Goal: Task Accomplishment & Management: Use online tool/utility

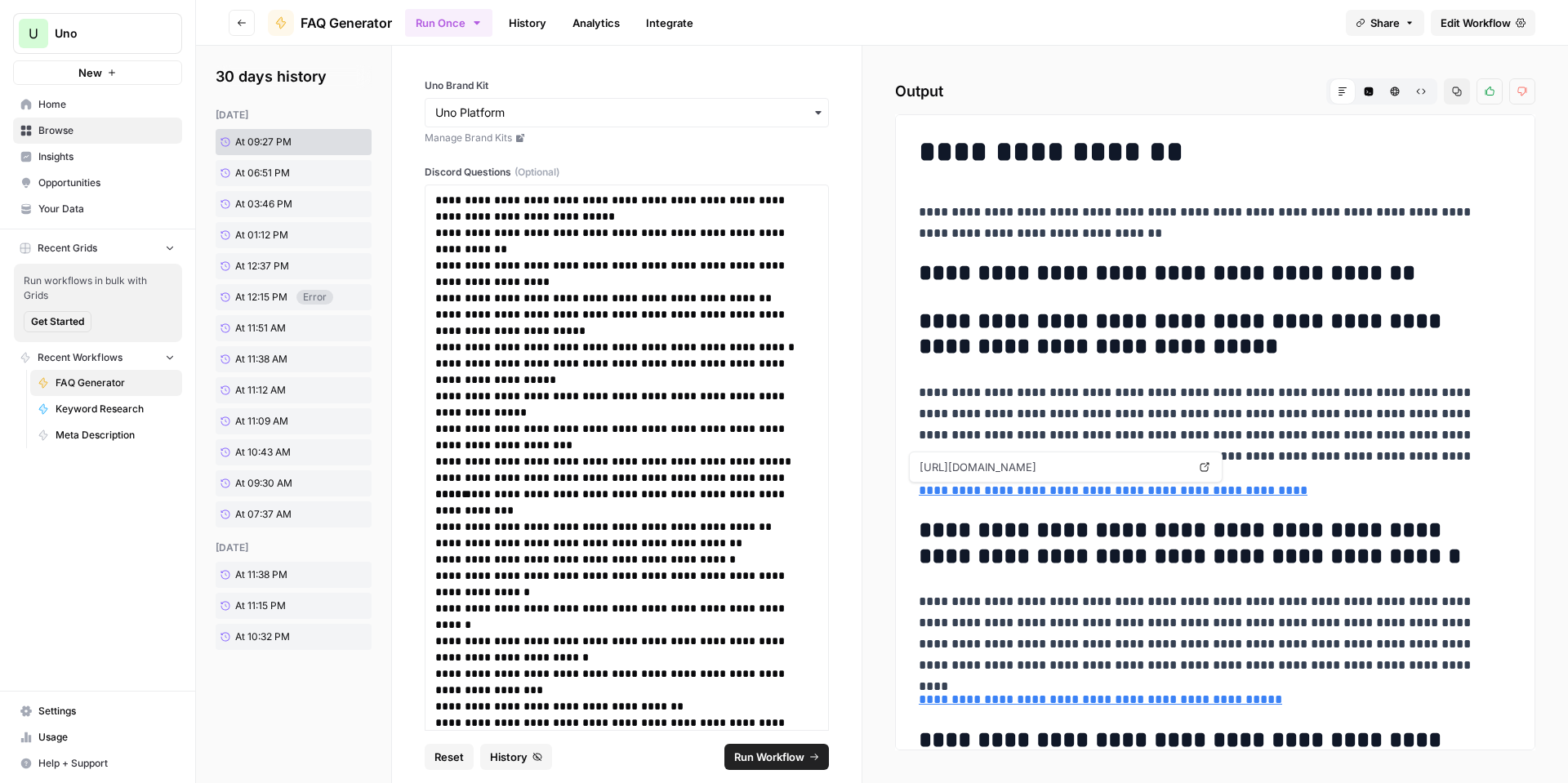
click at [1159, 491] on link "**********" at bounding box center [1113, 489] width 389 height 12
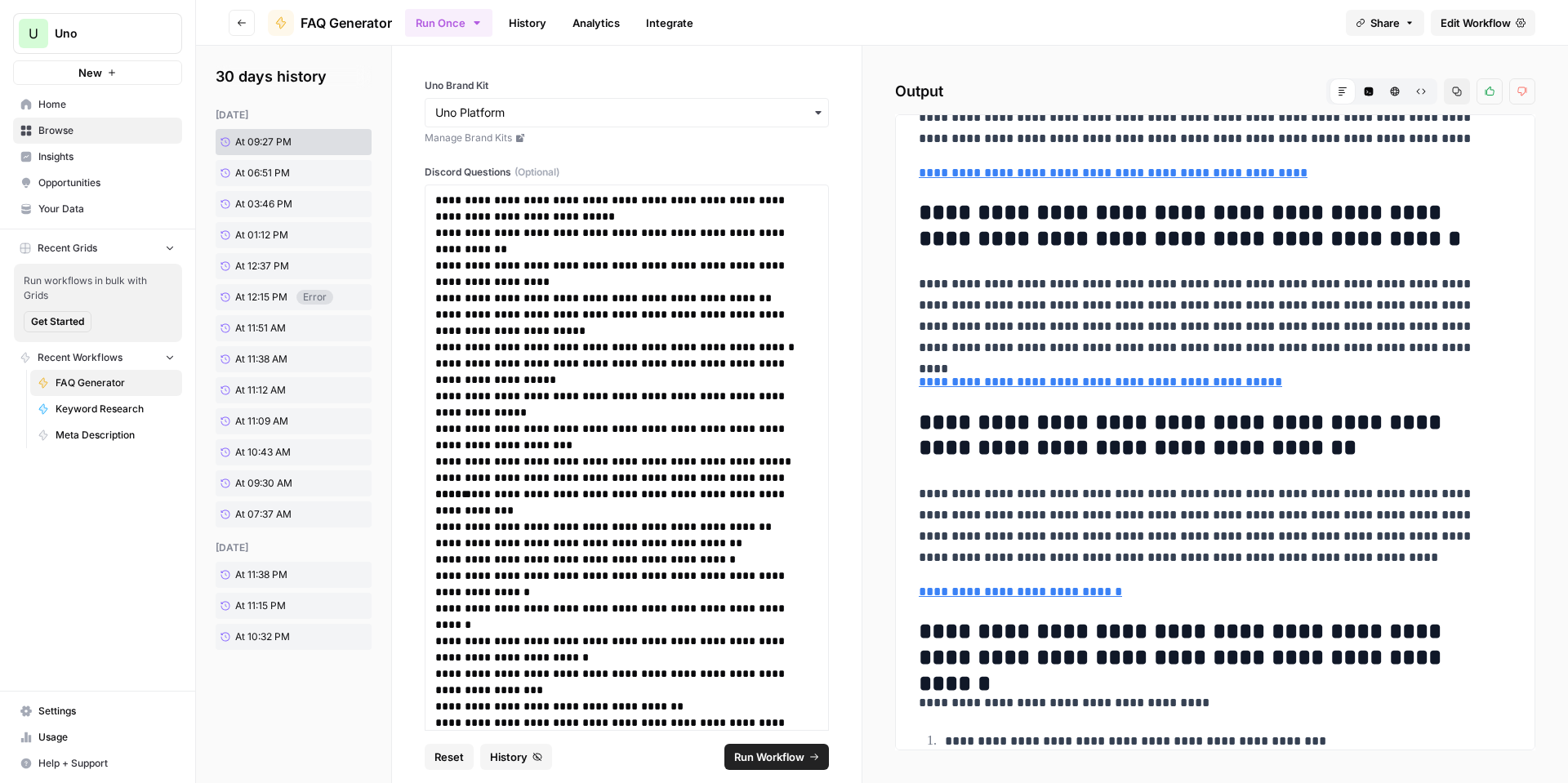
scroll to position [326, 0]
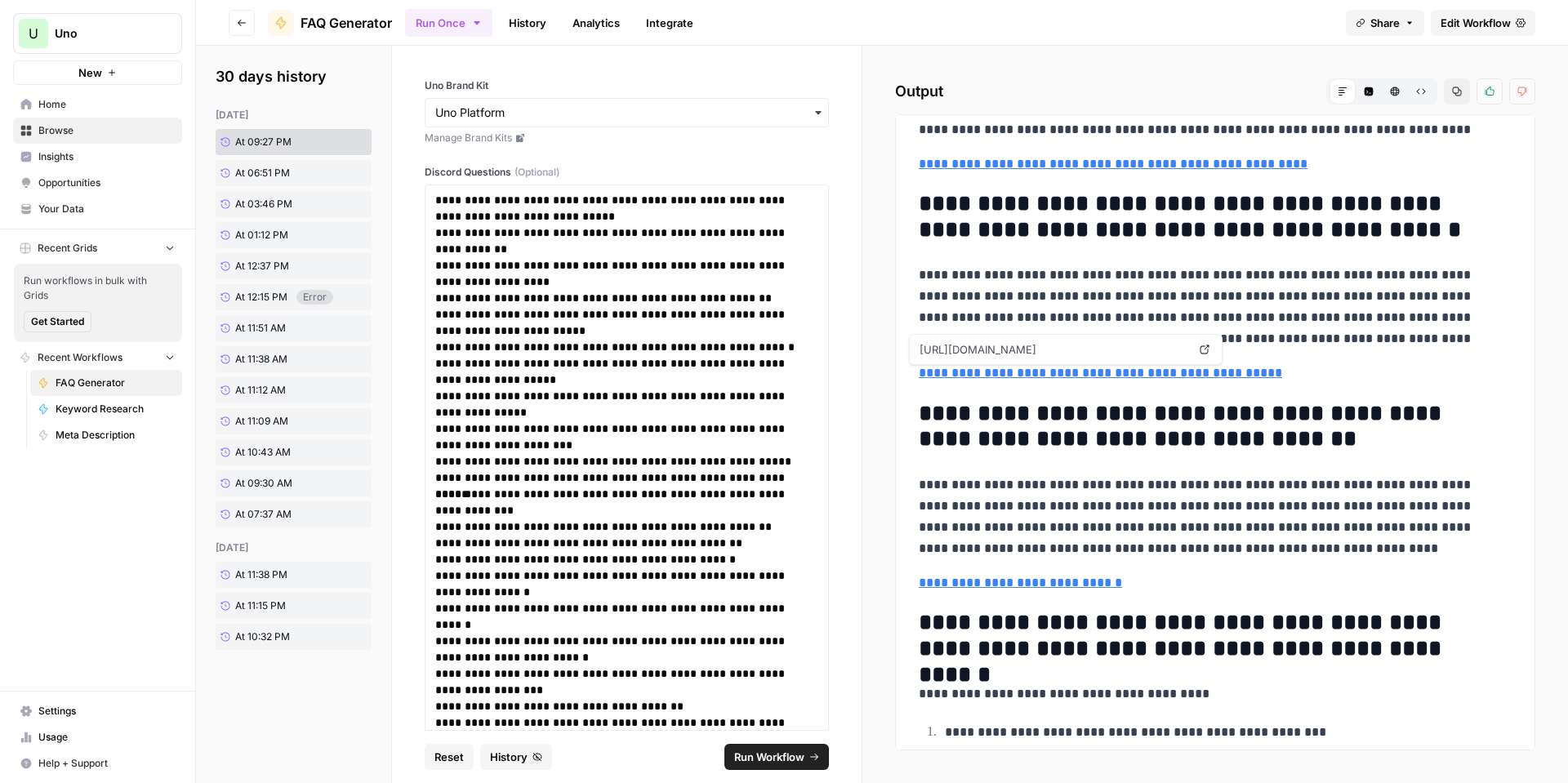
click at [1047, 376] on link "**********" at bounding box center [1101, 372] width 364 height 12
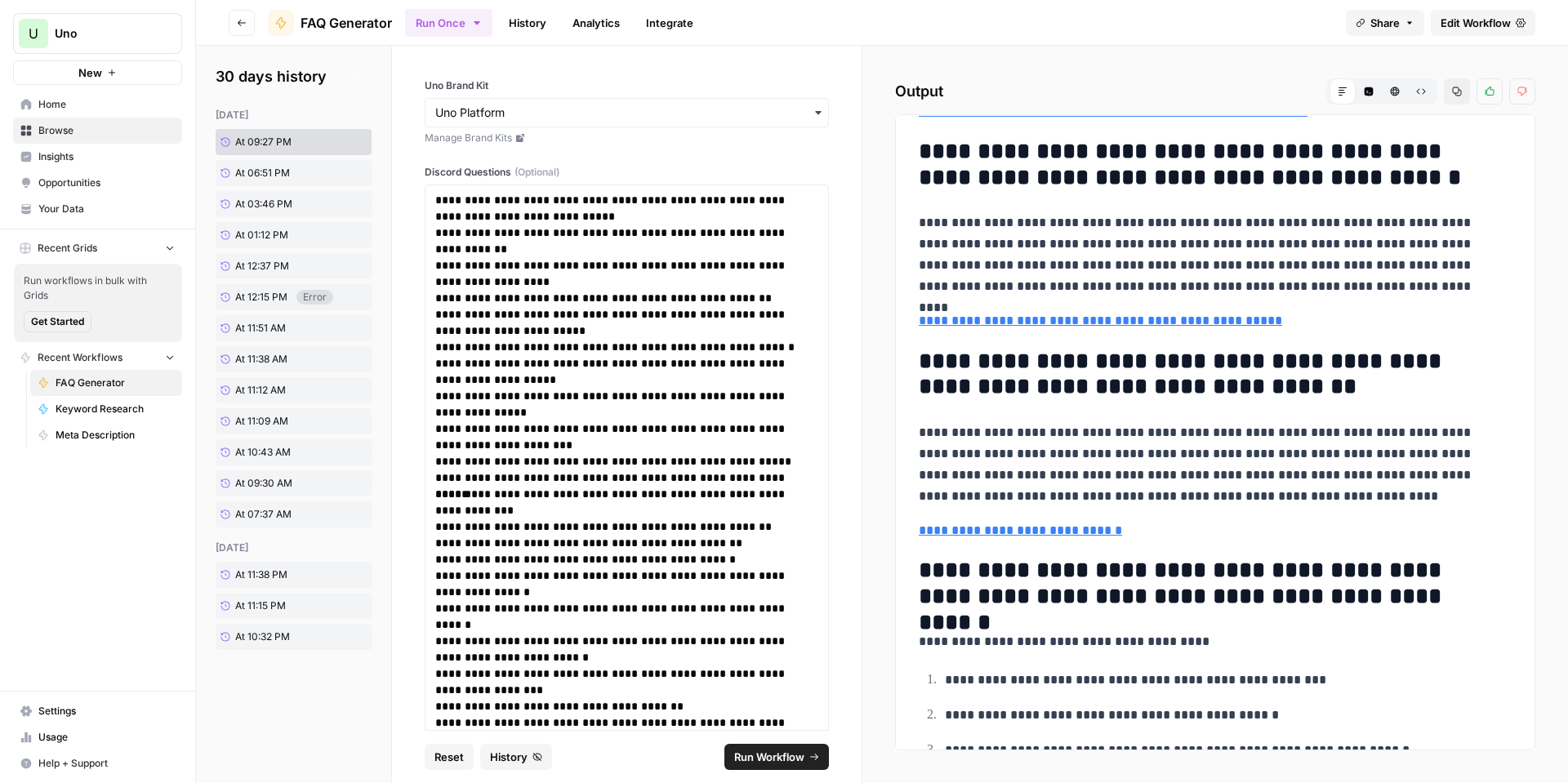
scroll to position [572, 0]
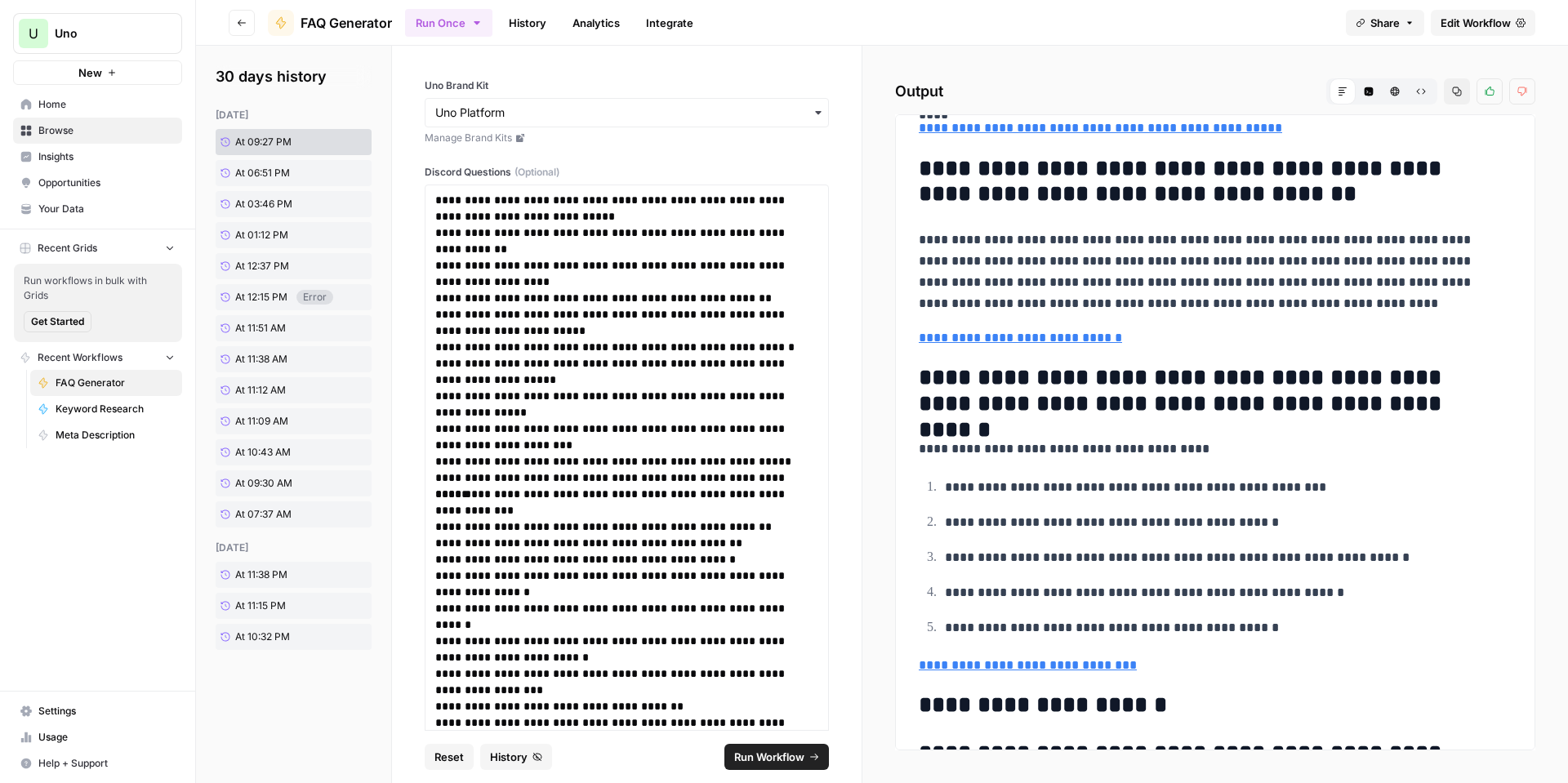
click at [1018, 340] on link "**********" at bounding box center [1020, 338] width 204 height 12
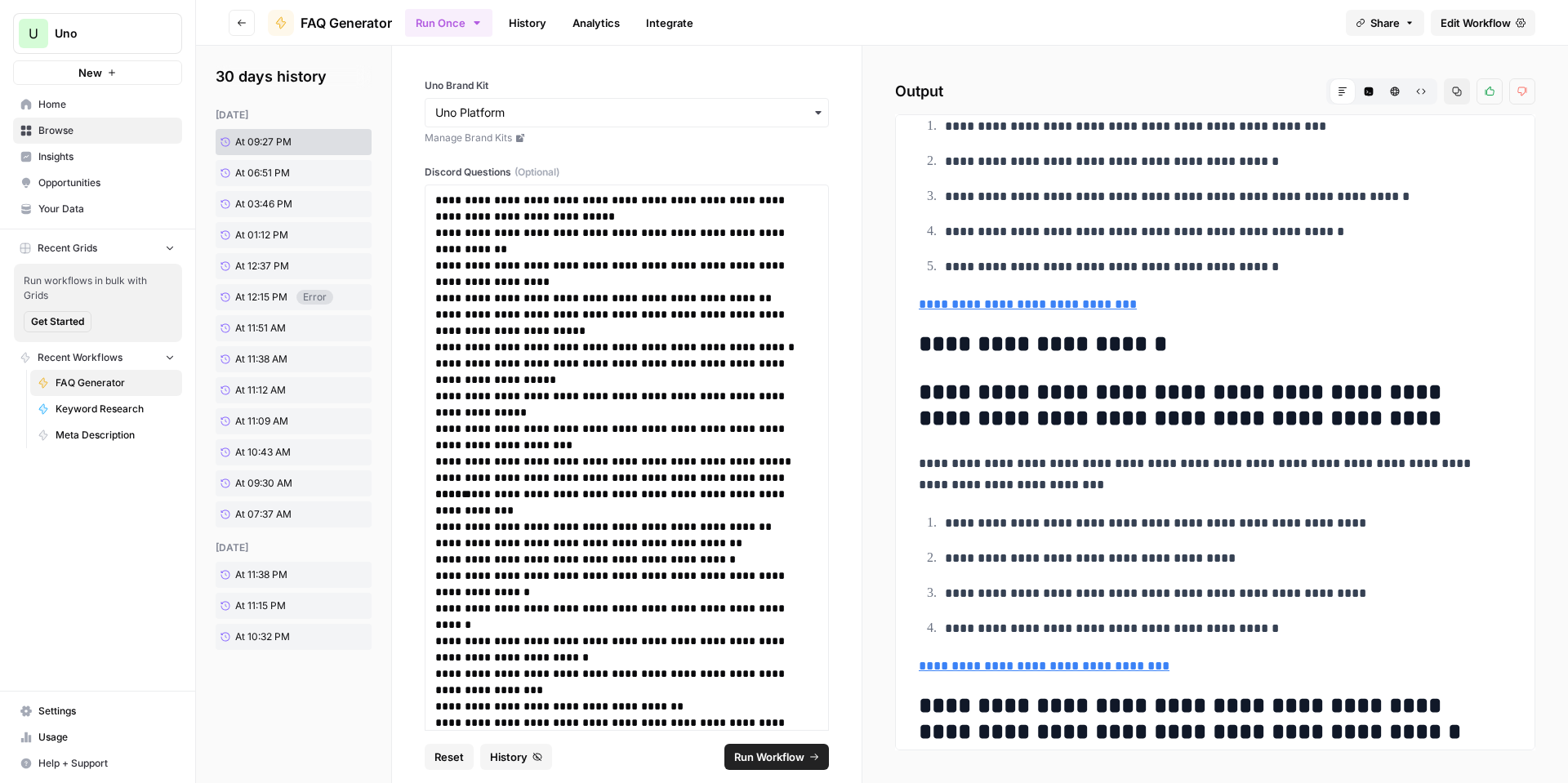
scroll to position [980, 0]
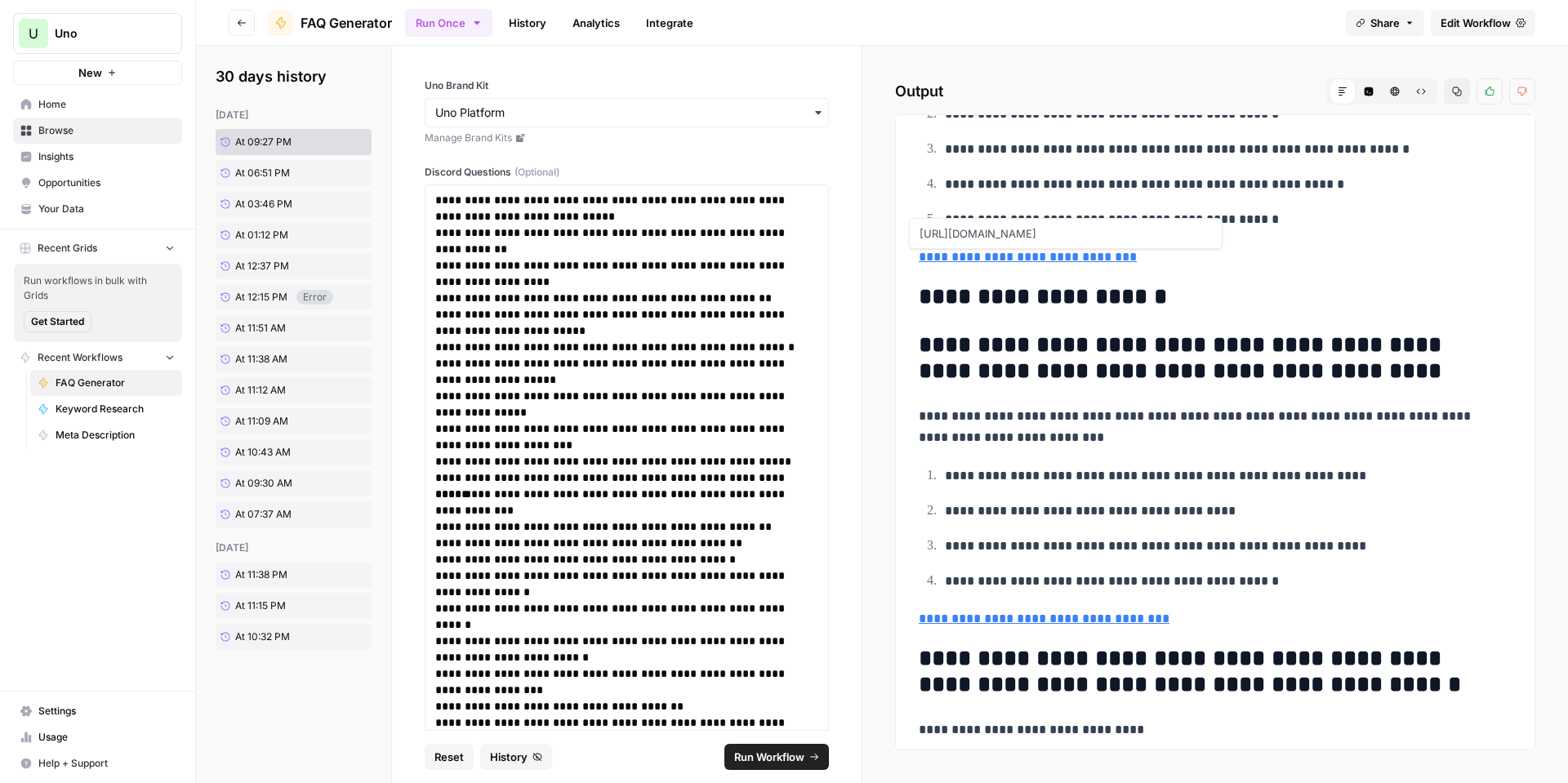
click at [962, 263] on link "**********" at bounding box center [1028, 256] width 219 height 12
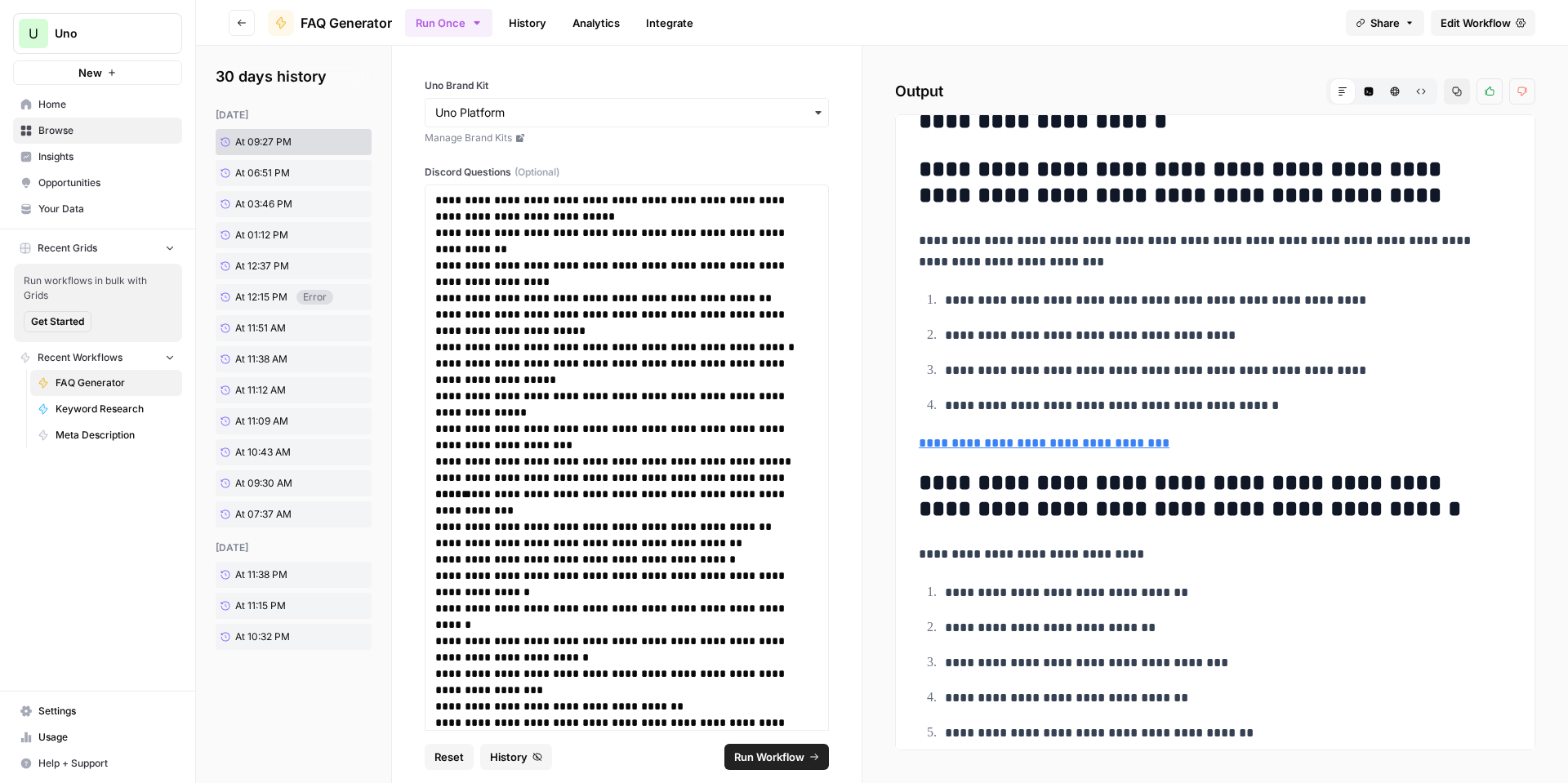
scroll to position [1062, 0]
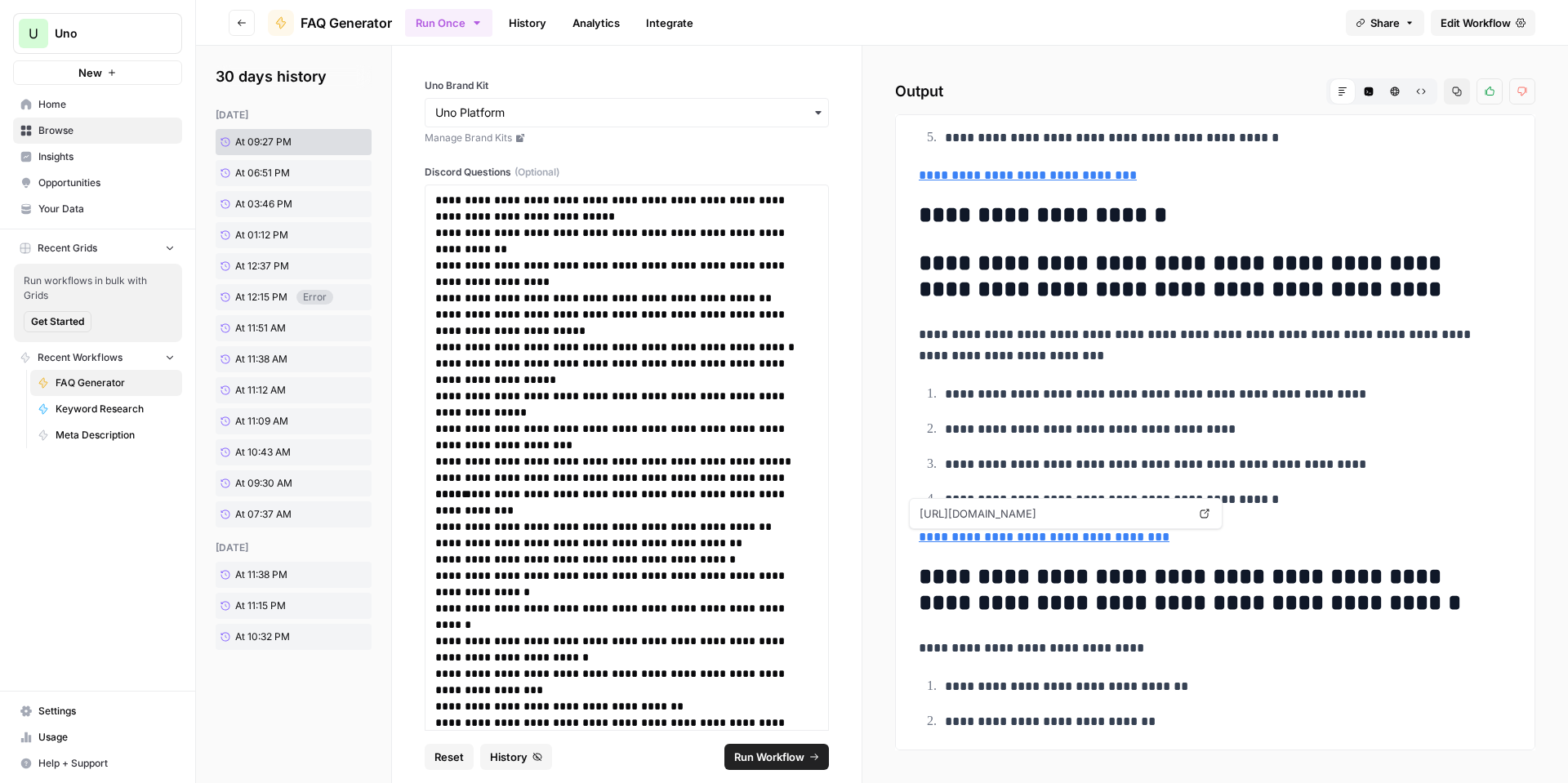
click at [1026, 535] on link "**********" at bounding box center [1044, 536] width 250 height 12
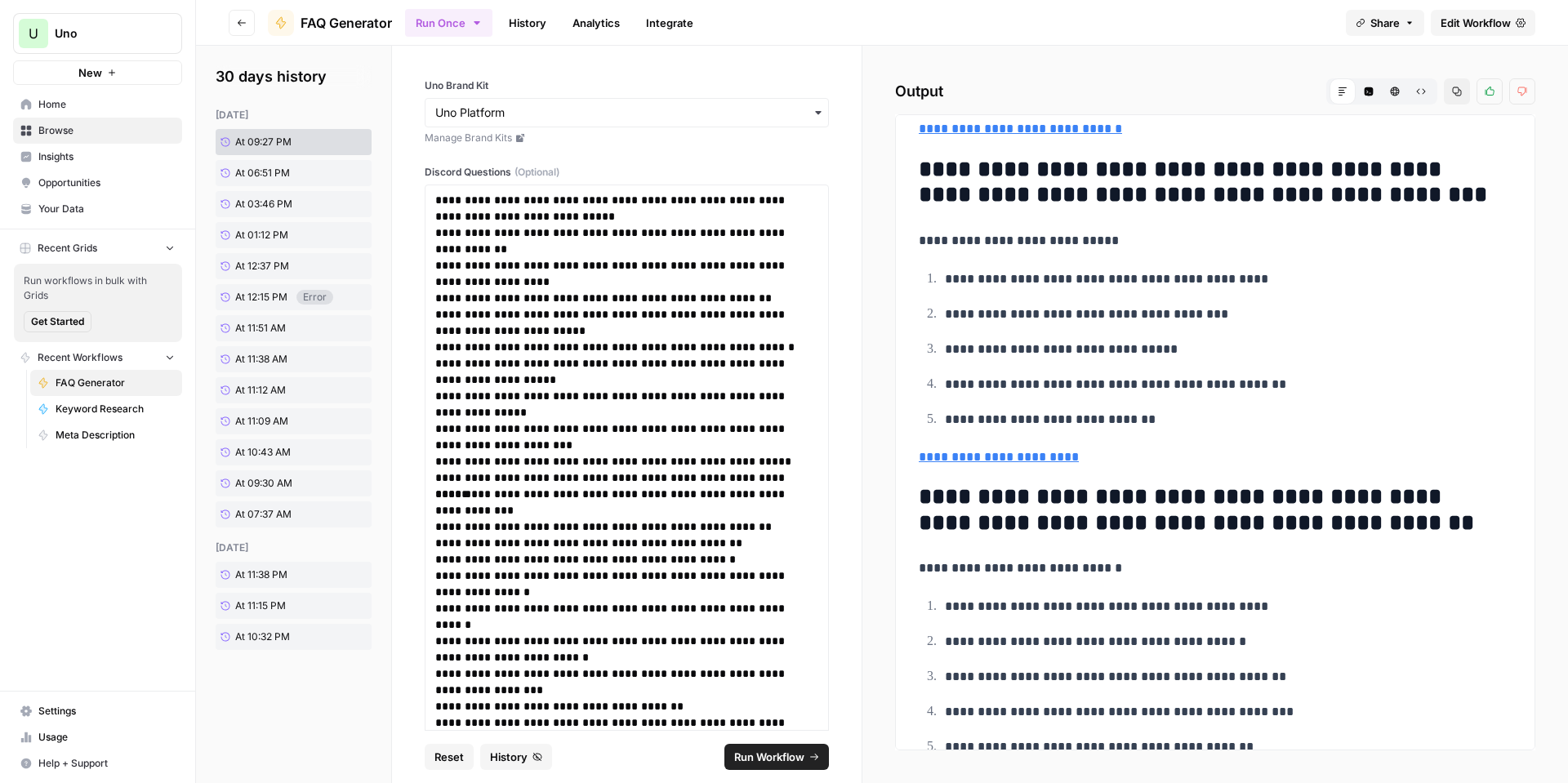
scroll to position [1863, 0]
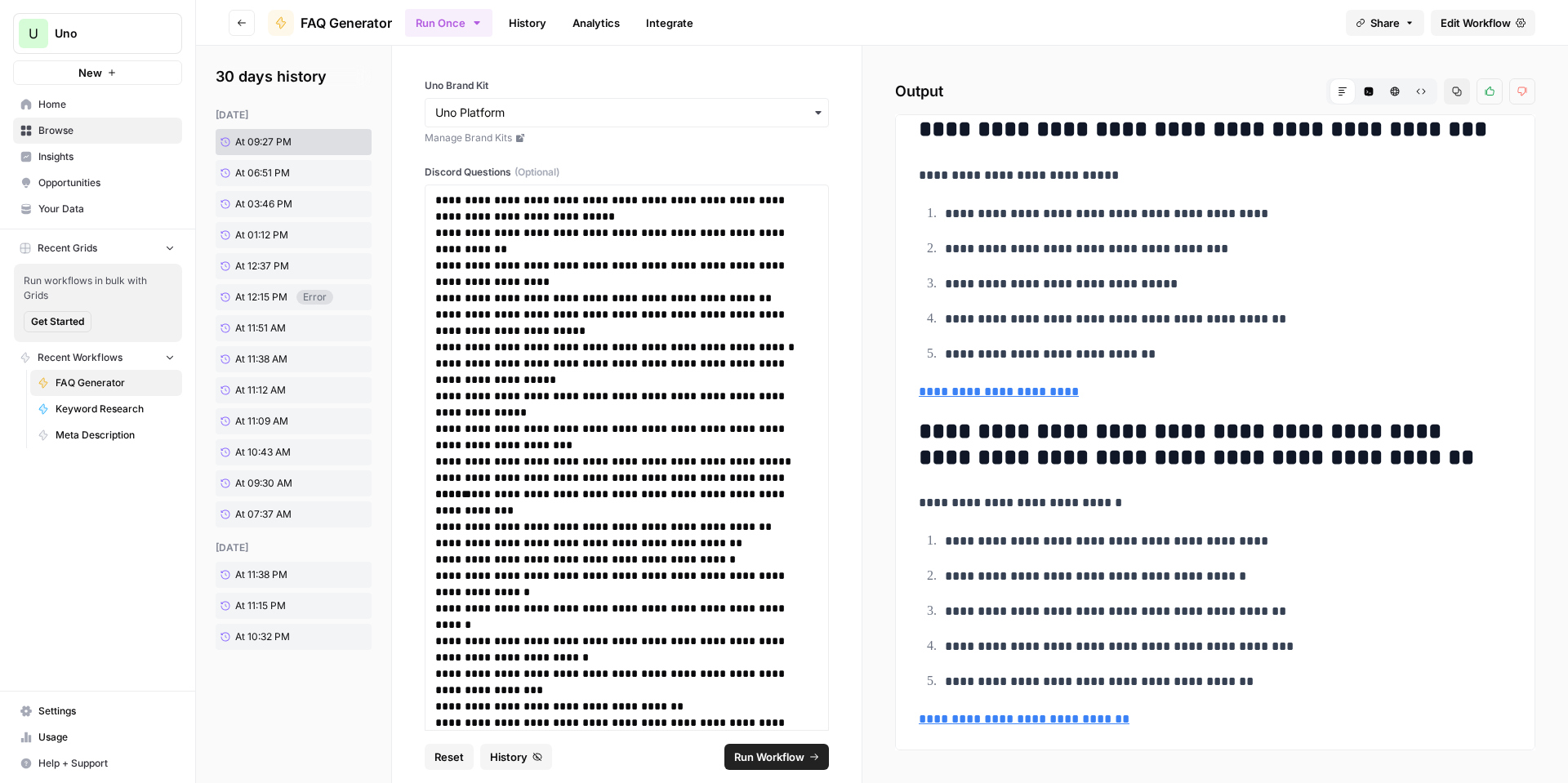
click at [1446, 32] on link "Edit Workflow" at bounding box center [1483, 23] width 104 height 26
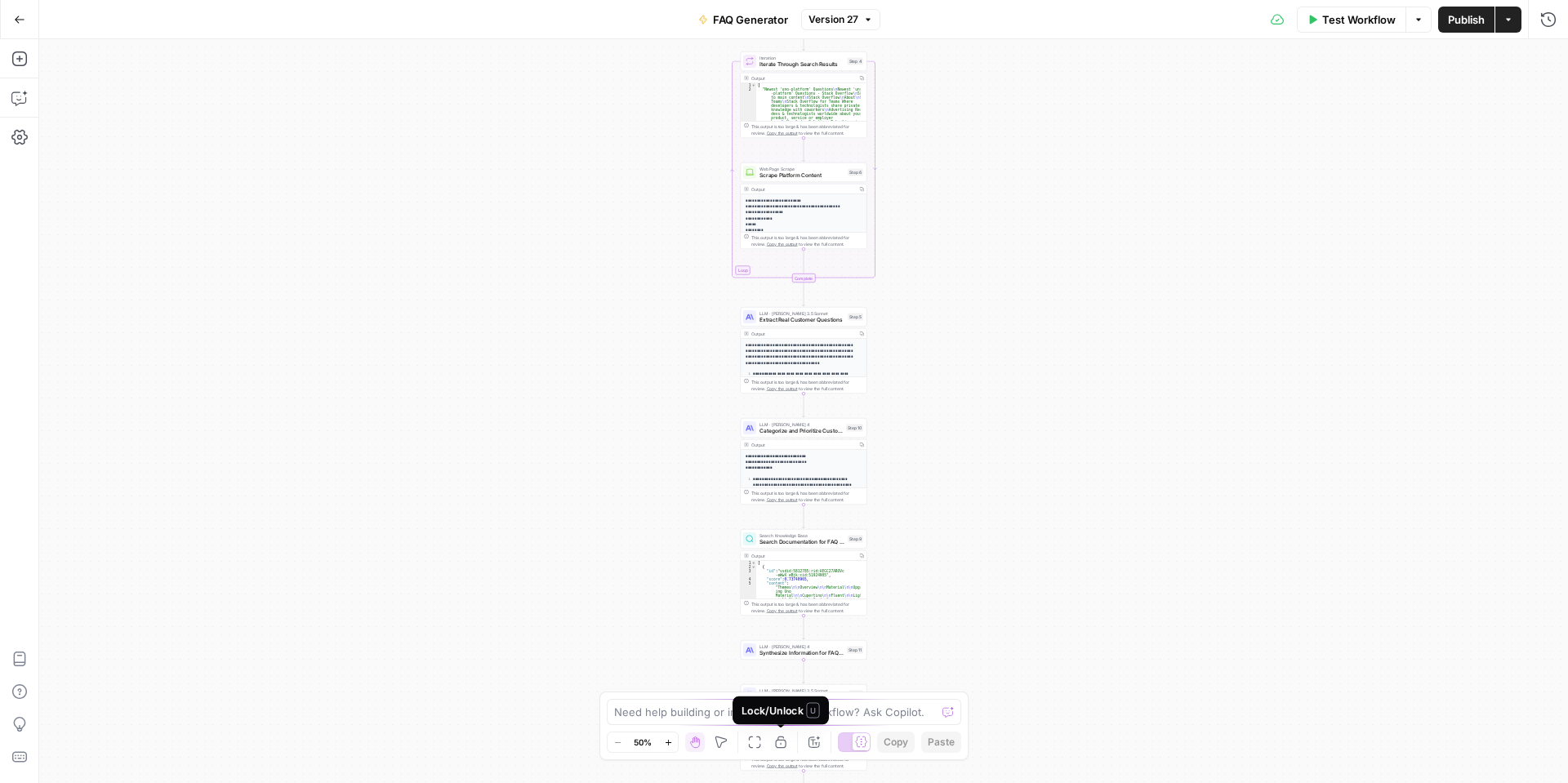
click at [785, 710] on div "Lock/Unlock U" at bounding box center [781, 710] width 78 height 16
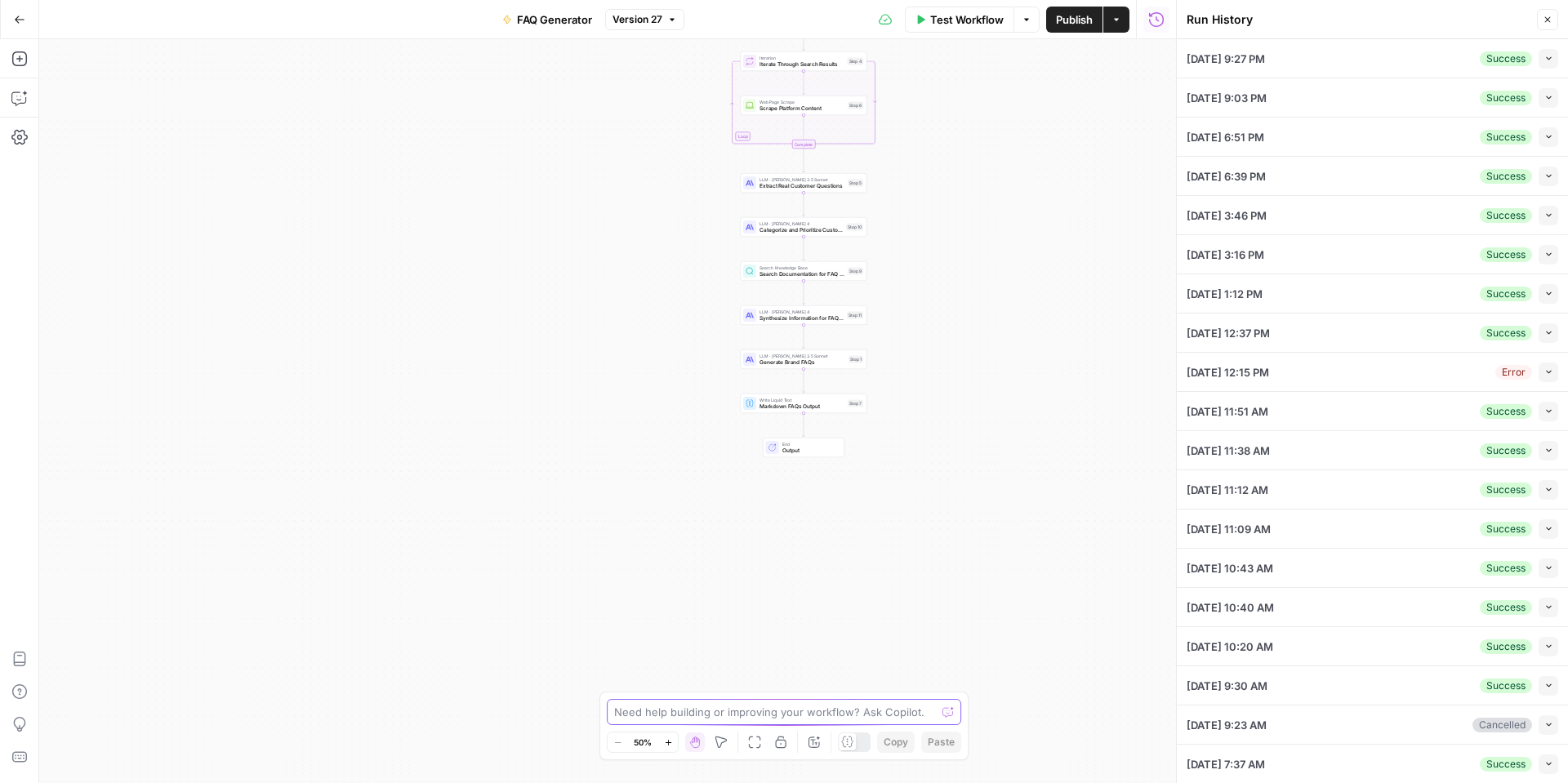
click at [713, 711] on textarea at bounding box center [775, 712] width 322 height 16
type textarea "the output is good but its only generating 5 questions"
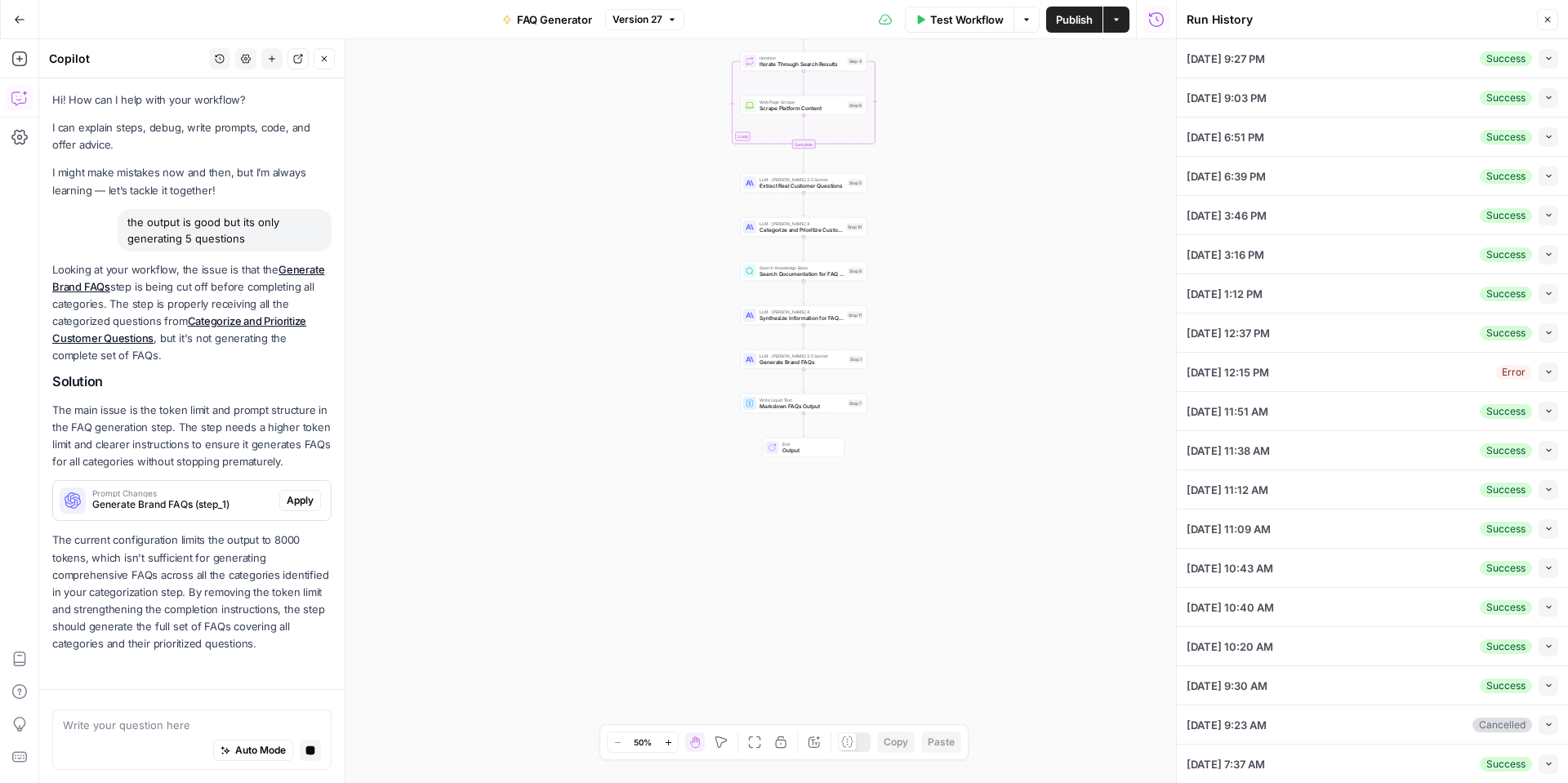
scroll to position [59, 0]
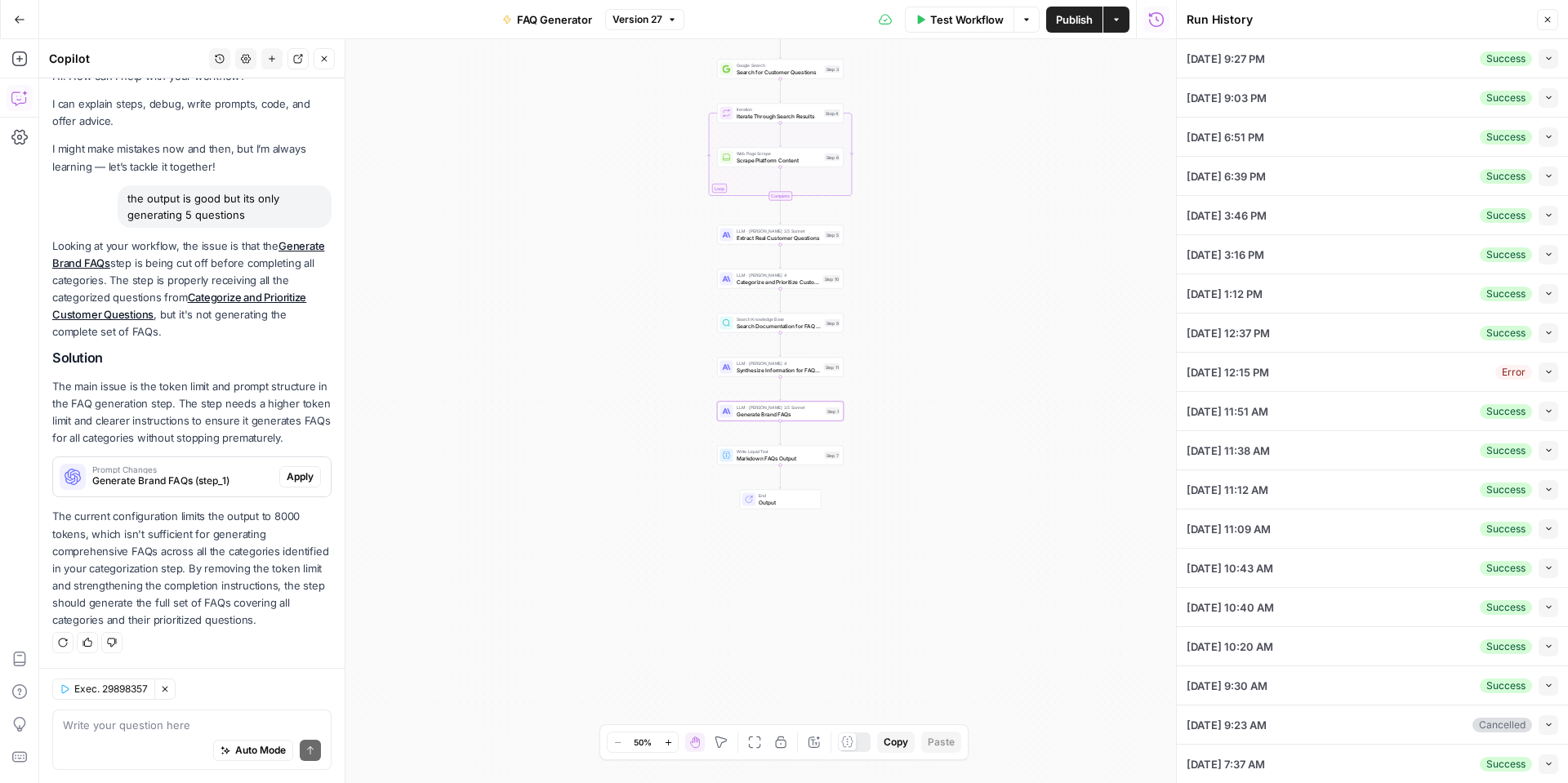
click at [287, 470] on span "Apply" at bounding box center [300, 477] width 27 height 15
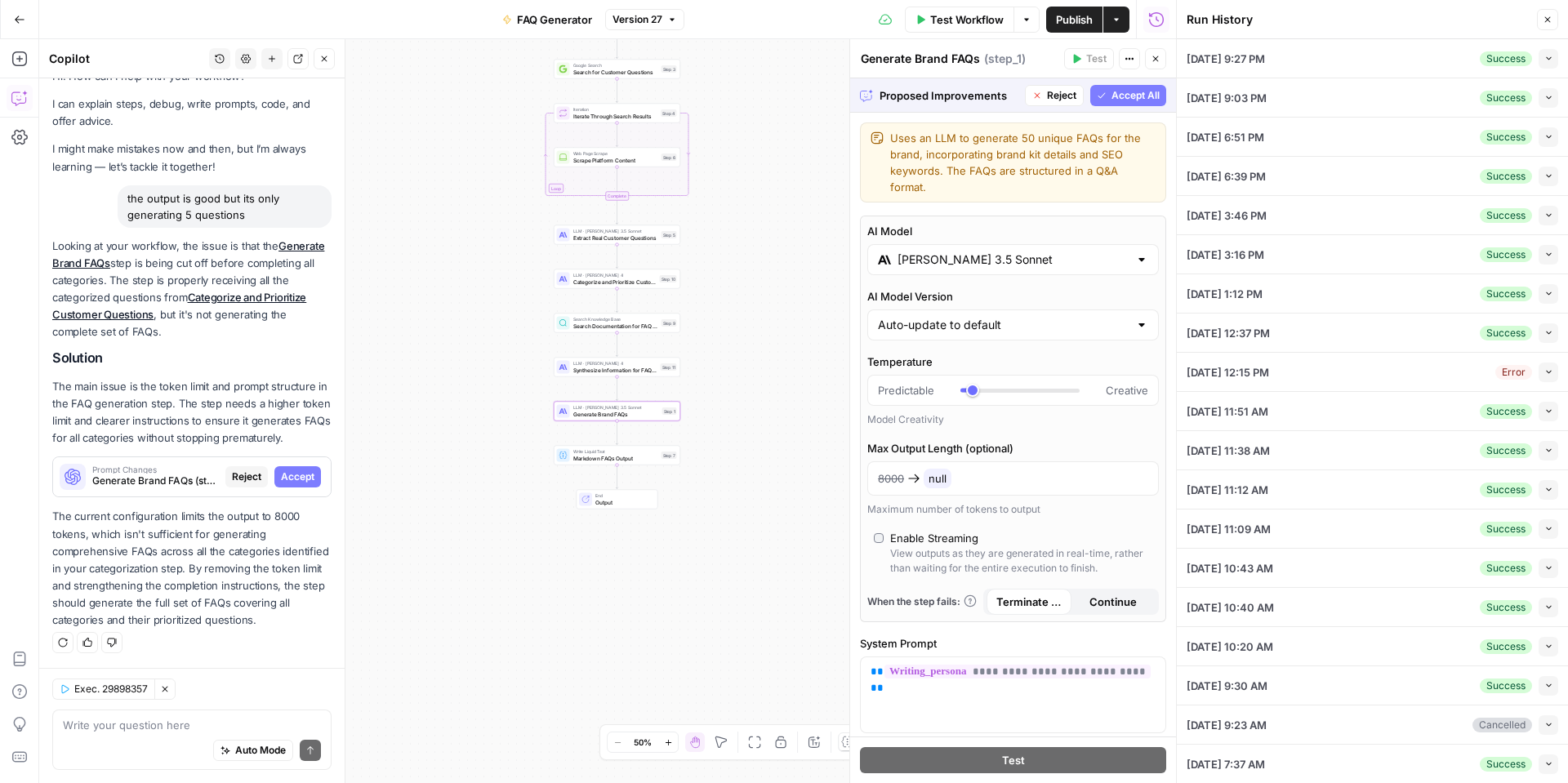
click at [297, 470] on span "Accept" at bounding box center [298, 477] width 34 height 15
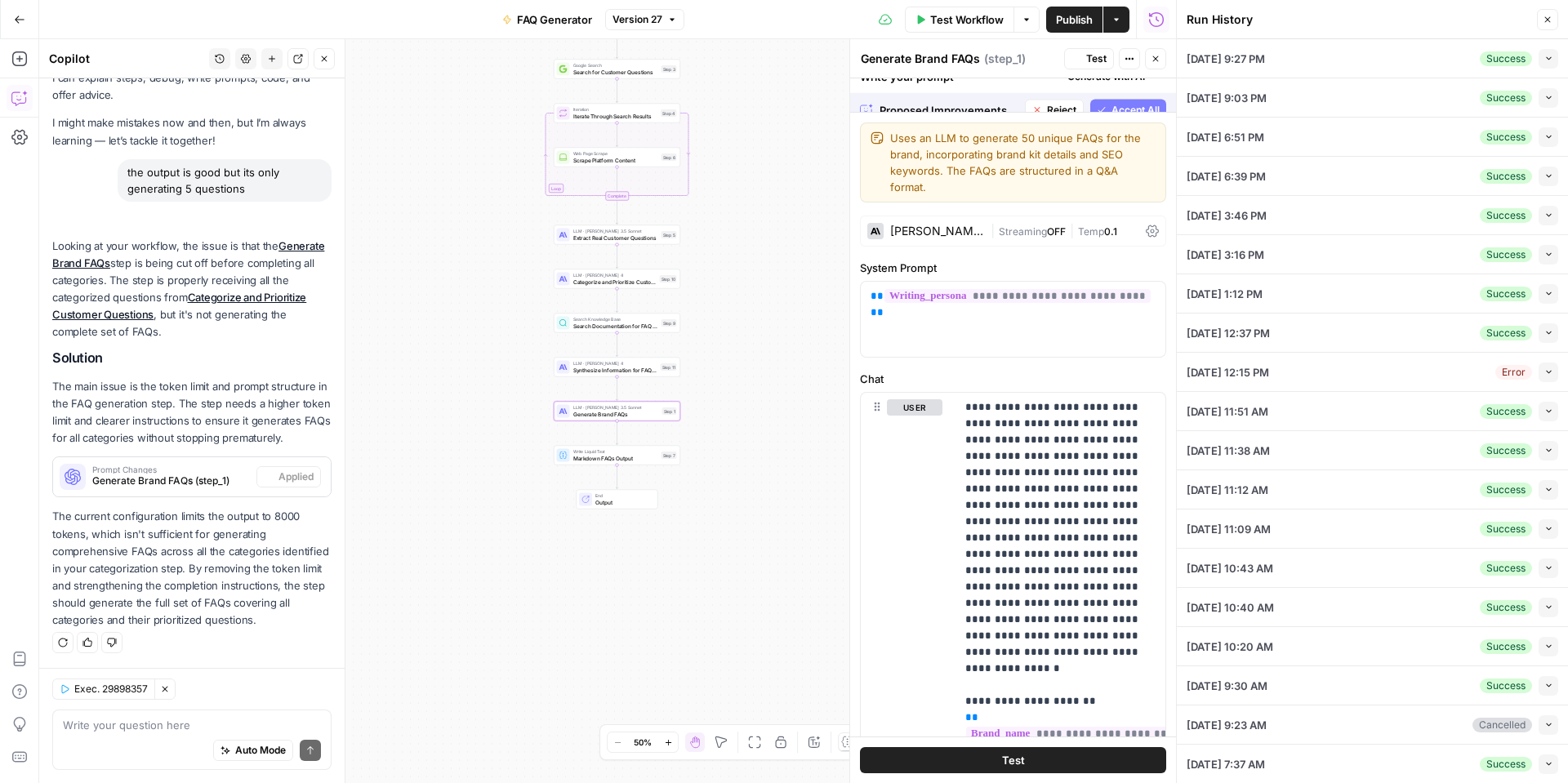
scroll to position [85, 0]
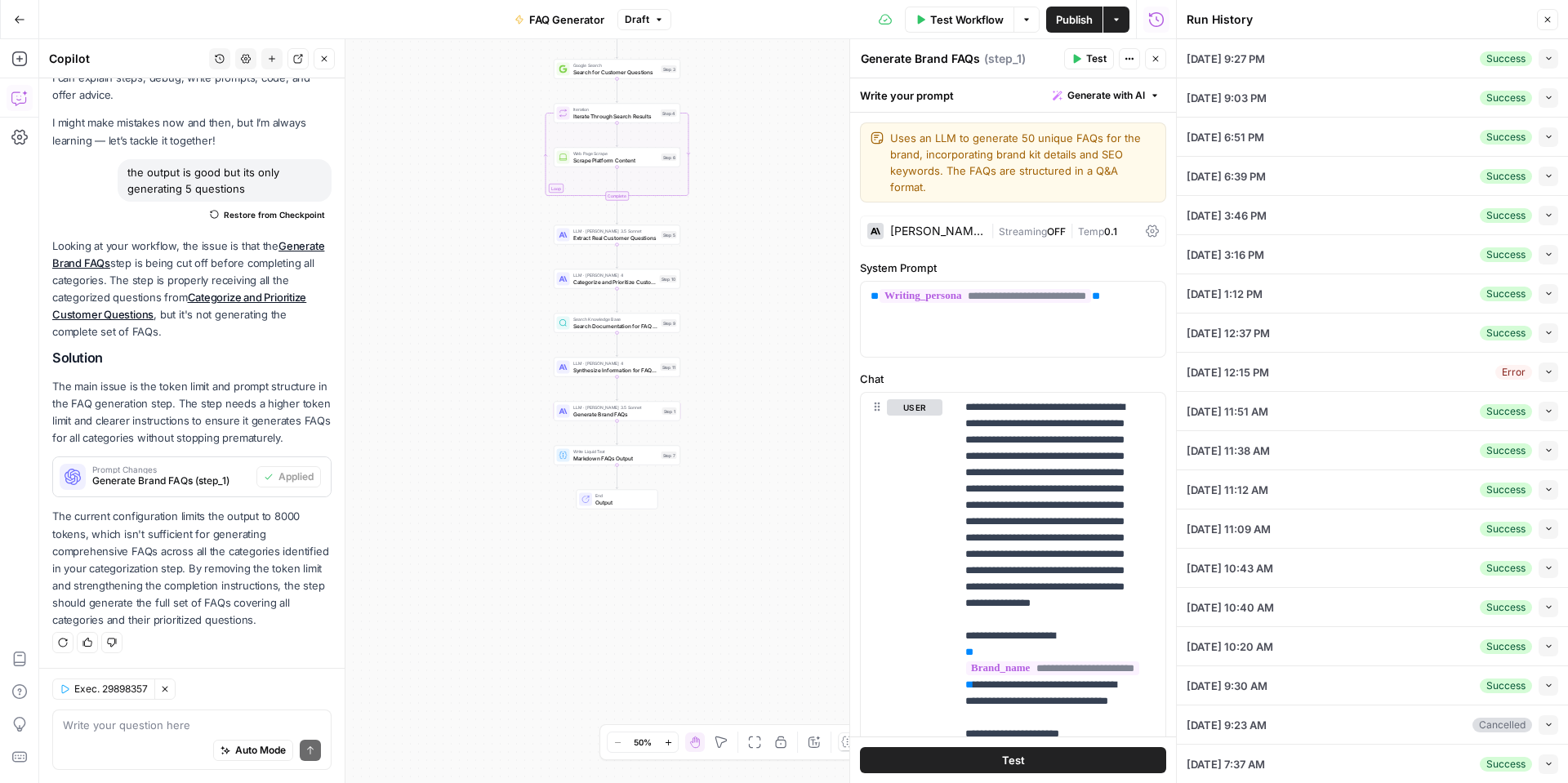
click at [1078, 18] on span "Publish" at bounding box center [1074, 19] width 37 height 16
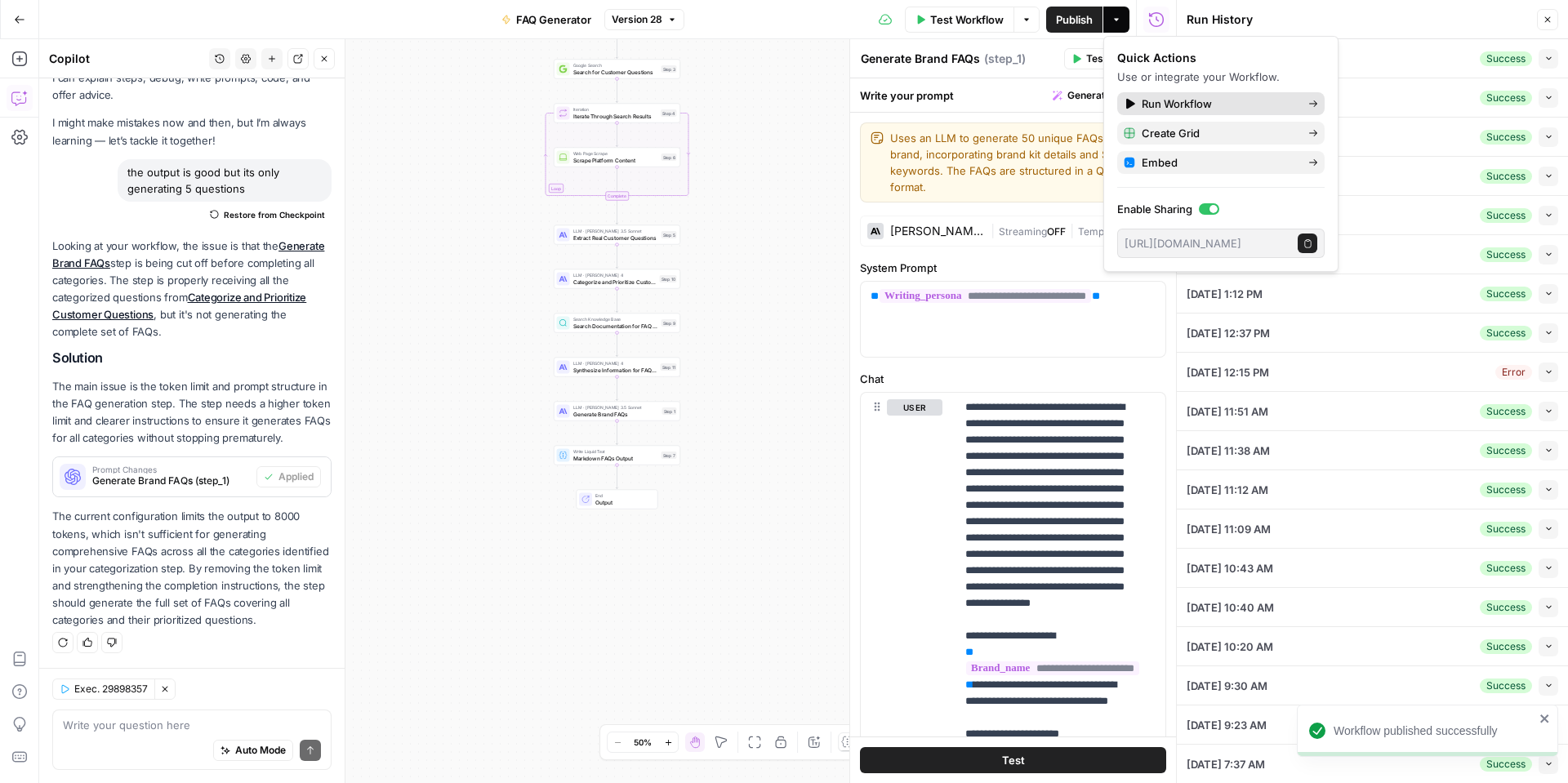
click at [1197, 103] on span "Run Workflow" at bounding box center [1219, 103] width 154 height 16
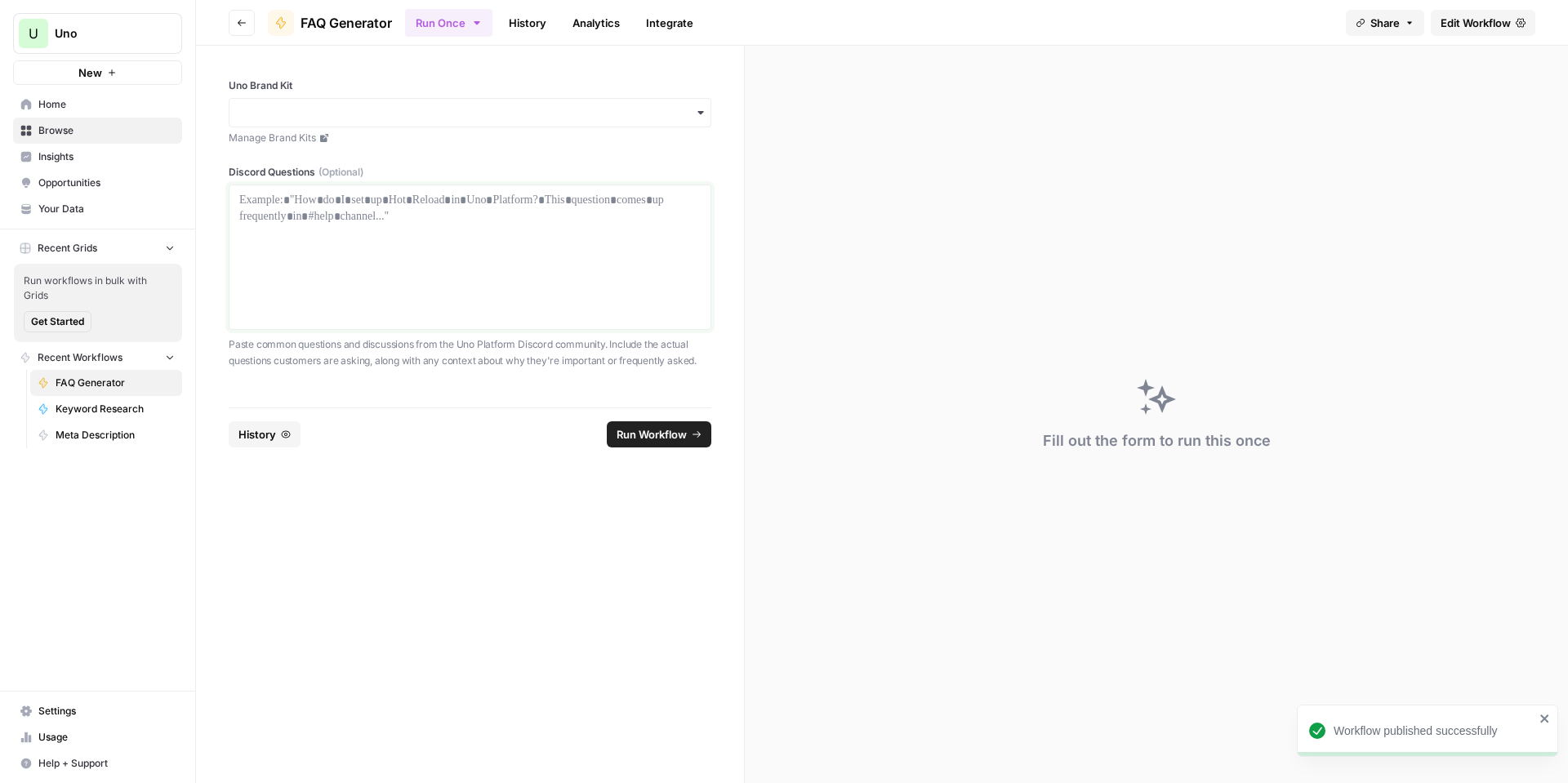
click at [521, 283] on div at bounding box center [470, 257] width 461 height 130
drag, startPoint x: 349, startPoint y: 248, endPoint x: 307, endPoint y: 279, distance: 52.2
click at [307, 279] on div at bounding box center [470, 257] width 461 height 130
click at [506, 244] on div at bounding box center [470, 257] width 461 height 130
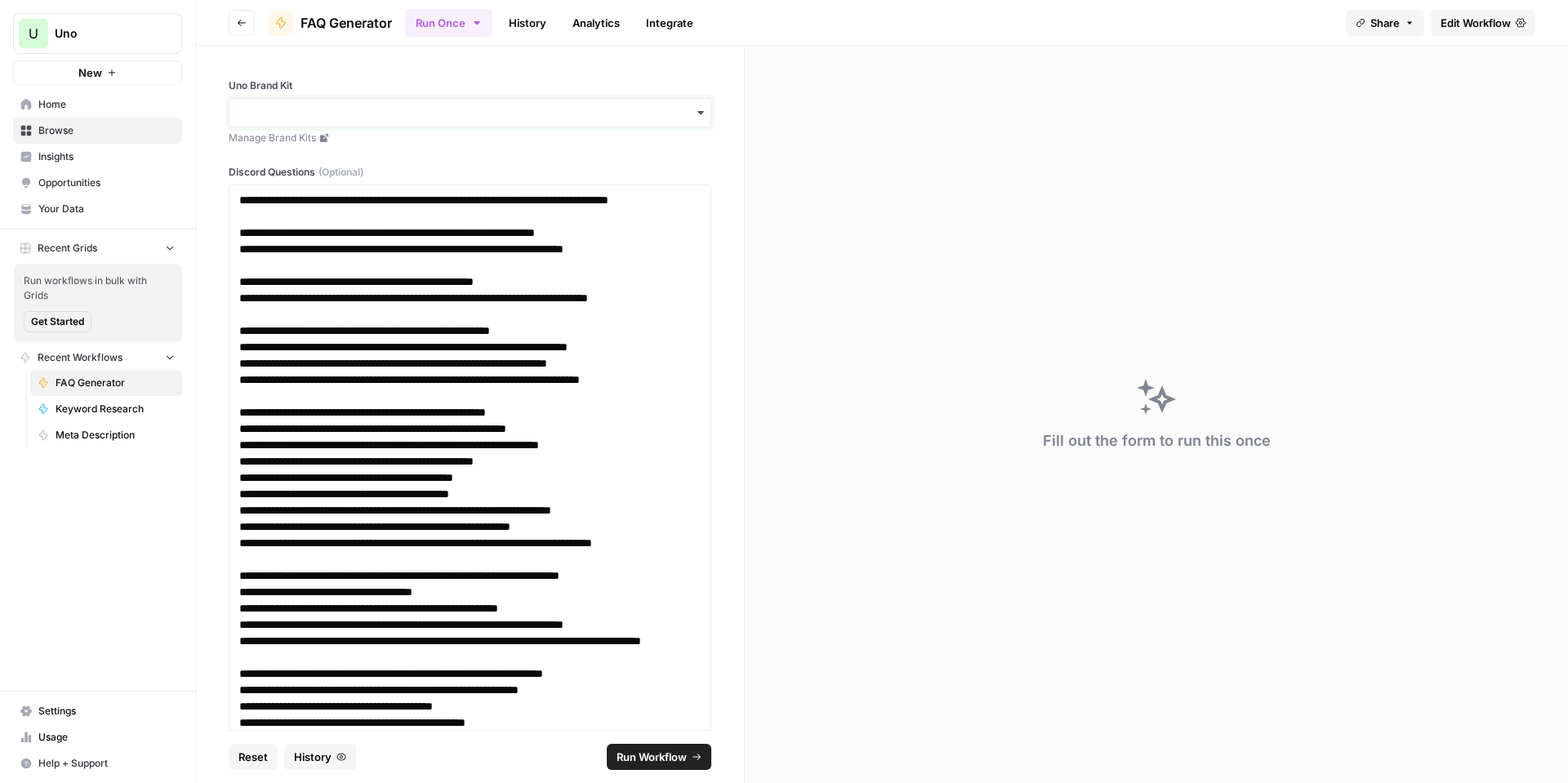
click at [495, 111] on input "Uno Brand Kit" at bounding box center [470, 112] width 461 height 16
click at [466, 153] on div "Uno Platform" at bounding box center [464, 157] width 469 height 31
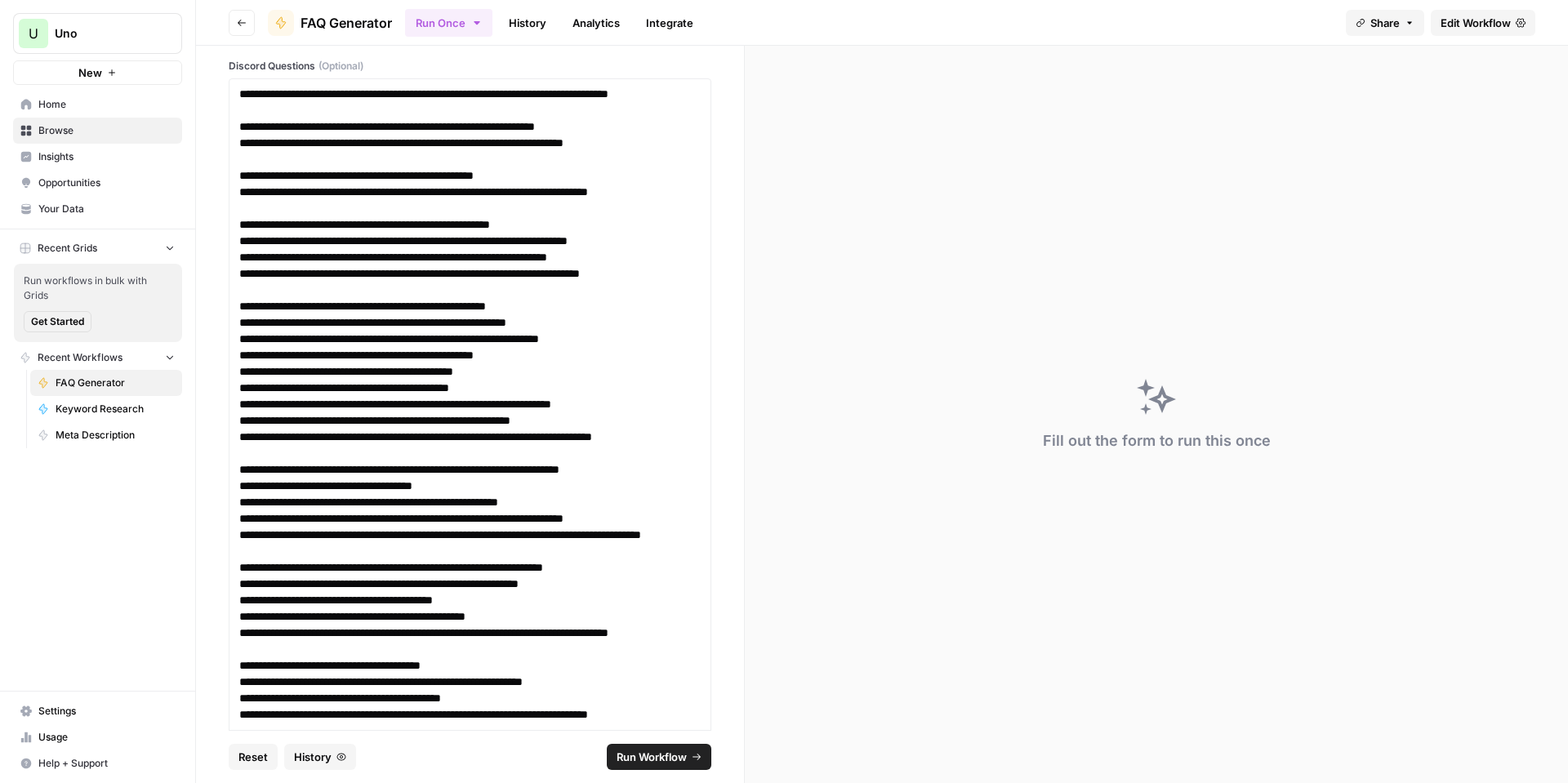
scroll to position [200, 0]
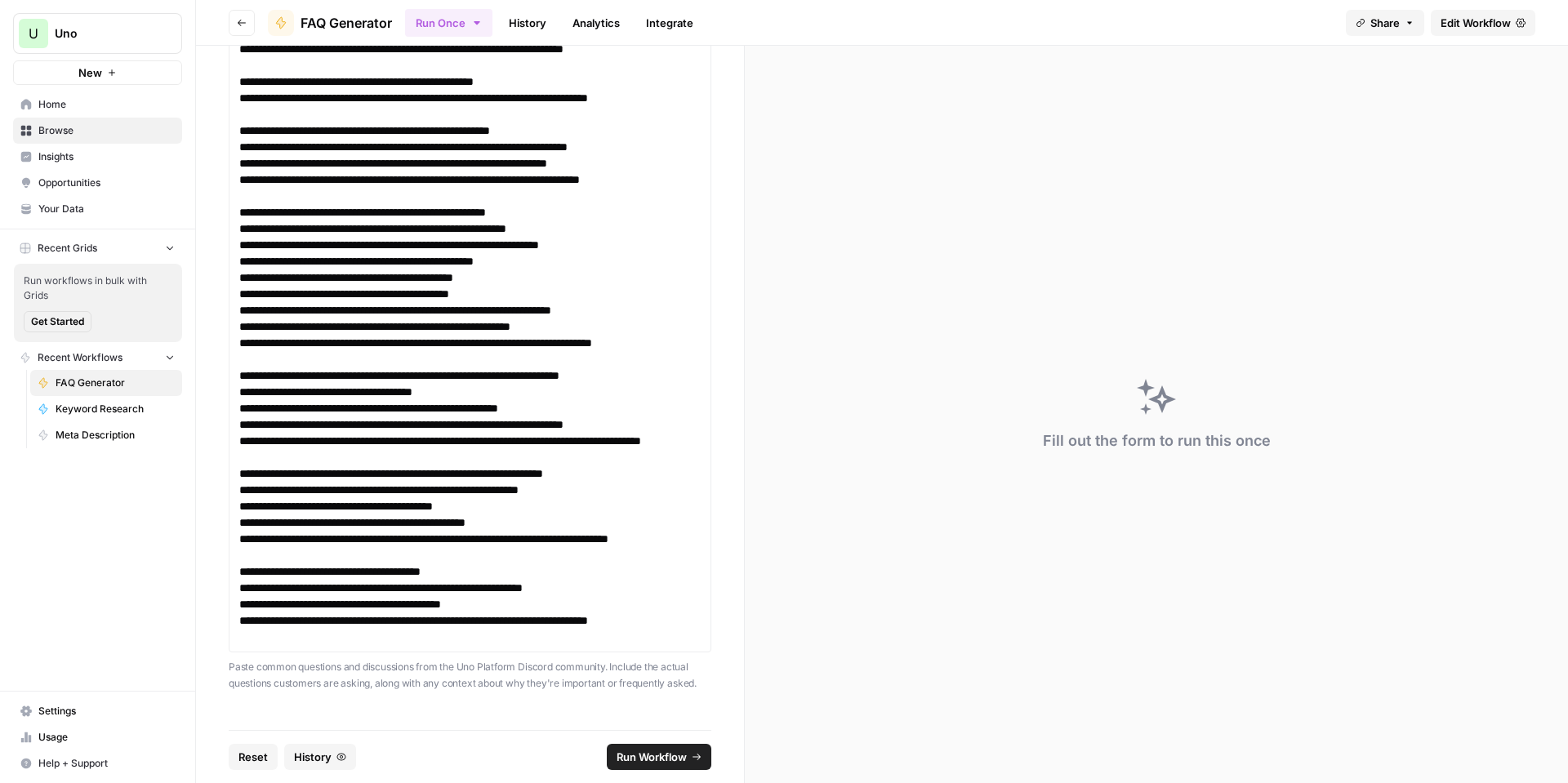
click at [681, 760] on span "Run Workflow" at bounding box center [652, 757] width 70 height 16
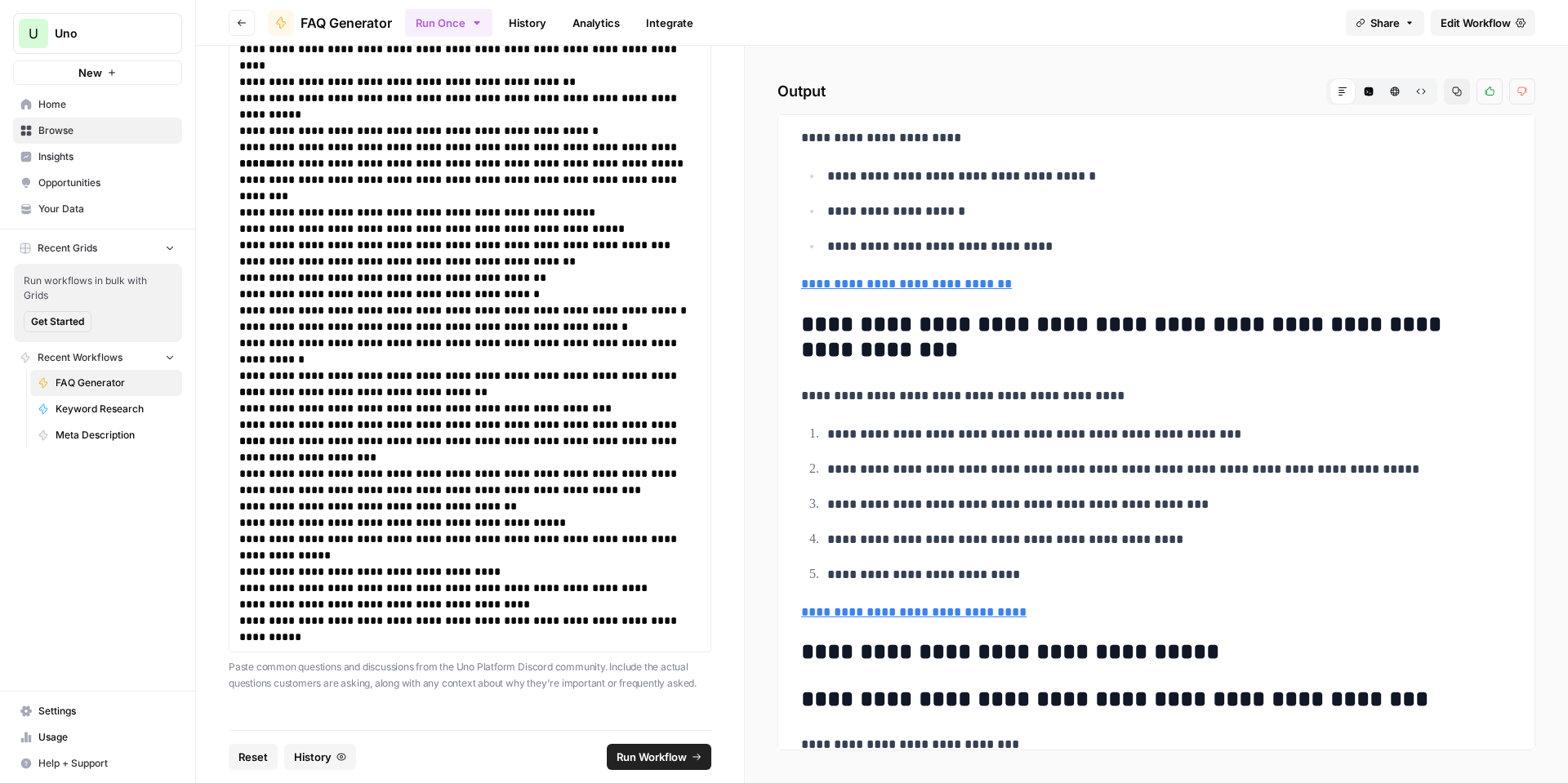
scroll to position [531, 0]
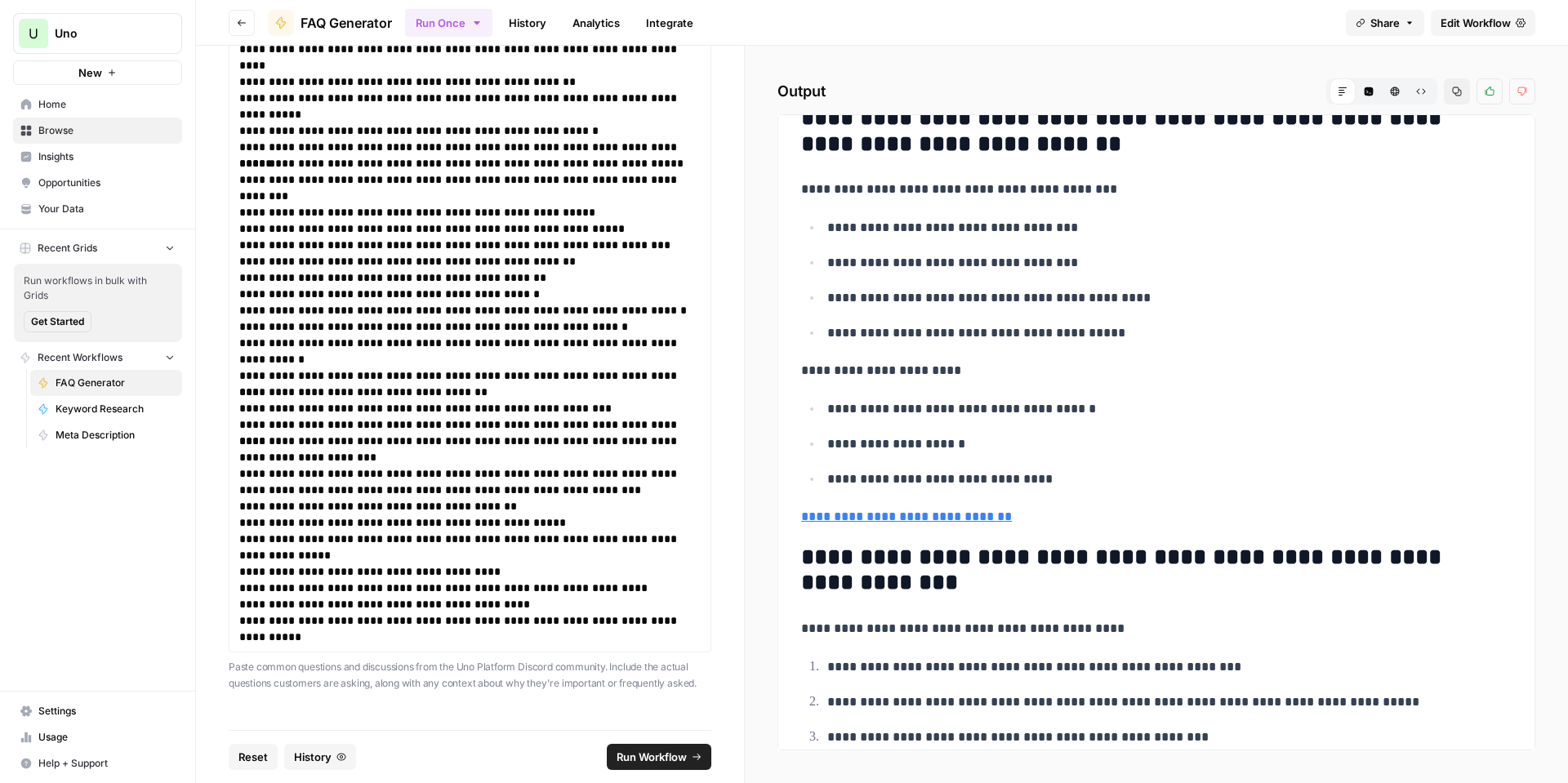
click at [136, 380] on span "FAQ Generator" at bounding box center [114, 384] width 119 height 15
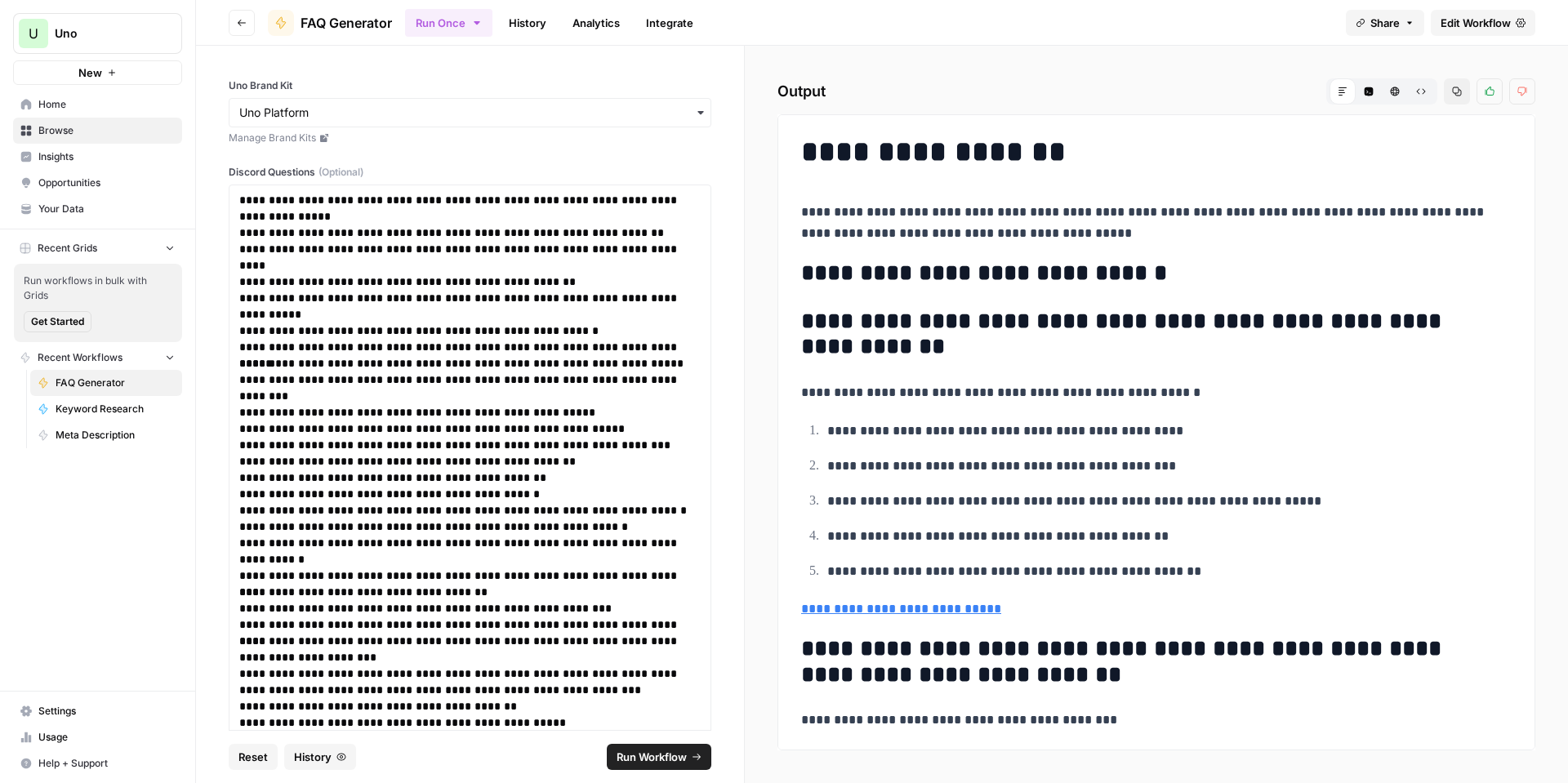
click at [1474, 22] on span "Edit Workflow" at bounding box center [1475, 23] width 70 height 16
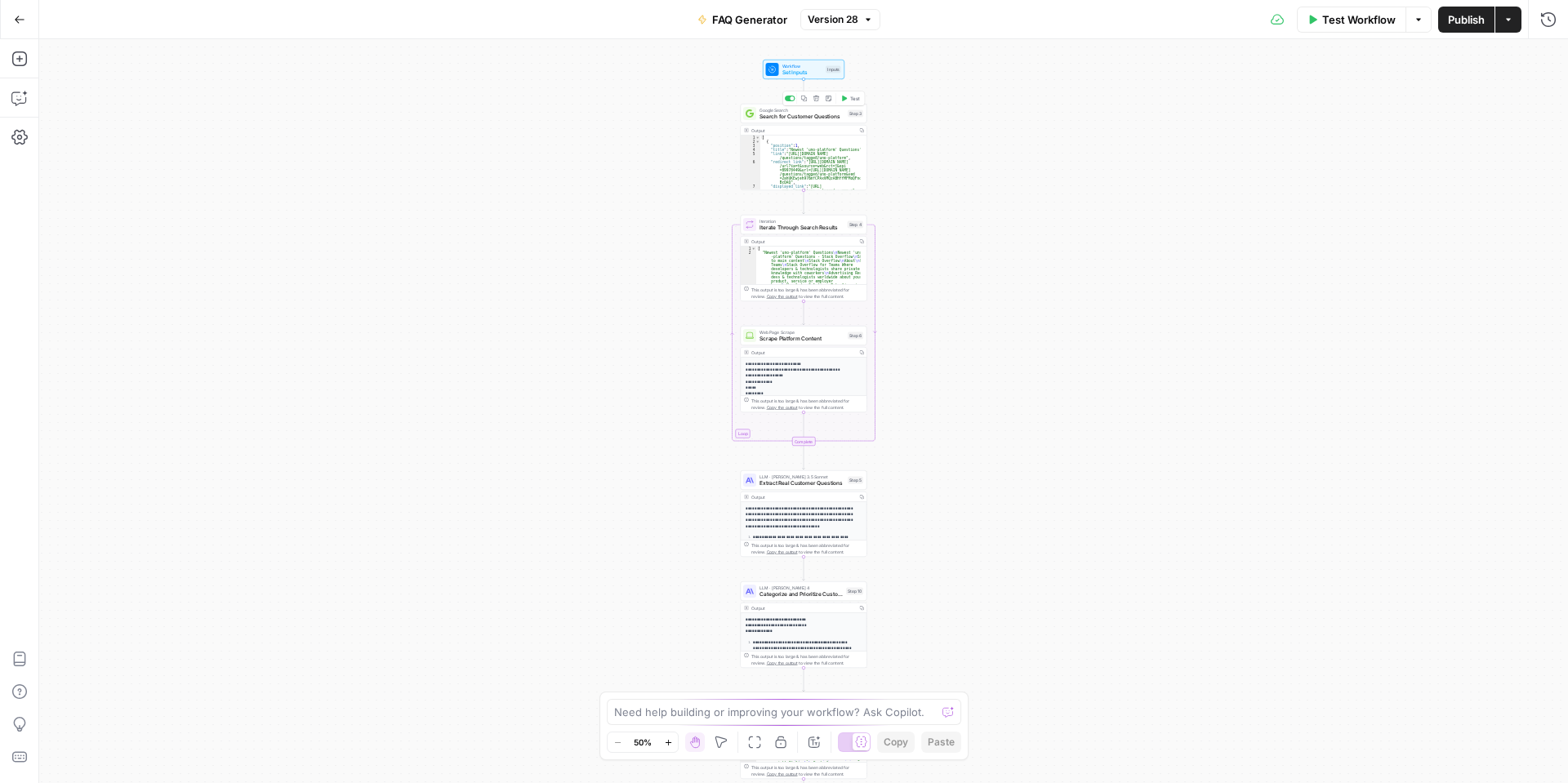
click at [788, 118] on span "Search for Customer Questions" at bounding box center [802, 116] width 85 height 8
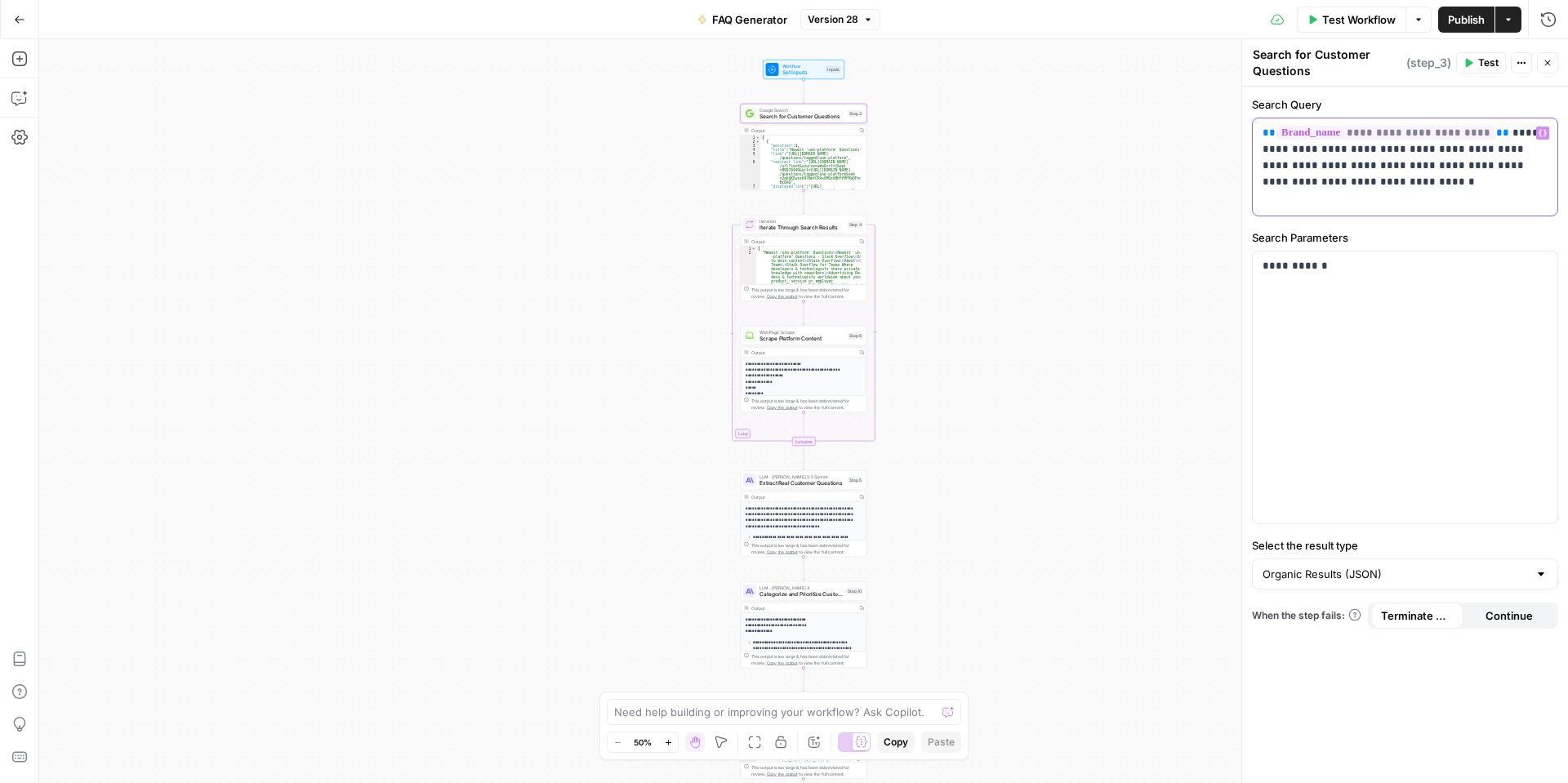
click at [1354, 166] on p "**********" at bounding box center [1405, 165] width 285 height 82
drag, startPoint x: 1353, startPoint y: 165, endPoint x: 1262, endPoint y: 161, distance: 91.1
click at [1262, 161] on div "**********" at bounding box center [1405, 167] width 305 height 98
click at [791, 129] on div "Output" at bounding box center [803, 130] width 103 height 7
click at [807, 233] on div "Iteration Iterate Through Search Results Step 4 Copy step Delete step Add Note …" at bounding box center [804, 224] width 127 height 20
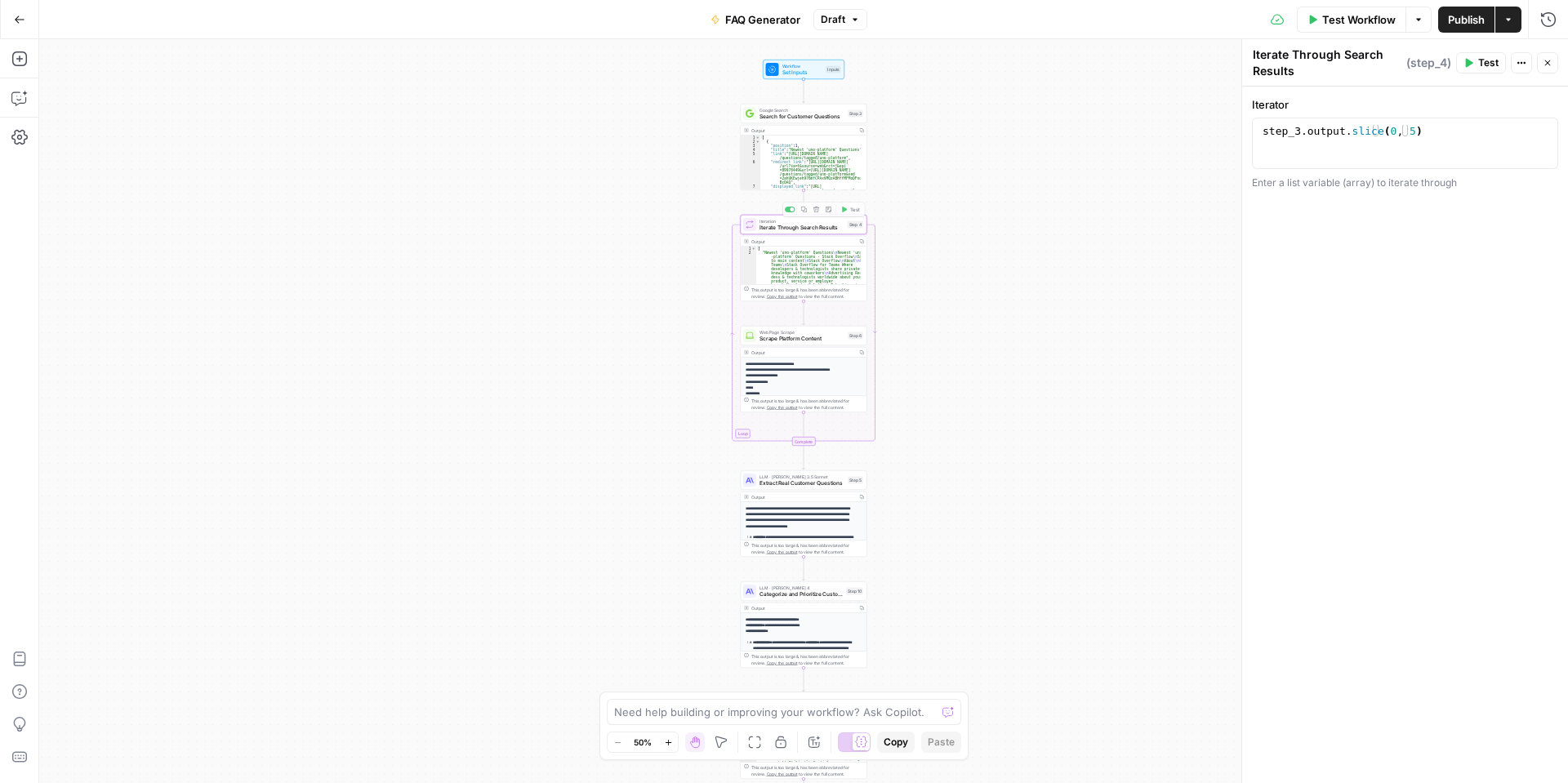
type textarea "**********"
click at [801, 258] on div "[ "Newest 'uno-platform' Questions \n Newest 'uno -platform' Questions - Stack …" at bounding box center [807, 378] width 104 height 263
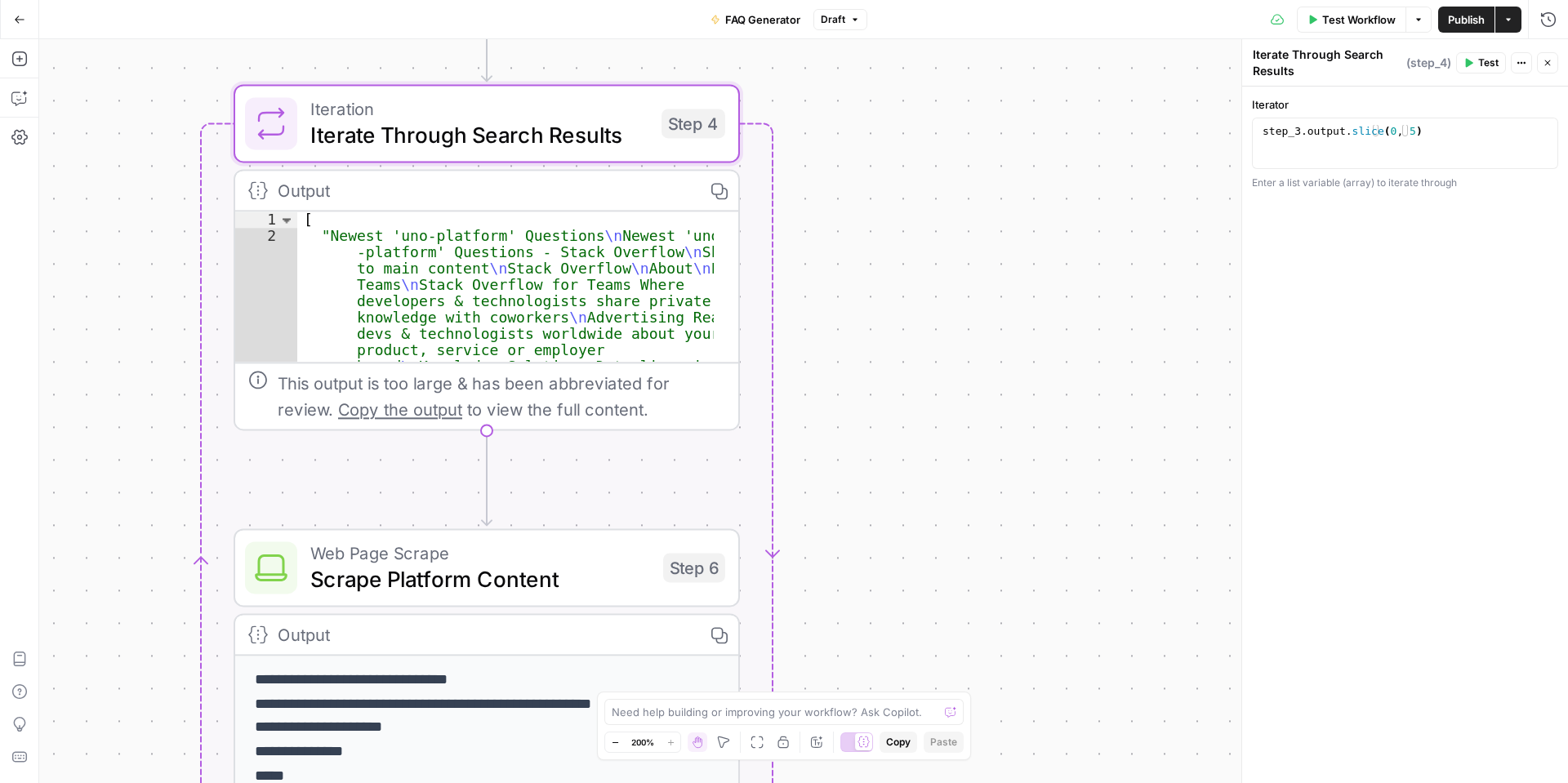
drag, startPoint x: 909, startPoint y: 246, endPoint x: 976, endPoint y: 218, distance: 72.6
click at [1402, 130] on div "step_3 . output . slice ( 0 , 5 )" at bounding box center [1405, 155] width 292 height 61
type textarea "**********"
click at [1543, 129] on icon "button" at bounding box center [1541, 133] width 8 height 8
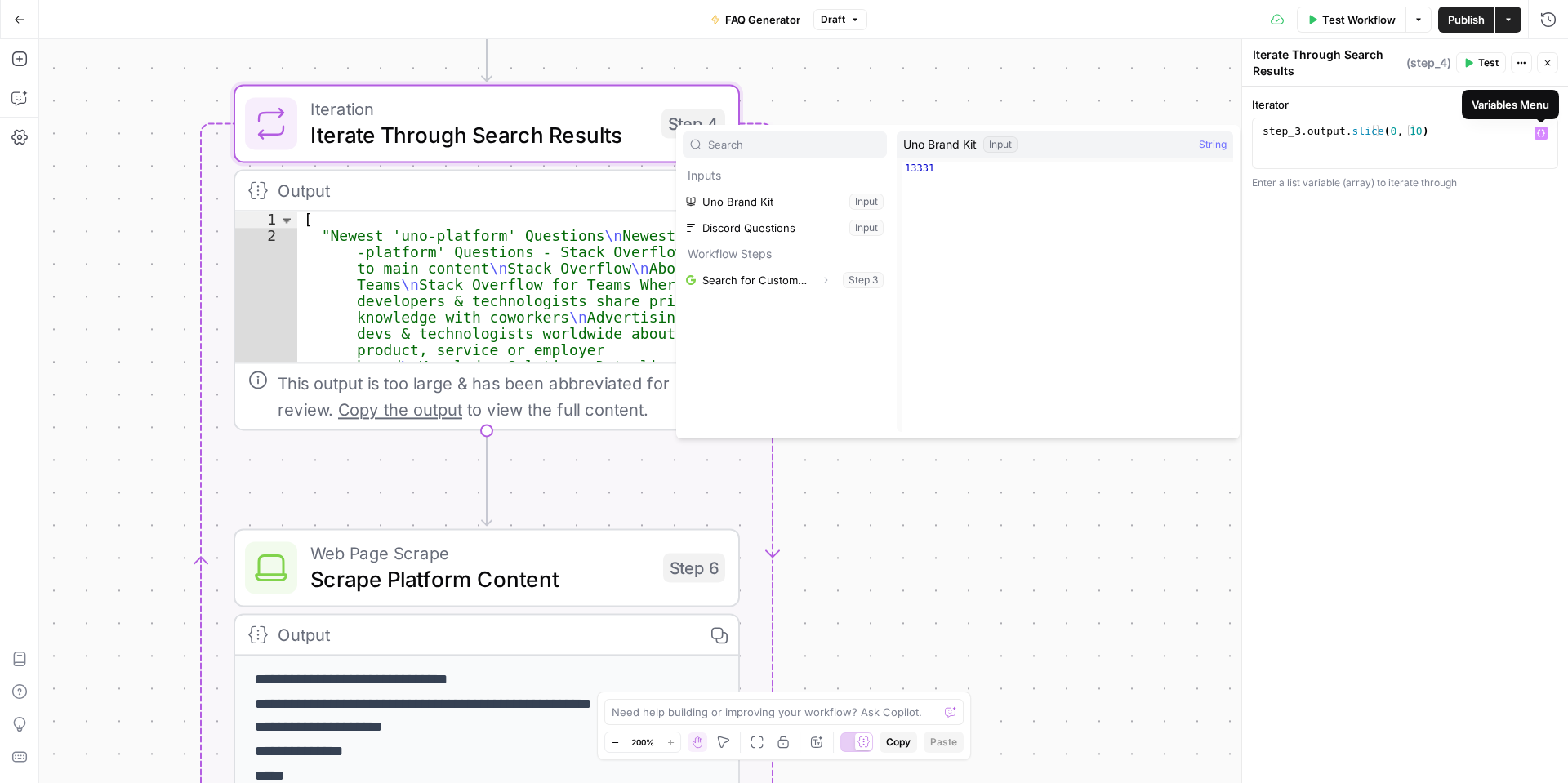
click at [1544, 131] on icon "button" at bounding box center [1541, 133] width 8 height 8
click at [586, 309] on div "[ "Newest 'uno-platform' Questions \n Newest 'uno -platform' Questions - Stack …" at bounding box center [505, 736] width 416 height 1048
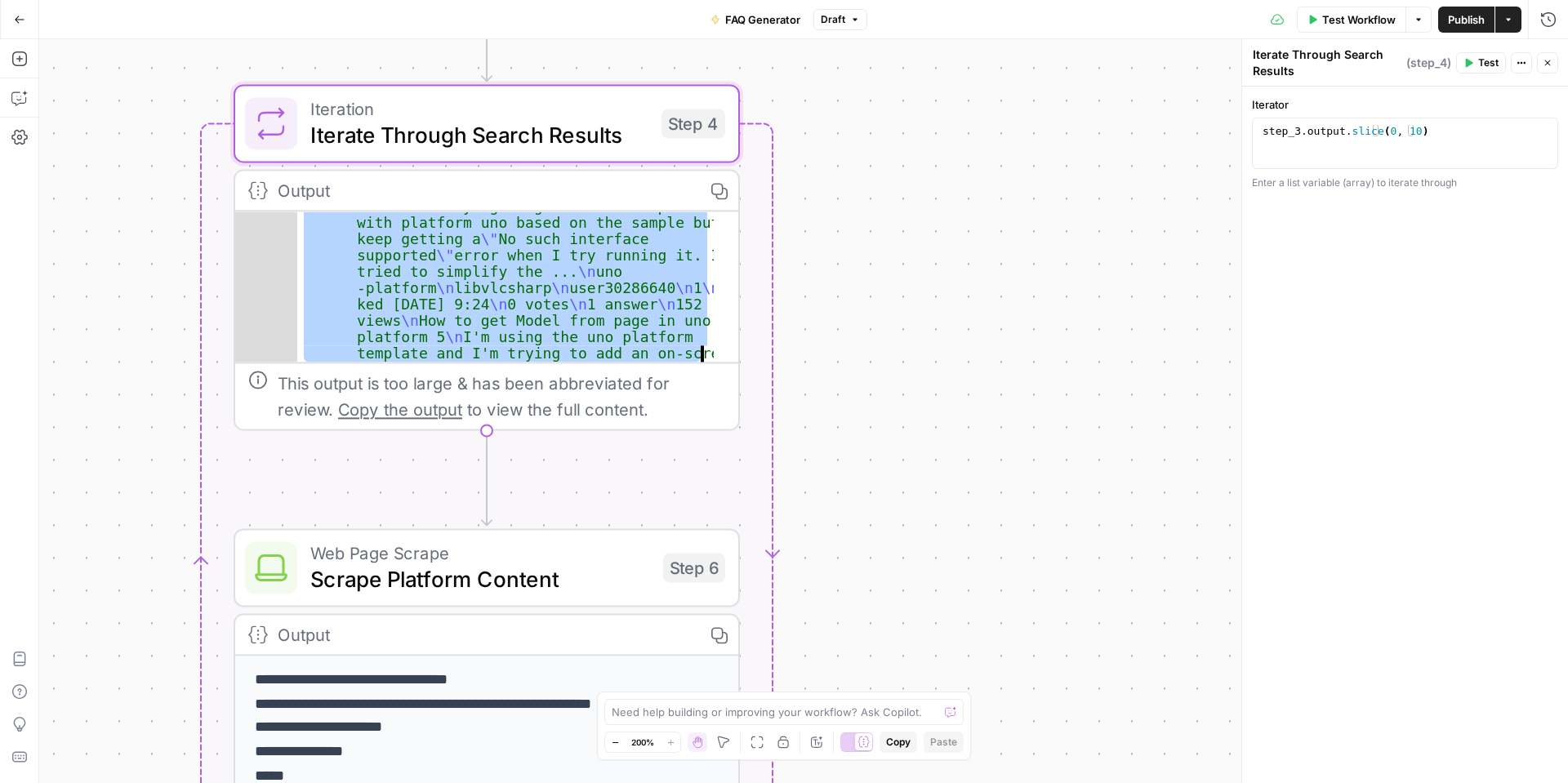
scroll to position [341, 0]
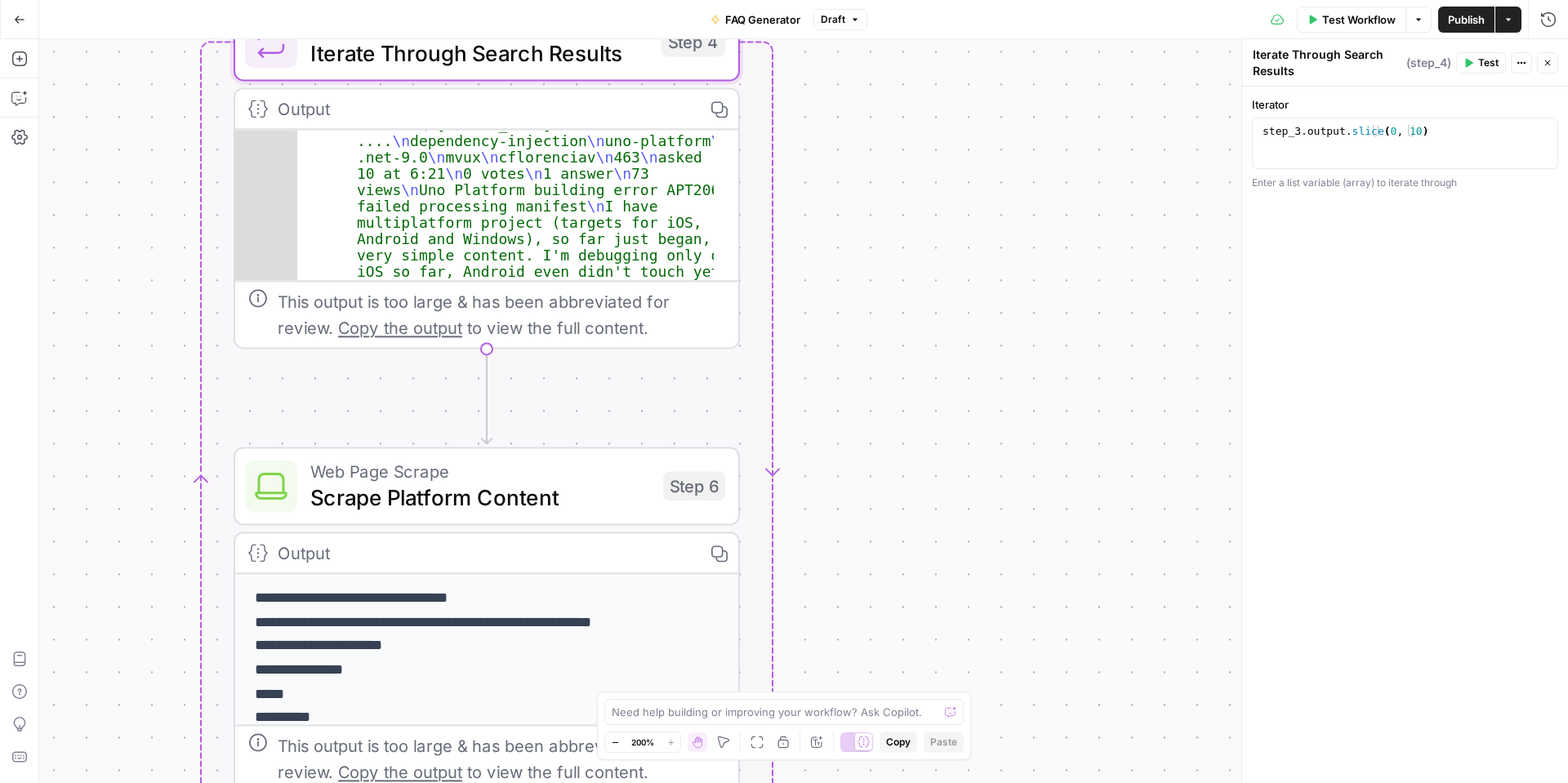
click at [540, 479] on span "Web Page Scrape" at bounding box center [480, 472] width 339 height 26
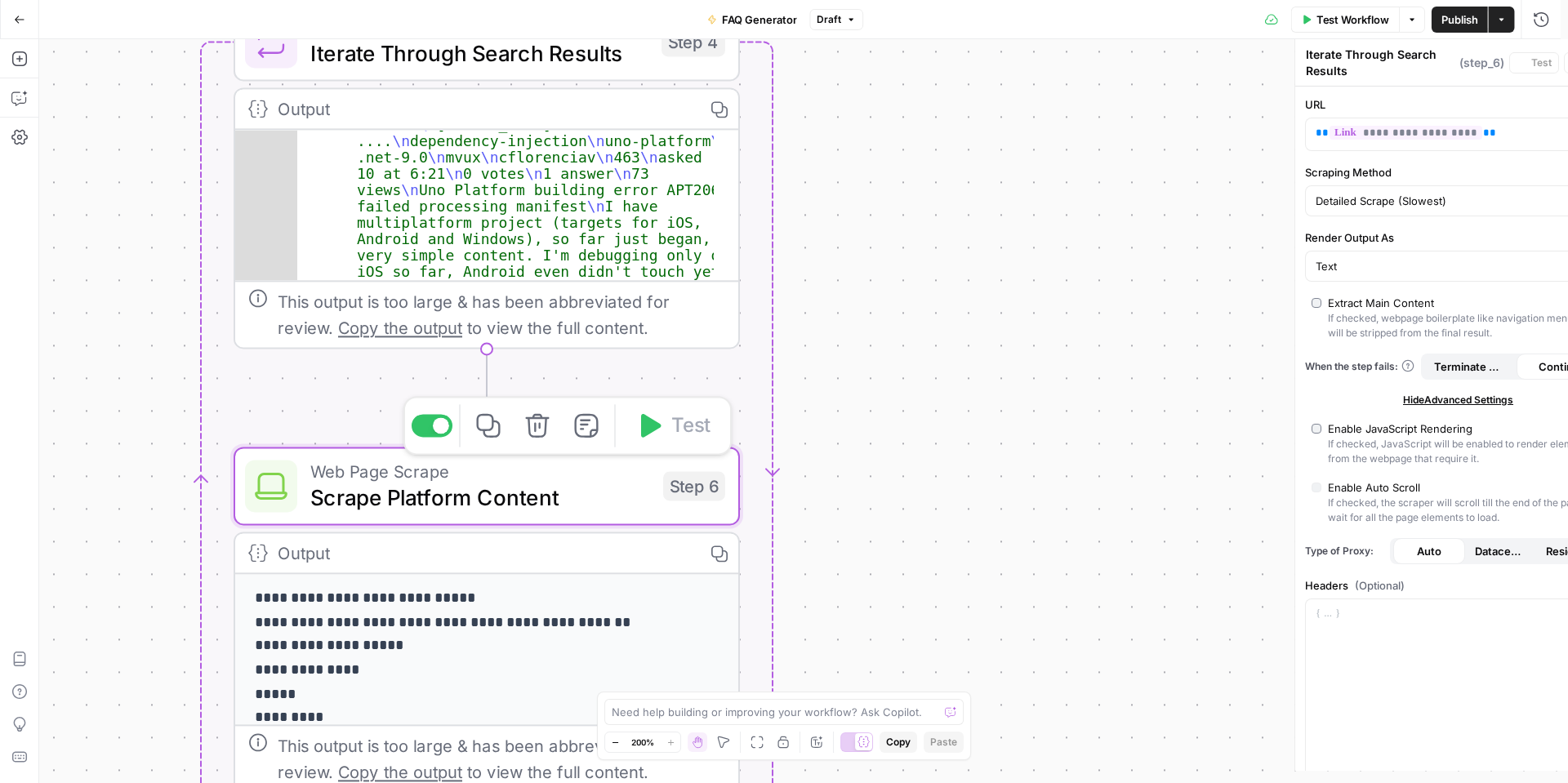
type textarea "Scrape Platform Content"
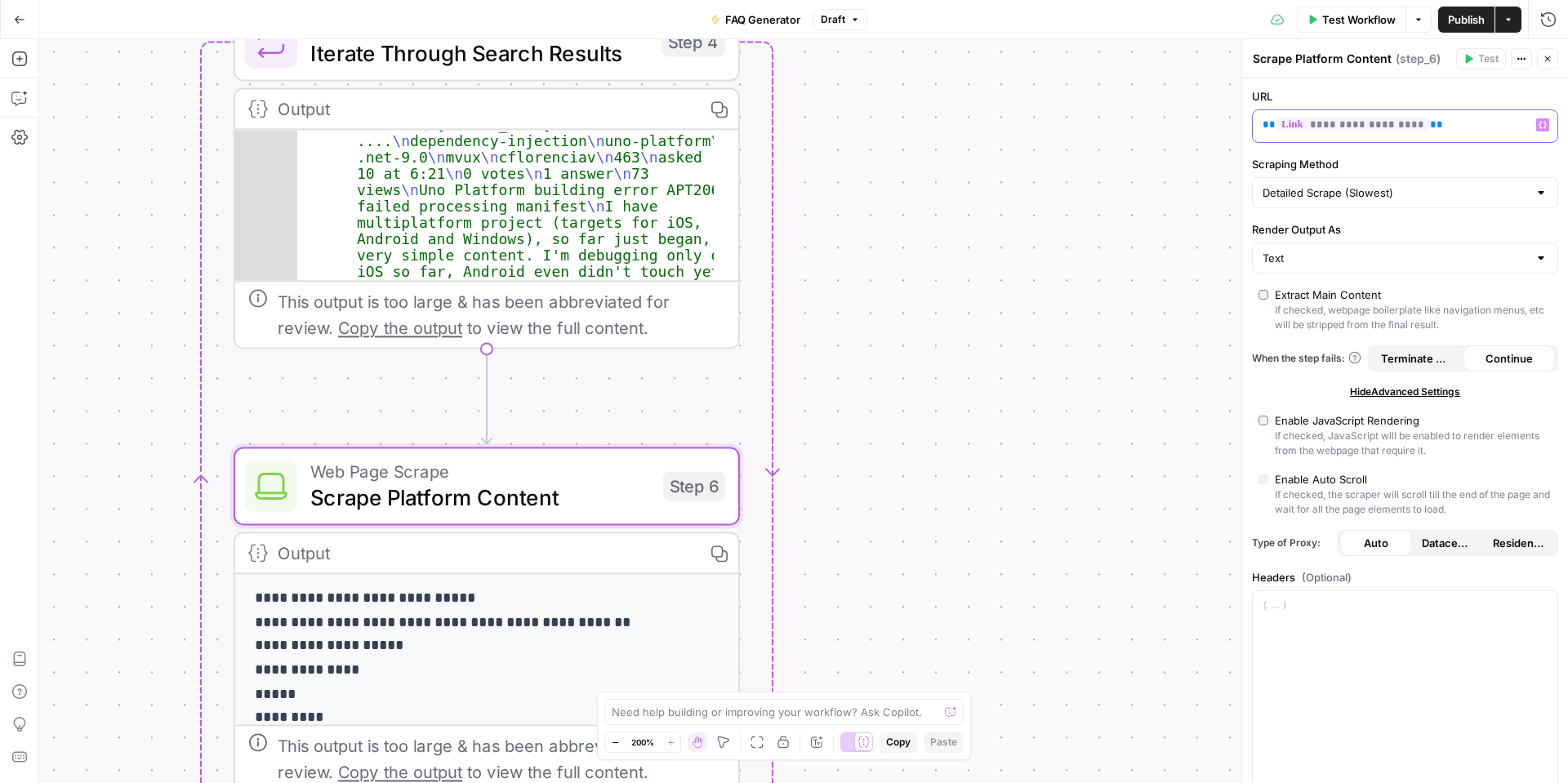
click at [1382, 128] on span "**********" at bounding box center [1352, 124] width 153 height 14
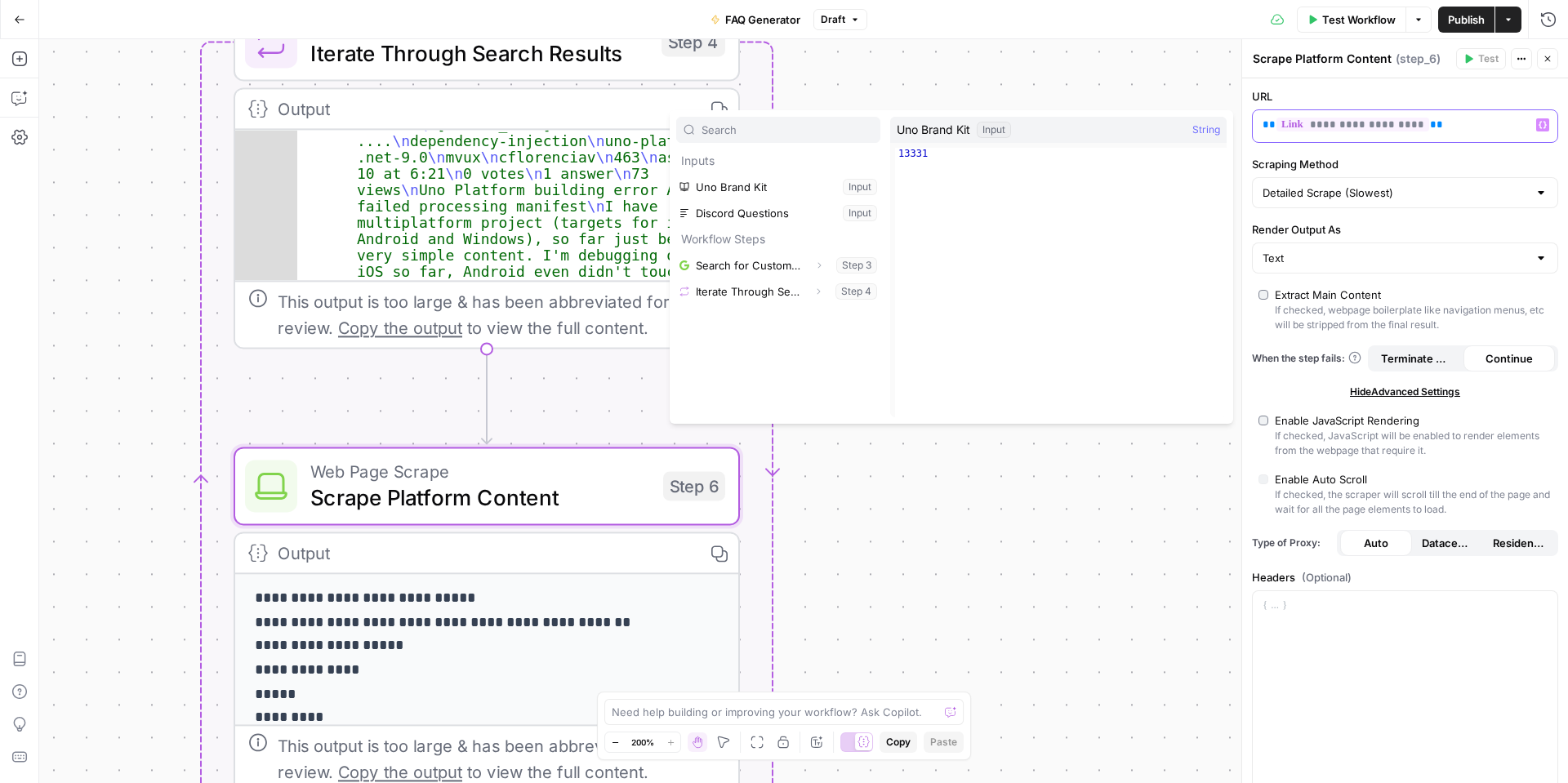
click at [1382, 128] on span "**********" at bounding box center [1352, 124] width 153 height 14
click at [1407, 154] on div "**********" at bounding box center [1406, 559] width 326 height 960
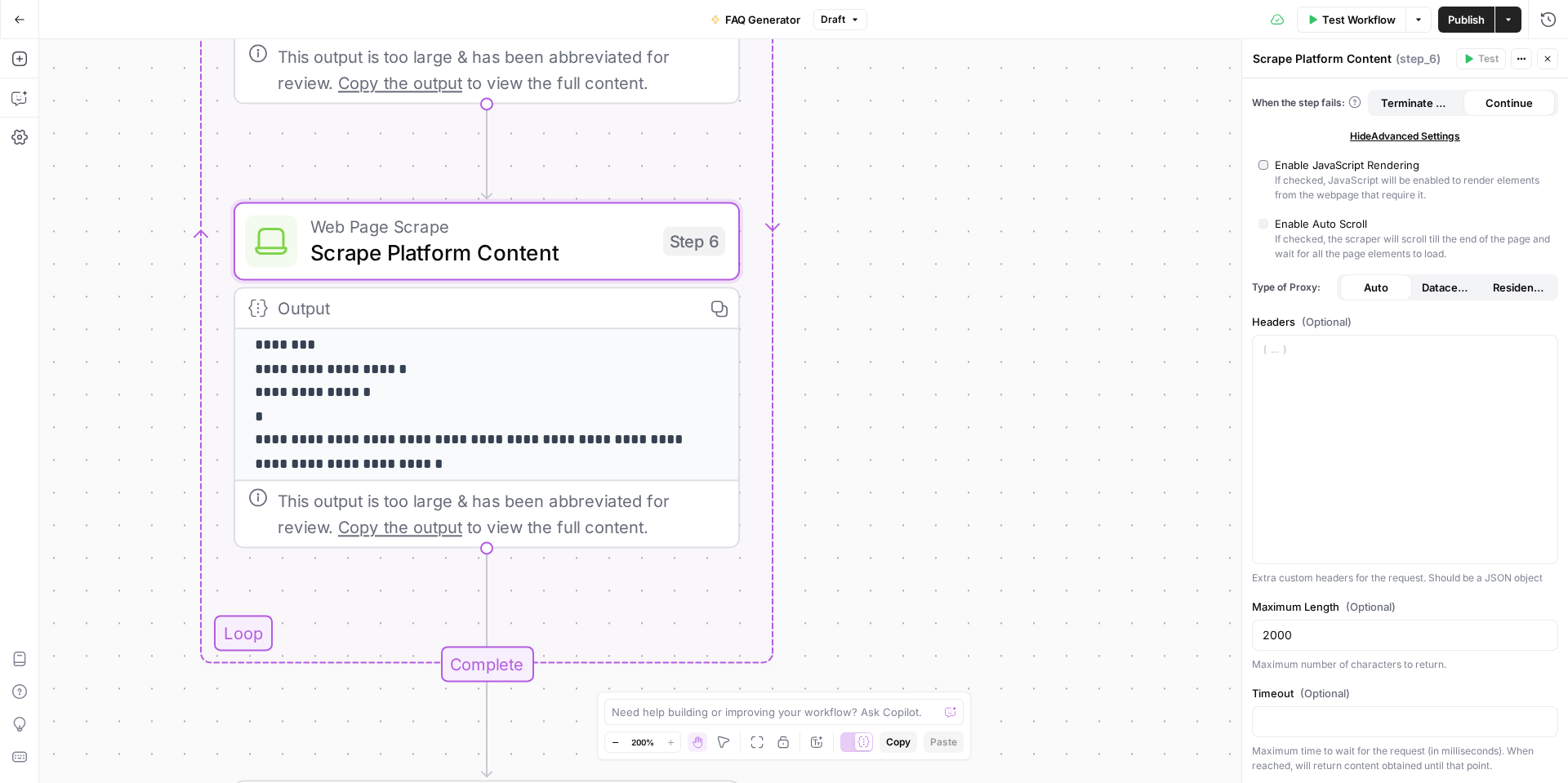
scroll to position [332, 0]
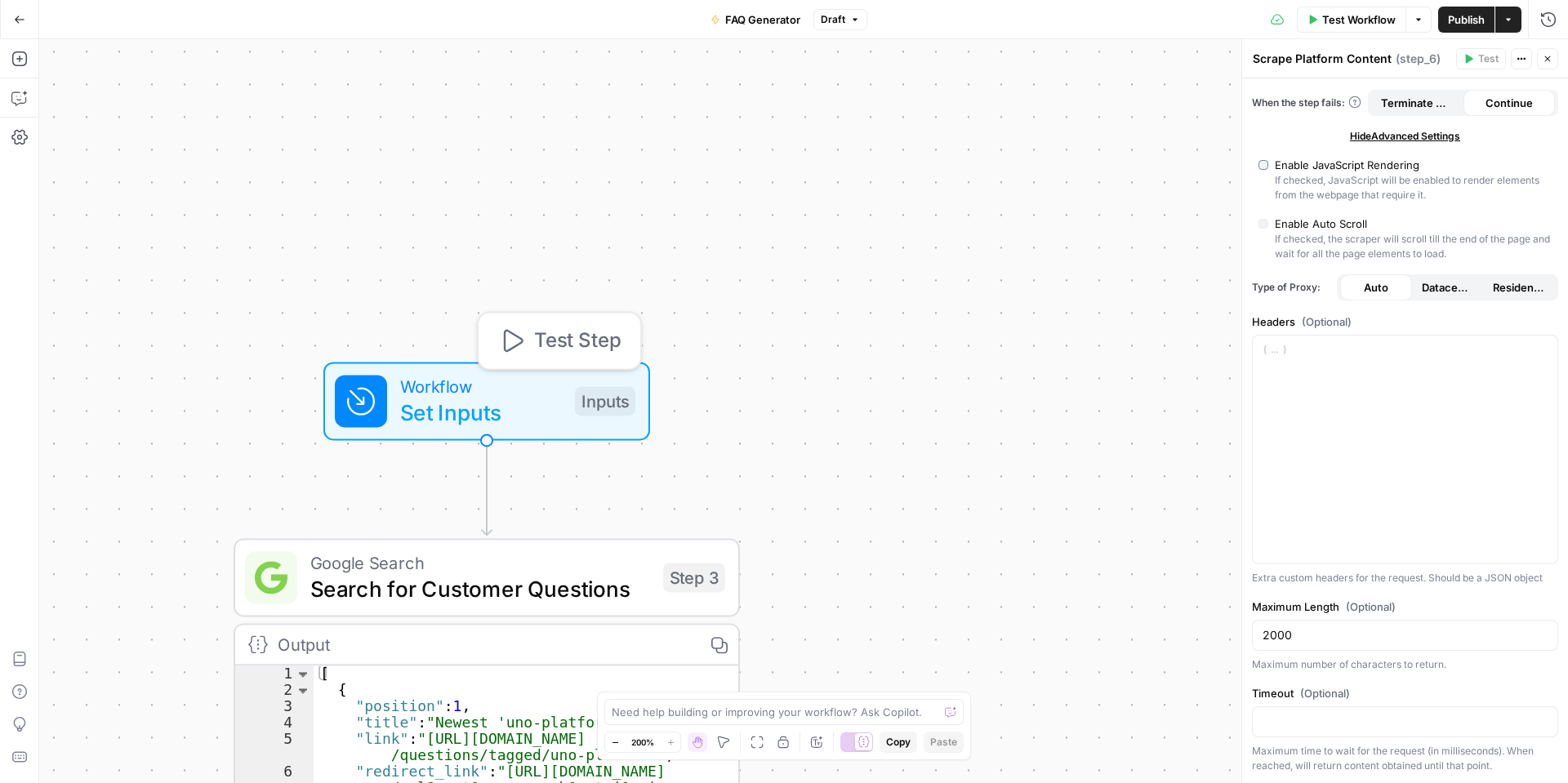
click at [545, 414] on span "Set Inputs" at bounding box center [481, 412] width 161 height 33
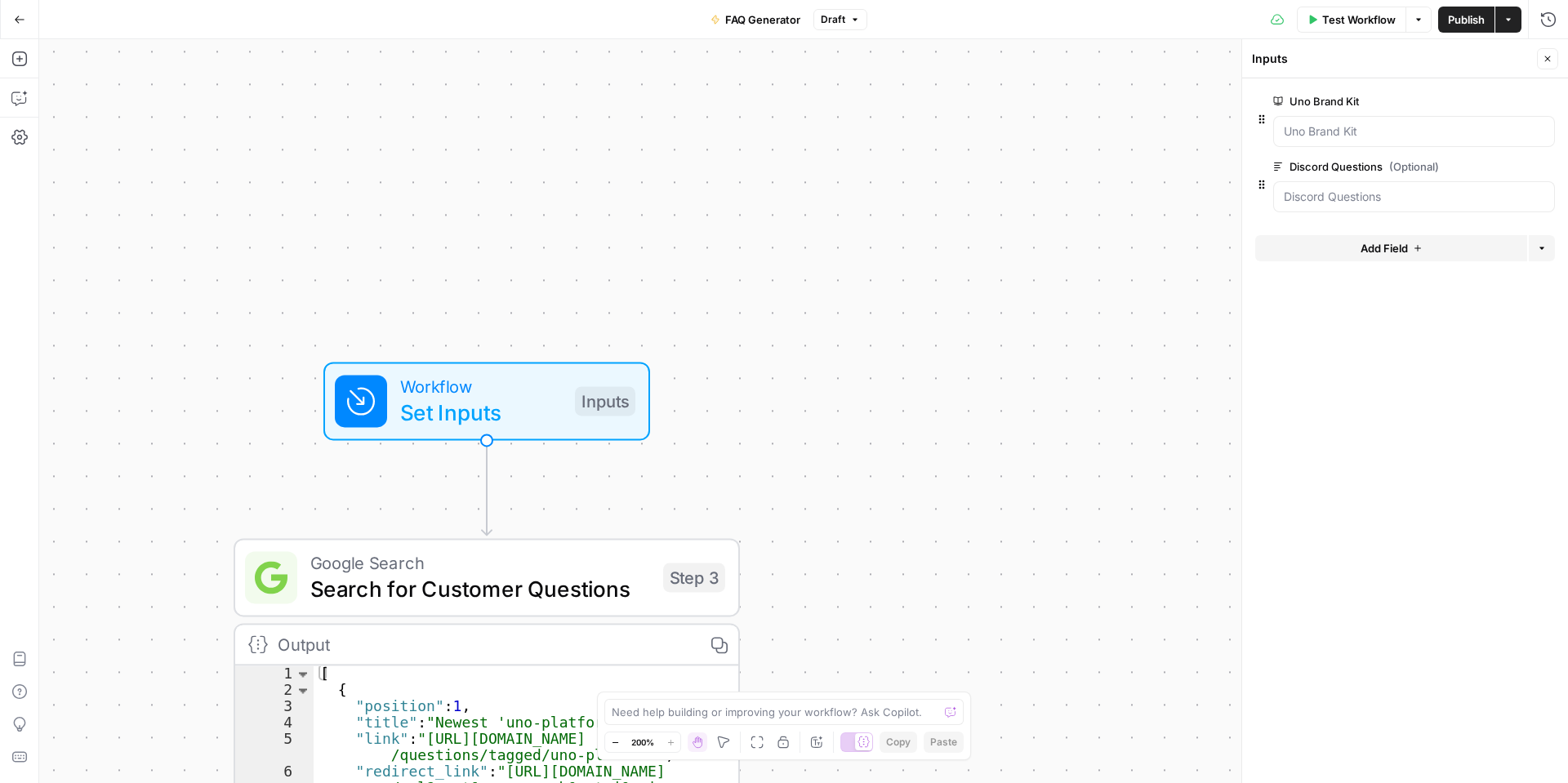
click at [523, 574] on span "Search for Customer Questions" at bounding box center [480, 589] width 339 height 33
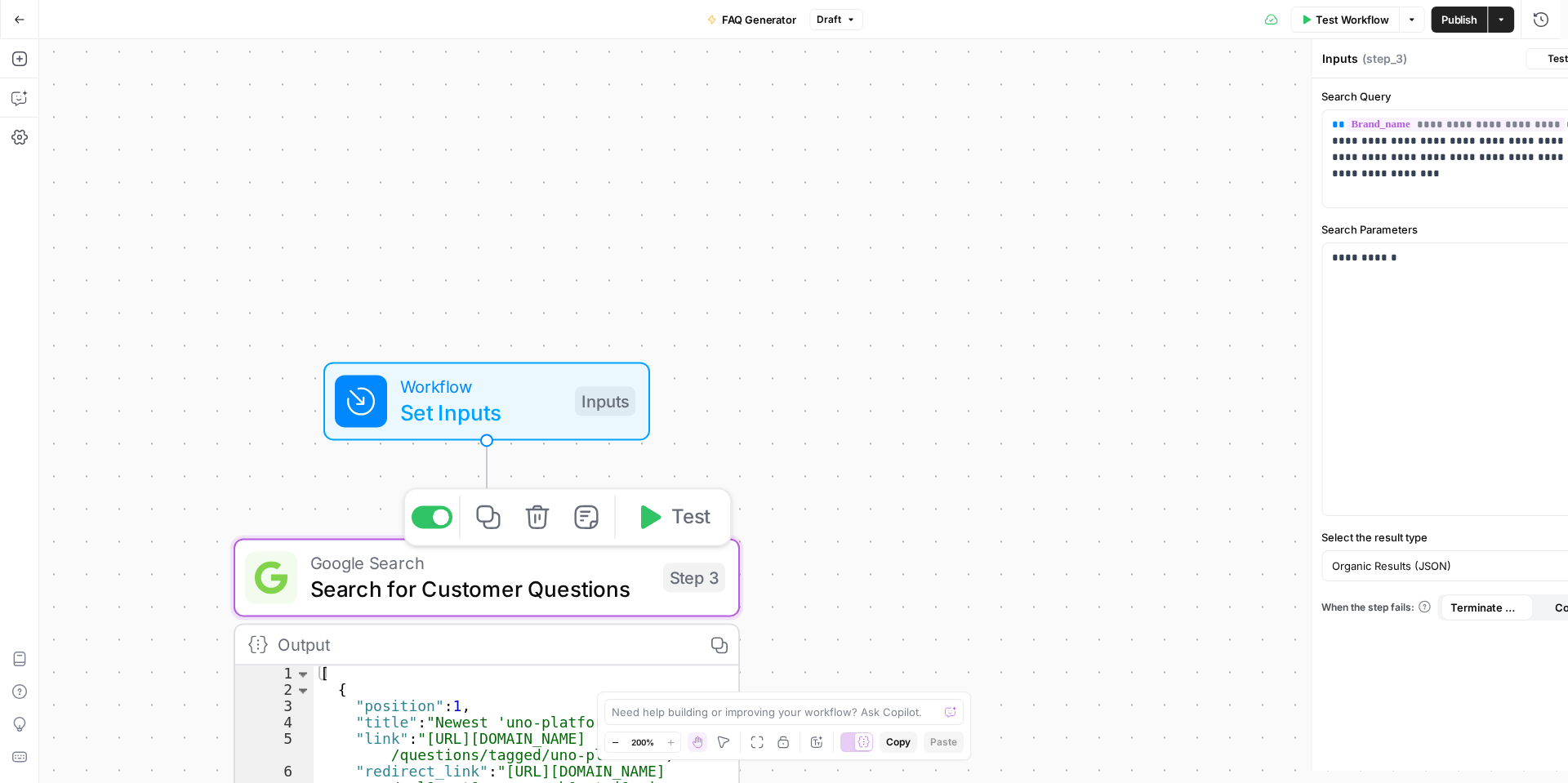
type textarea "Search for Customer Questions"
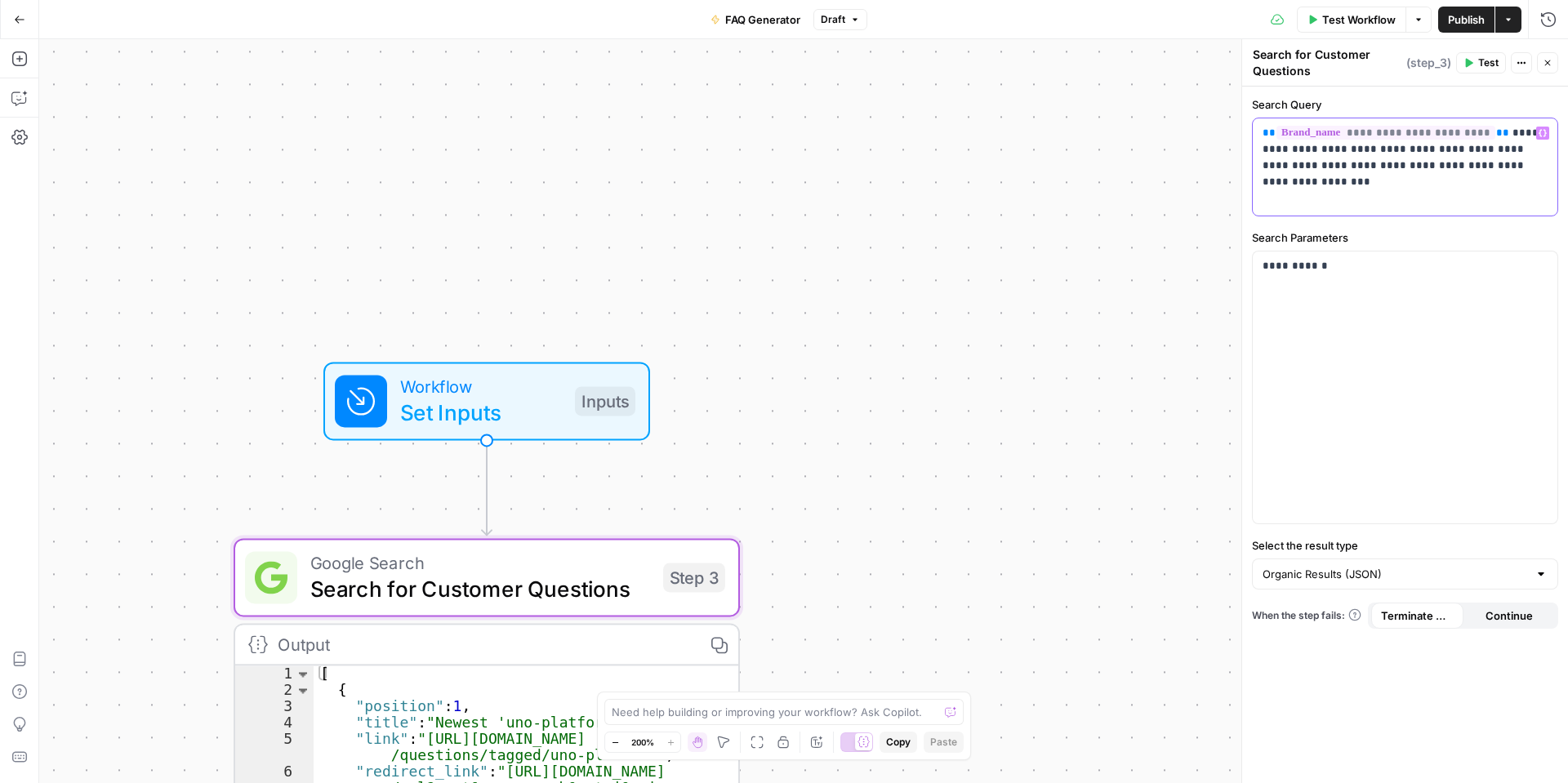
drag, startPoint x: 1395, startPoint y: 149, endPoint x: 1263, endPoint y: 148, distance: 132.0
click at [1259, 150] on div "**********" at bounding box center [1405, 167] width 305 height 98
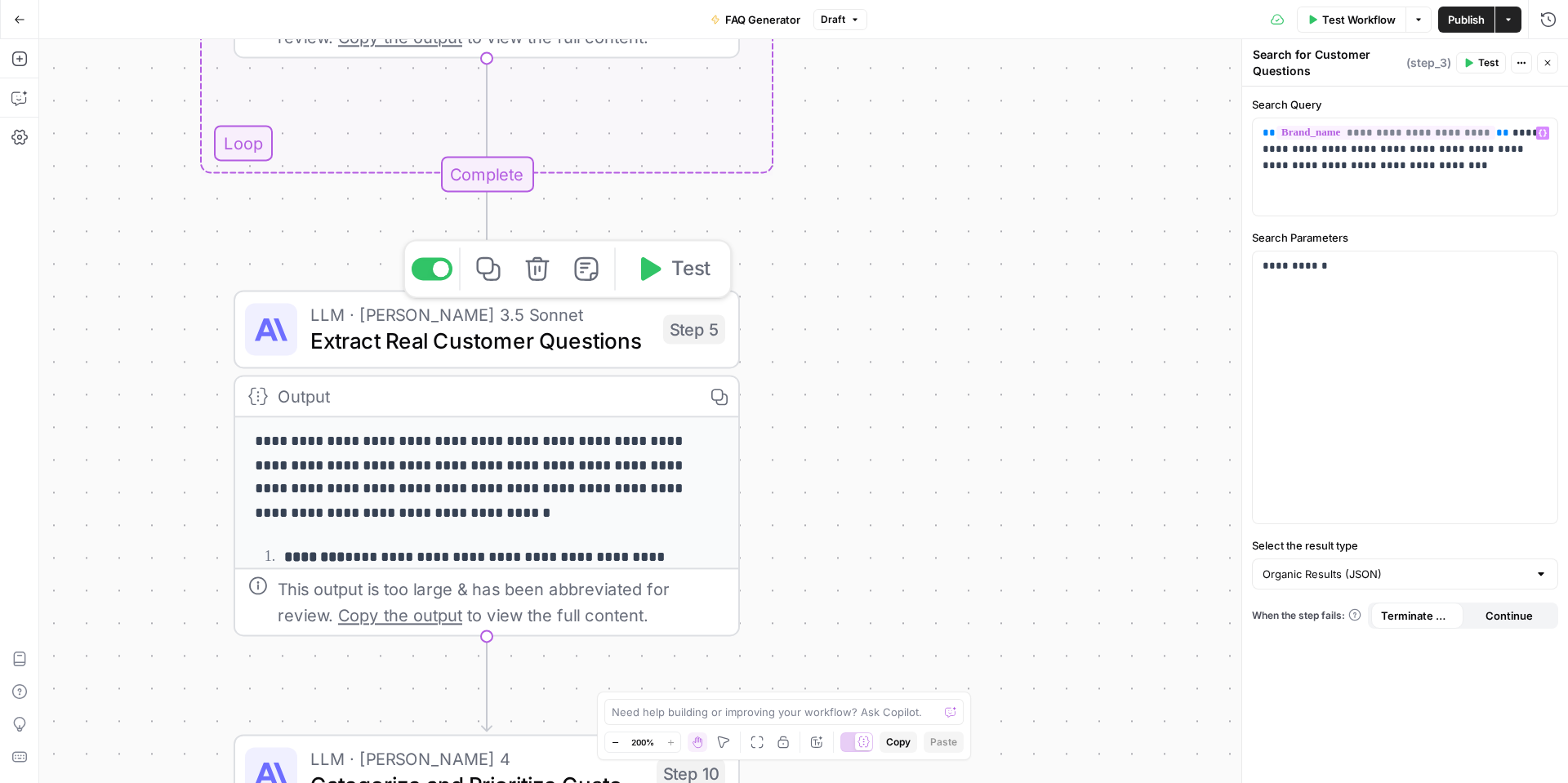
click at [583, 316] on span "LLM · [PERSON_NAME] 3.5 Sonnet" at bounding box center [480, 314] width 339 height 26
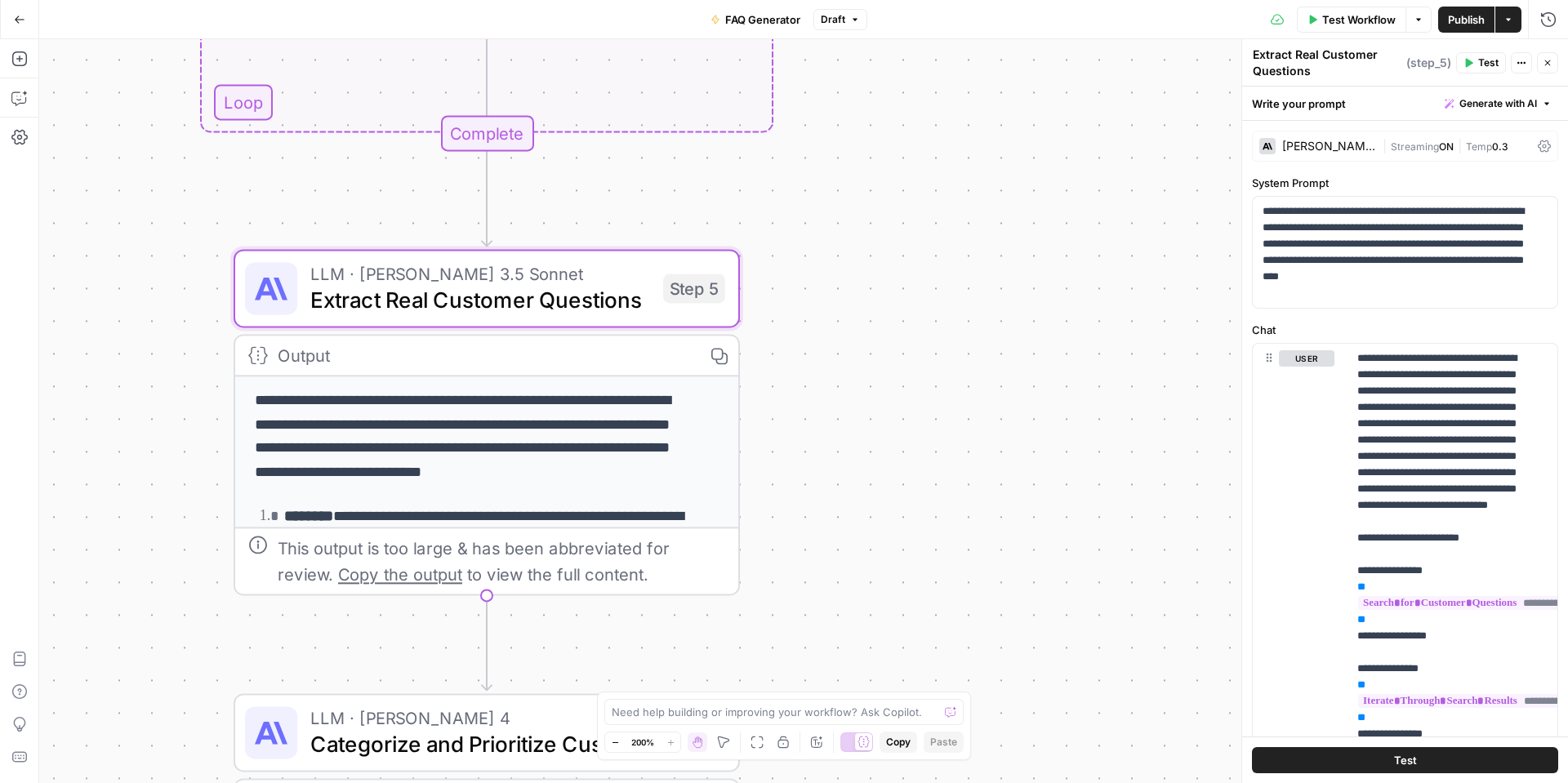
scroll to position [223, 0]
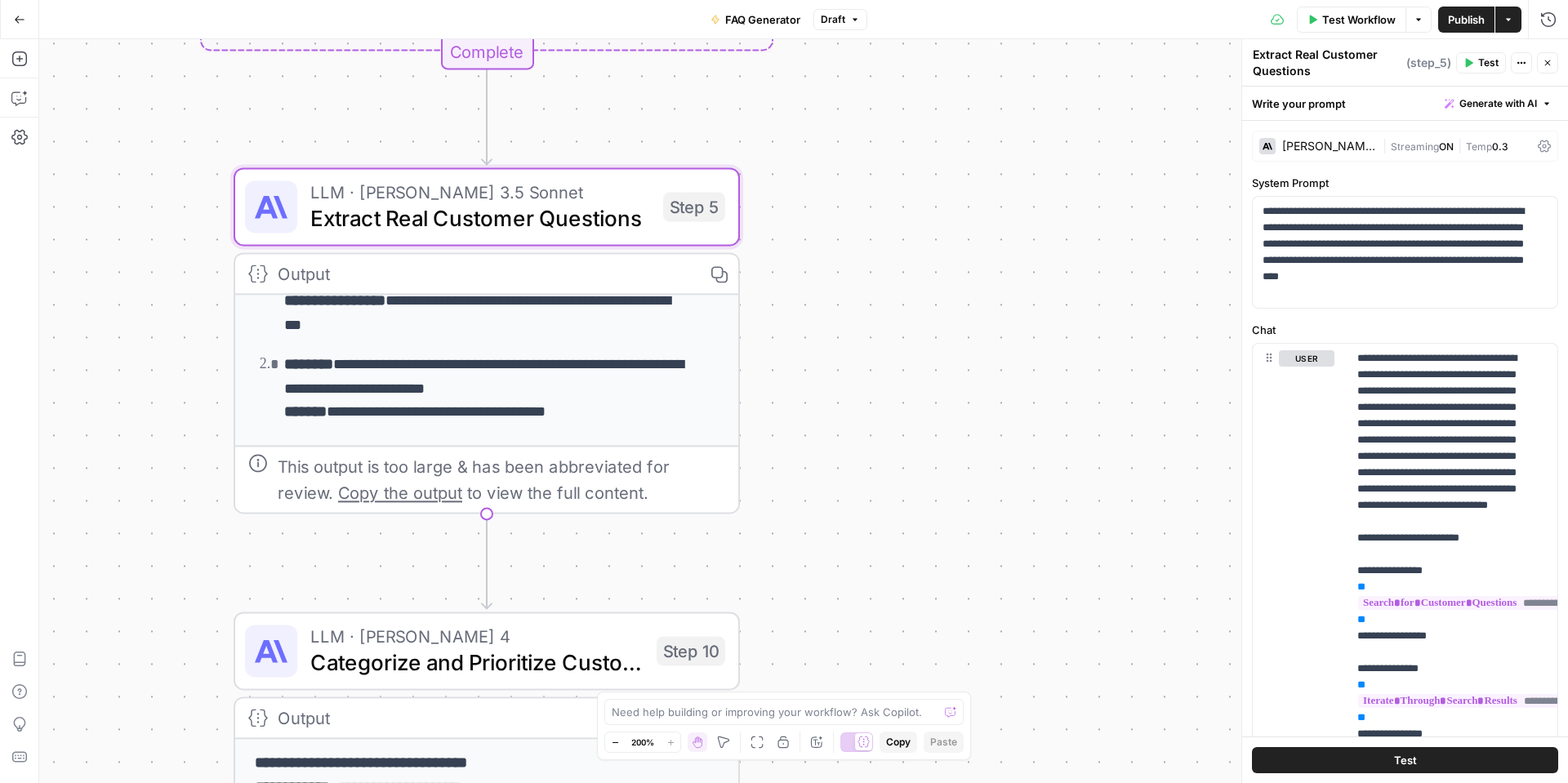
click at [568, 649] on span "Categorize and Prioritize Customer Questions" at bounding box center [476, 662] width 333 height 33
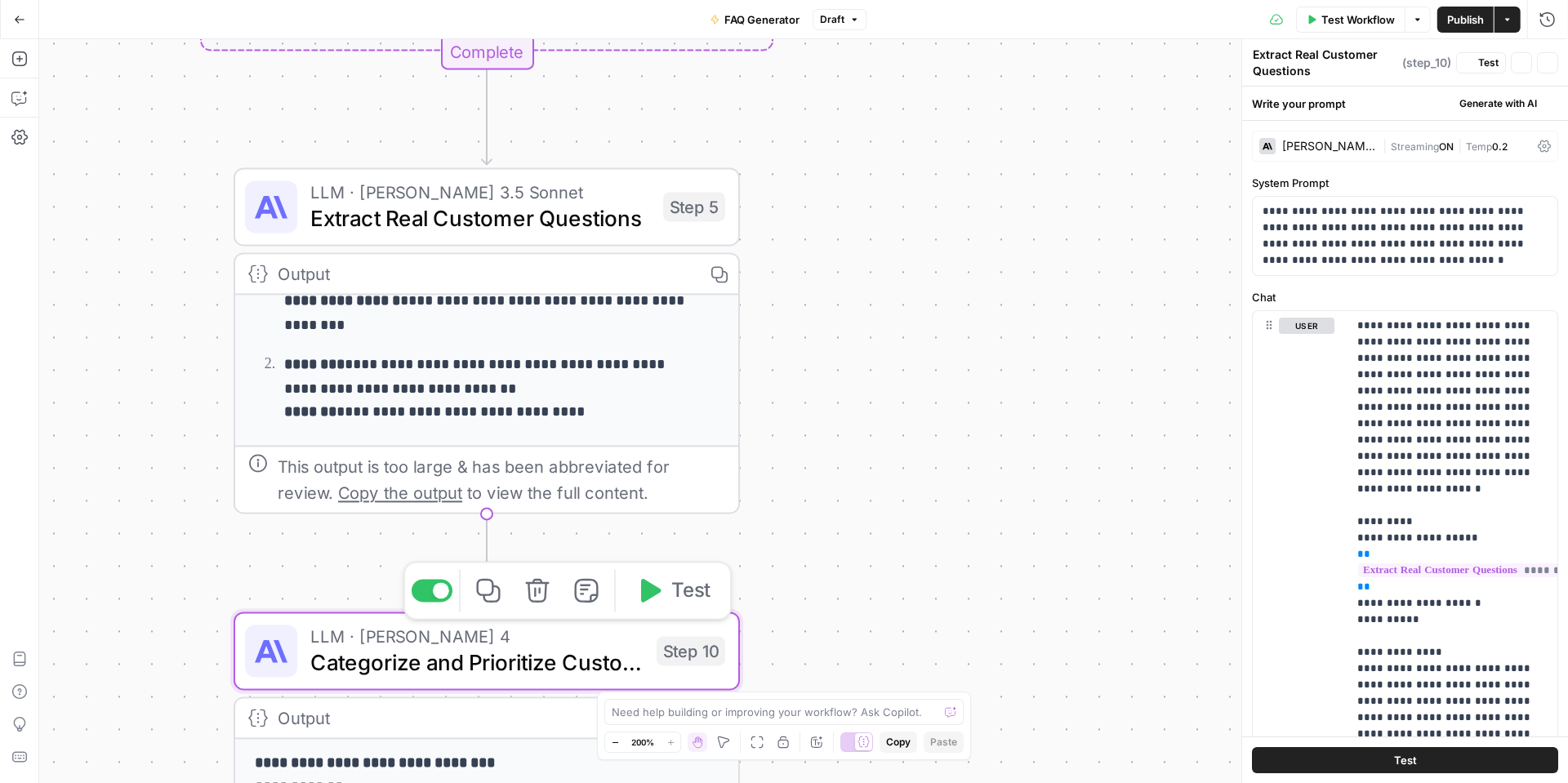
type textarea "Categorize and Prioritize Customer Questions"
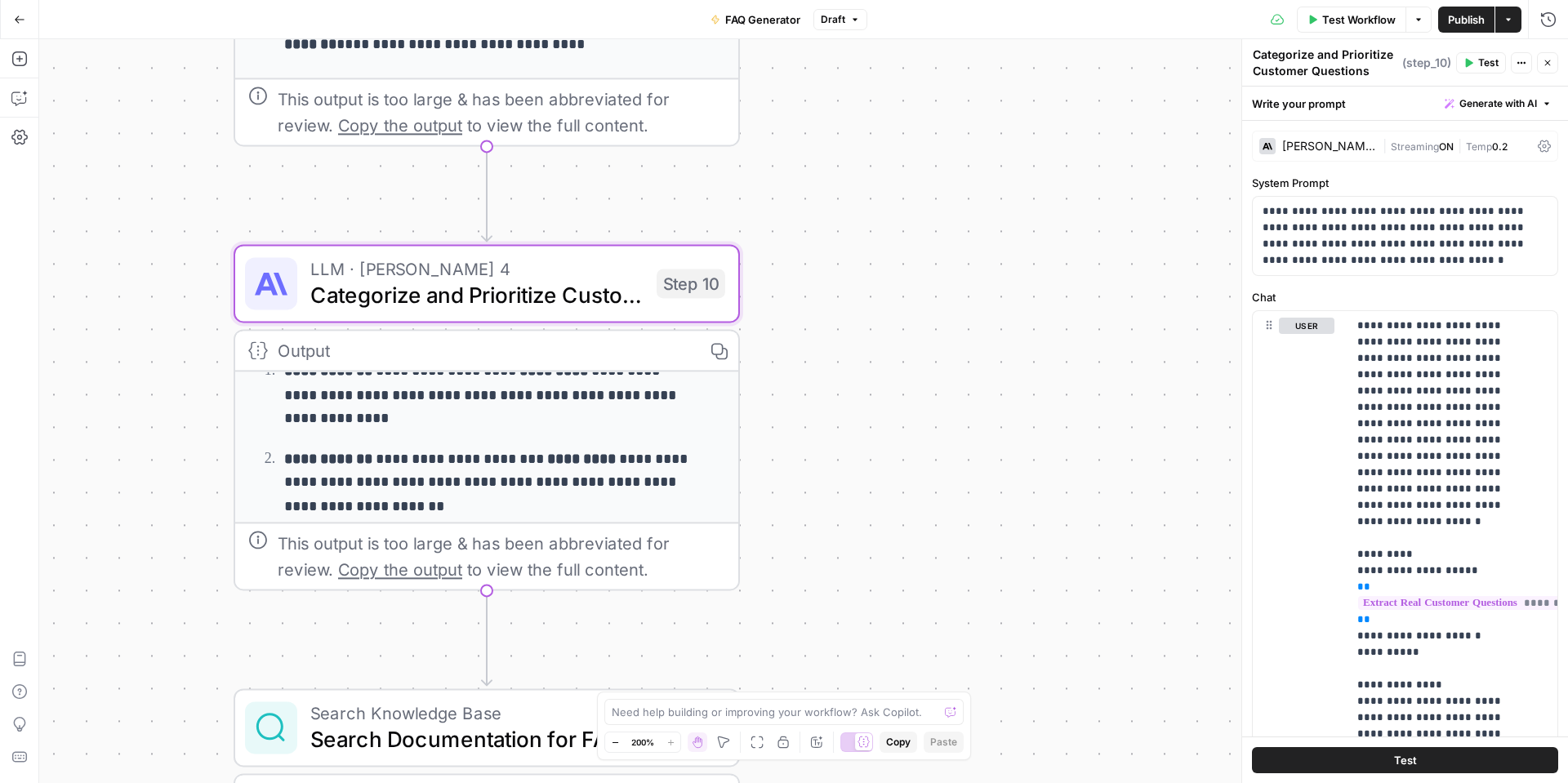
scroll to position [82, 0]
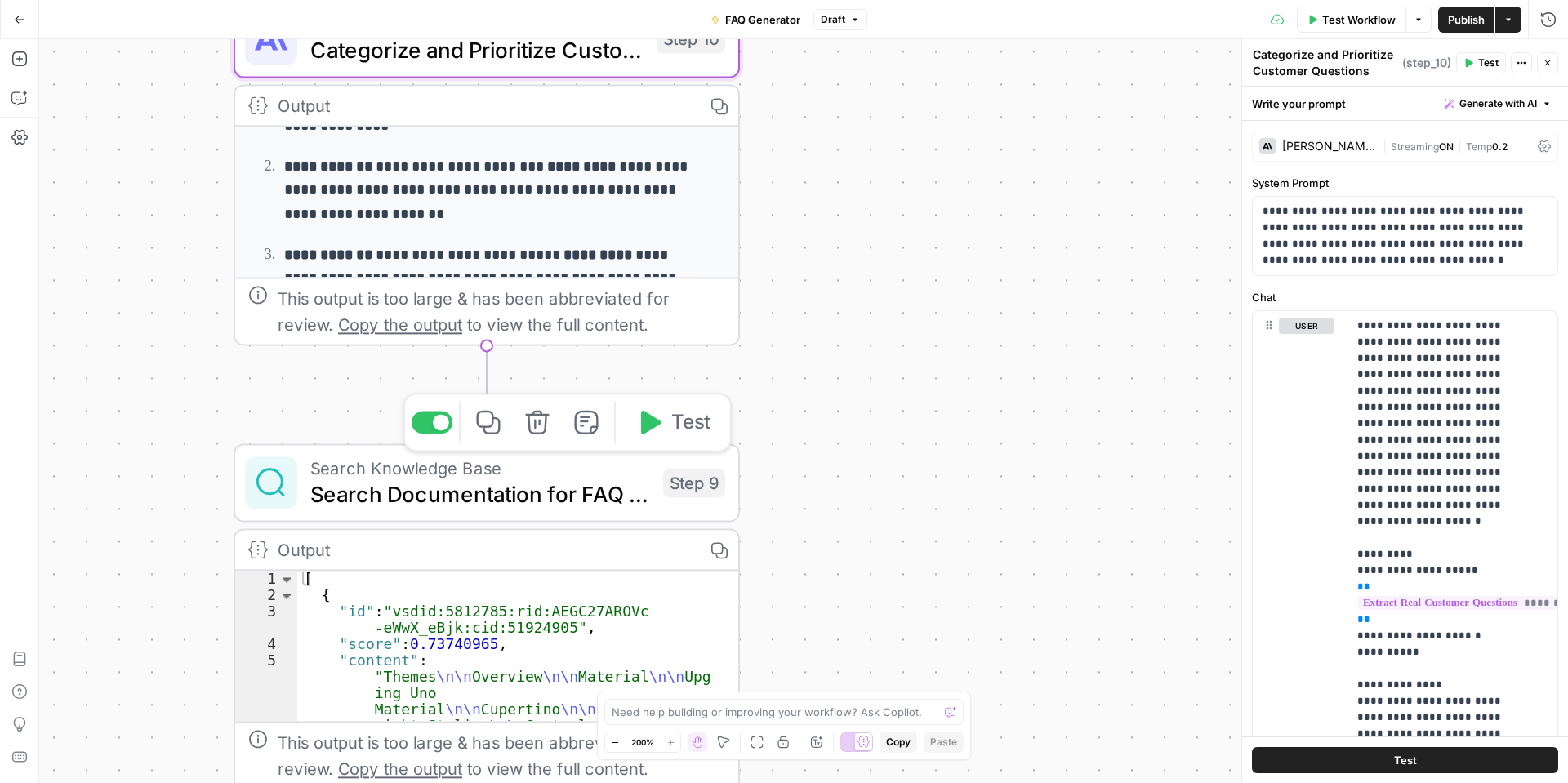
click at [566, 479] on span "Search Documentation for FAQ Topics" at bounding box center [480, 493] width 339 height 33
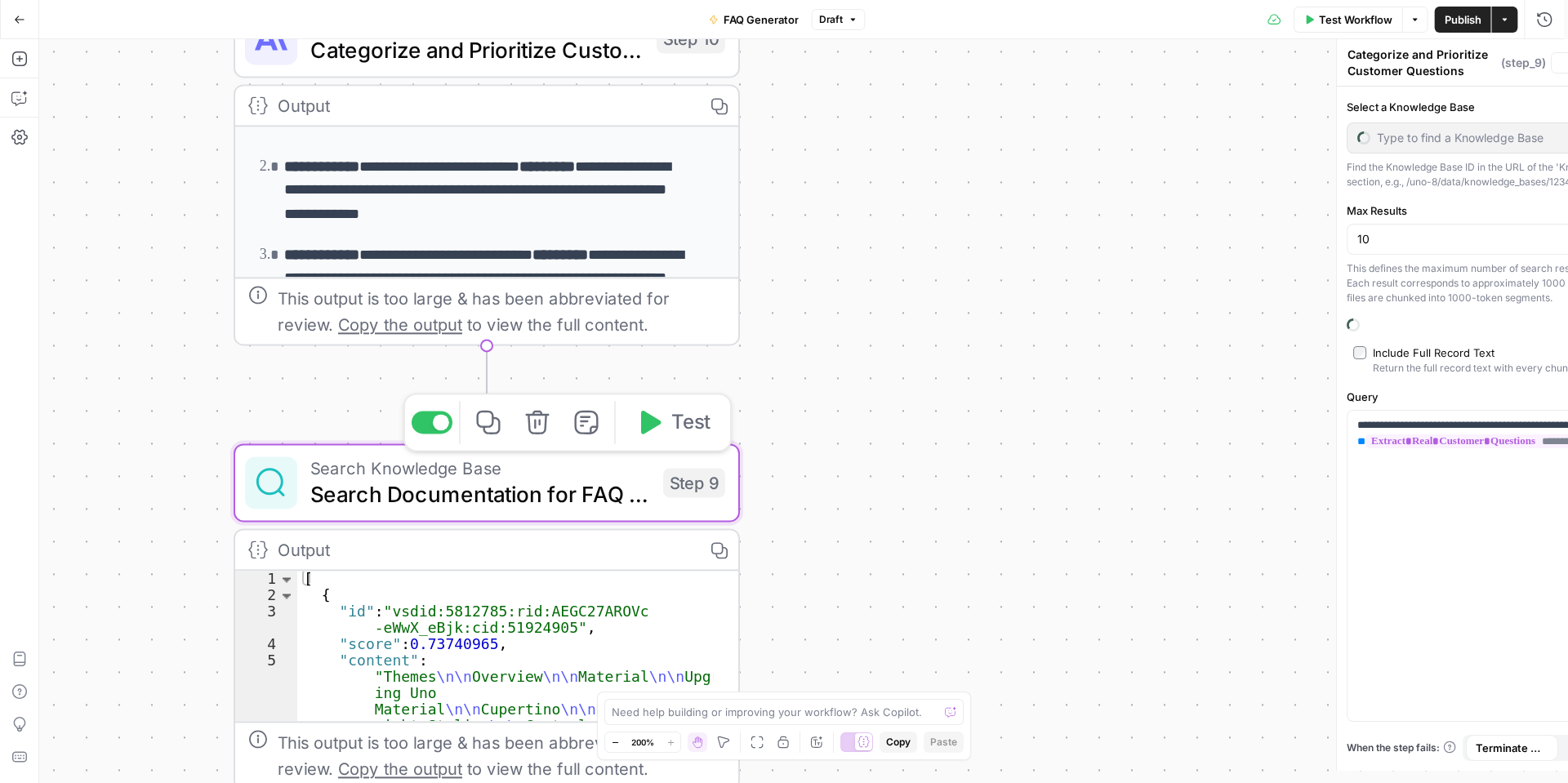
type textarea "Search Documentation for FAQ Topics"
type input "Uno Docs"
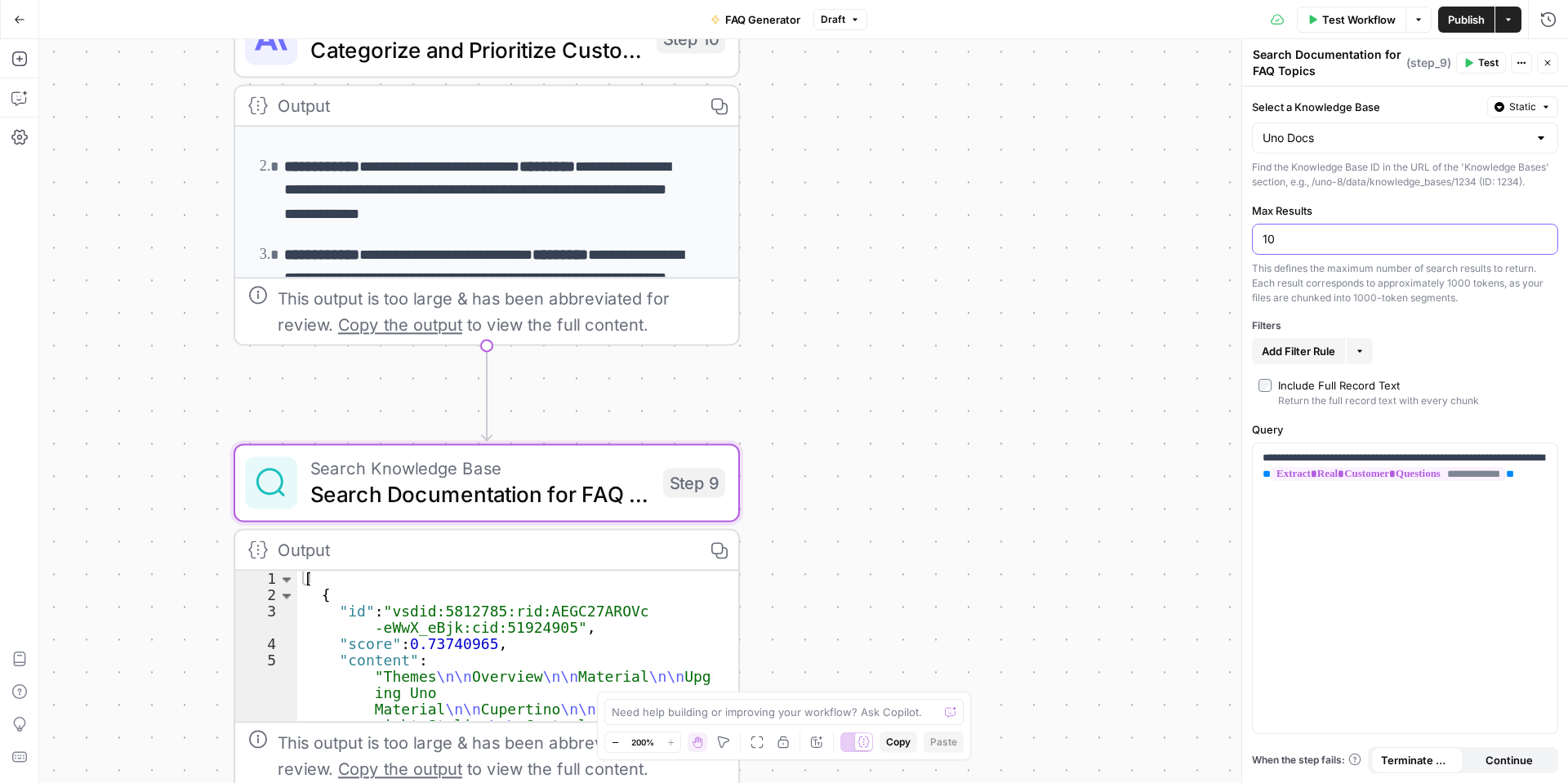
click at [1281, 236] on input "10" at bounding box center [1405, 238] width 285 height 16
click at [1271, 236] on input "10" at bounding box center [1405, 238] width 285 height 16
click at [1275, 237] on input "10" at bounding box center [1405, 238] width 285 height 16
click at [1262, 234] on input "10" at bounding box center [1405, 238] width 285 height 16
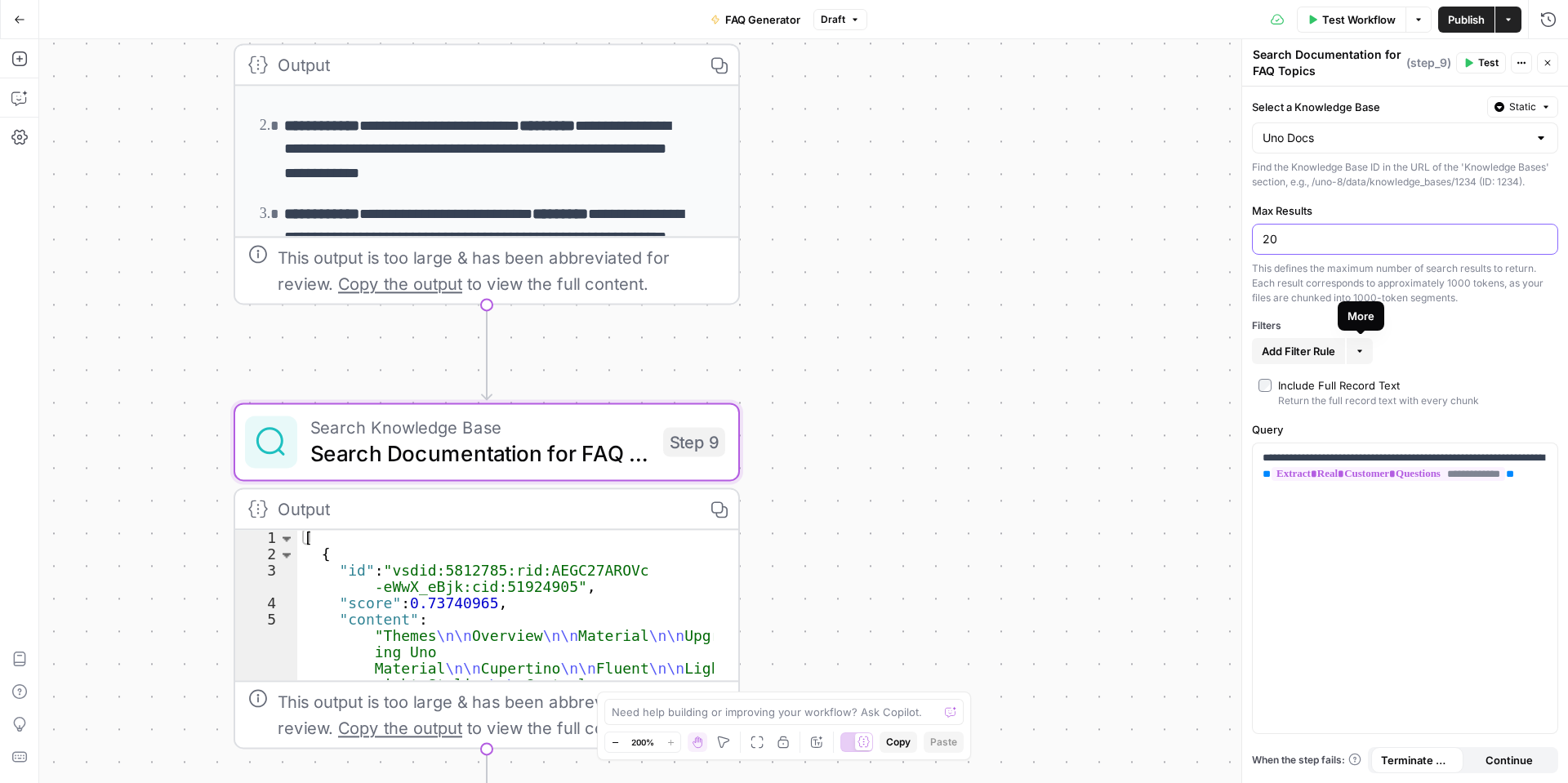
type input "20"
click at [1368, 351] on button "More" at bounding box center [1360, 352] width 26 height 26
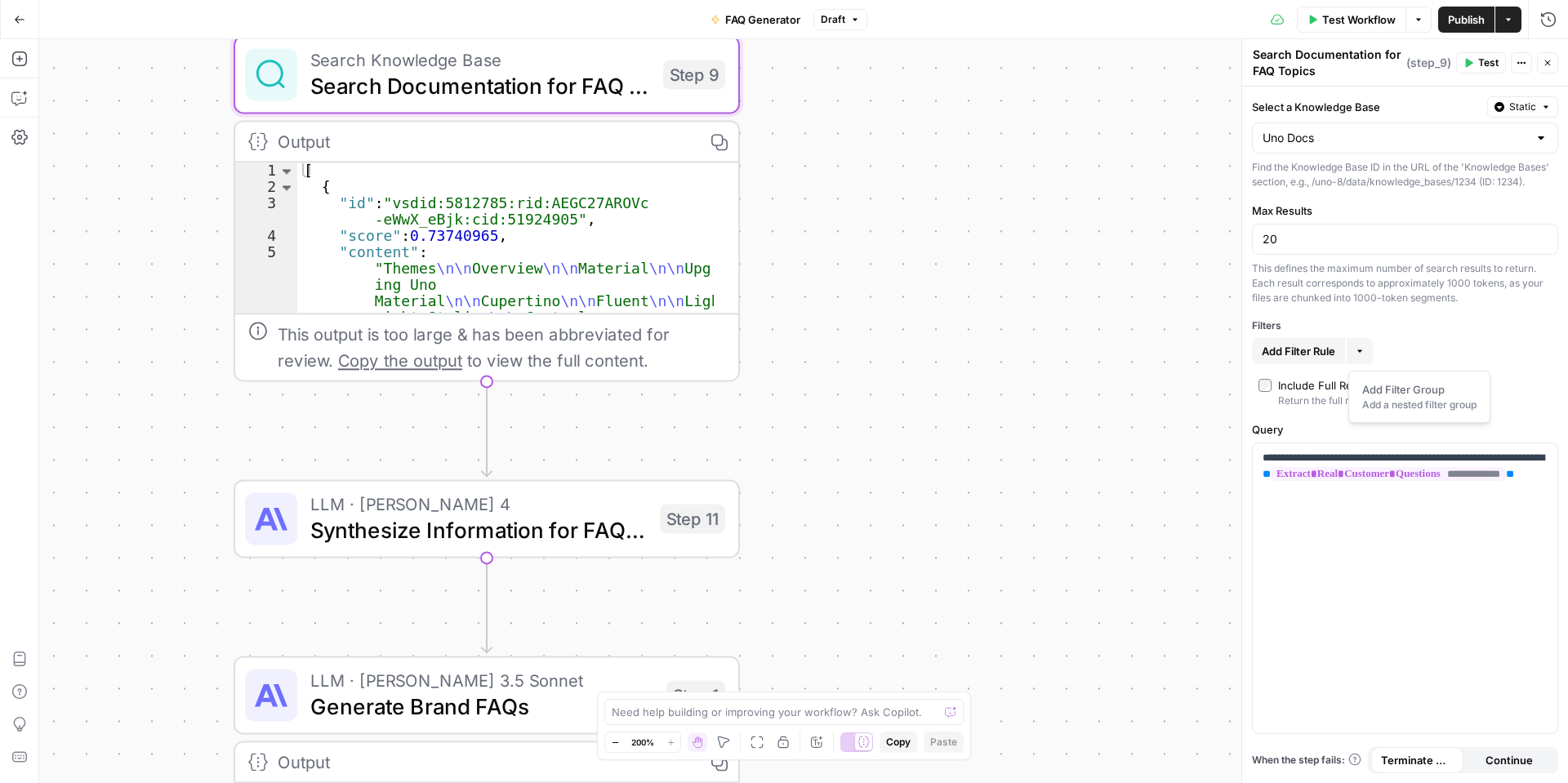
click at [592, 504] on span "LLM · [PERSON_NAME] 4" at bounding box center [478, 504] width 337 height 26
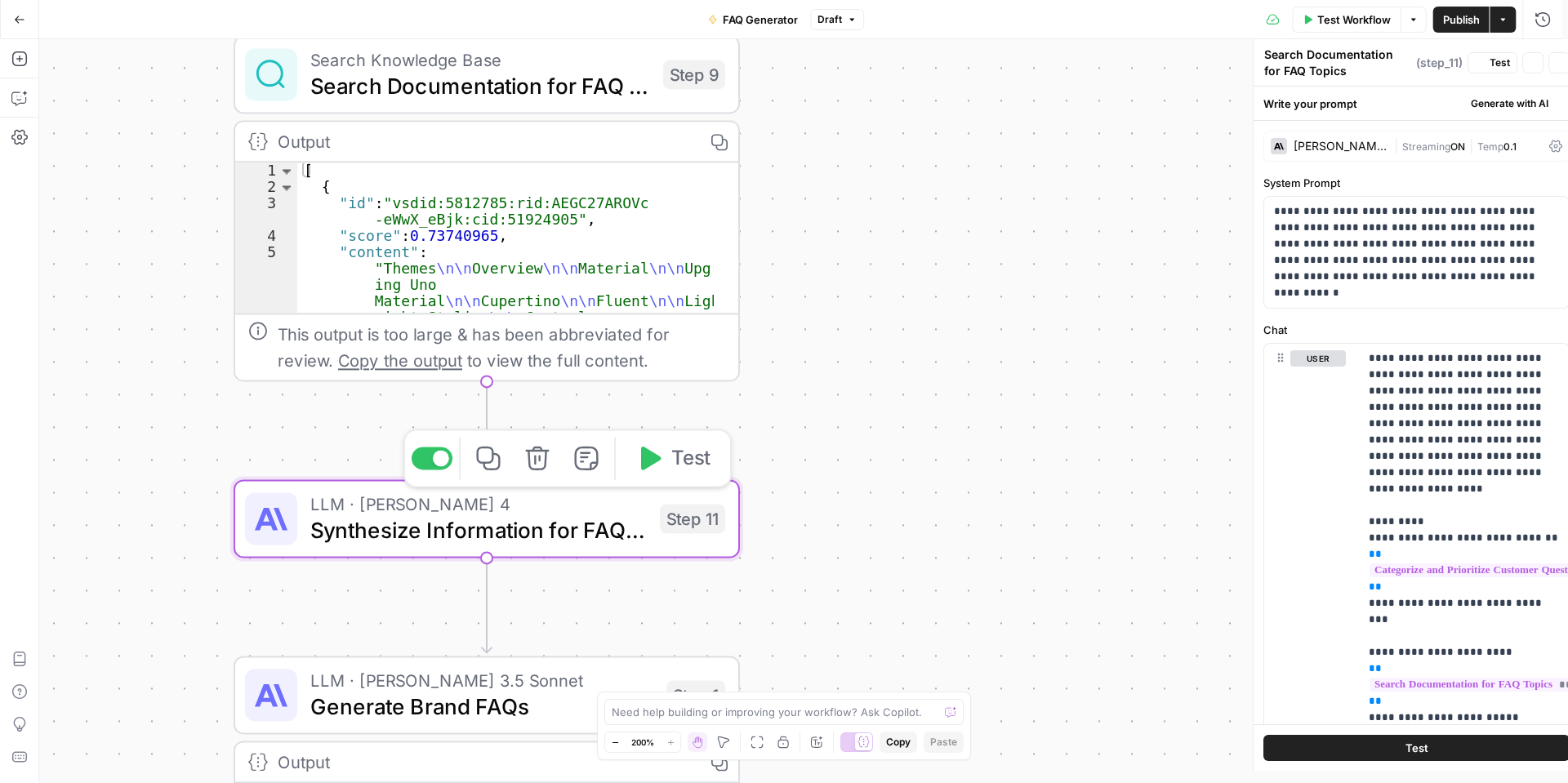
type textarea "Synthesize Information for FAQ Generation"
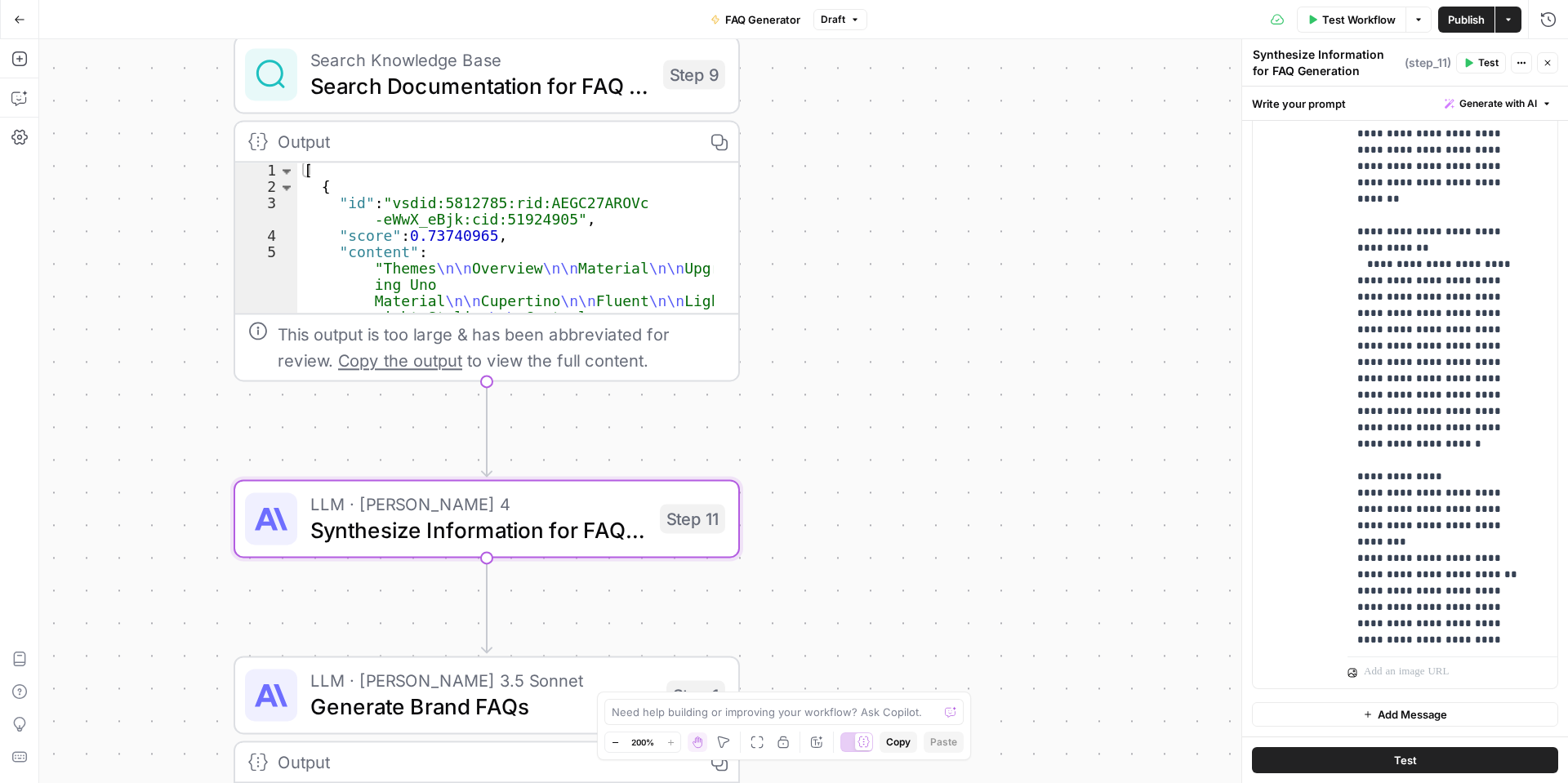
scroll to position [944, 0]
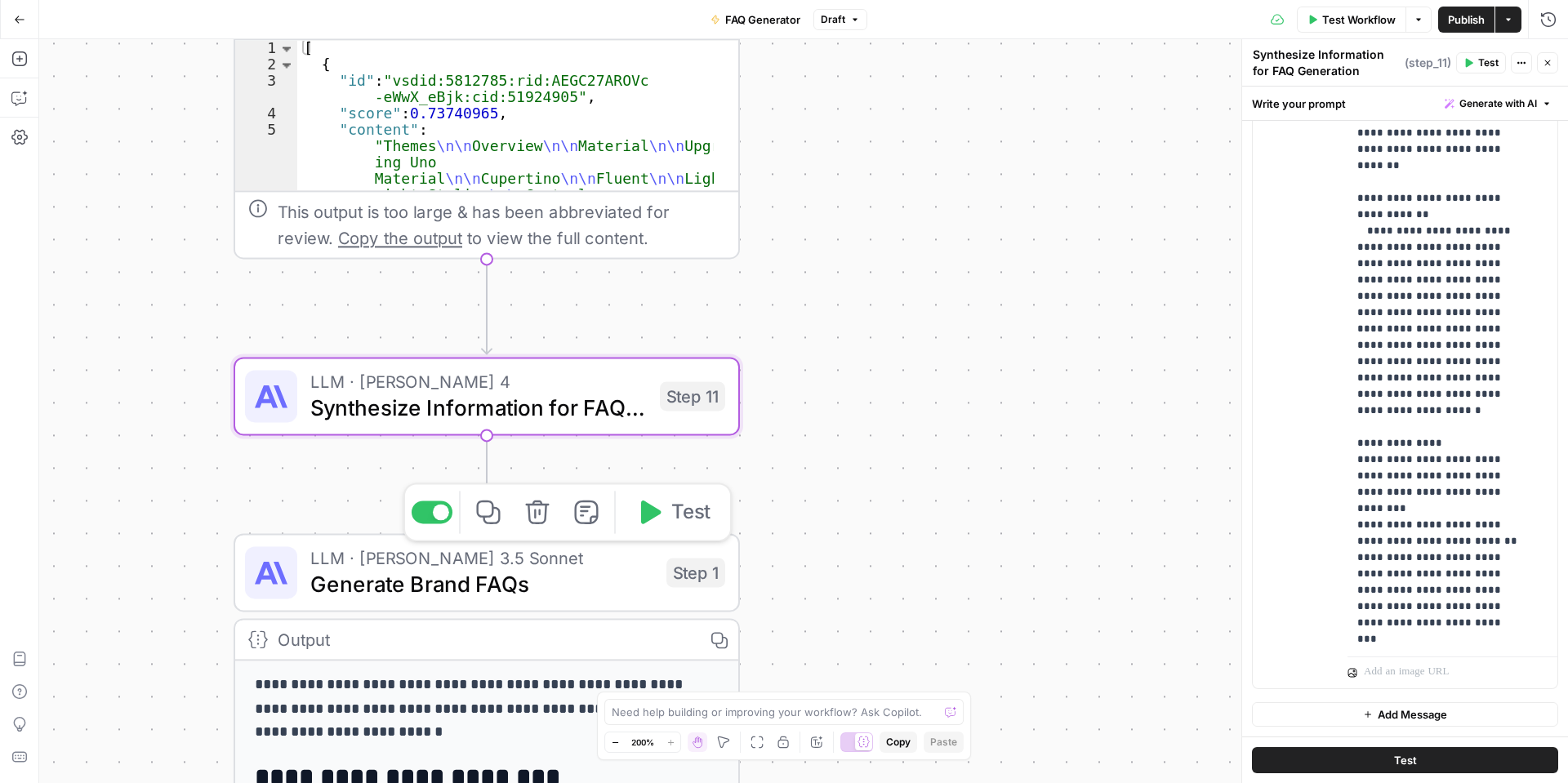
click at [598, 566] on span "LLM · [PERSON_NAME] 3.5 Sonnet" at bounding box center [482, 558] width 343 height 26
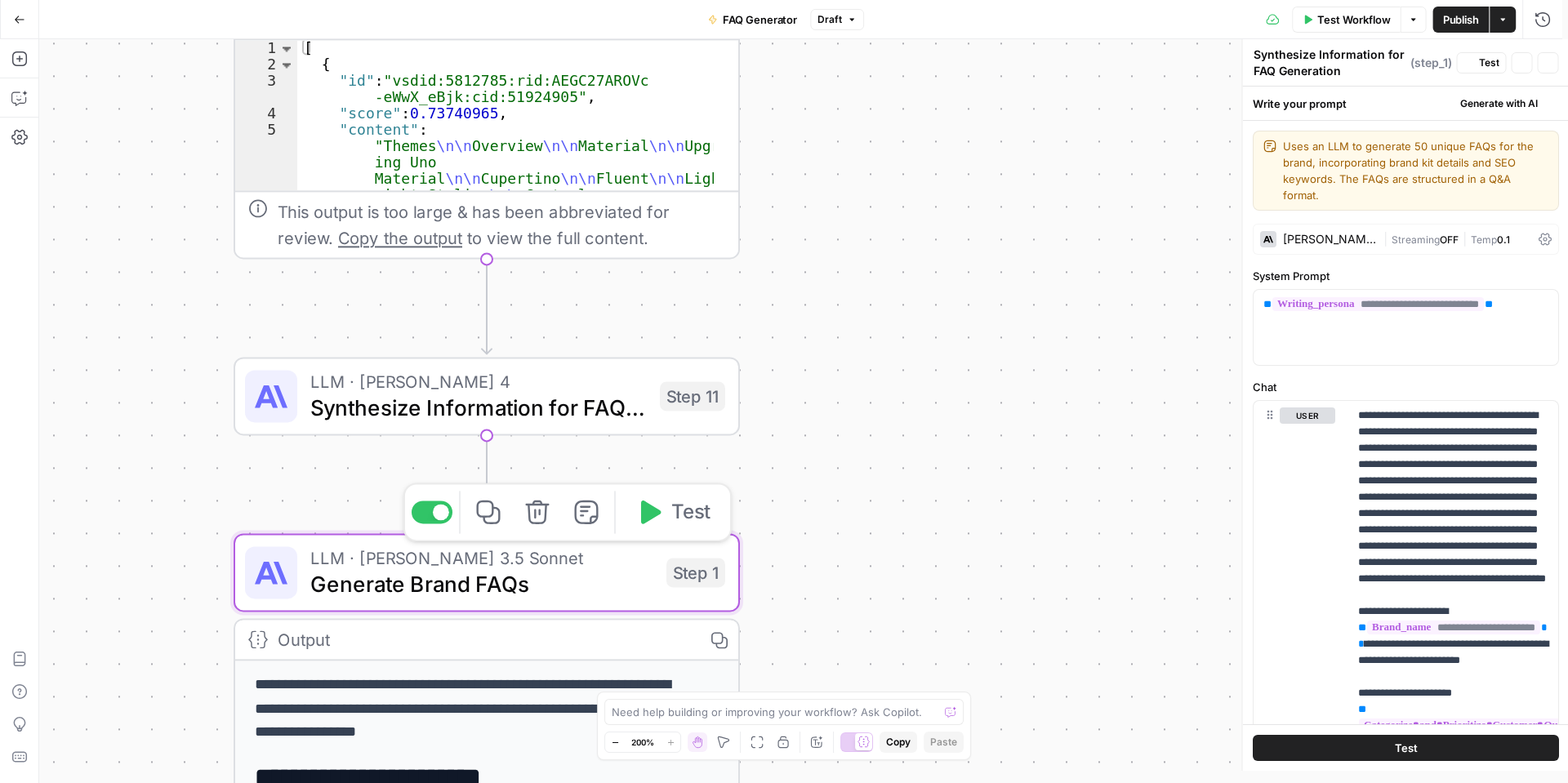
type textarea "Generate Brand FAQs"
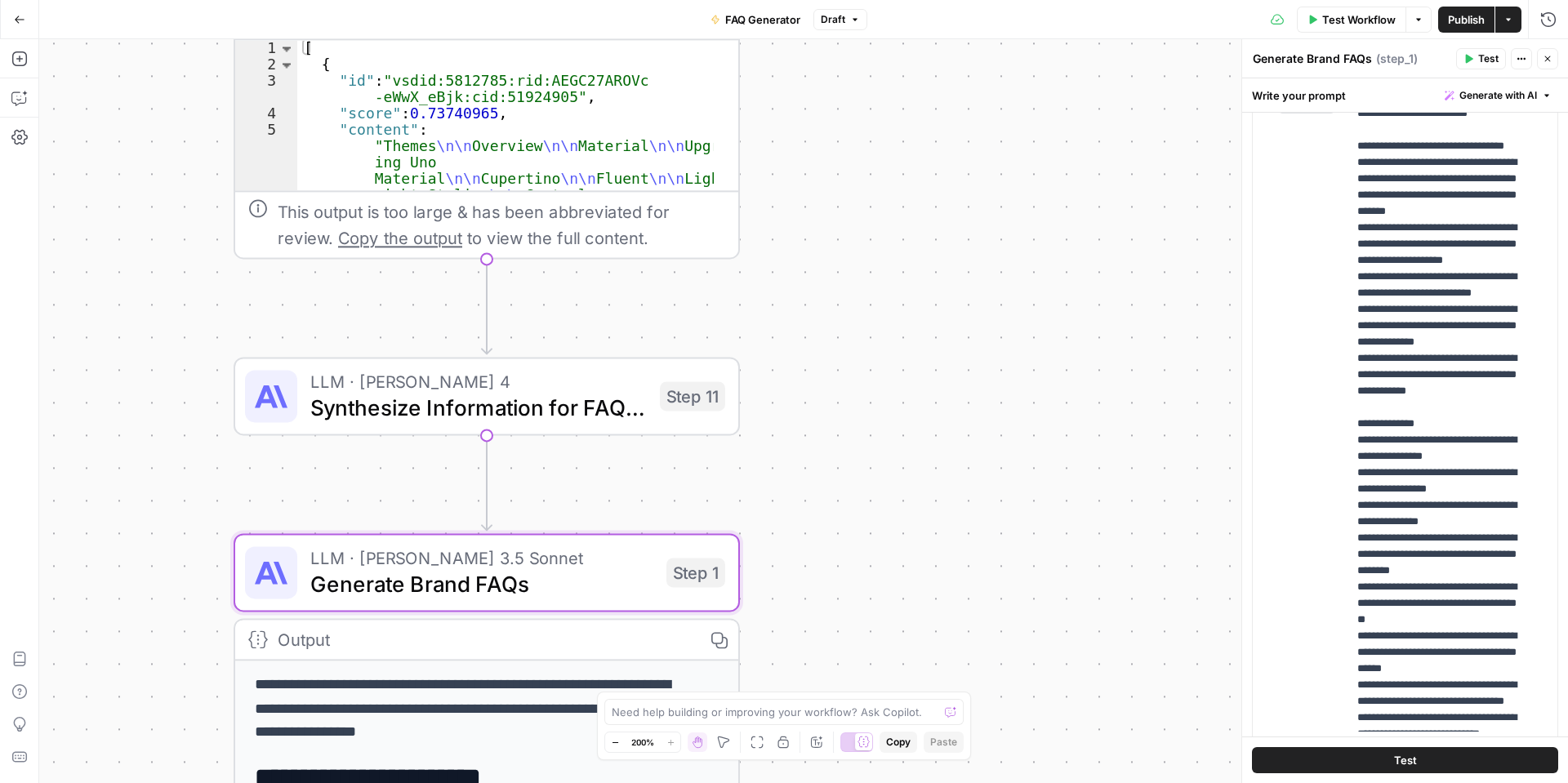
scroll to position [409, 0]
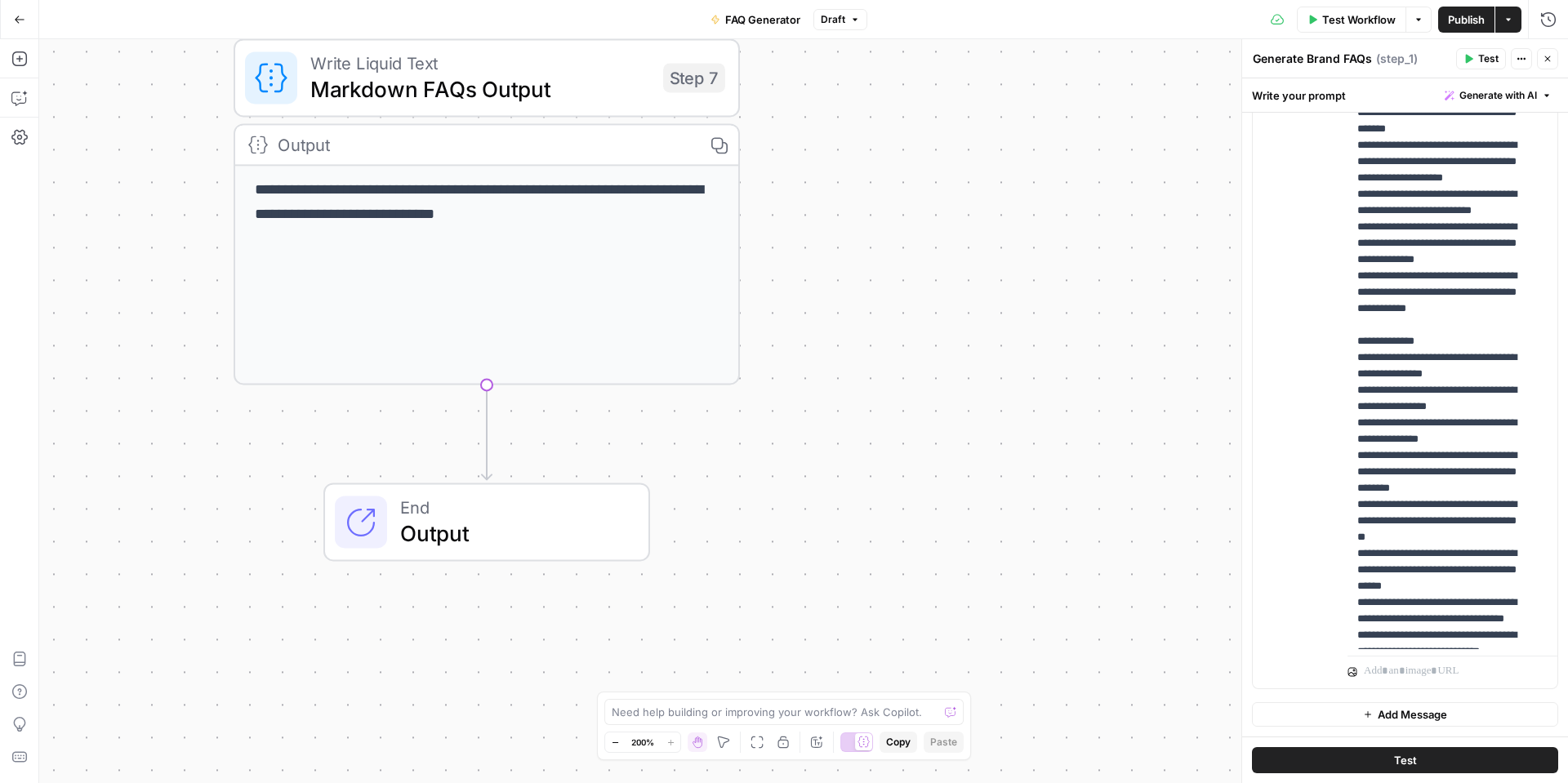
click at [1322, 20] on span "Test Workflow" at bounding box center [1359, 19] width 73 height 16
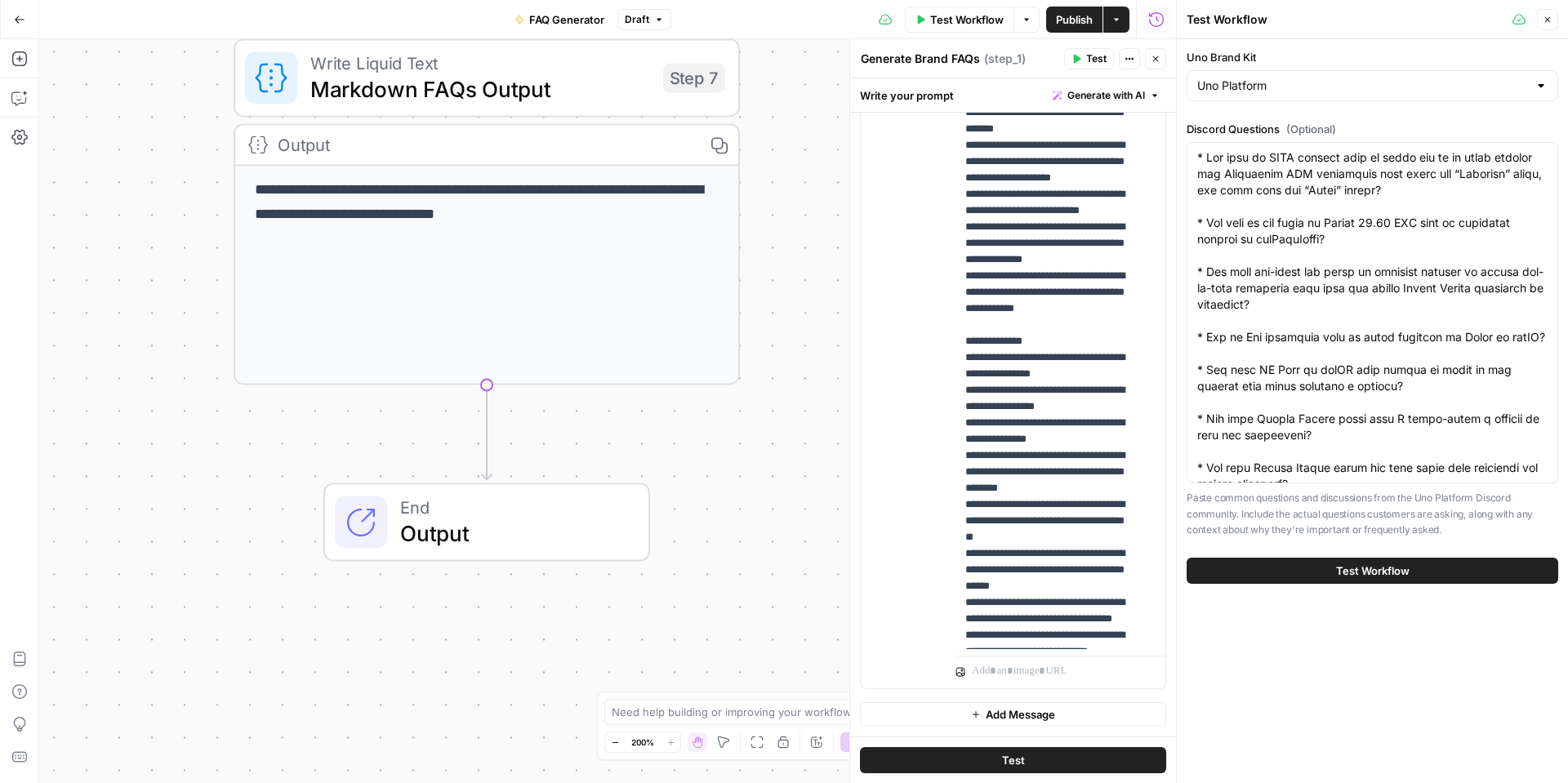
click at [1433, 574] on button "Test Workflow" at bounding box center [1372, 571] width 371 height 26
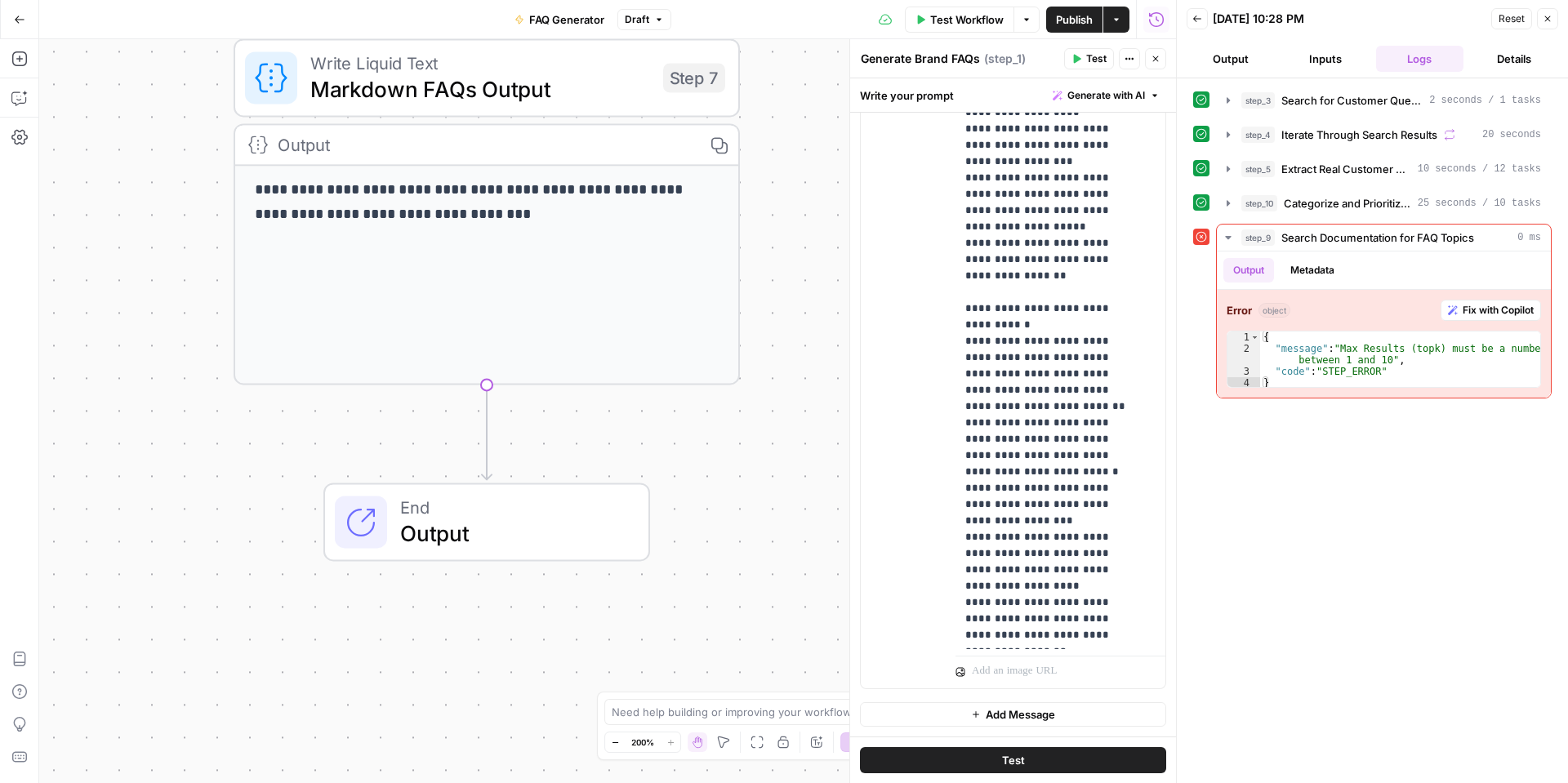
scroll to position [317, 0]
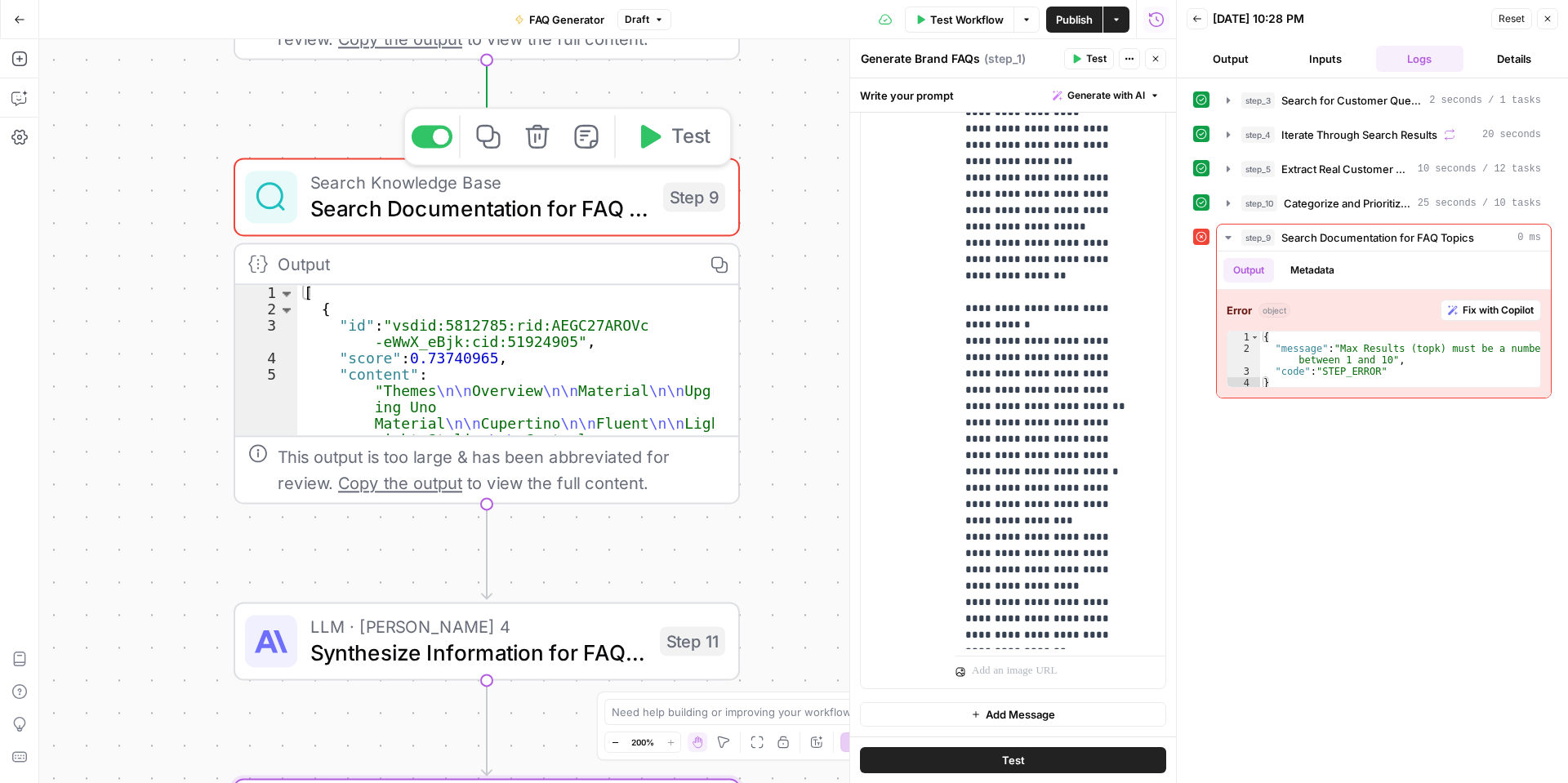
click at [579, 201] on span "Search Documentation for FAQ Topics" at bounding box center [480, 208] width 339 height 33
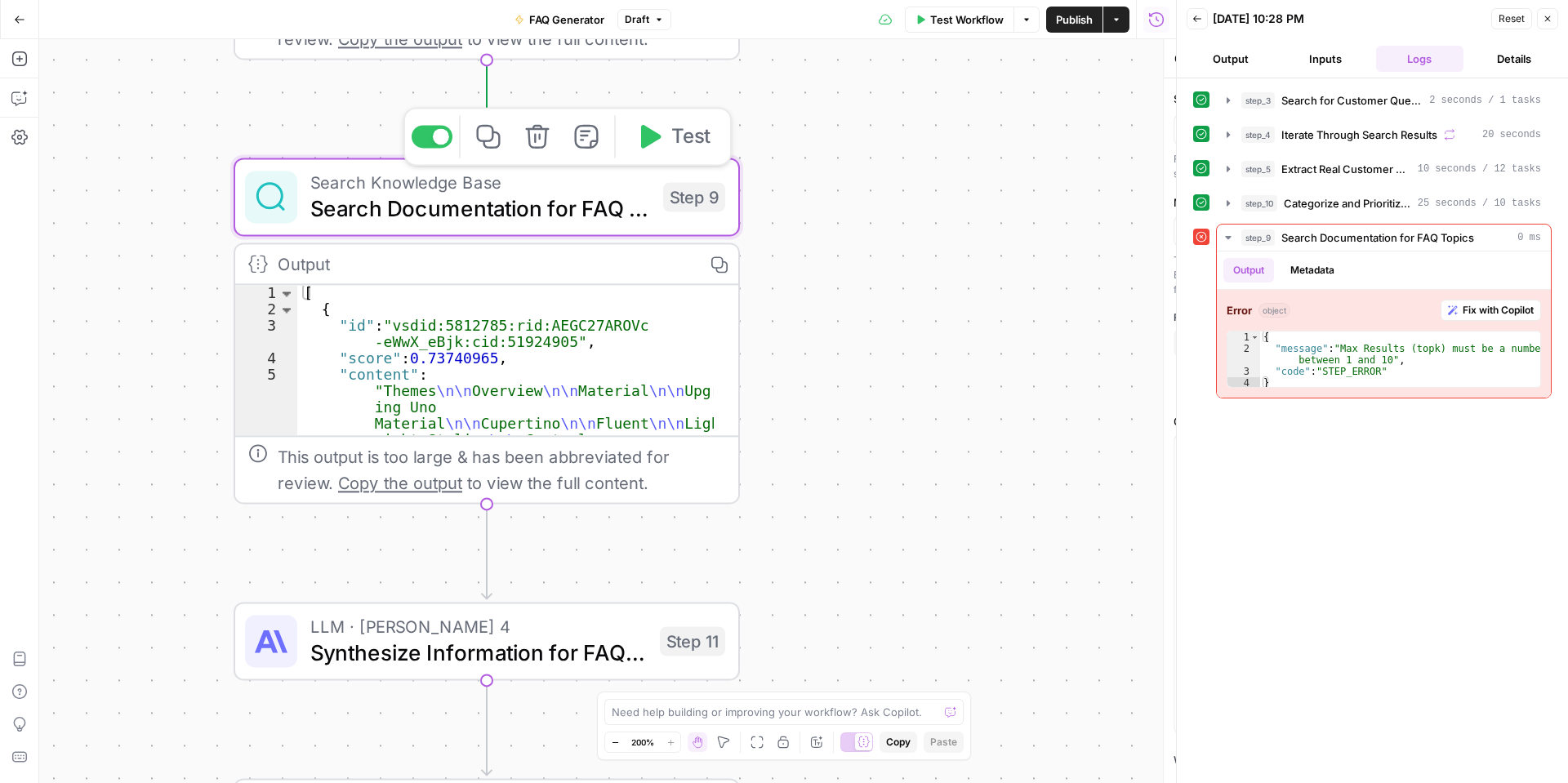
type textarea "Search Documentation for FAQ Topics"
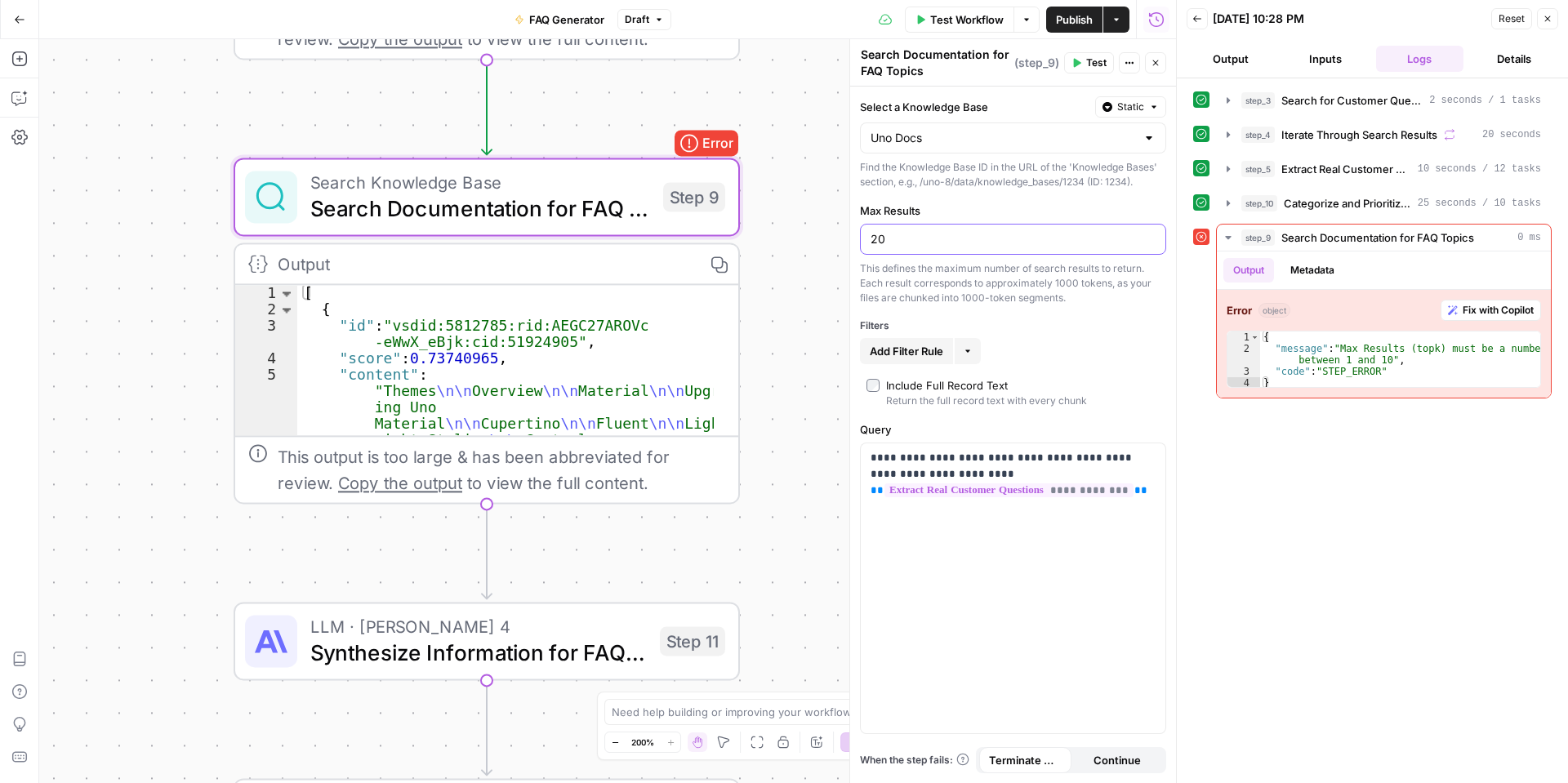
click at [869, 242] on div "20" at bounding box center [1013, 239] width 307 height 31
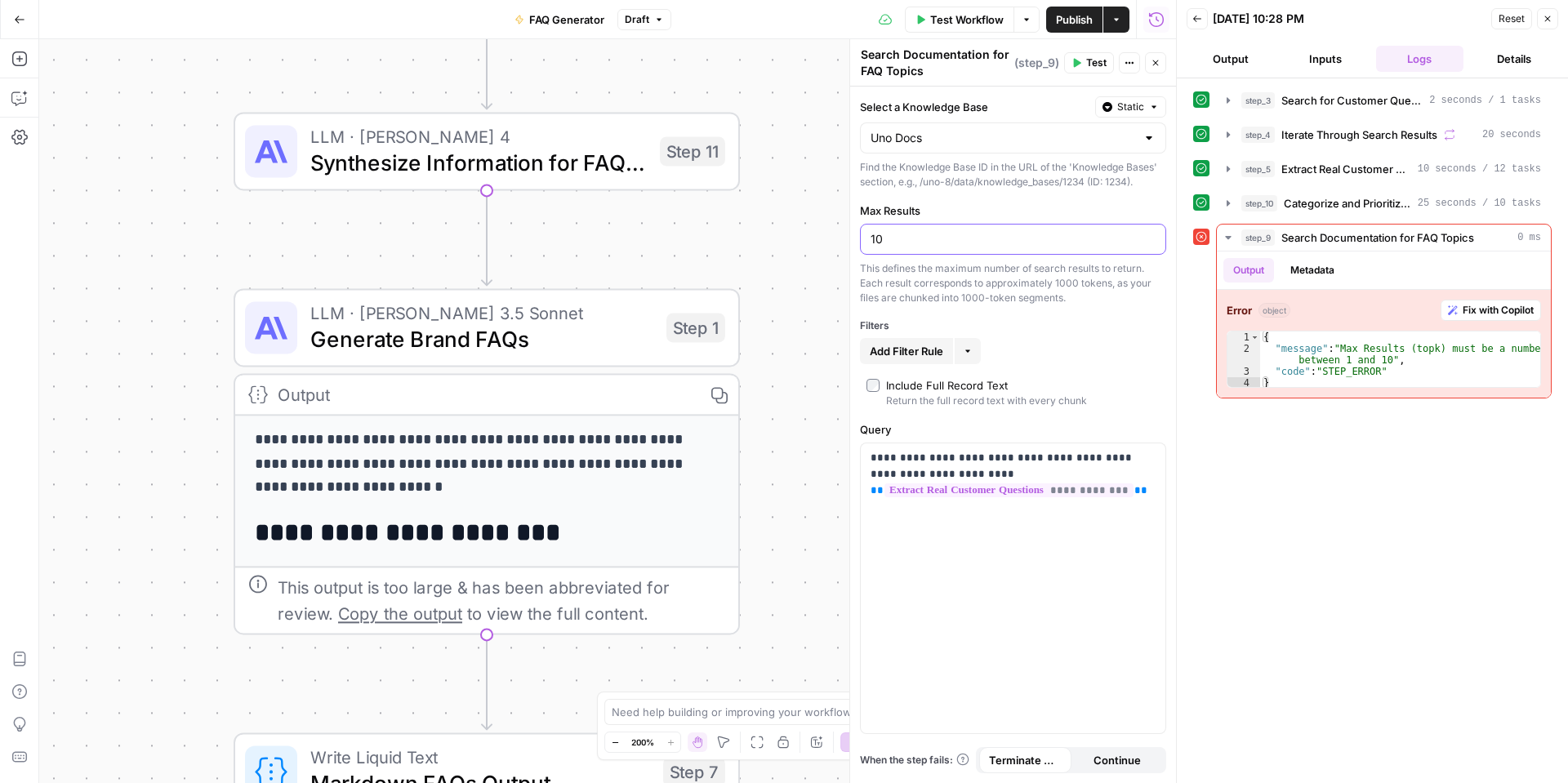
type input "10"
drag, startPoint x: 532, startPoint y: 320, endPoint x: 542, endPoint y: 314, distance: 11.7
click at [531, 319] on span "LLM · [PERSON_NAME] 3.5 Sonnet" at bounding box center [482, 313] width 343 height 26
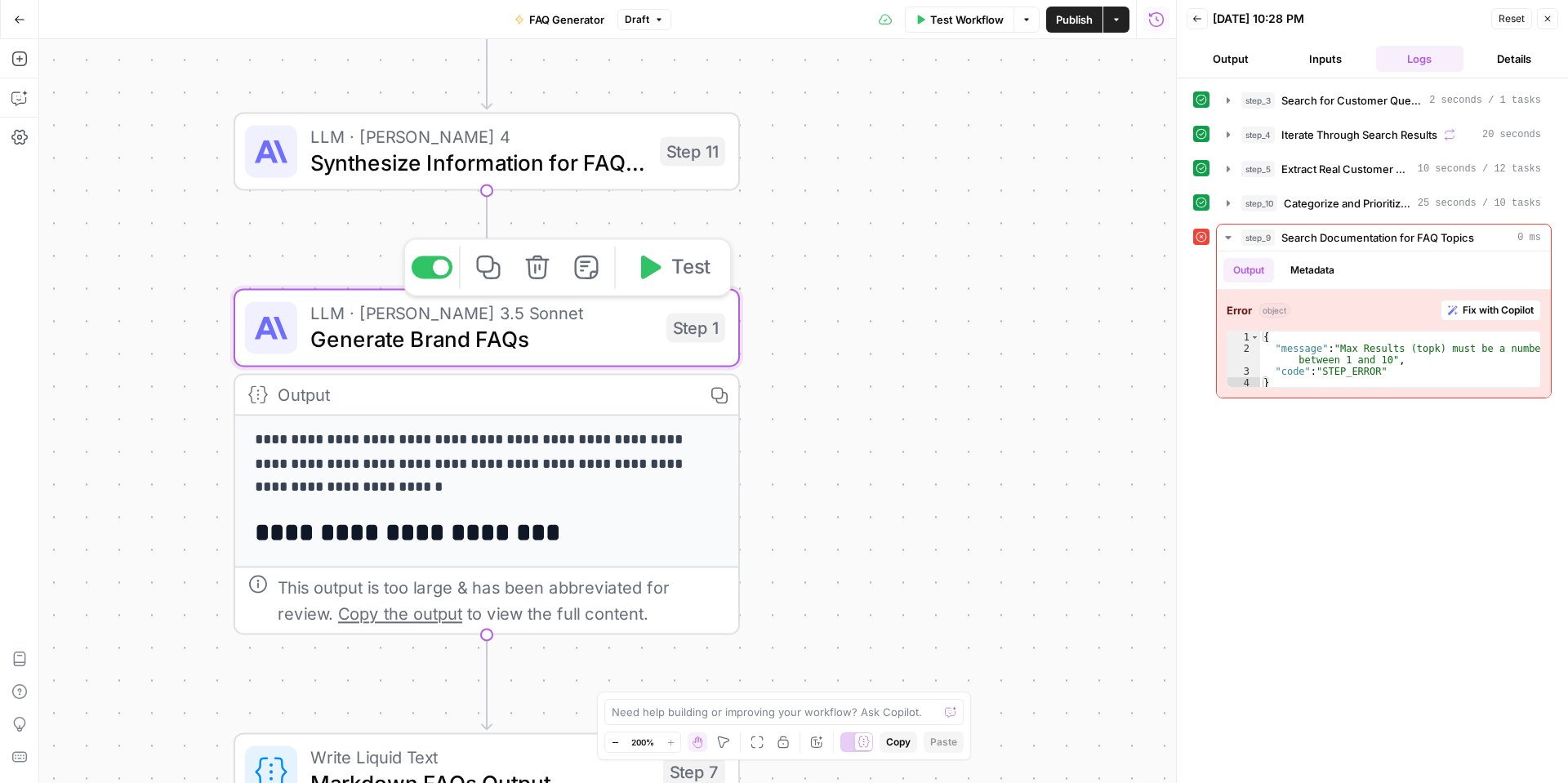
type textarea "Generate Brand FAQs"
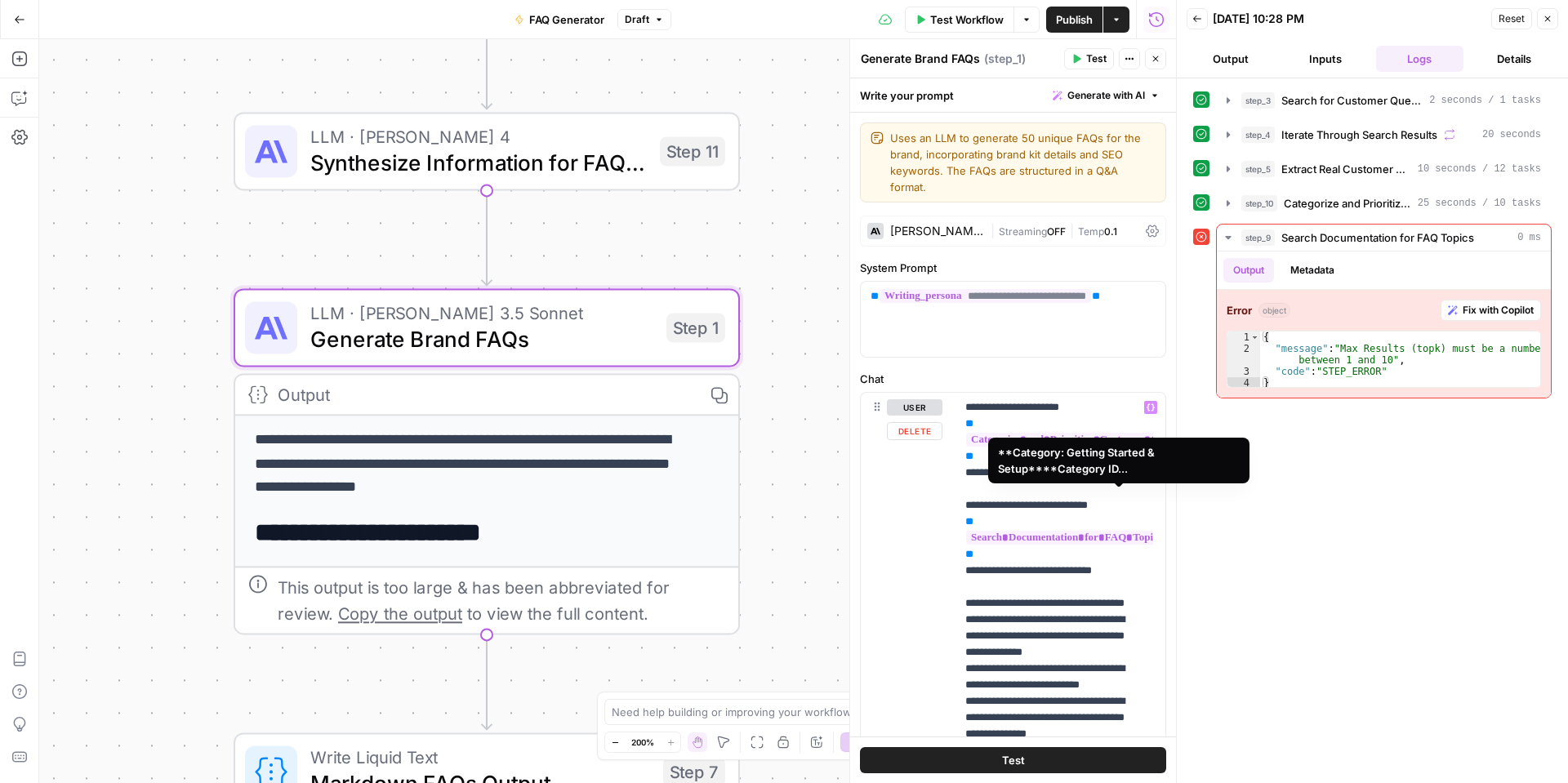
scroll to position [490, 0]
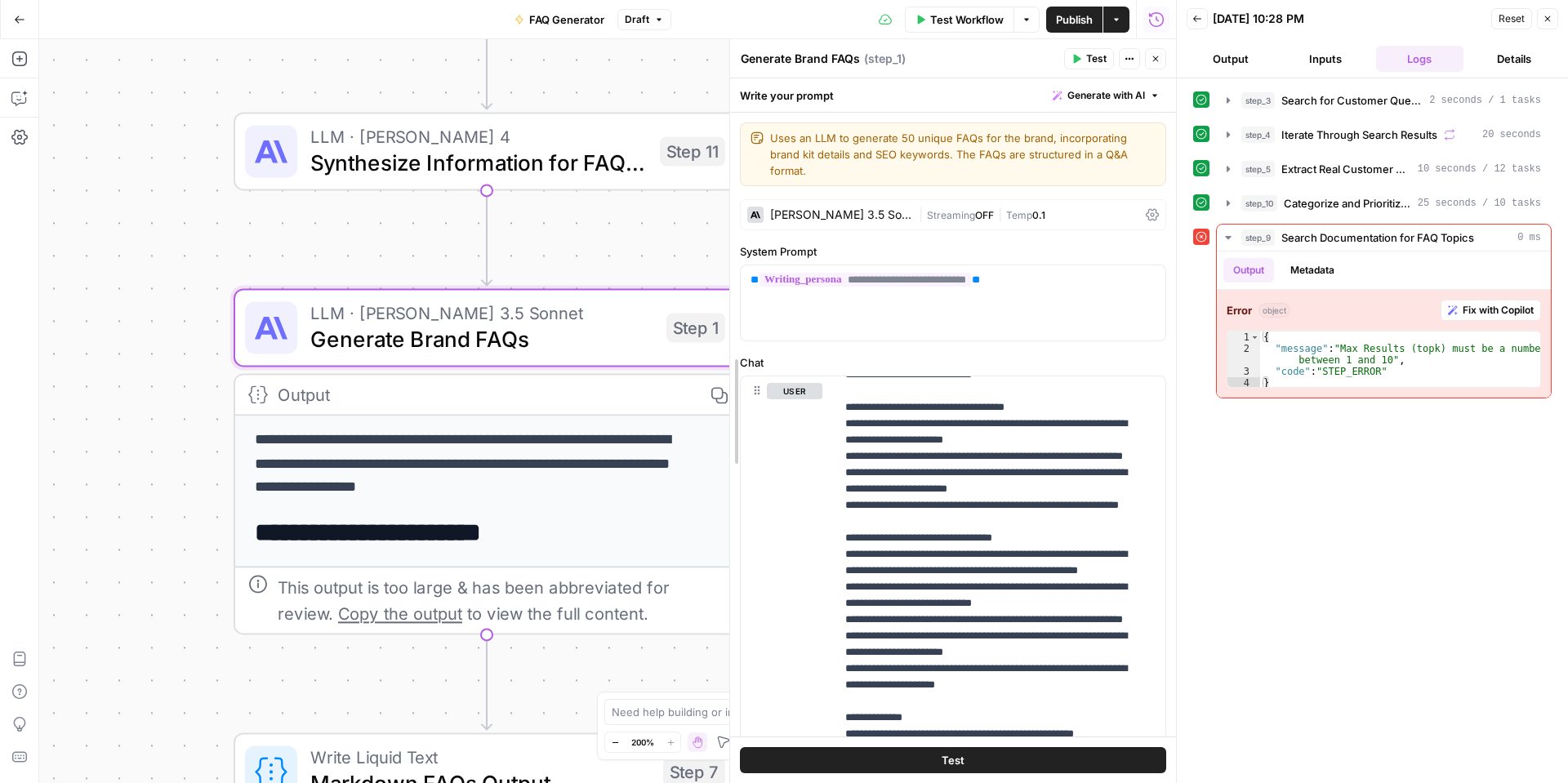
drag, startPoint x: 851, startPoint y: 462, endPoint x: 731, endPoint y: 451, distance: 120.5
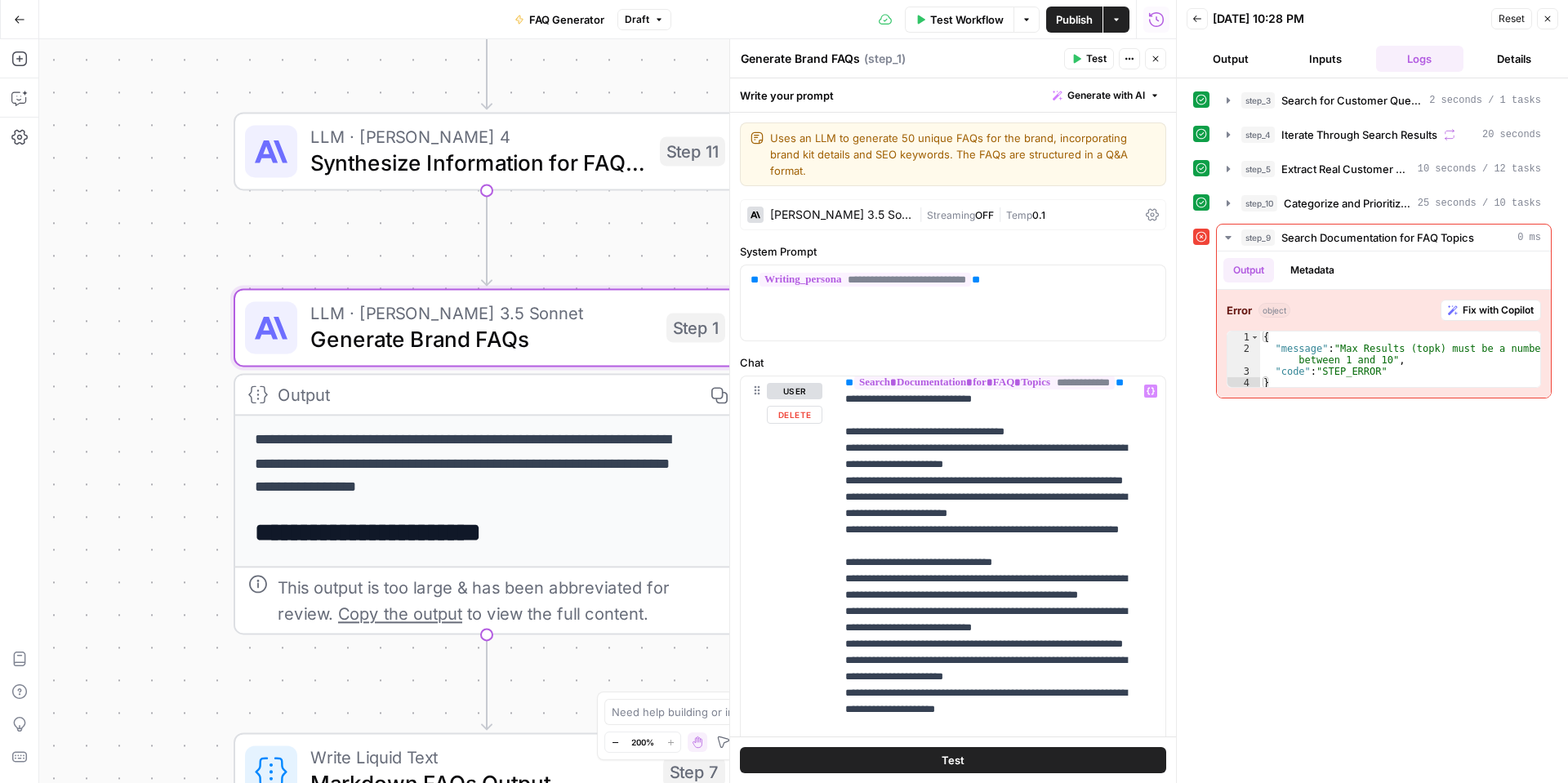
scroll to position [294, 0]
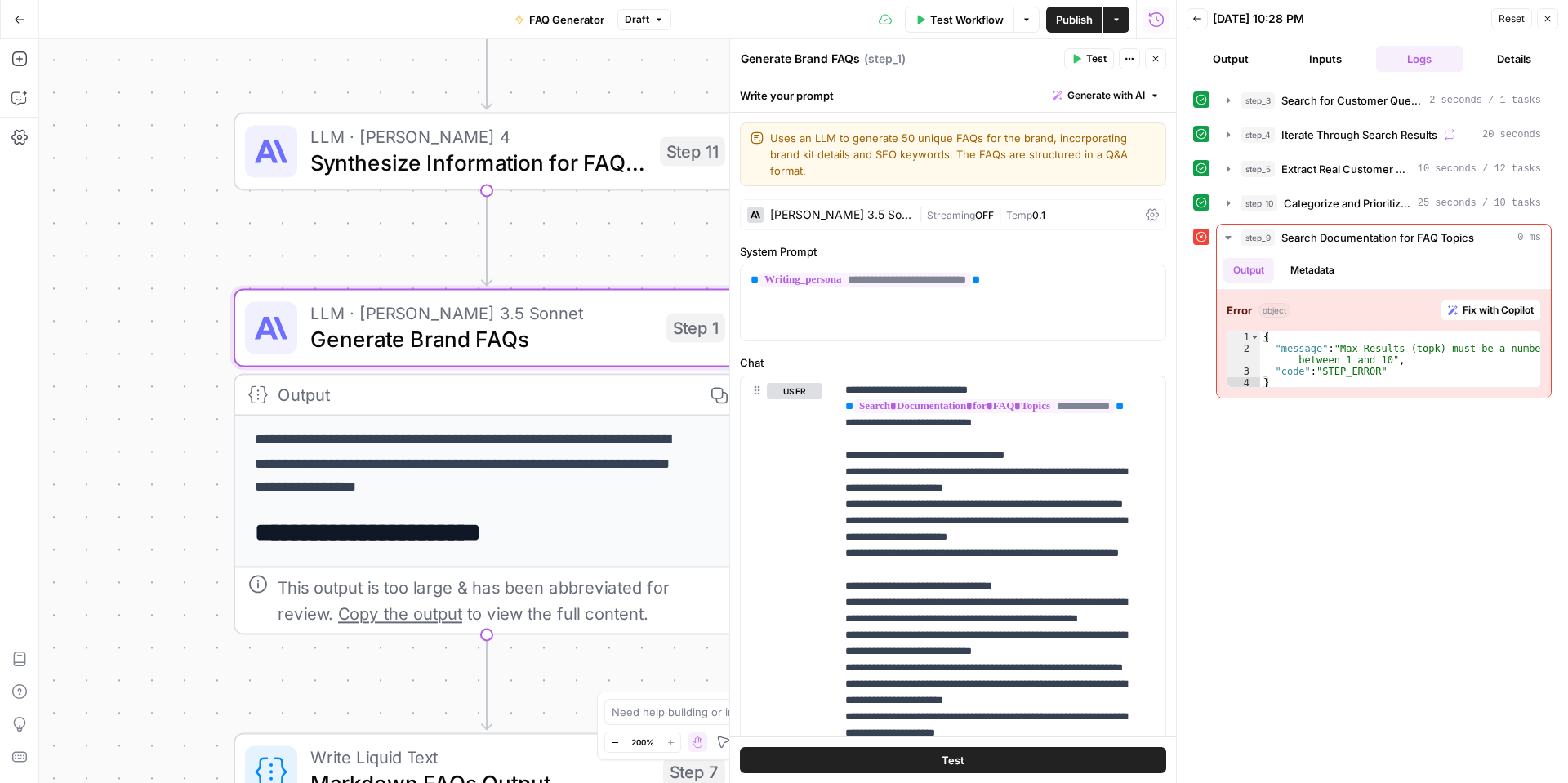
click at [1070, 16] on span "Publish" at bounding box center [1074, 19] width 37 height 16
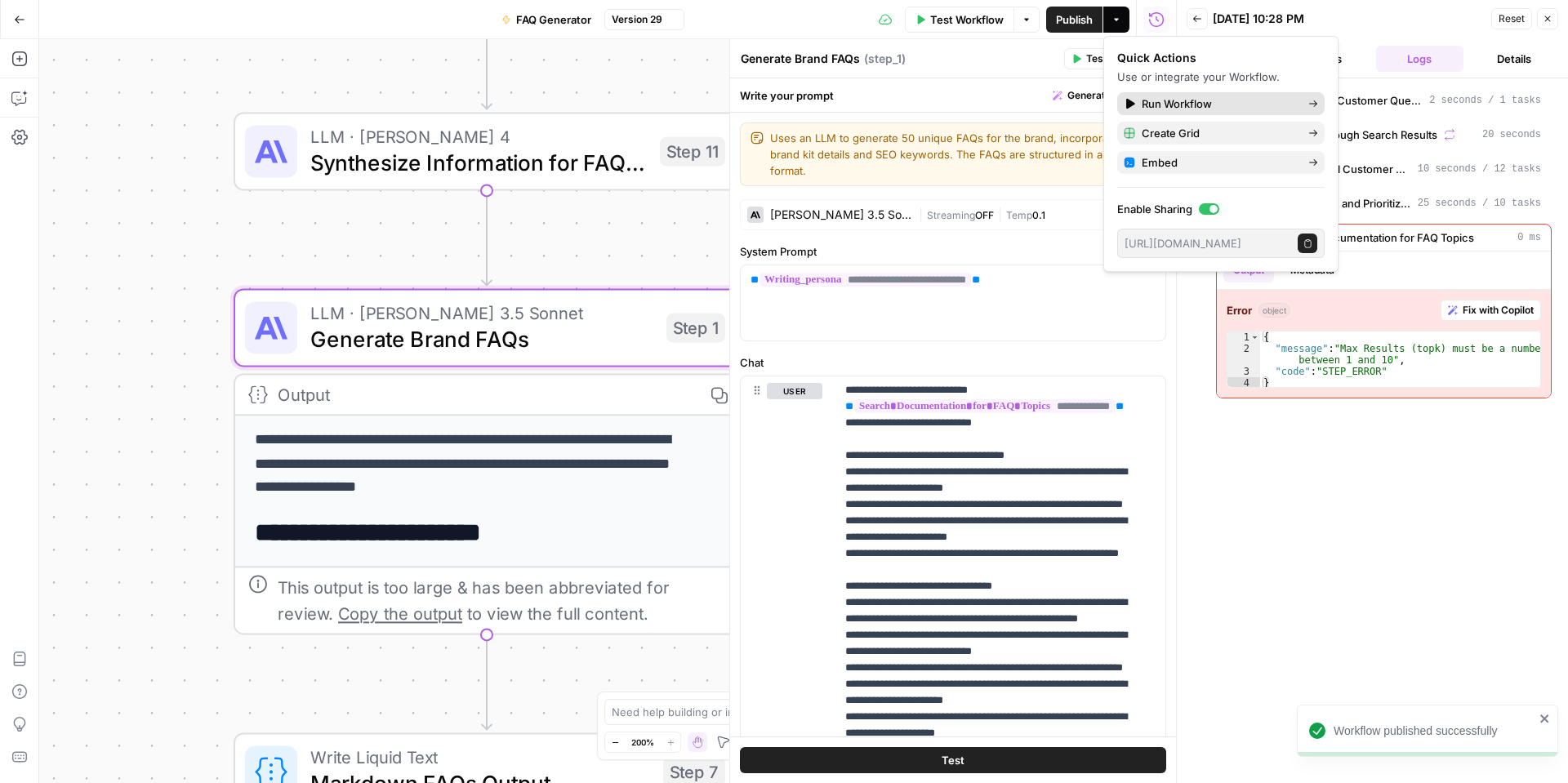
click at [1144, 102] on span "Run Workflow" at bounding box center [1219, 103] width 154 height 16
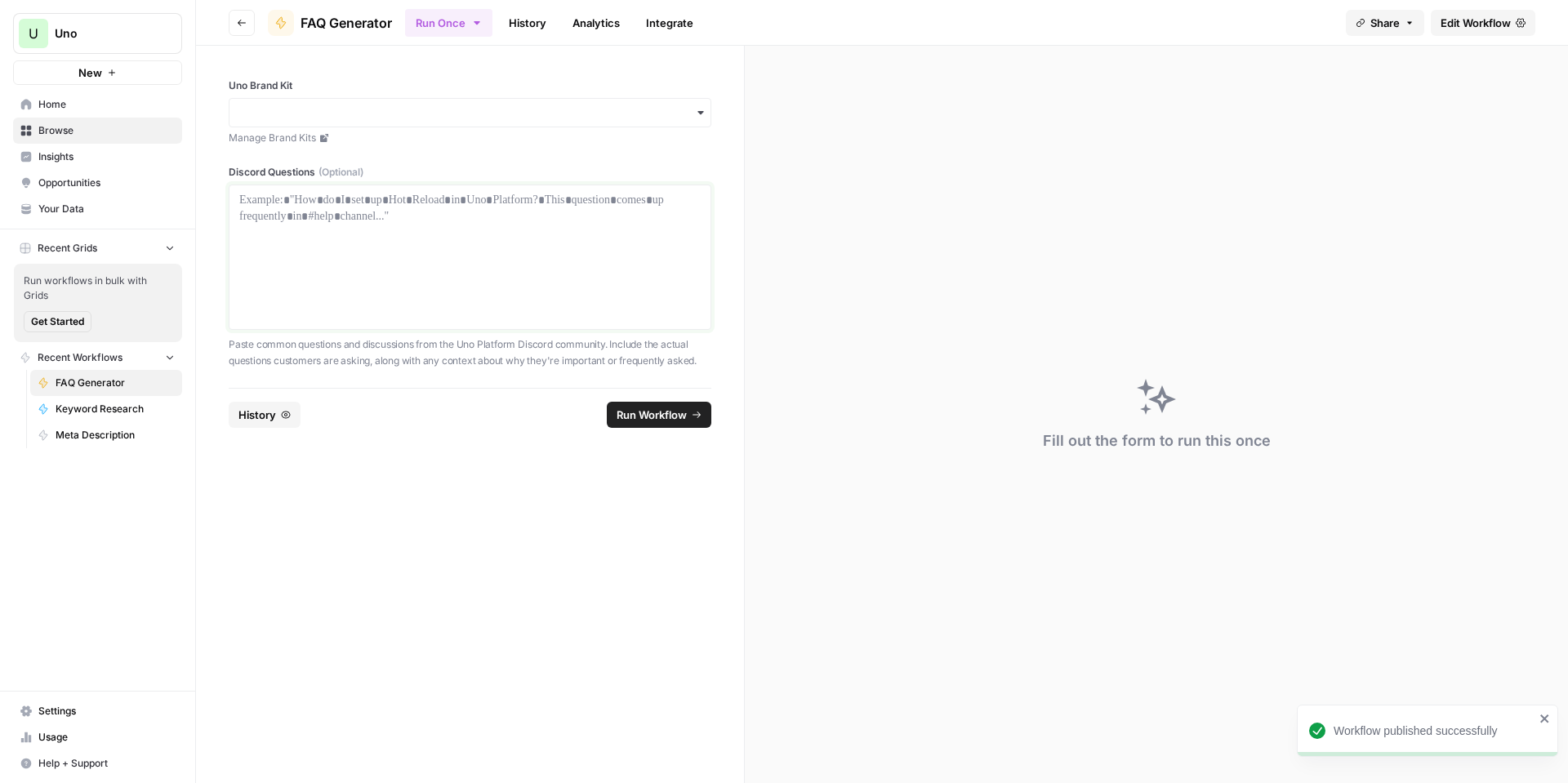
click at [401, 271] on div at bounding box center [470, 257] width 461 height 130
click at [271, 420] on span "History" at bounding box center [257, 414] width 38 height 16
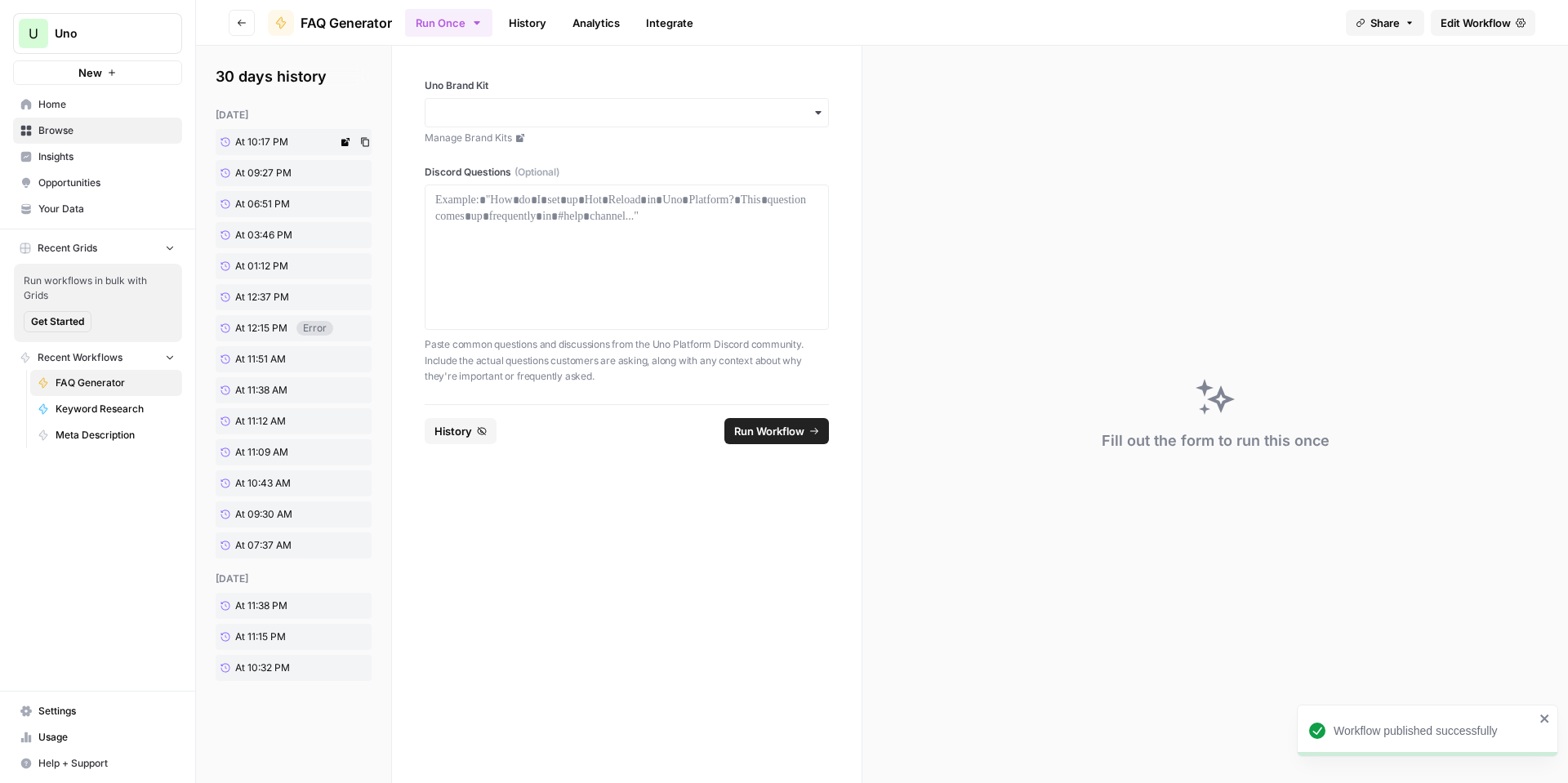
click at [305, 143] on link "At 10:17 PM" at bounding box center [277, 143] width 122 height 26
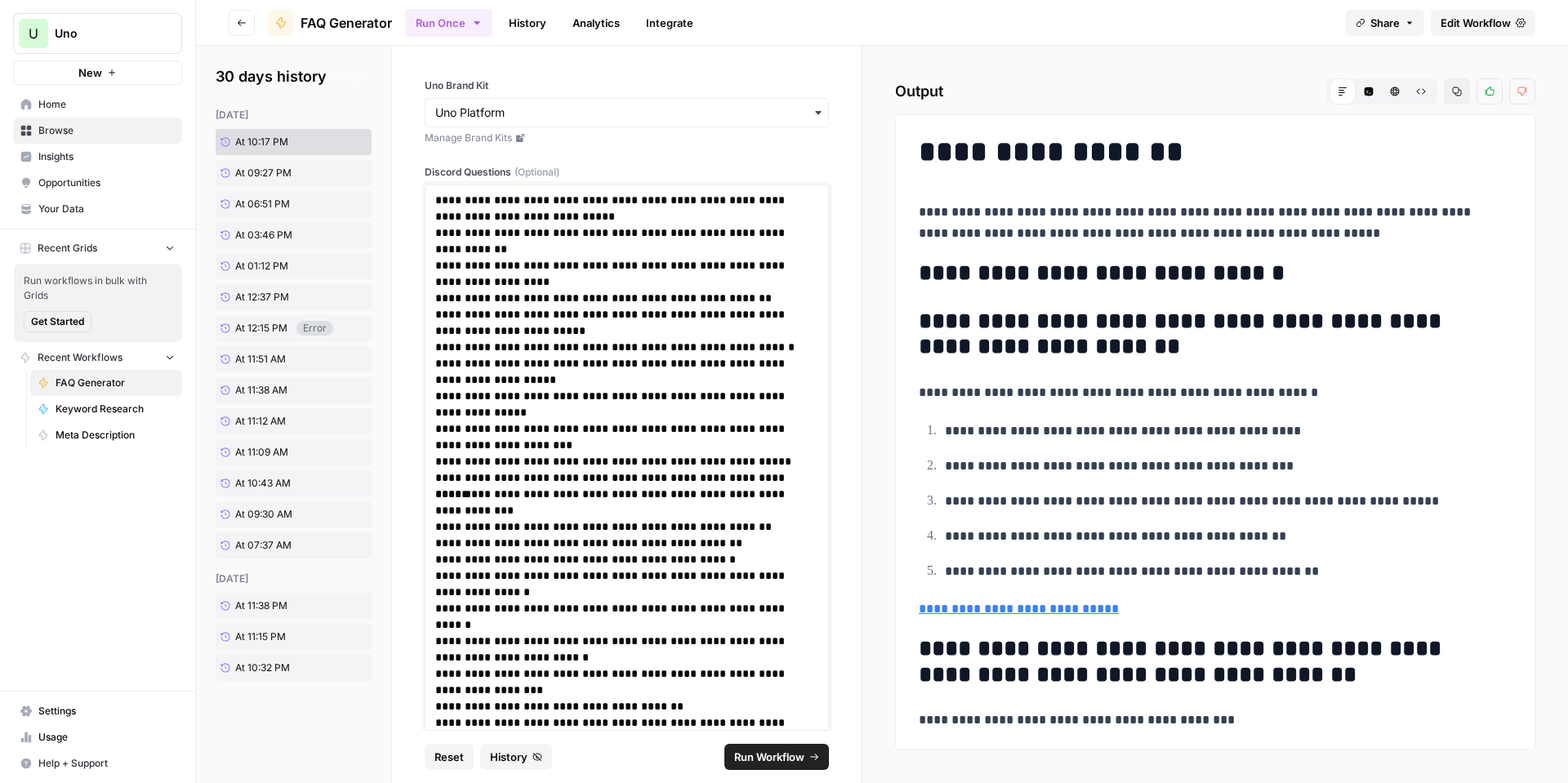
click at [567, 271] on p "**********" at bounding box center [620, 273] width 370 height 33
click at [537, 18] on link "History" at bounding box center [527, 23] width 57 height 26
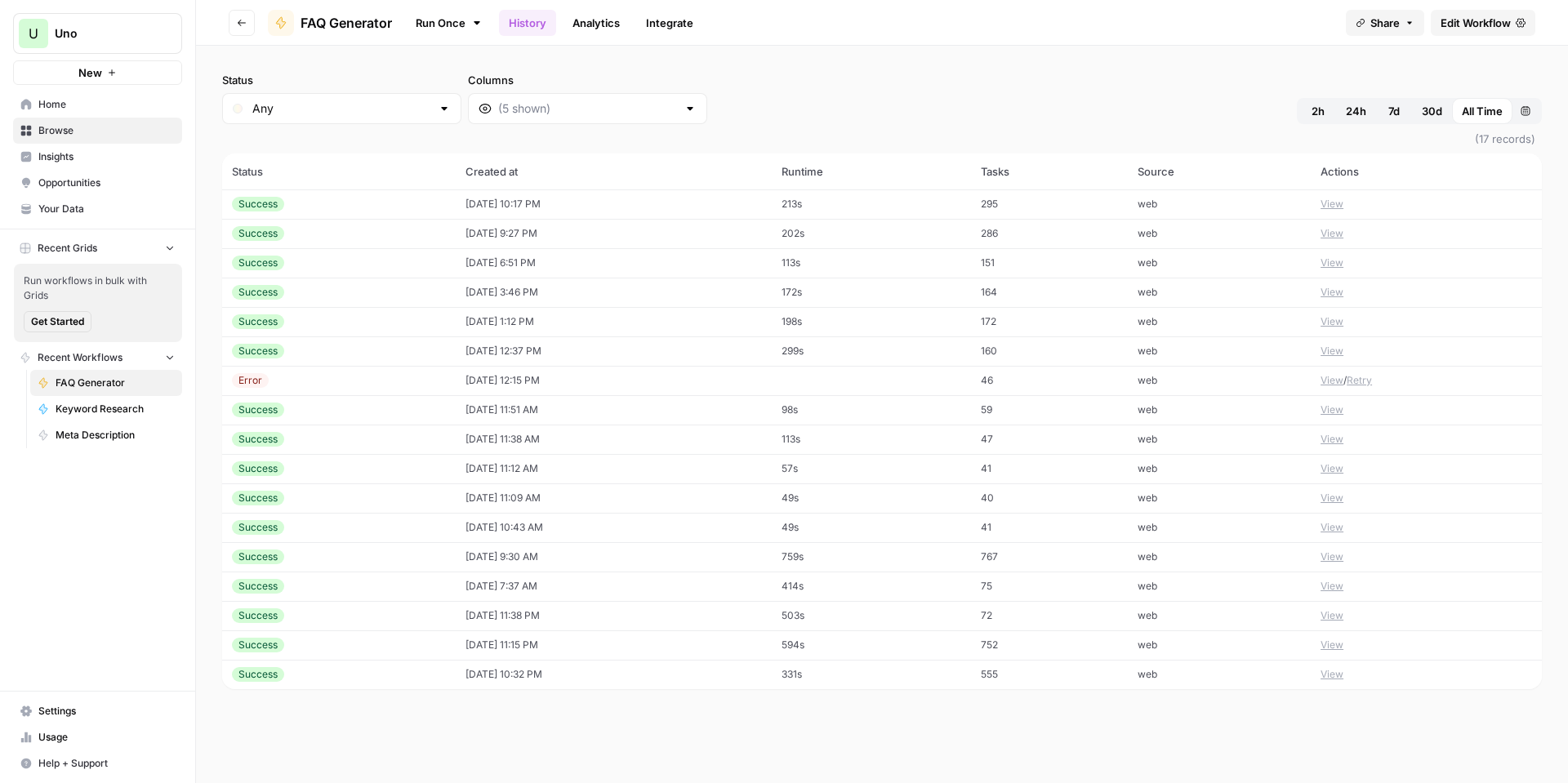
click at [448, 18] on link "Run Once" at bounding box center [448, 23] width 87 height 28
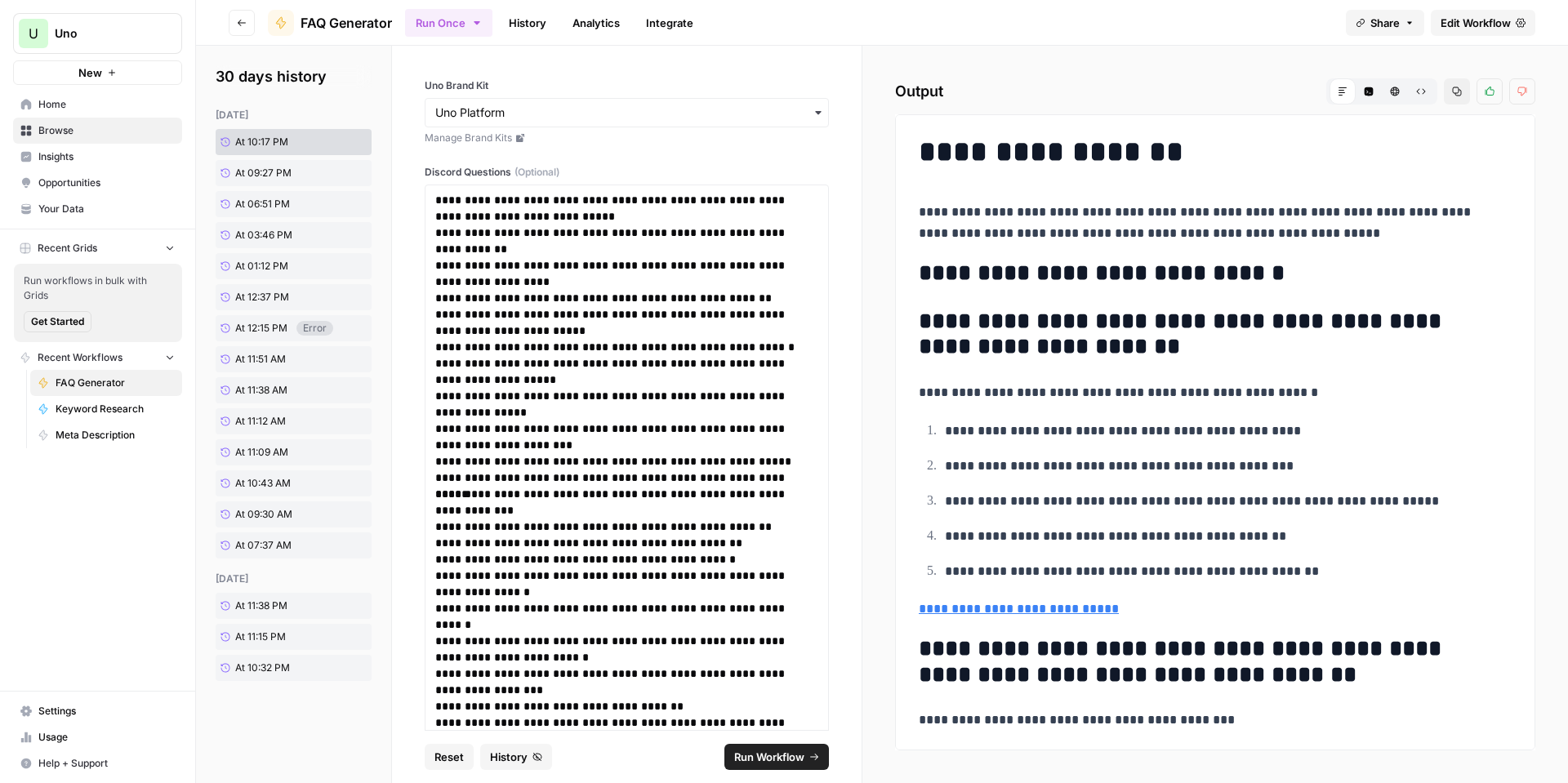
click at [430, 762] on button "Reset" at bounding box center [449, 757] width 49 height 26
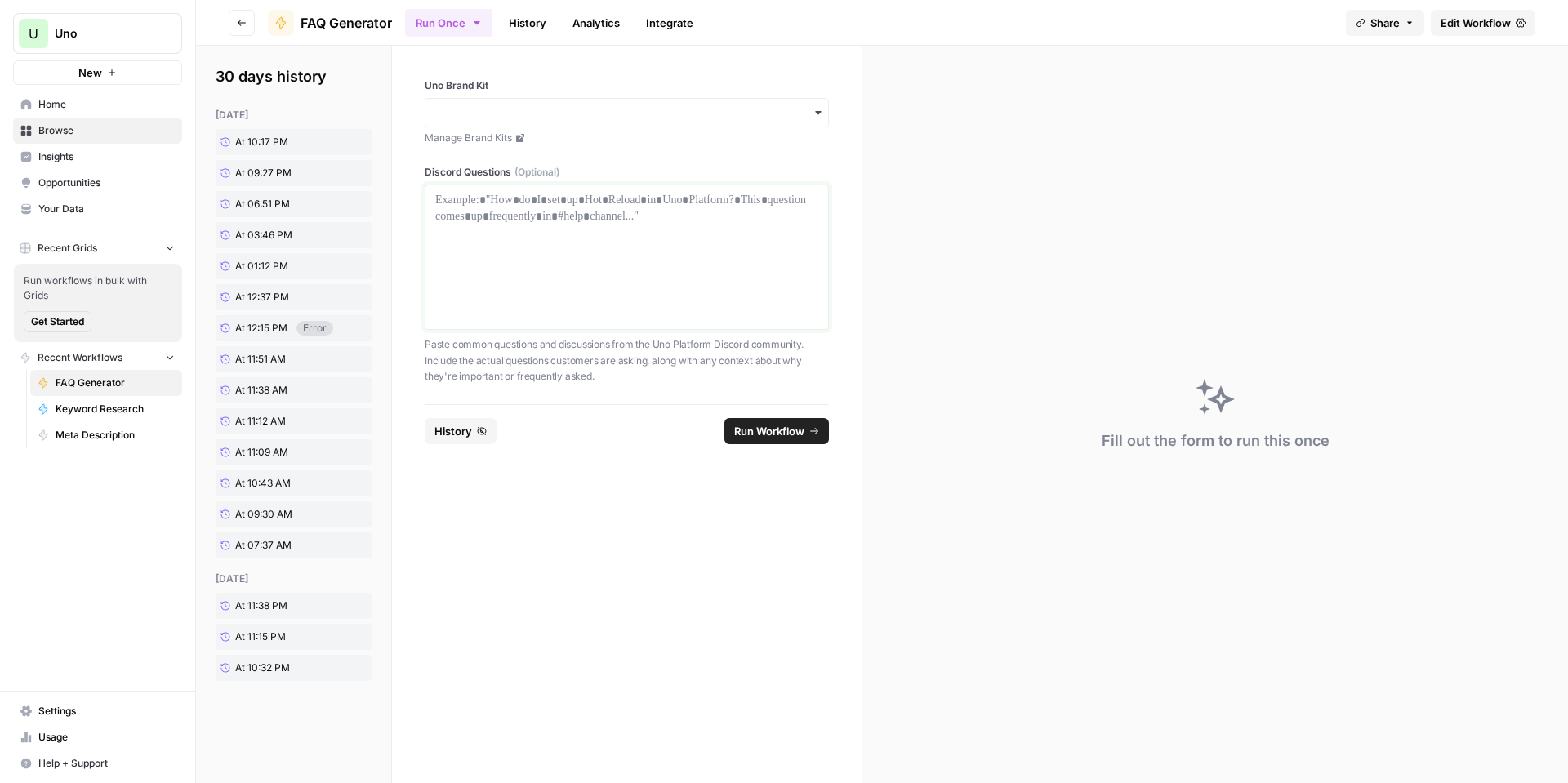
click at [569, 239] on div at bounding box center [626, 257] width 383 height 130
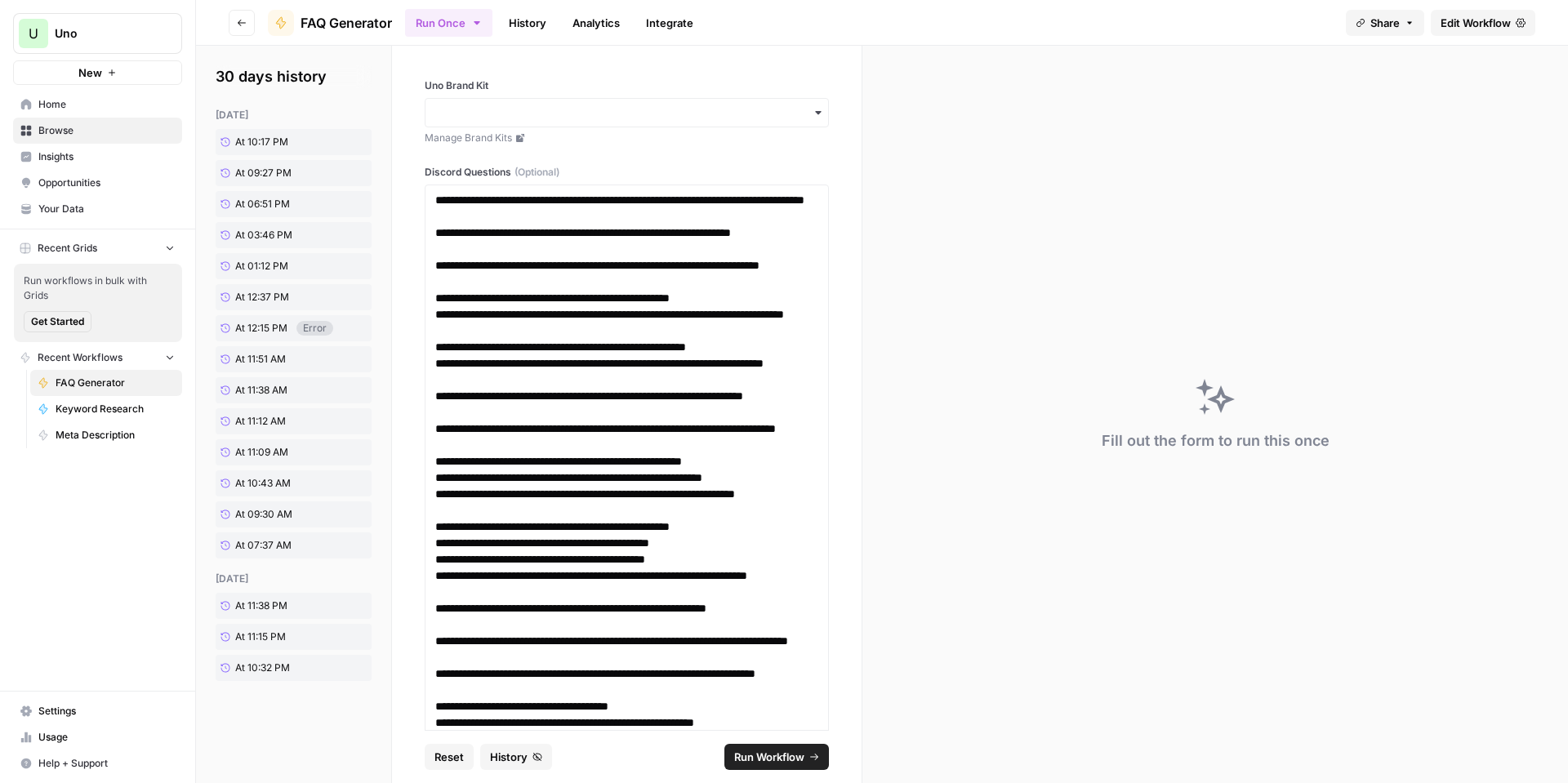
click at [462, 100] on div "button" at bounding box center [626, 113] width 404 height 29
click at [478, 152] on div "Uno Platform" at bounding box center [621, 157] width 390 height 31
click at [519, 16] on link "History" at bounding box center [527, 23] width 57 height 26
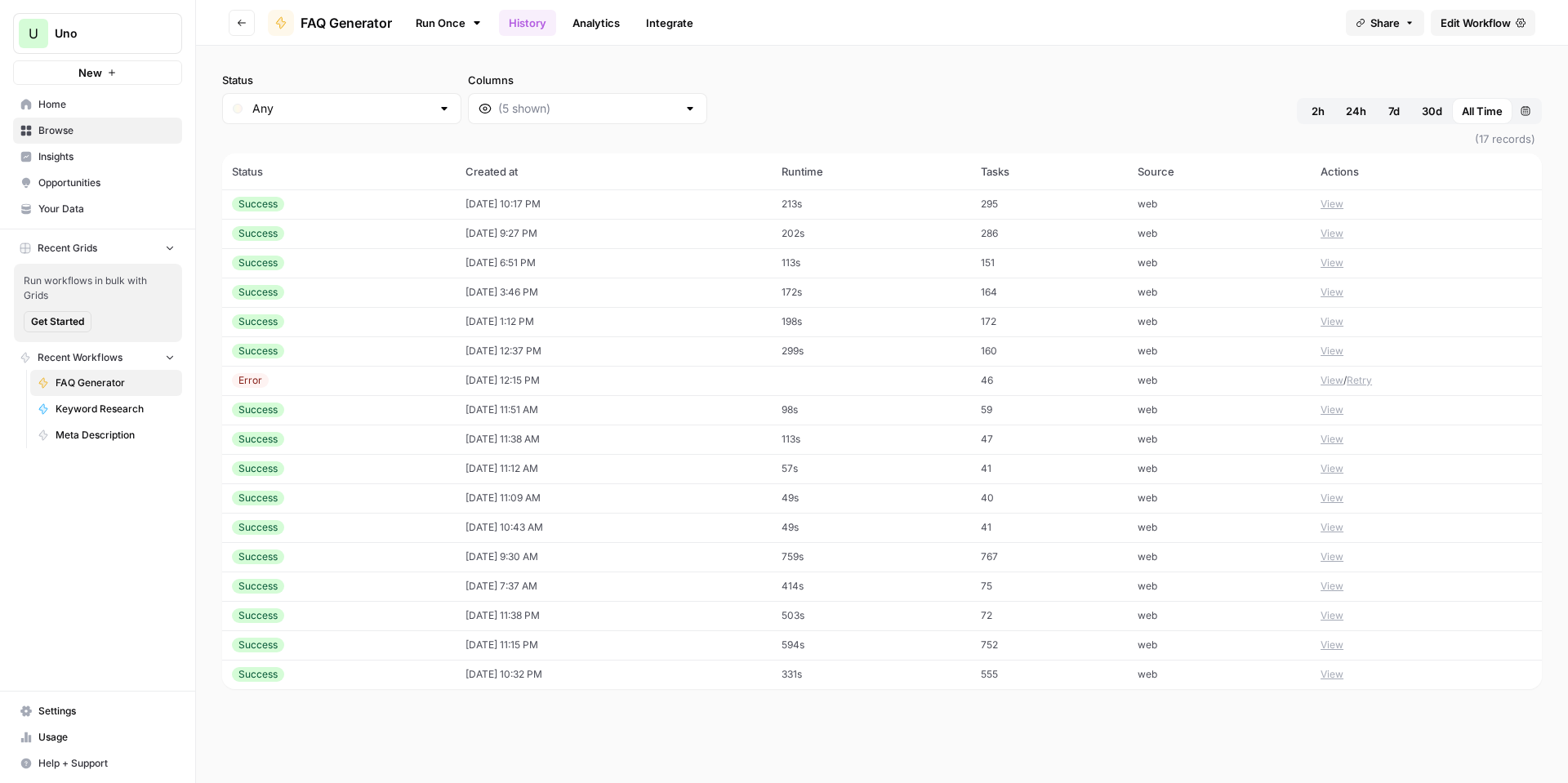
click at [436, 22] on link "Run Once" at bounding box center [448, 23] width 87 height 28
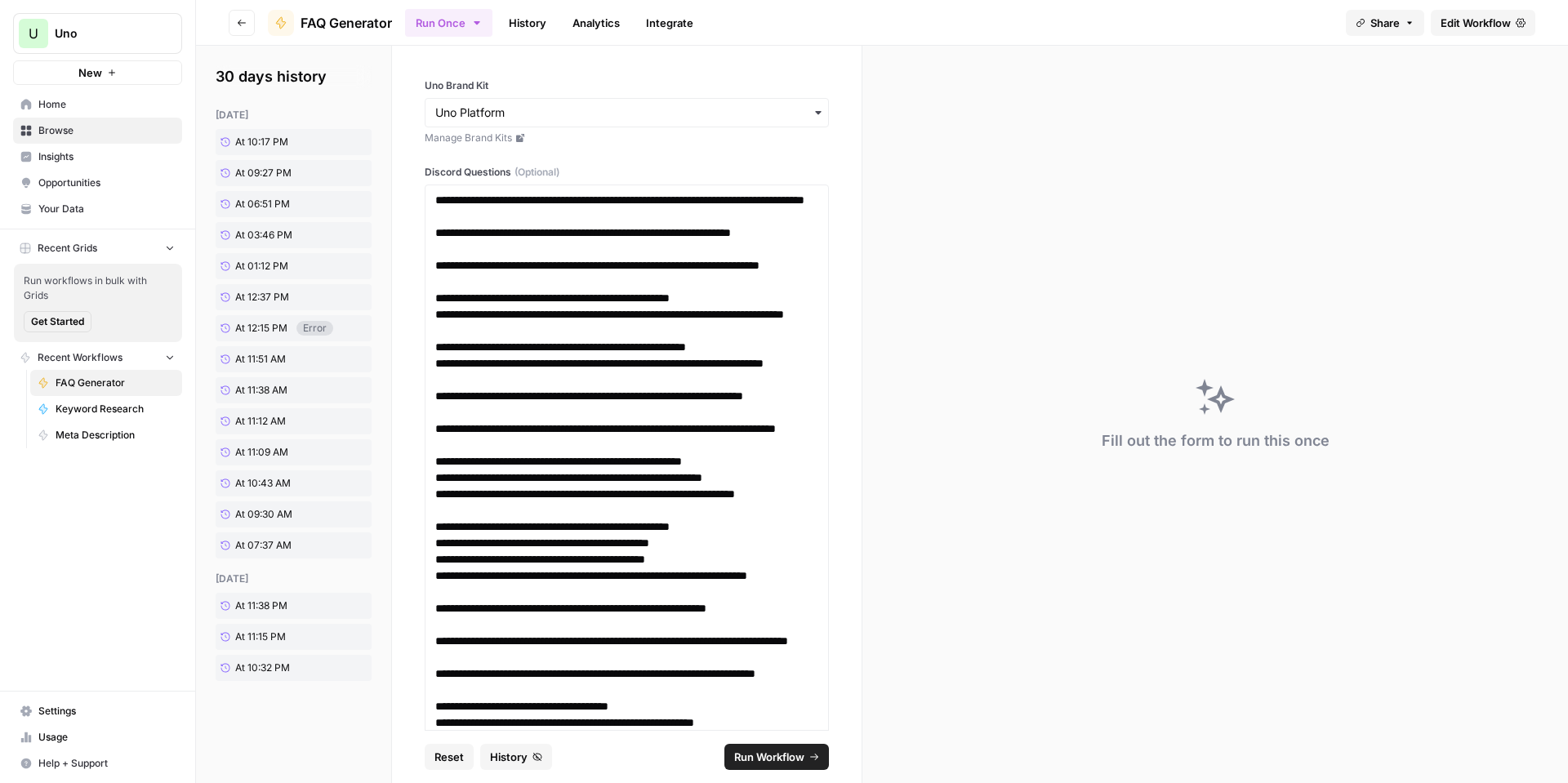
click at [750, 759] on span "Run Workflow" at bounding box center [769, 757] width 70 height 16
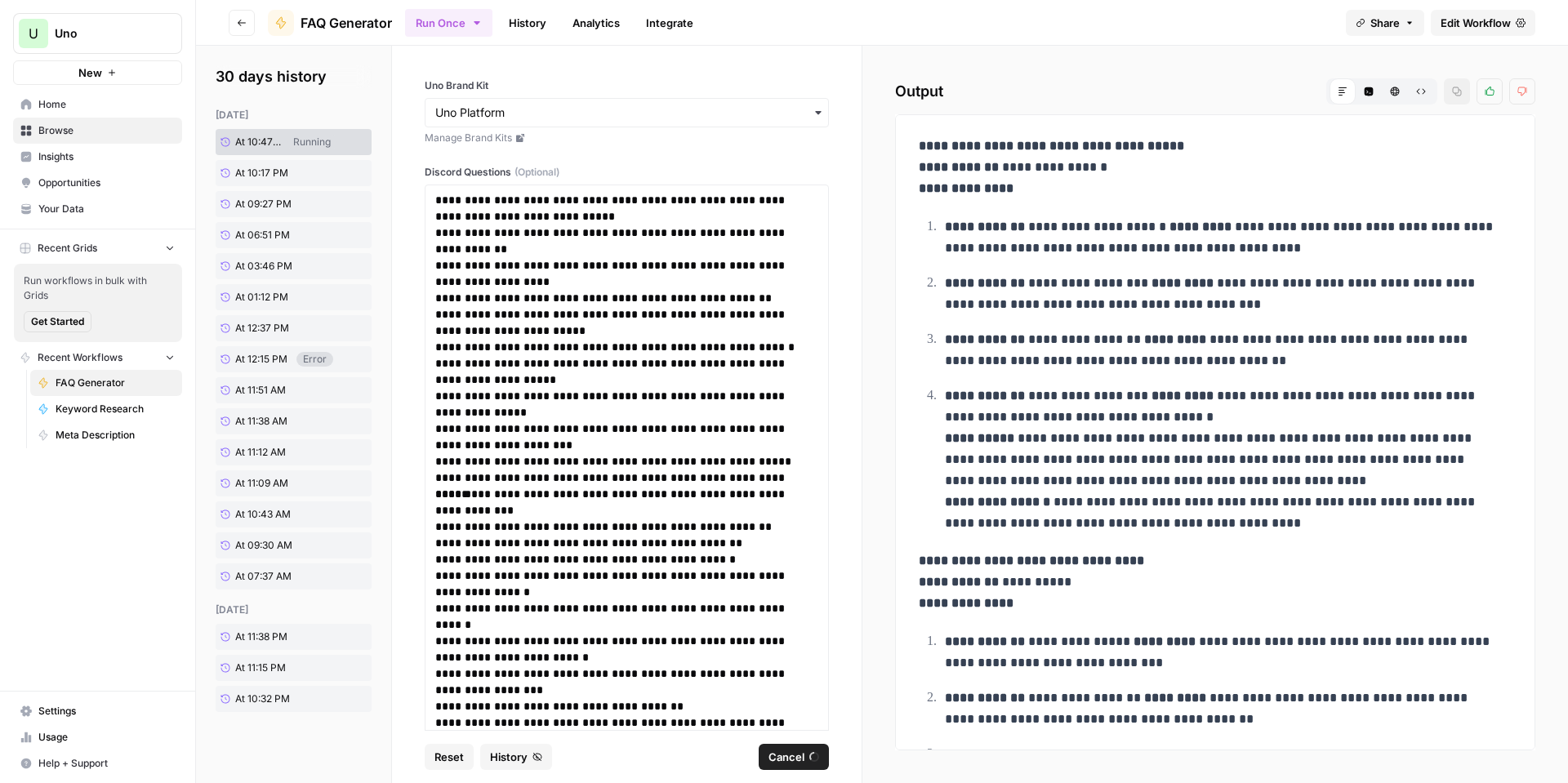
scroll to position [4818, 0]
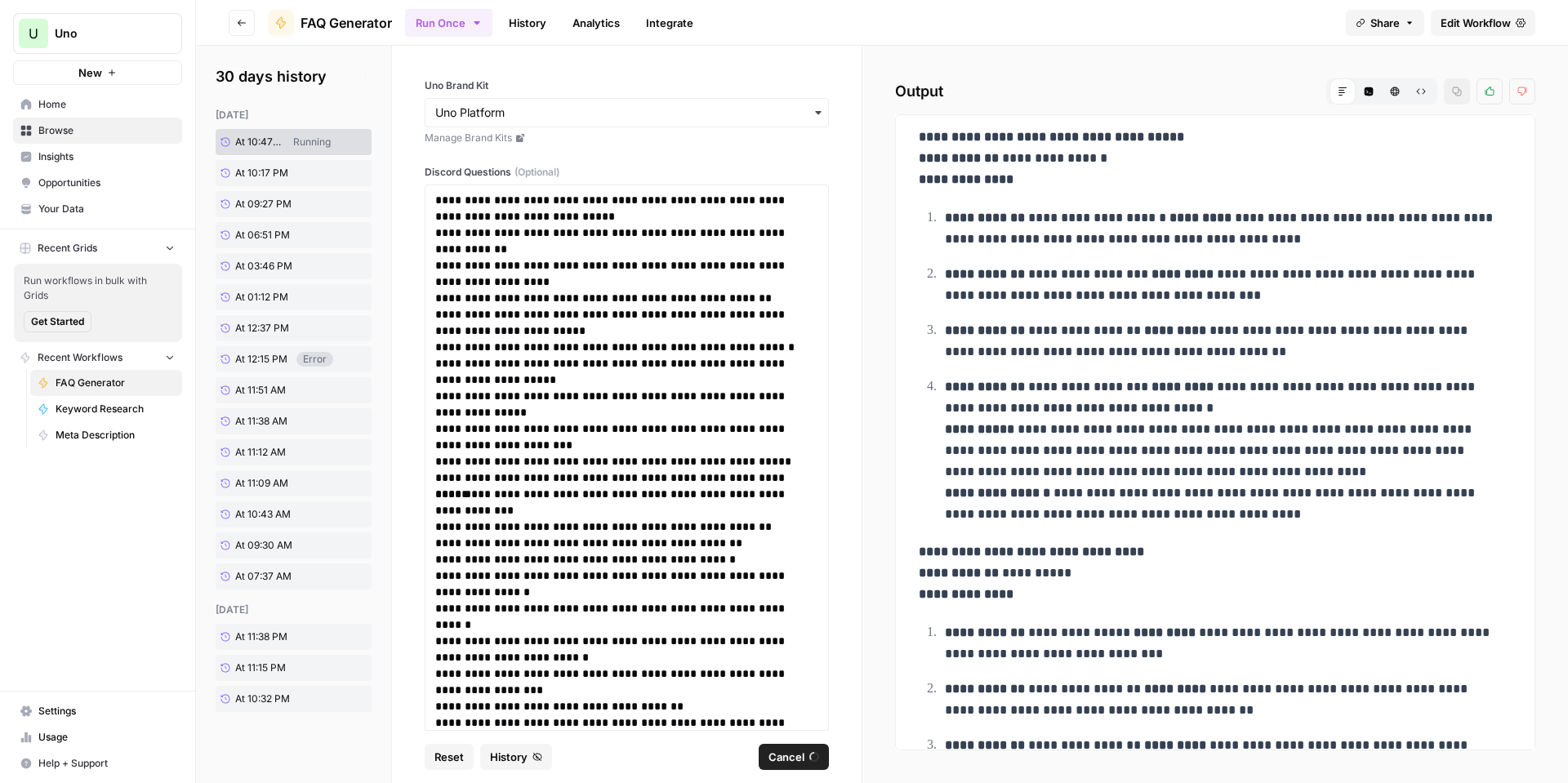
click at [1003, 337] on strong "**********" at bounding box center [985, 330] width 80 height 12
click at [1004, 337] on strong "**********" at bounding box center [985, 330] width 80 height 12
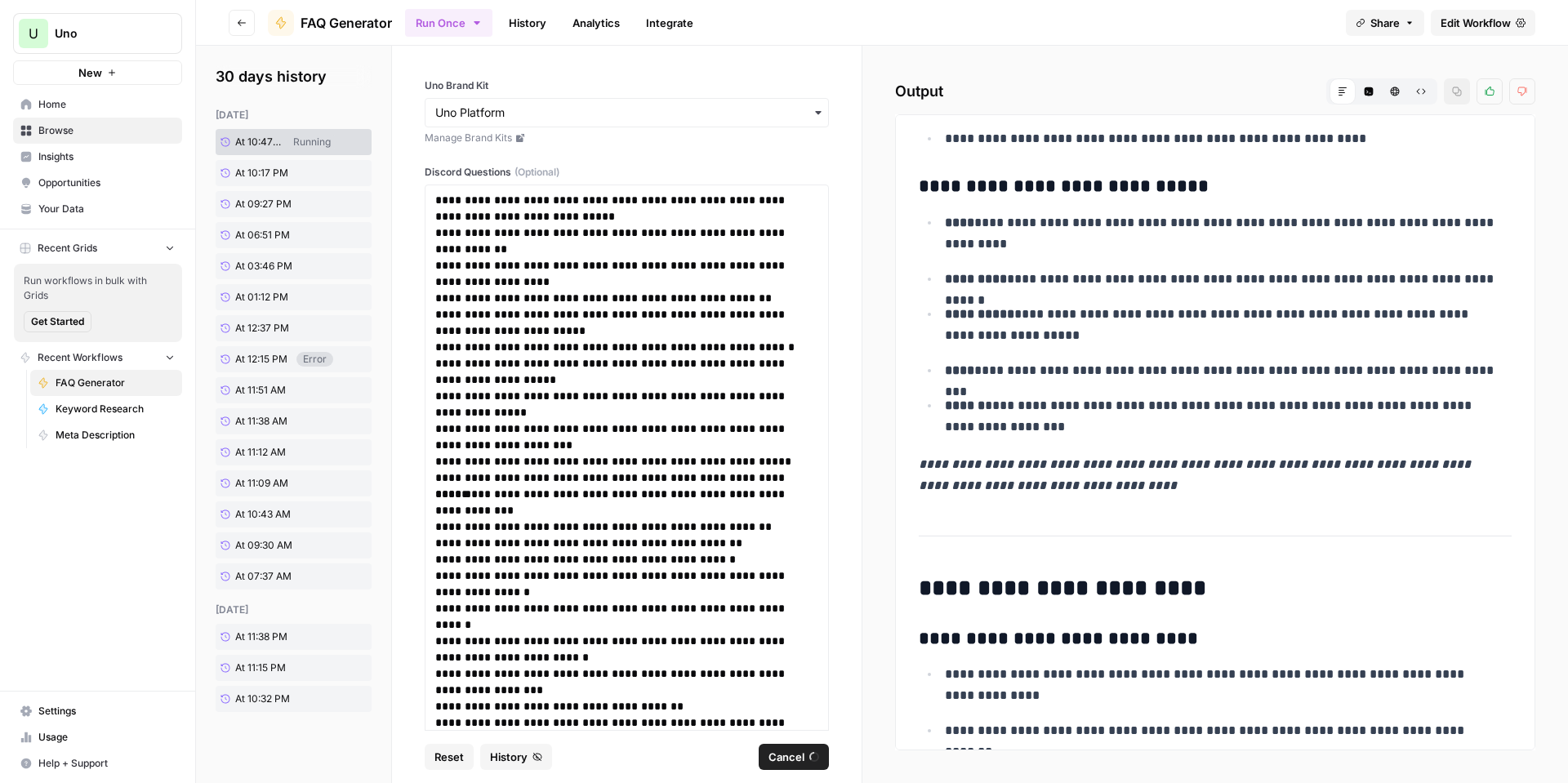
scroll to position [13821, 0]
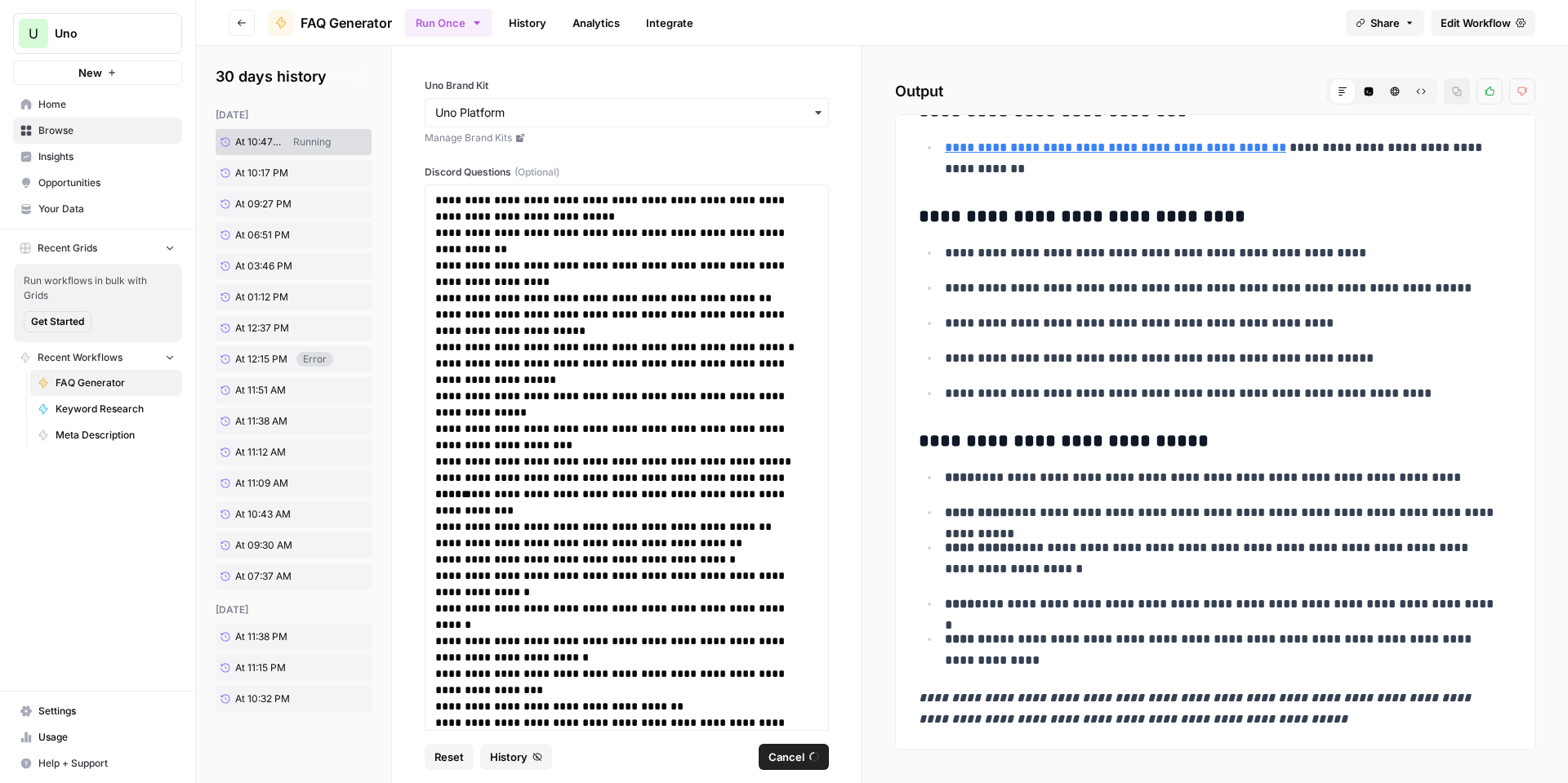
drag, startPoint x: 918, startPoint y: 143, endPoint x: 1433, endPoint y: 736, distance: 785.4
click at [1434, 737] on div "**********" at bounding box center [1215, 432] width 641 height 636
copy div "**********"
click at [1018, 642] on p "**********" at bounding box center [1222, 650] width 554 height 42
click at [1072, 605] on p "**********" at bounding box center [1222, 604] width 554 height 22
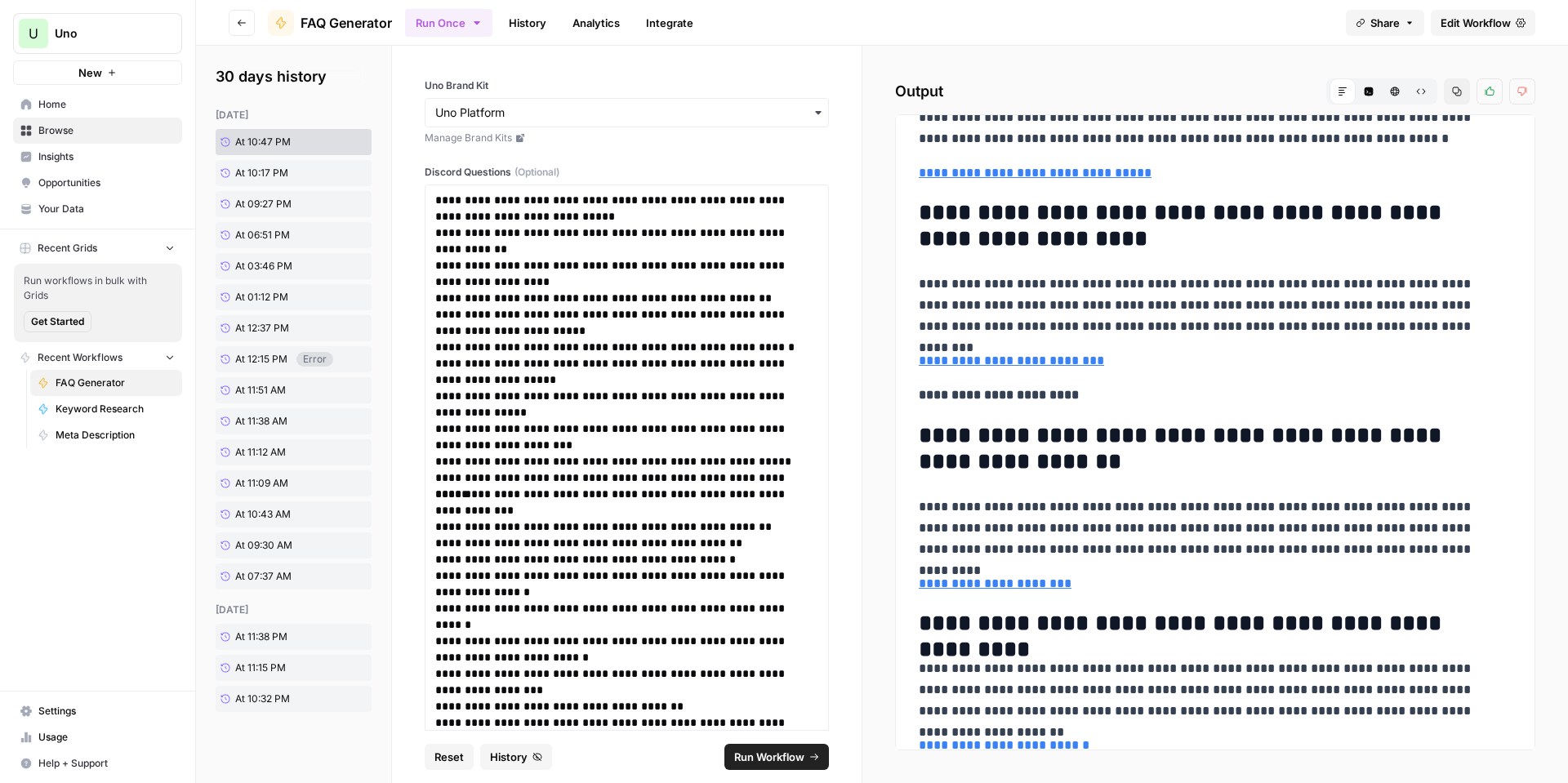
scroll to position [3094, 0]
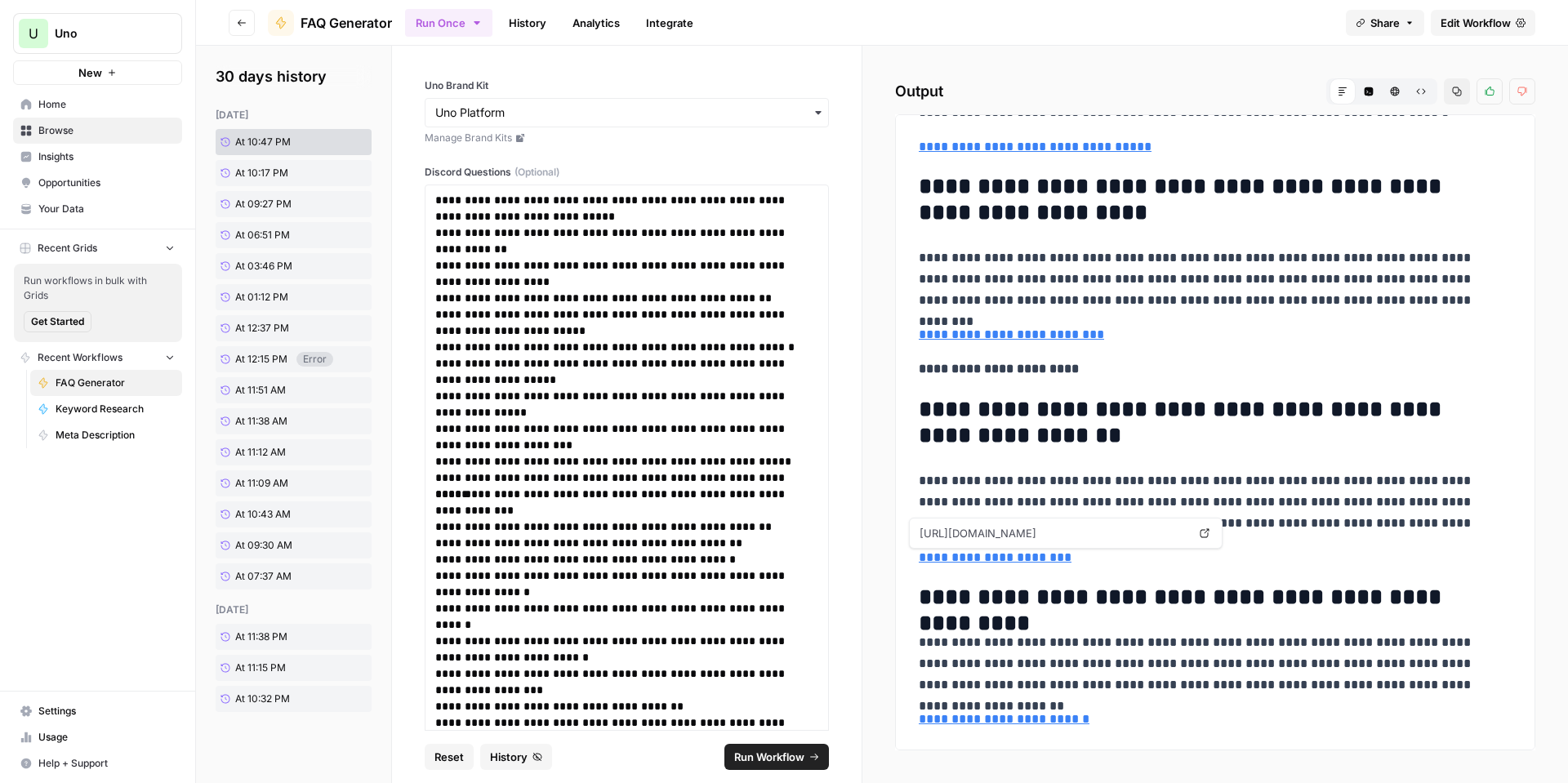
click at [1033, 564] on link "**********" at bounding box center [995, 557] width 153 height 12
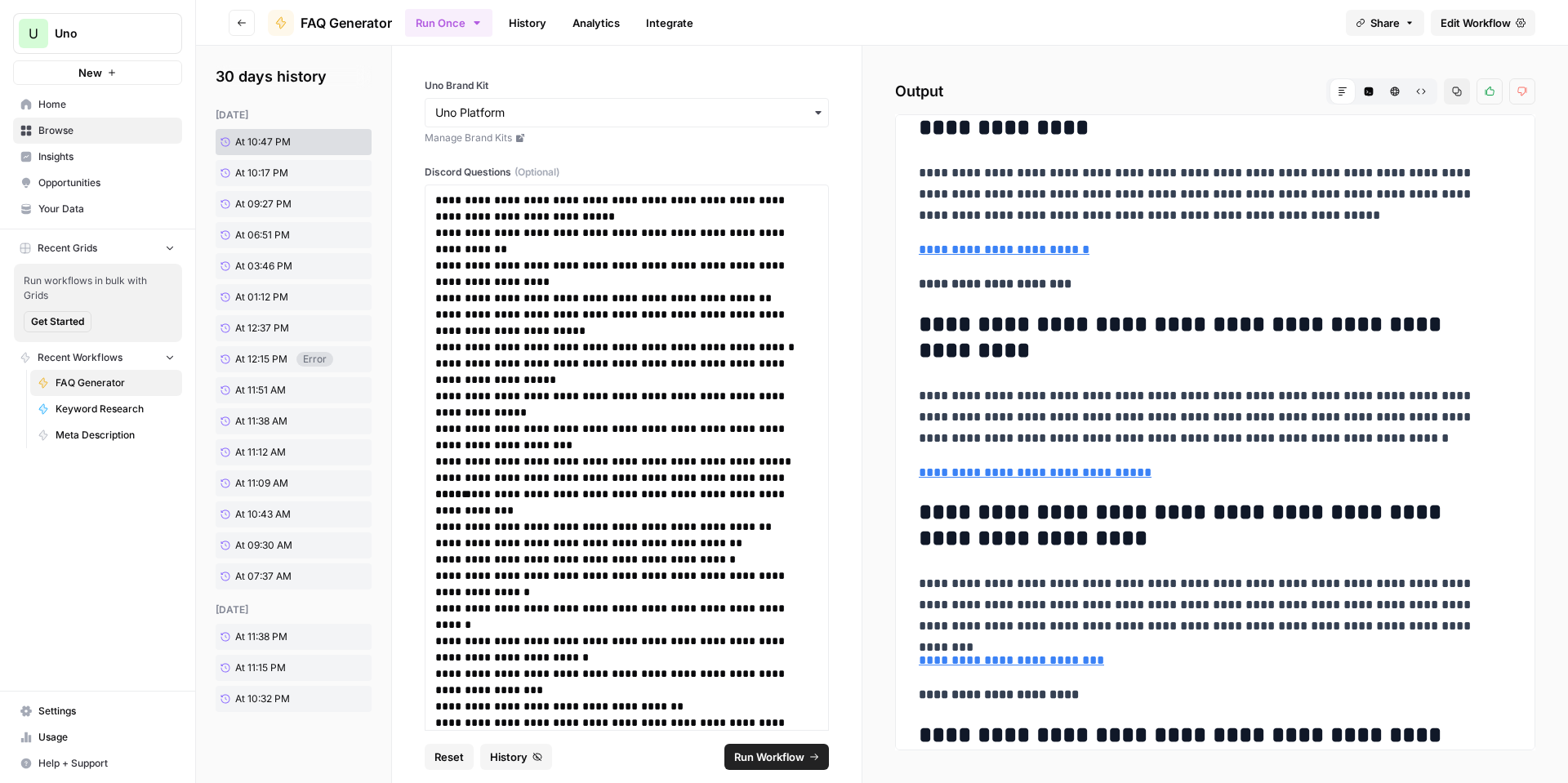
scroll to position [2686, 0]
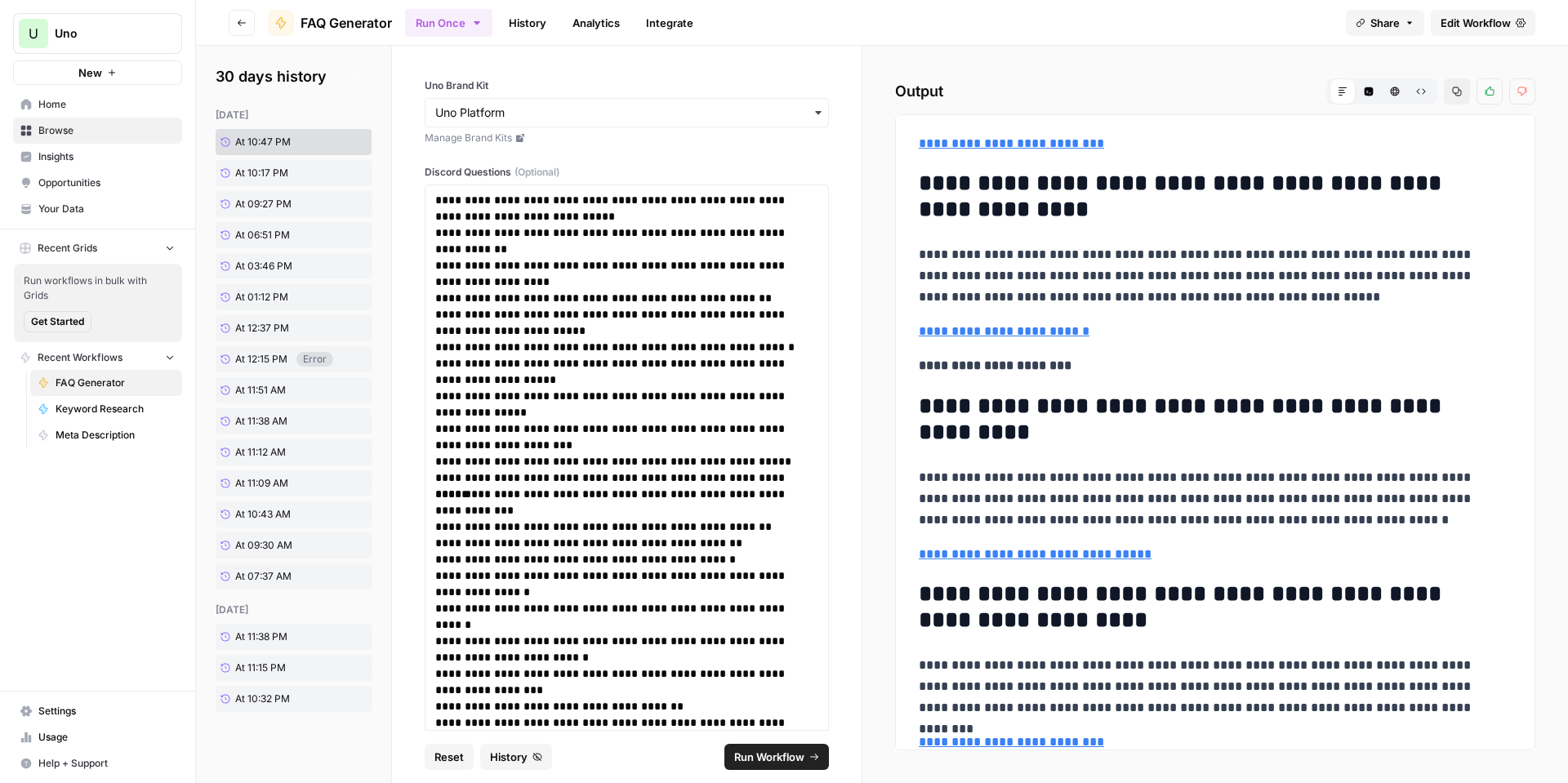
click at [1501, 28] on span "Edit Workflow" at bounding box center [1475, 23] width 70 height 16
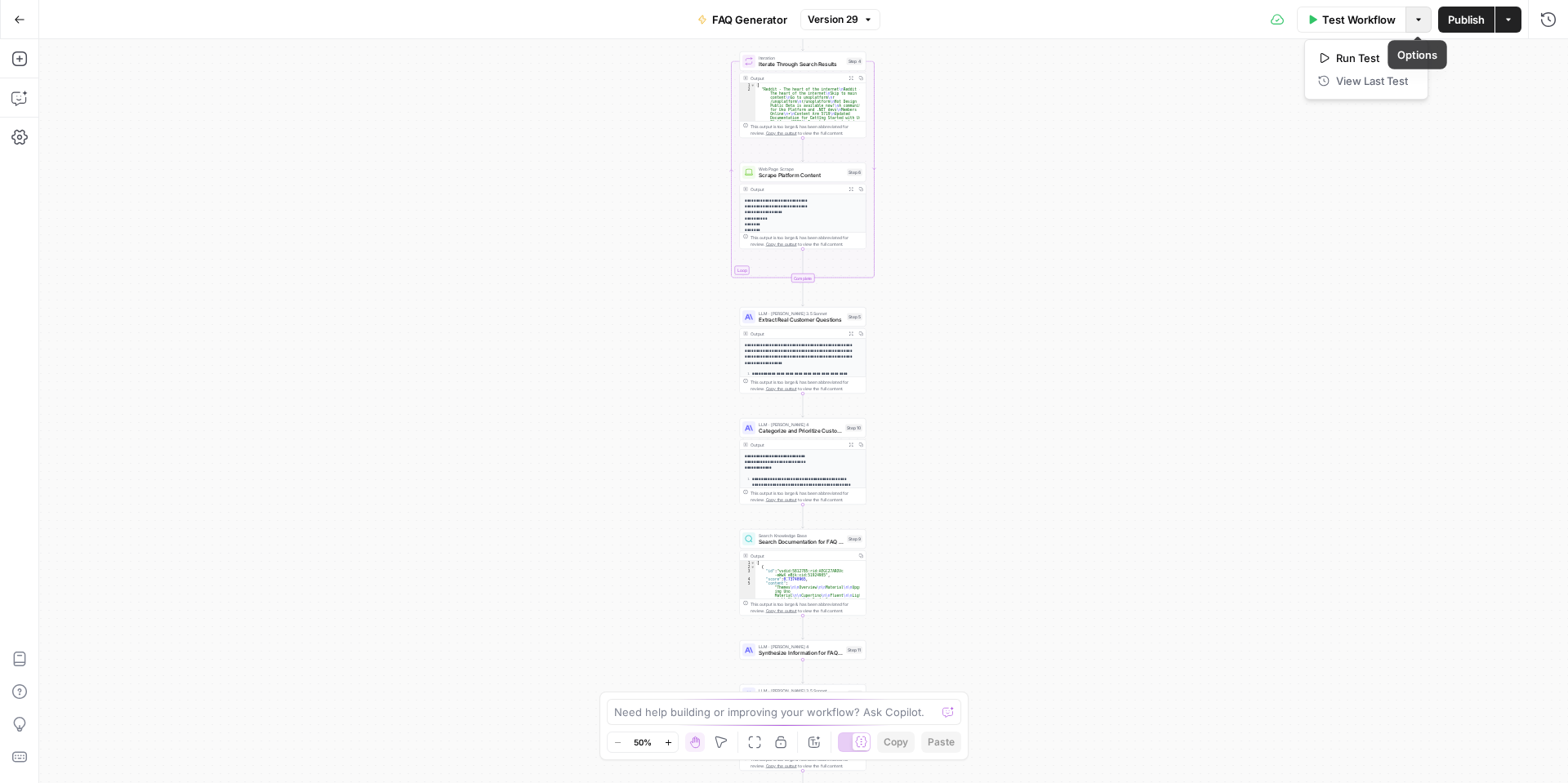
click at [1419, 22] on icon "button" at bounding box center [1419, 20] width 9 height 9
click at [946, 714] on div at bounding box center [948, 712] width 11 height 16
click at [920, 714] on textarea at bounding box center [775, 712] width 322 height 16
click at [808, 743] on icon "button" at bounding box center [814, 743] width 13 height 13
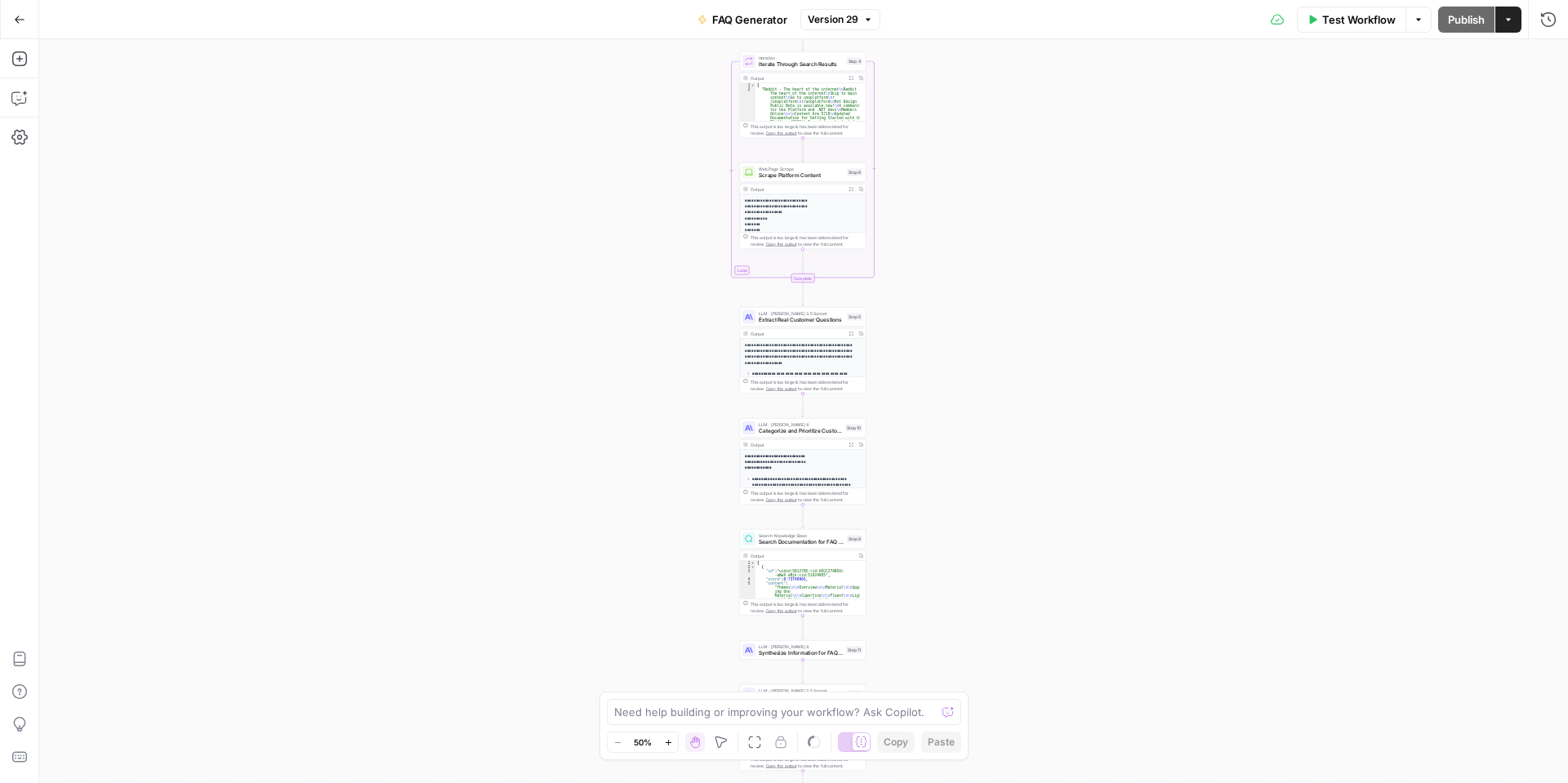
click at [791, 433] on span "Categorize and Prioritize Customer Questions" at bounding box center [800, 430] width 83 height 8
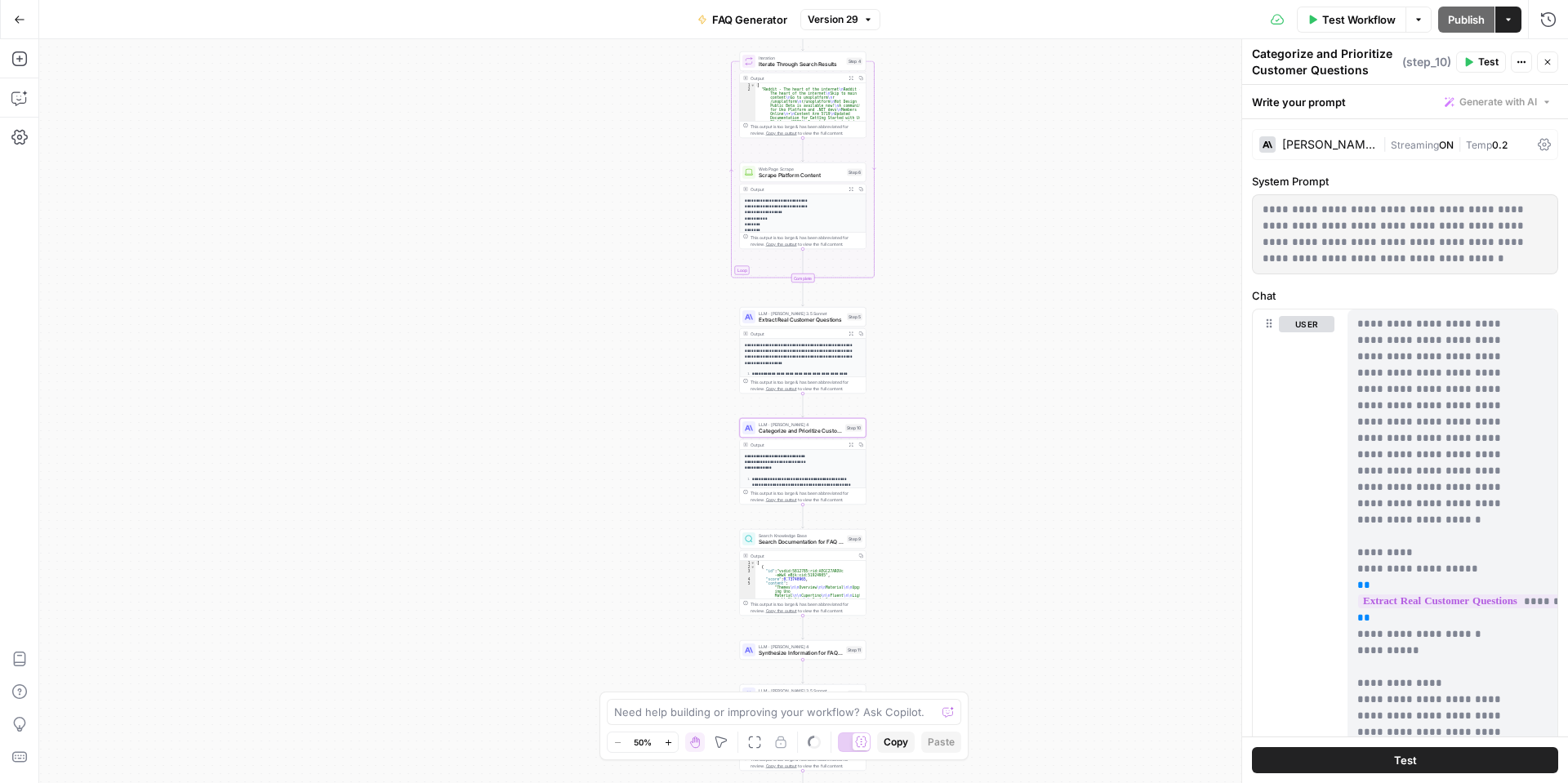
click at [773, 721] on div "Need help building or improving your workflow? Ask Copilot." at bounding box center [784, 713] width 354 height 26
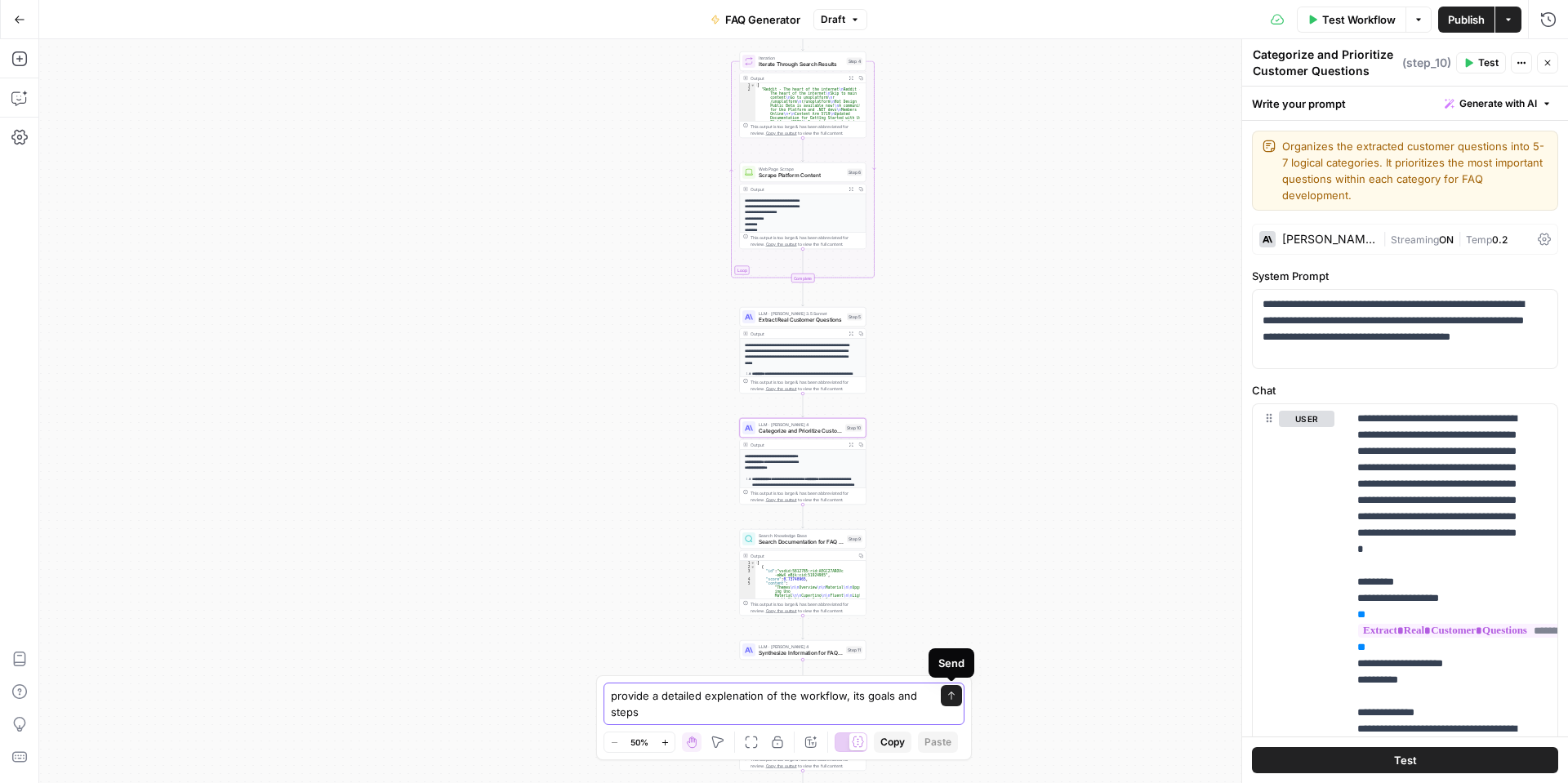
type textarea "provide a detailed explenation of the workflow, its goals and steps"
click at [950, 699] on icon "submit" at bounding box center [951, 696] width 9 height 9
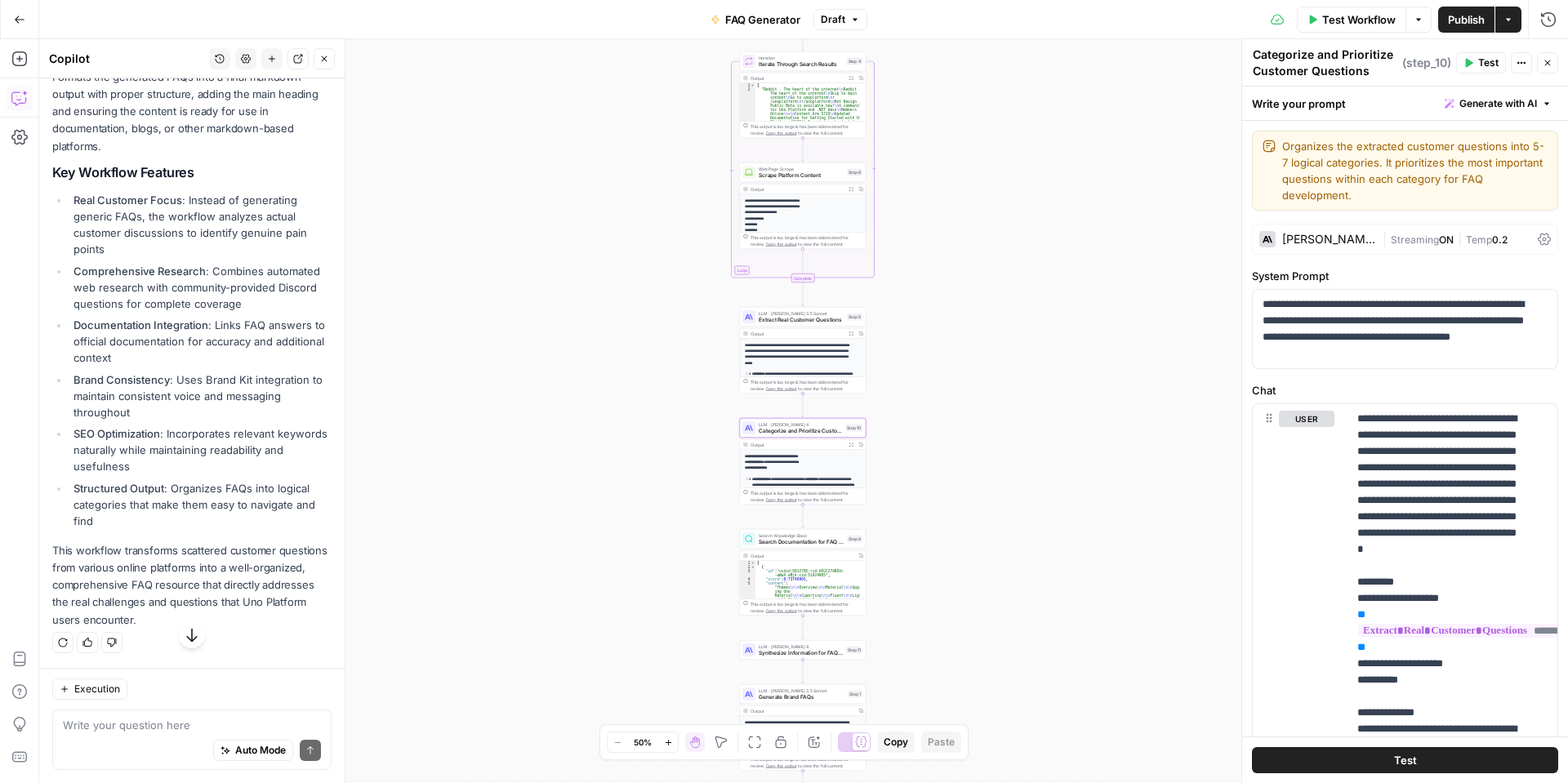
scroll to position [2110, 0]
drag, startPoint x: 74, startPoint y: 127, endPoint x: 293, endPoint y: 611, distance: 531.2
copy div "Uno Platform FAQ Generation Workflow This workflow is designed to automatically…"
click at [24, 17] on icon "button" at bounding box center [20, 20] width 11 height 11
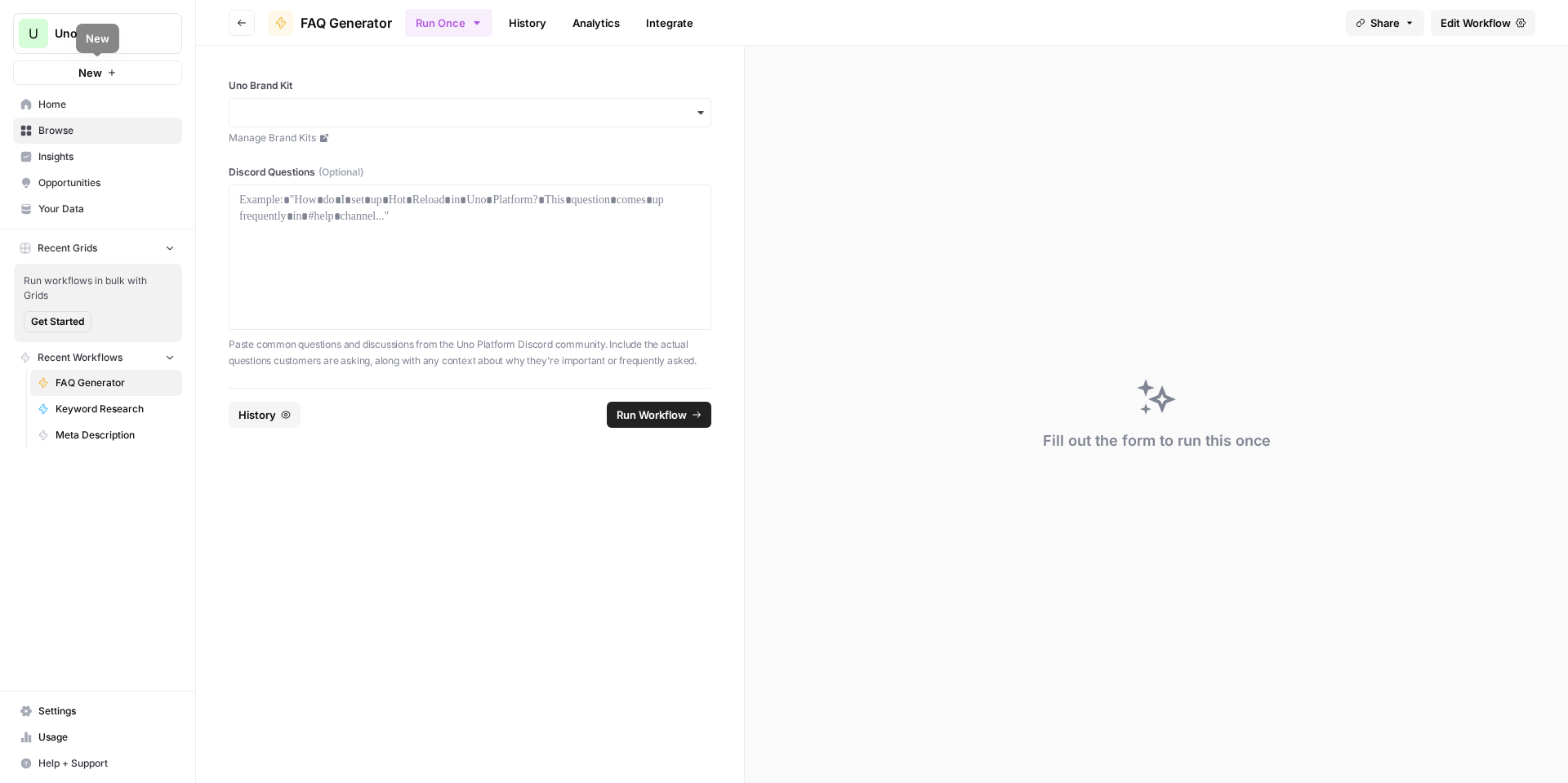
click at [83, 73] on span "New" at bounding box center [90, 72] width 23 height 16
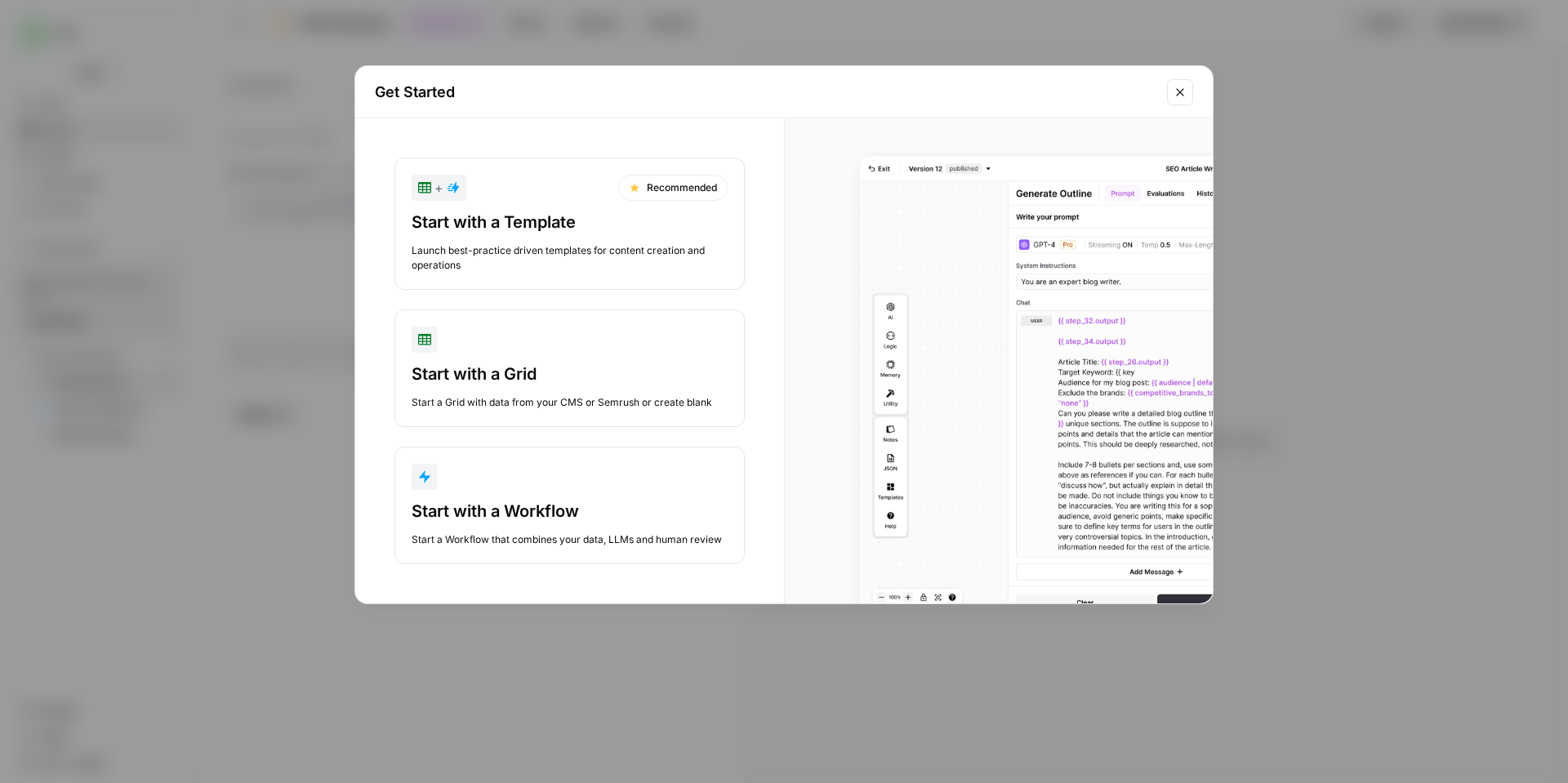
click at [548, 505] on div "Start with a Workflow" at bounding box center [569, 511] width 316 height 23
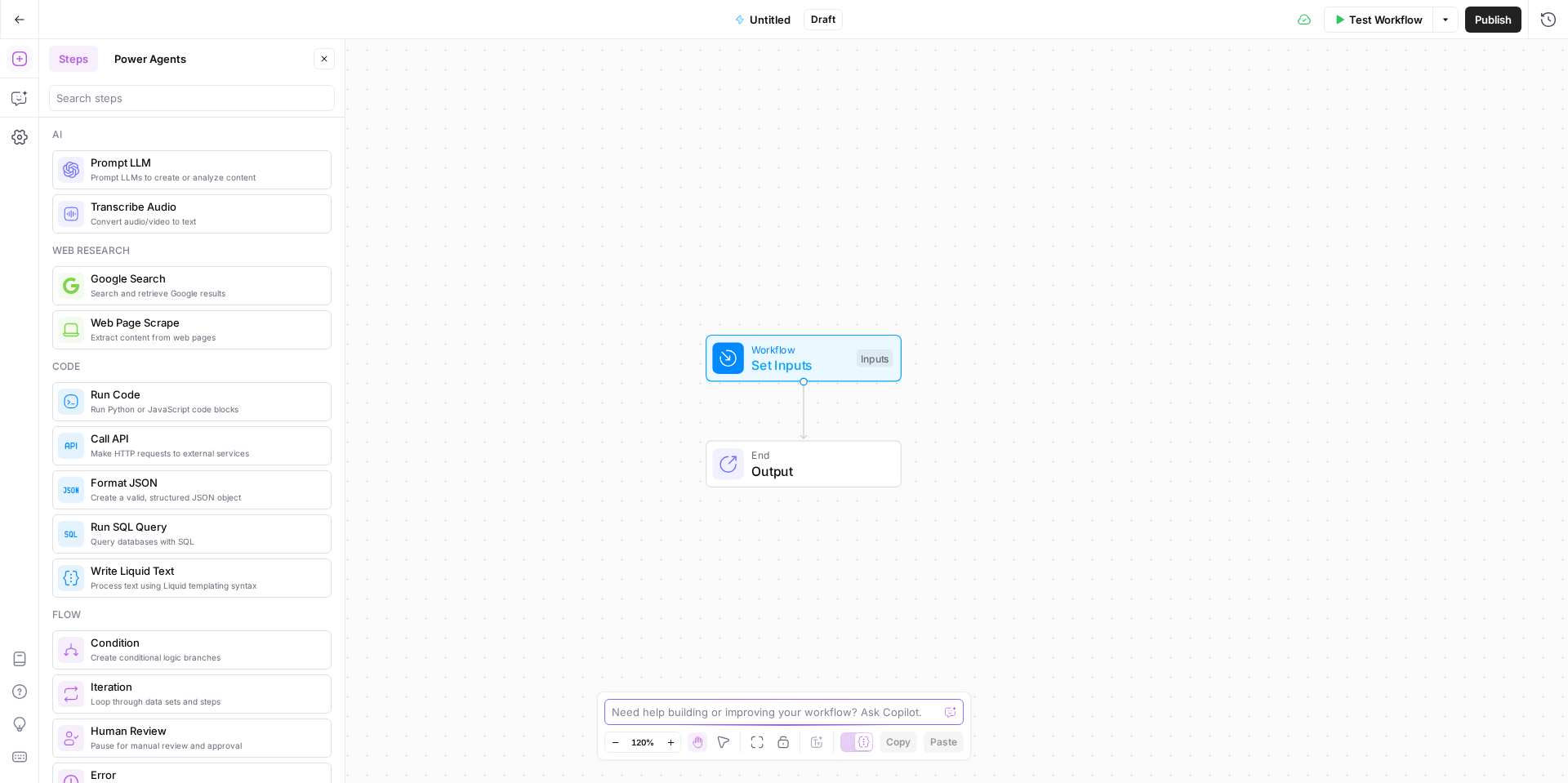
click at [739, 705] on textarea at bounding box center [775, 712] width 326 height 16
paste textarea "Lor Ipsumdol SIT Ametconsec — ADI Elitseddo Eiusm Tempor incididunt (utlab et d…"
type textarea "loremipsu dol sitametc: Adi Elitsedd EIU Temporinci — UTL Etdolorem Aliqu Enima…"
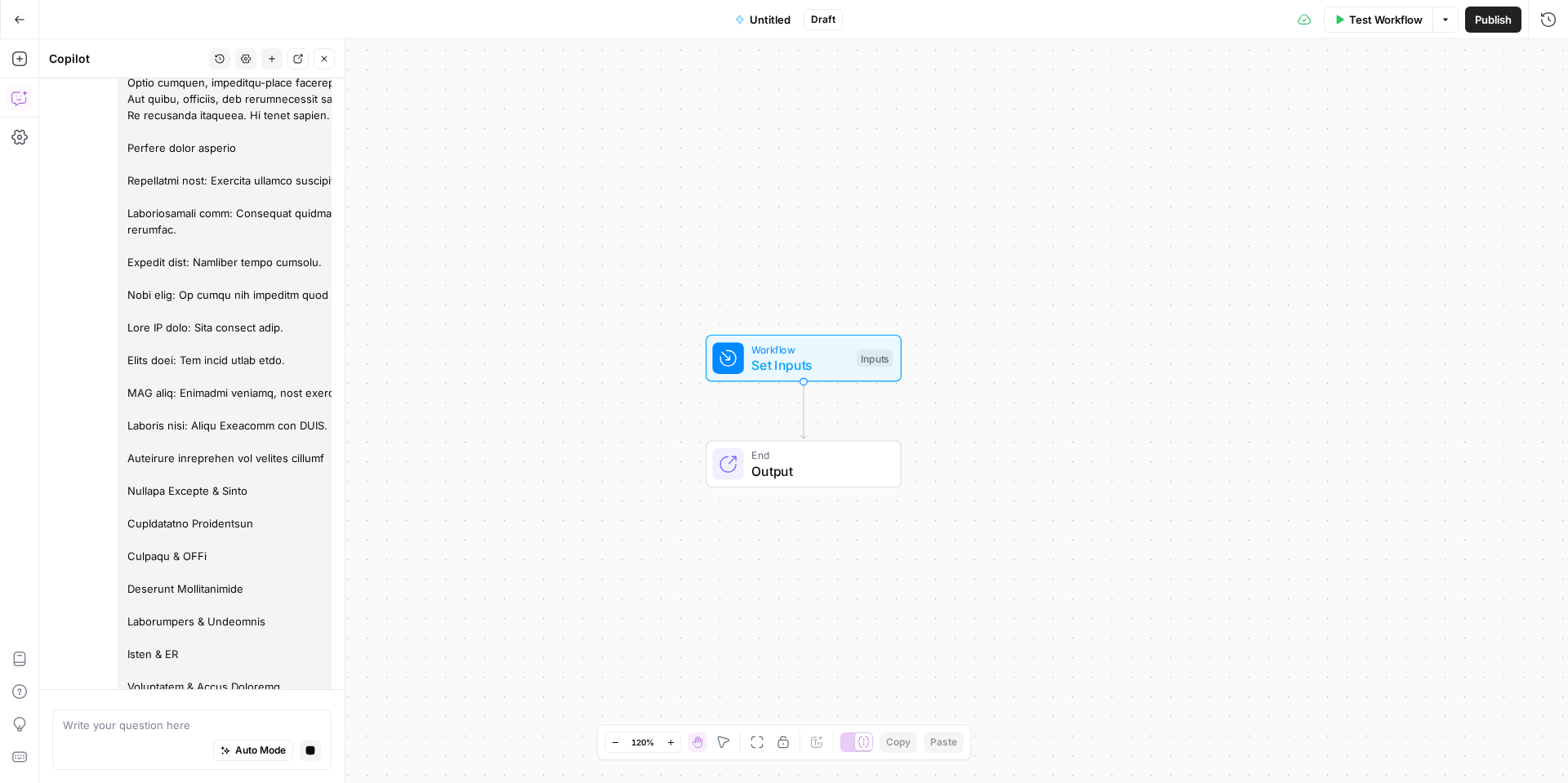
scroll to position [9761, 0]
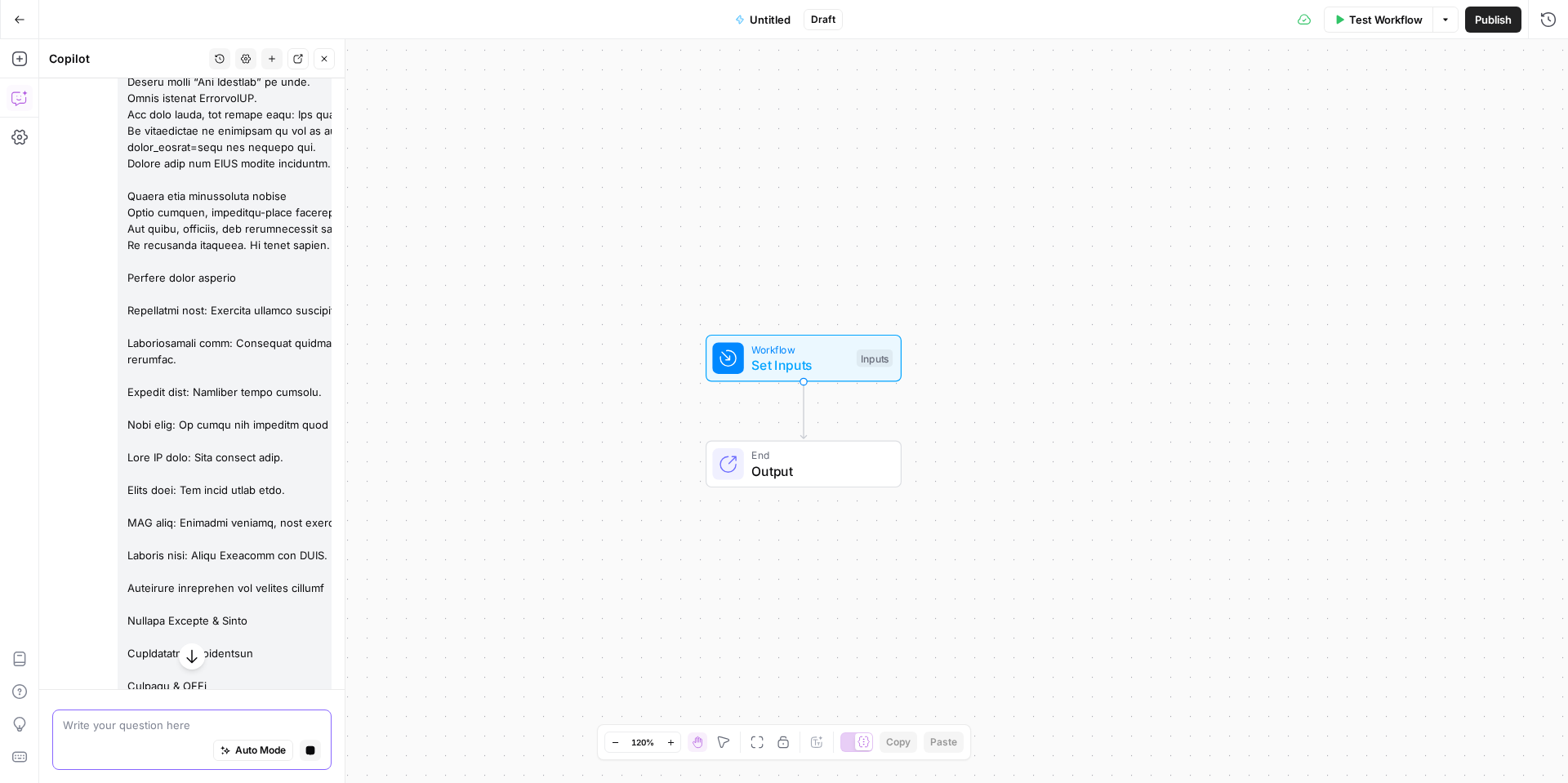
click at [263, 756] on span "Auto Mode" at bounding box center [261, 751] width 51 height 15
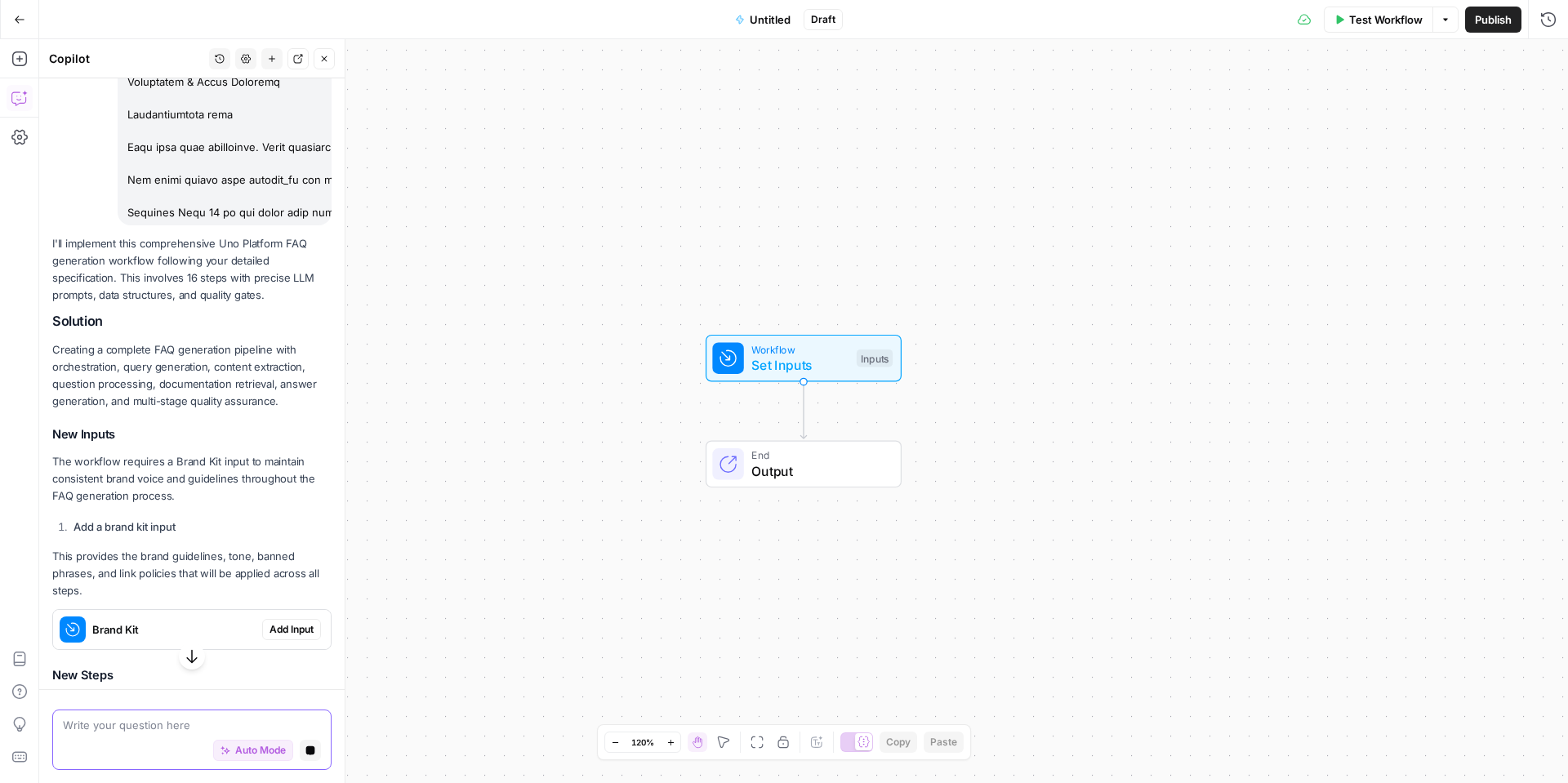
scroll to position [10578, 0]
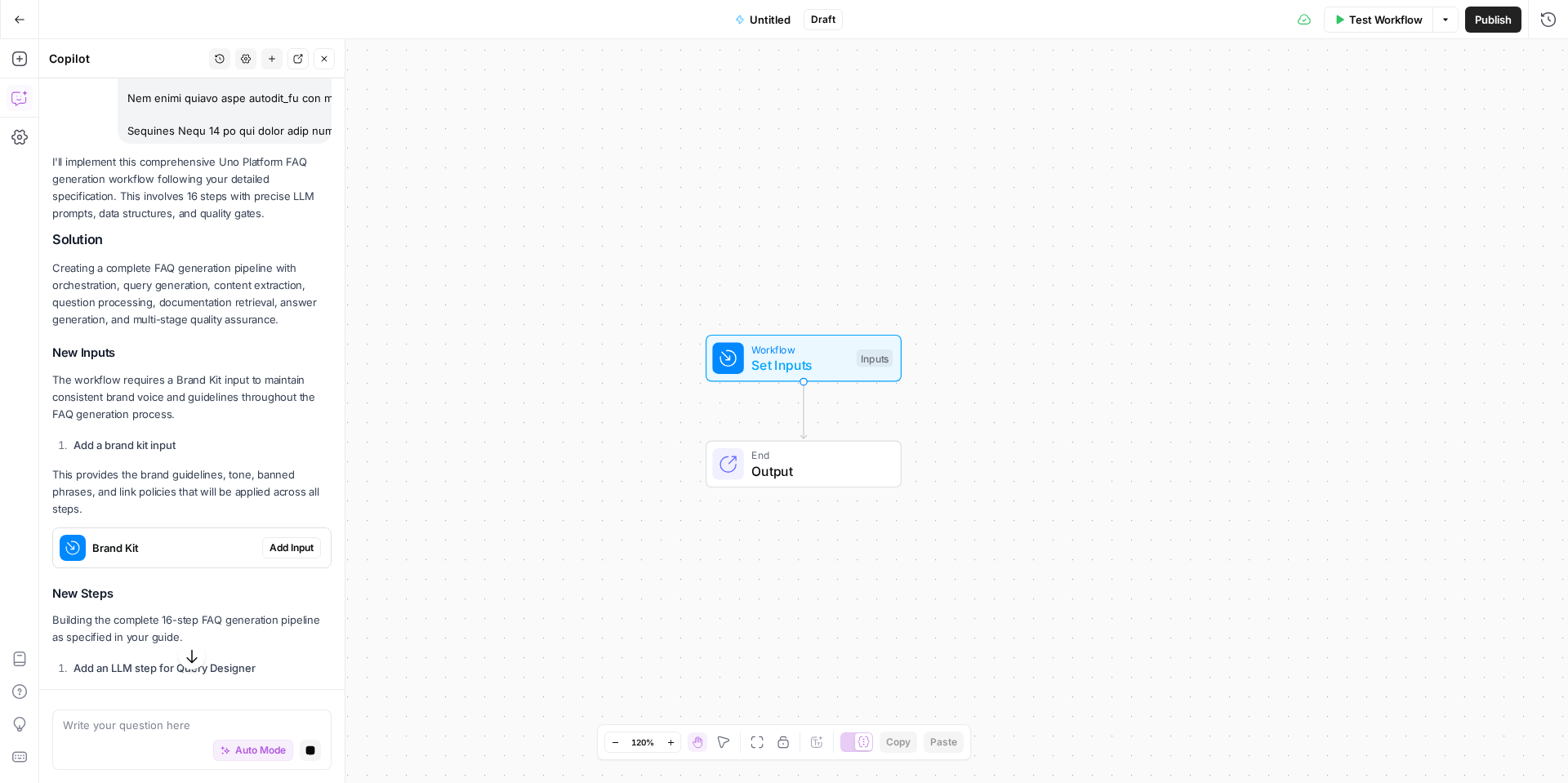
click at [773, 20] on span "Untitled" at bounding box center [771, 19] width 41 height 16
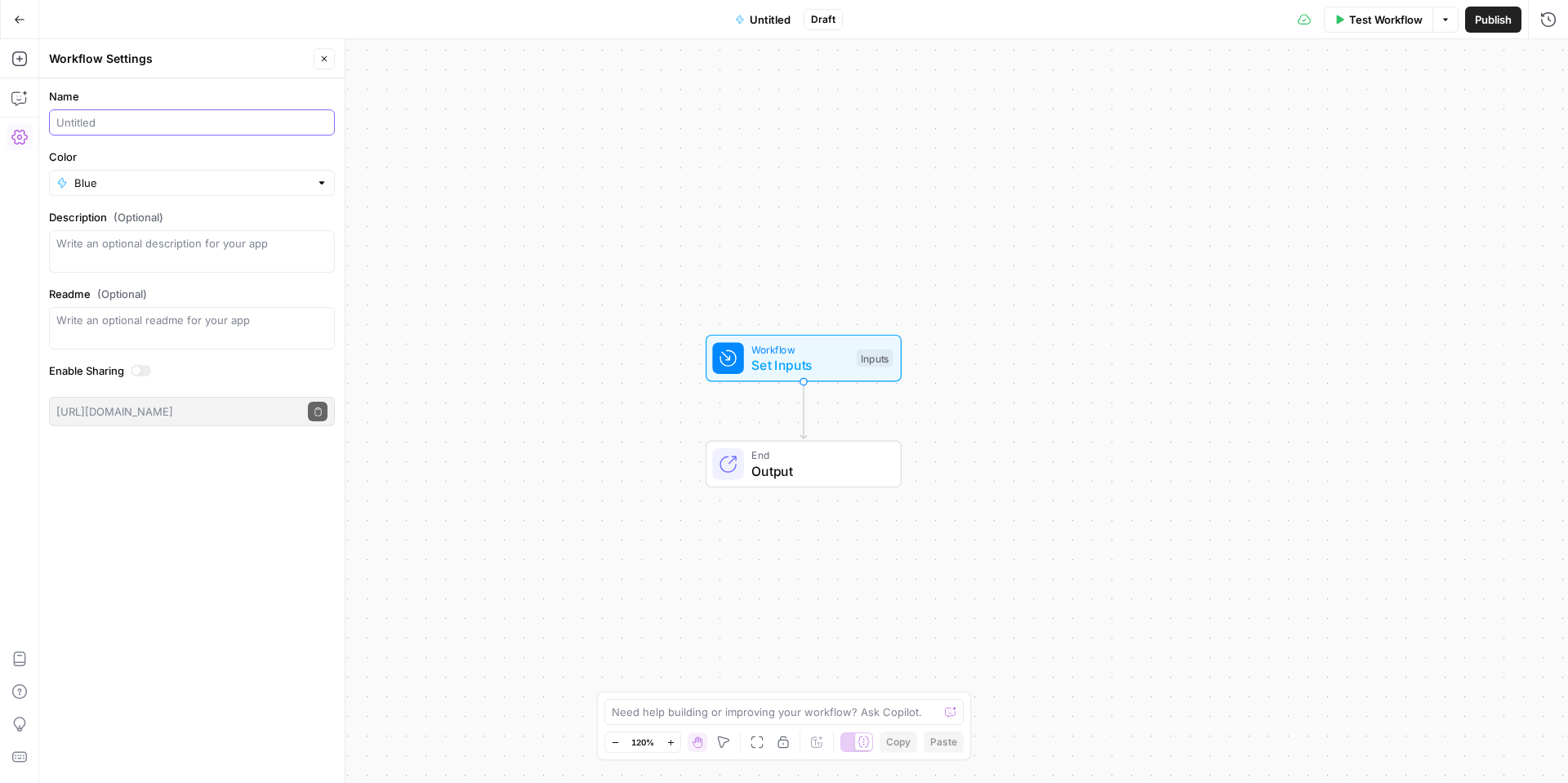
click at [97, 115] on input "Name" at bounding box center [191, 122] width 271 height 16
type input "FAQ v2"
click at [107, 88] on label "Name" at bounding box center [191, 96] width 286 height 16
click at [107, 114] on input "FAQ v2" at bounding box center [191, 122] width 271 height 16
click at [312, 64] on div "Workflow Settings Close" at bounding box center [191, 58] width 286 height 22
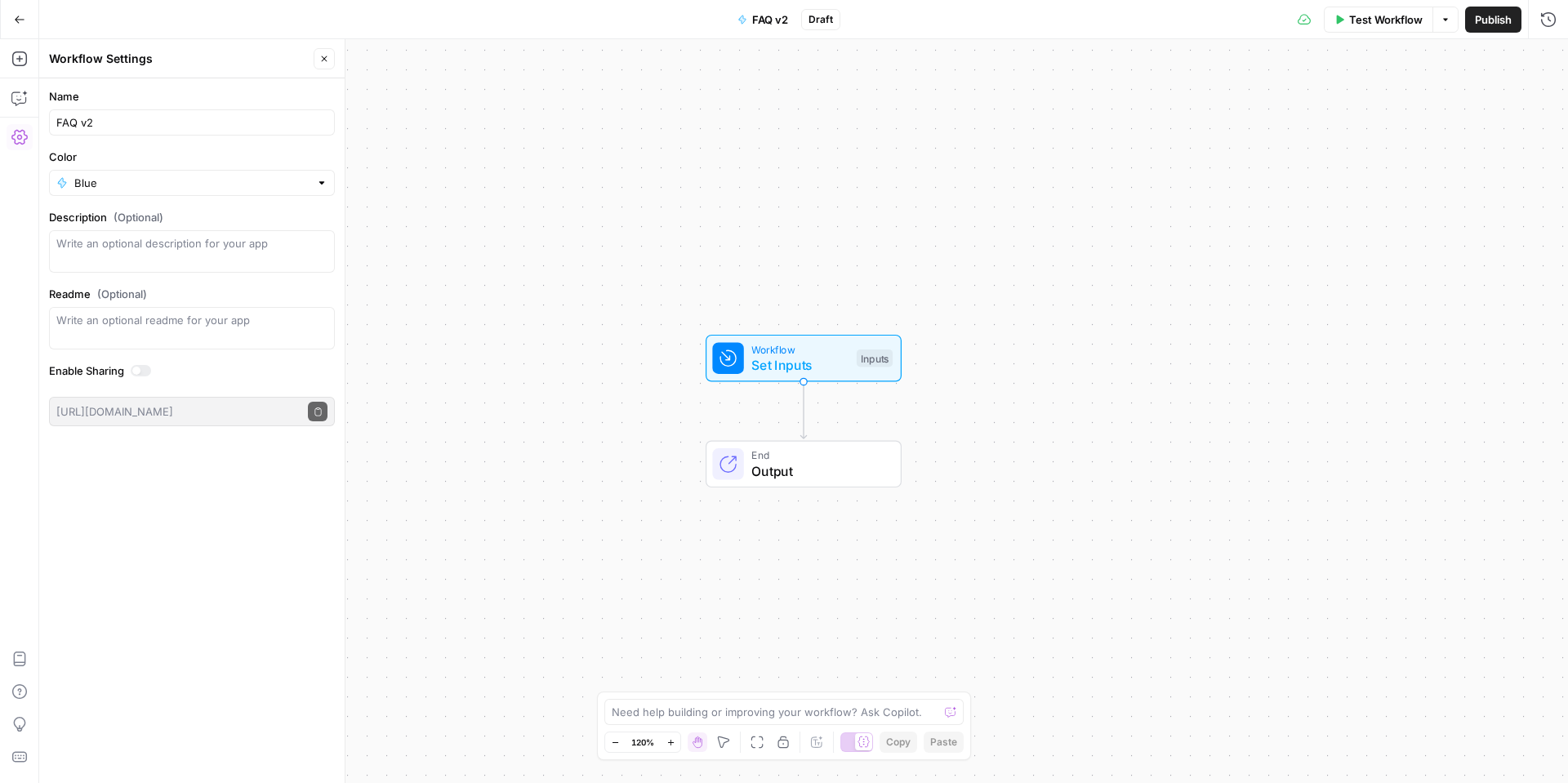
click at [322, 60] on icon "button" at bounding box center [324, 58] width 9 height 9
click at [28, 109] on button "Copilot" at bounding box center [20, 98] width 26 height 26
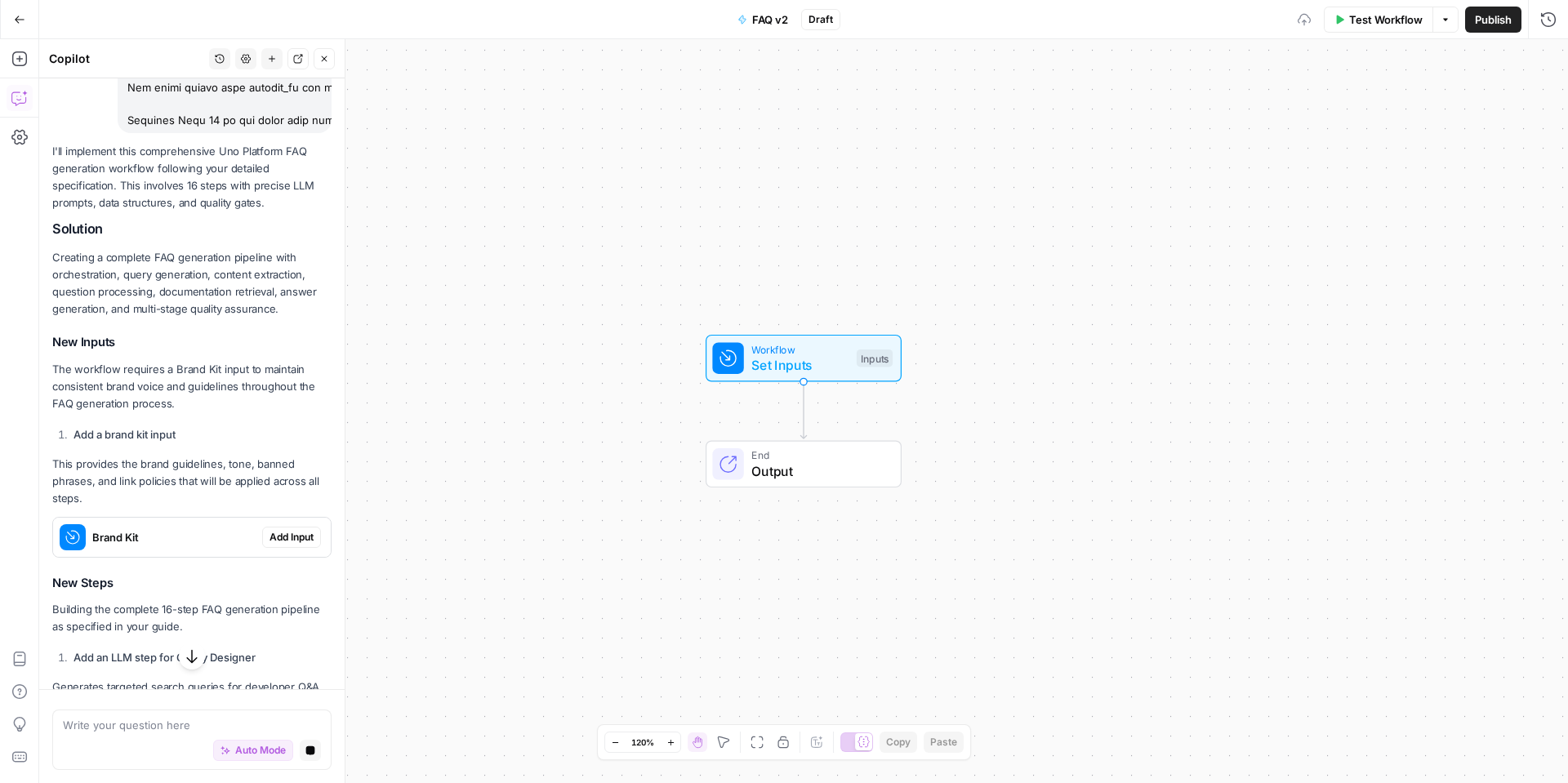
scroll to position [10600, 0]
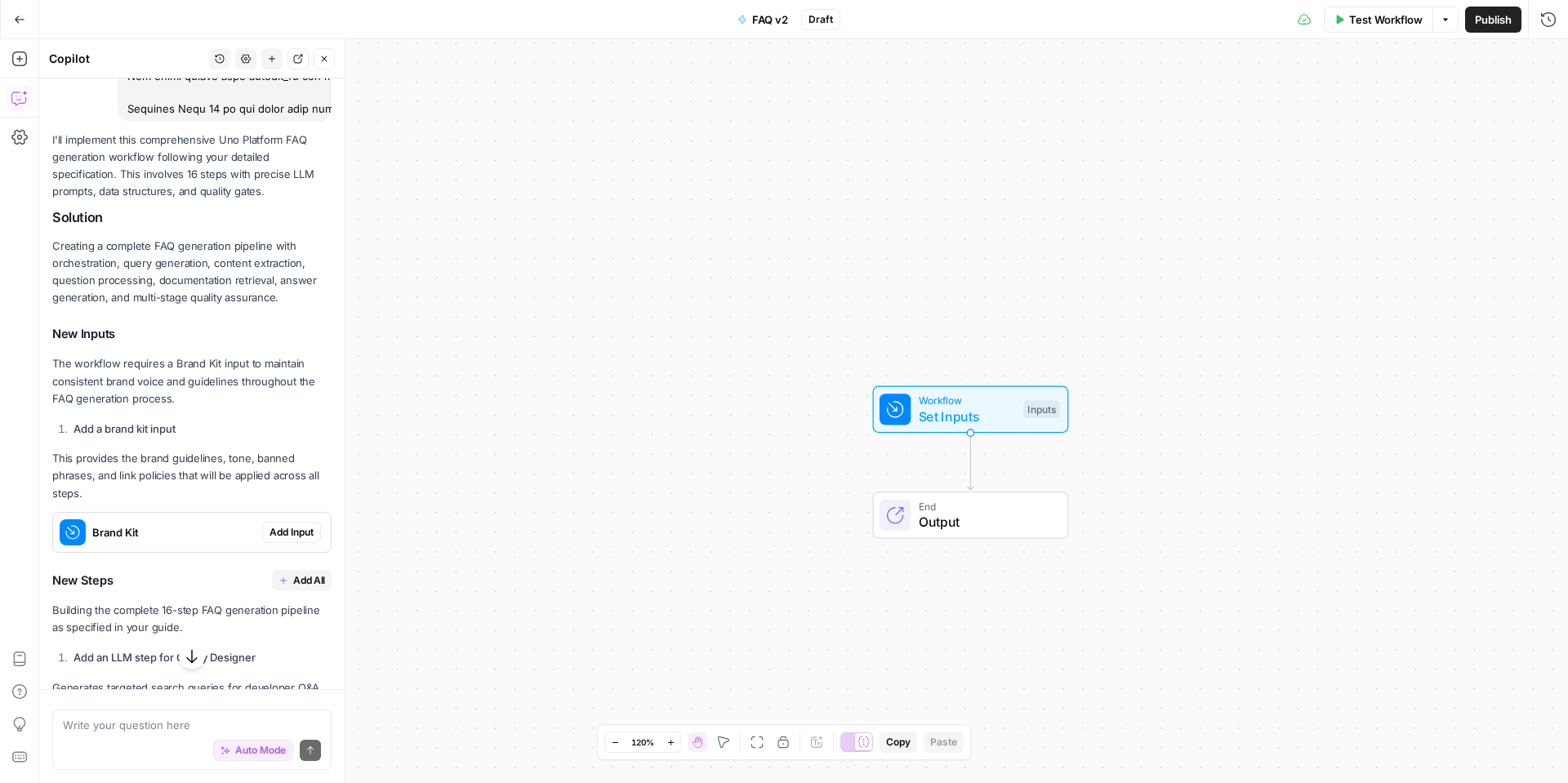
click at [269, 525] on span "Add Input" at bounding box center [291, 533] width 44 height 15
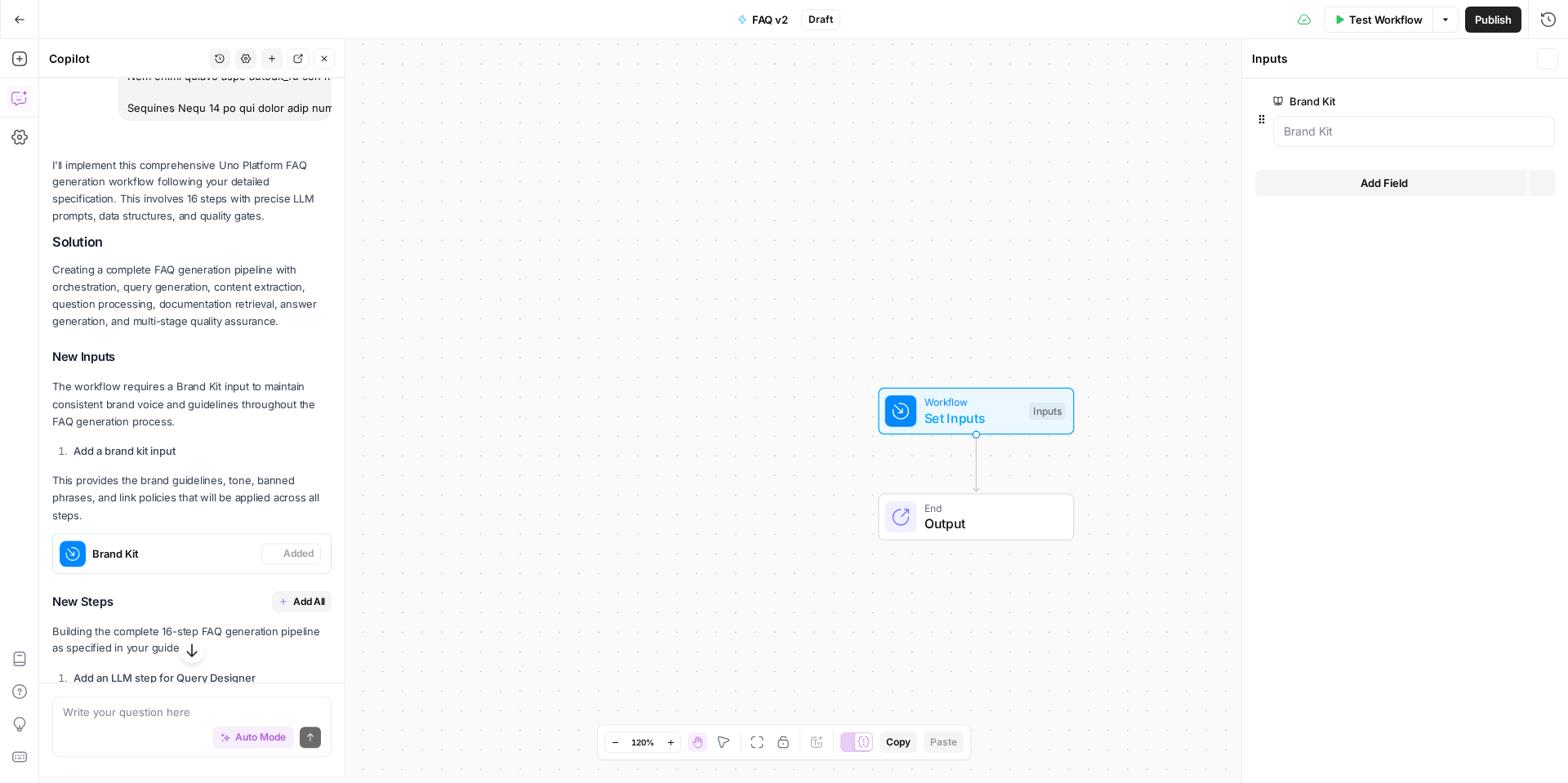
scroll to position [10626, 0]
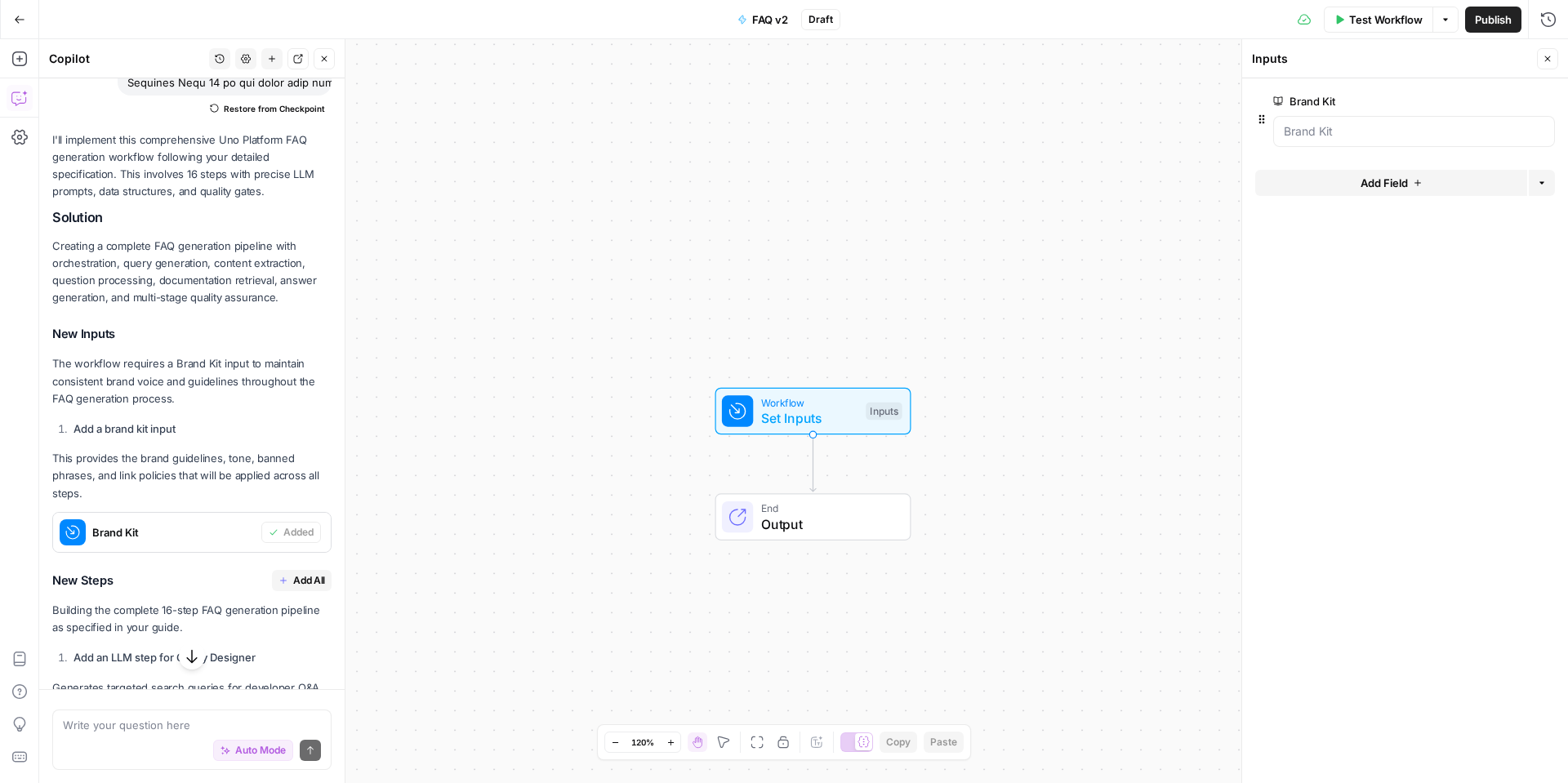
click at [1315, 142] on div at bounding box center [1414, 131] width 281 height 31
click at [1351, 129] on Kit "Brand Kit" at bounding box center [1414, 131] width 261 height 16
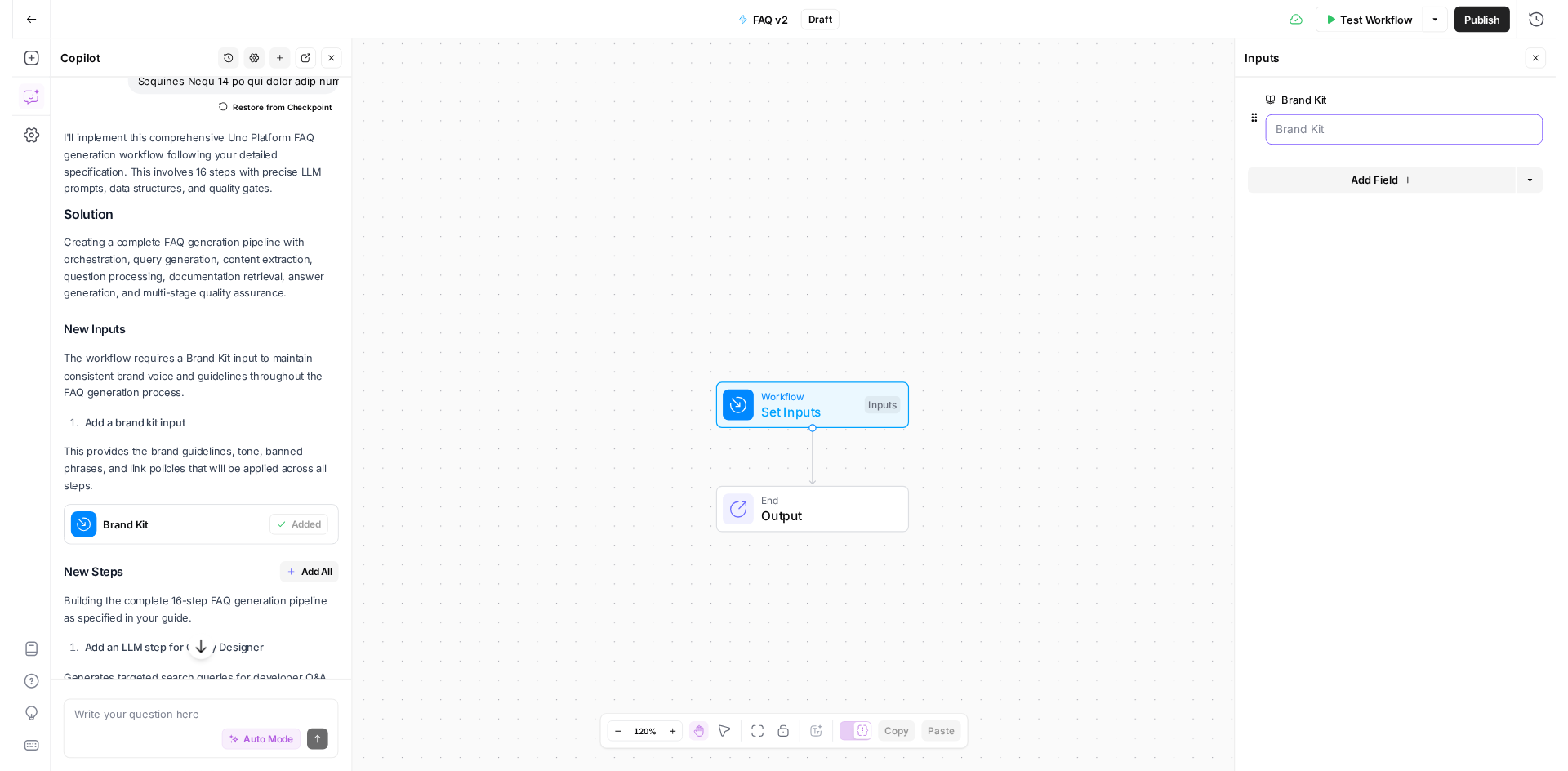
scroll to position [10792, 0]
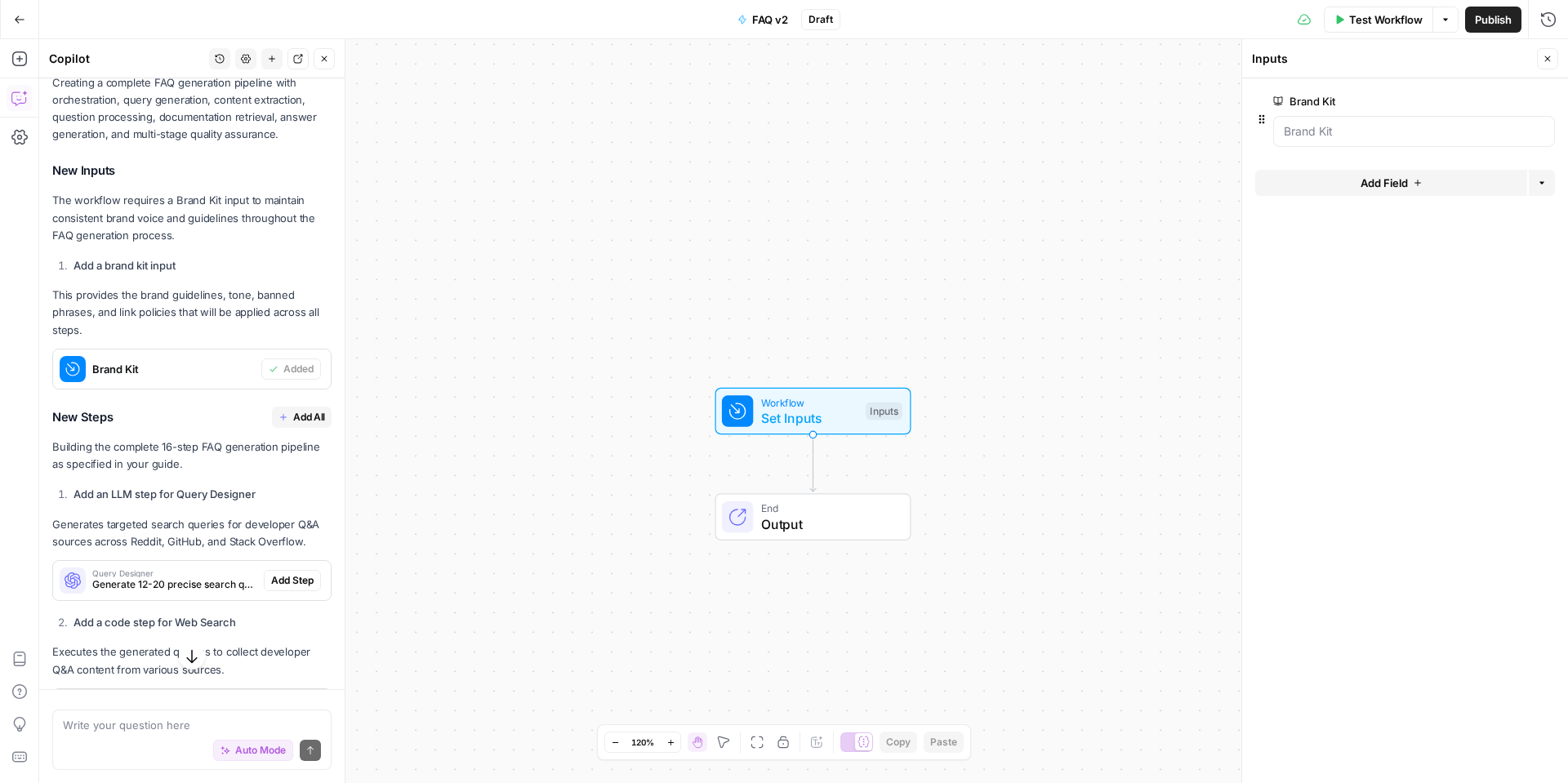
click at [298, 410] on span "Add All" at bounding box center [309, 417] width 32 height 15
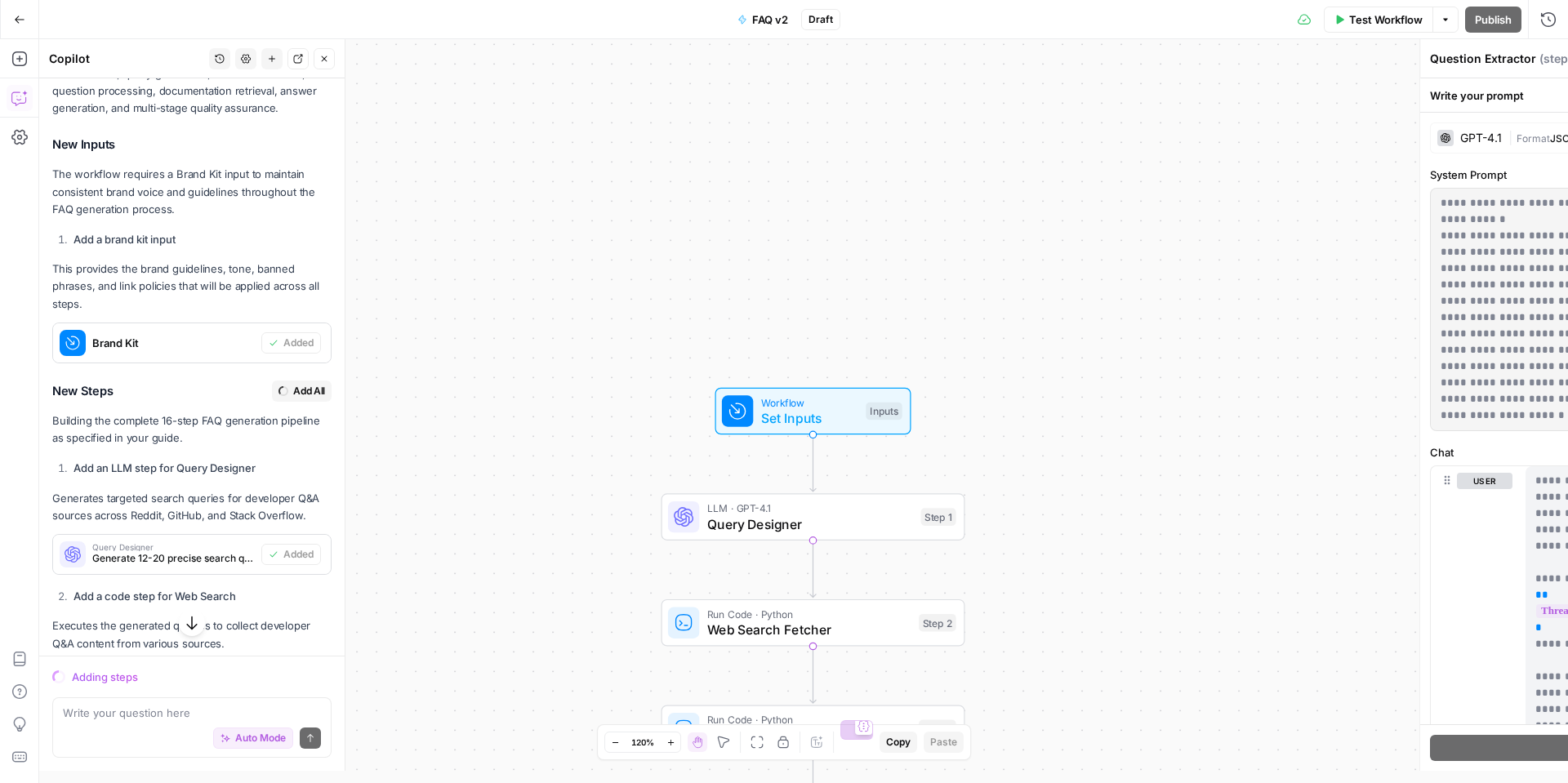
scroll to position [10763, 0]
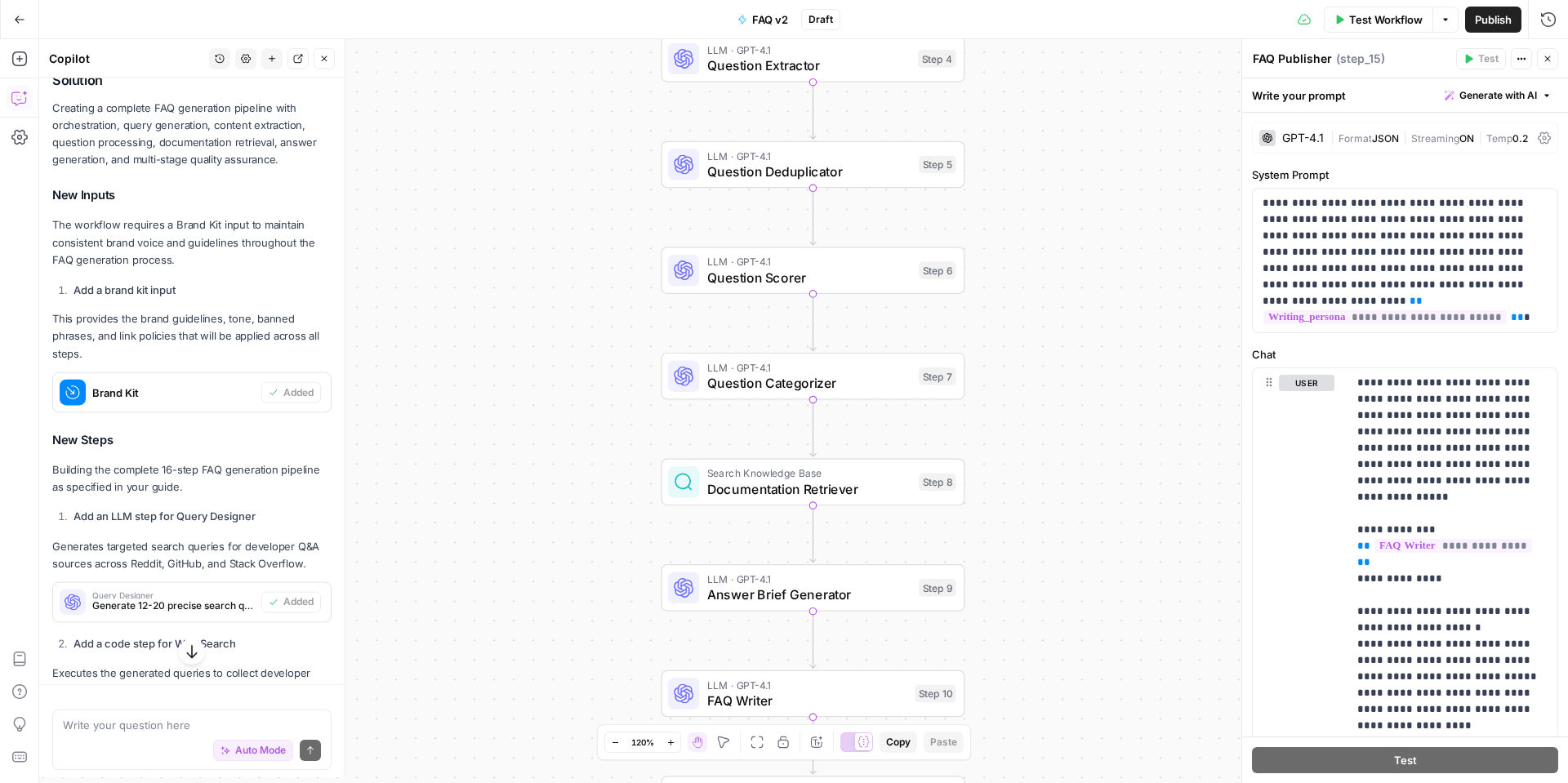
type textarea "Staleness Scanner"
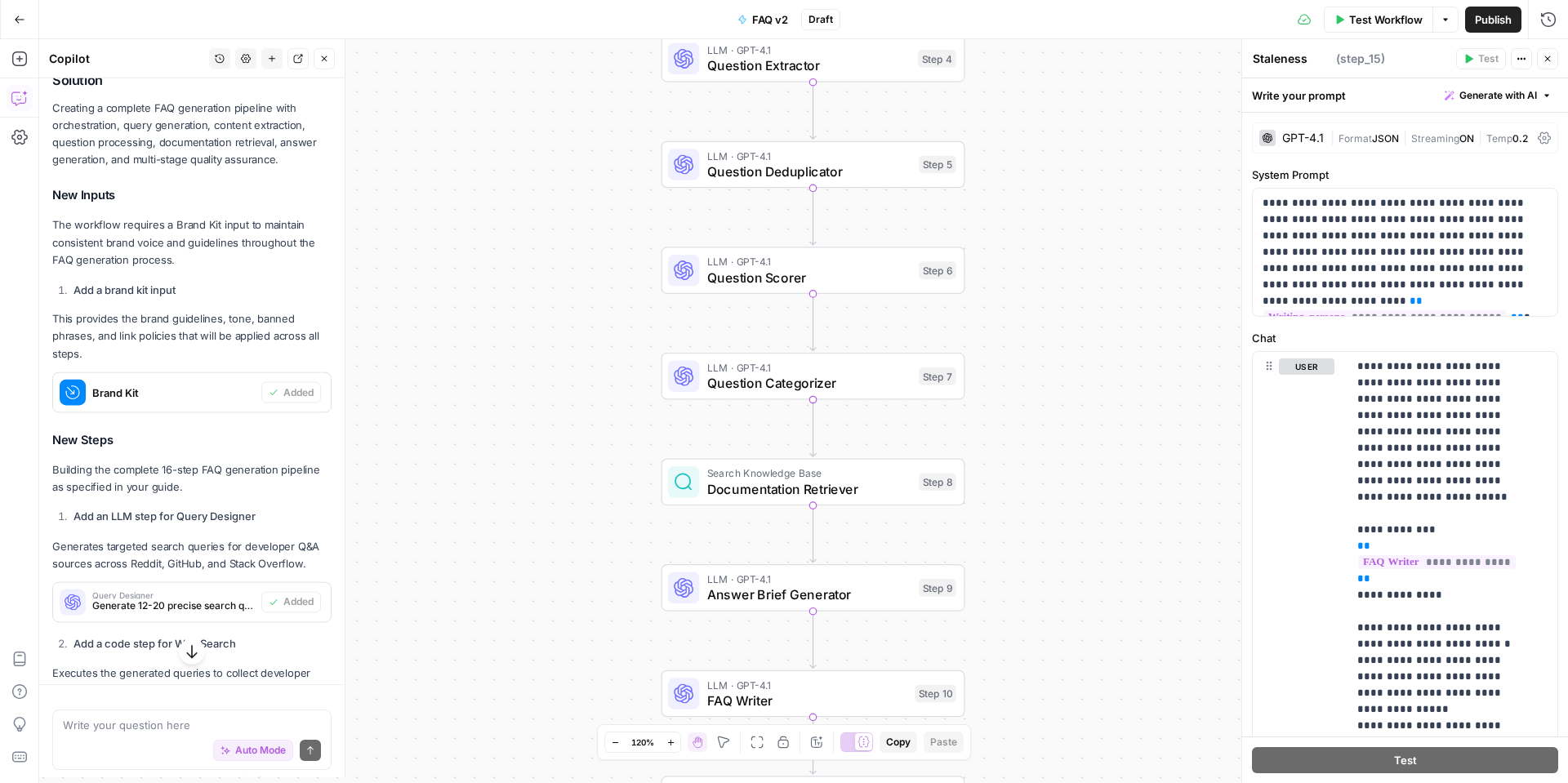
scroll to position [10789, 0]
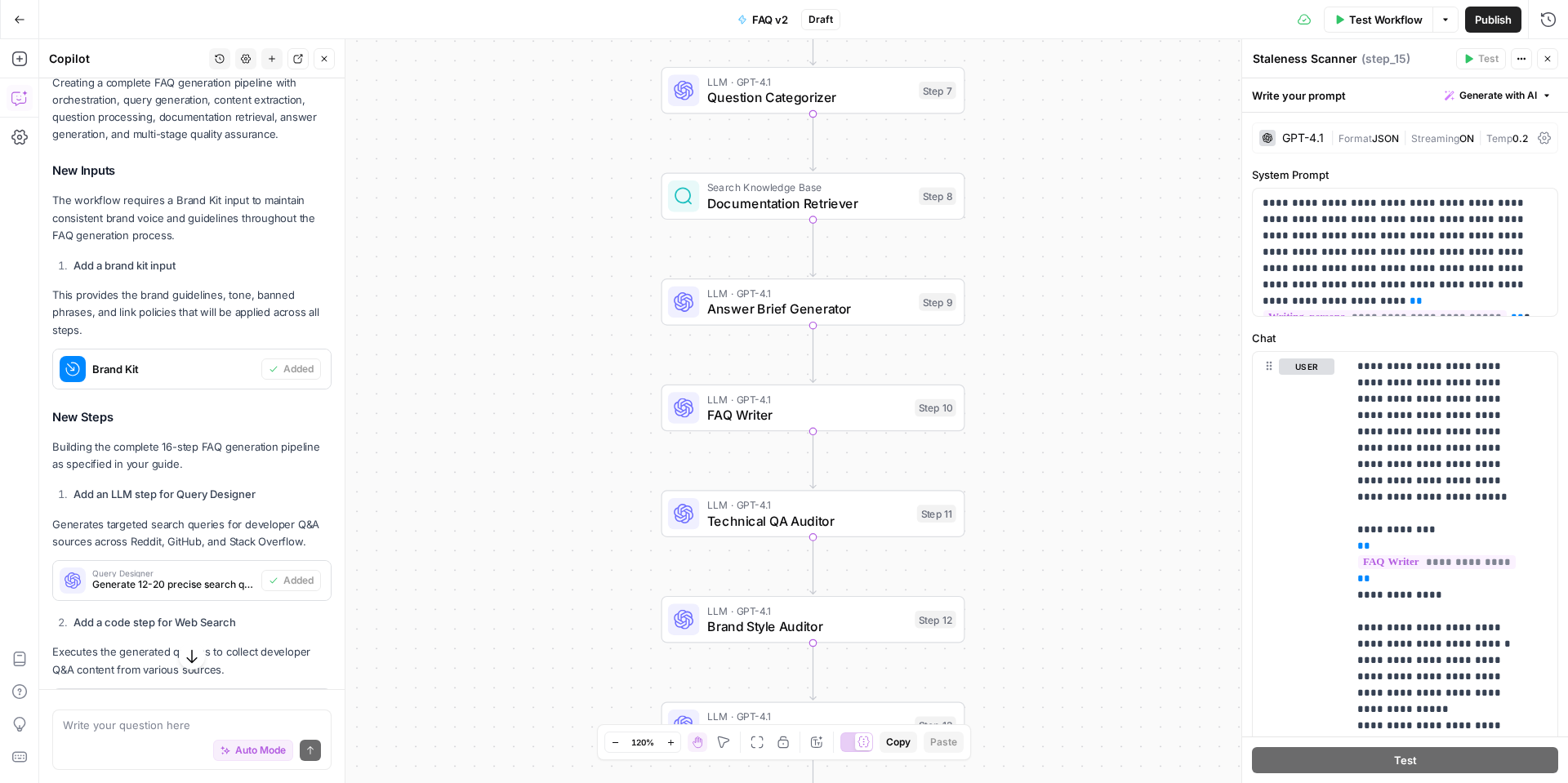
click at [750, 739] on icon "button" at bounding box center [757, 743] width 13 height 13
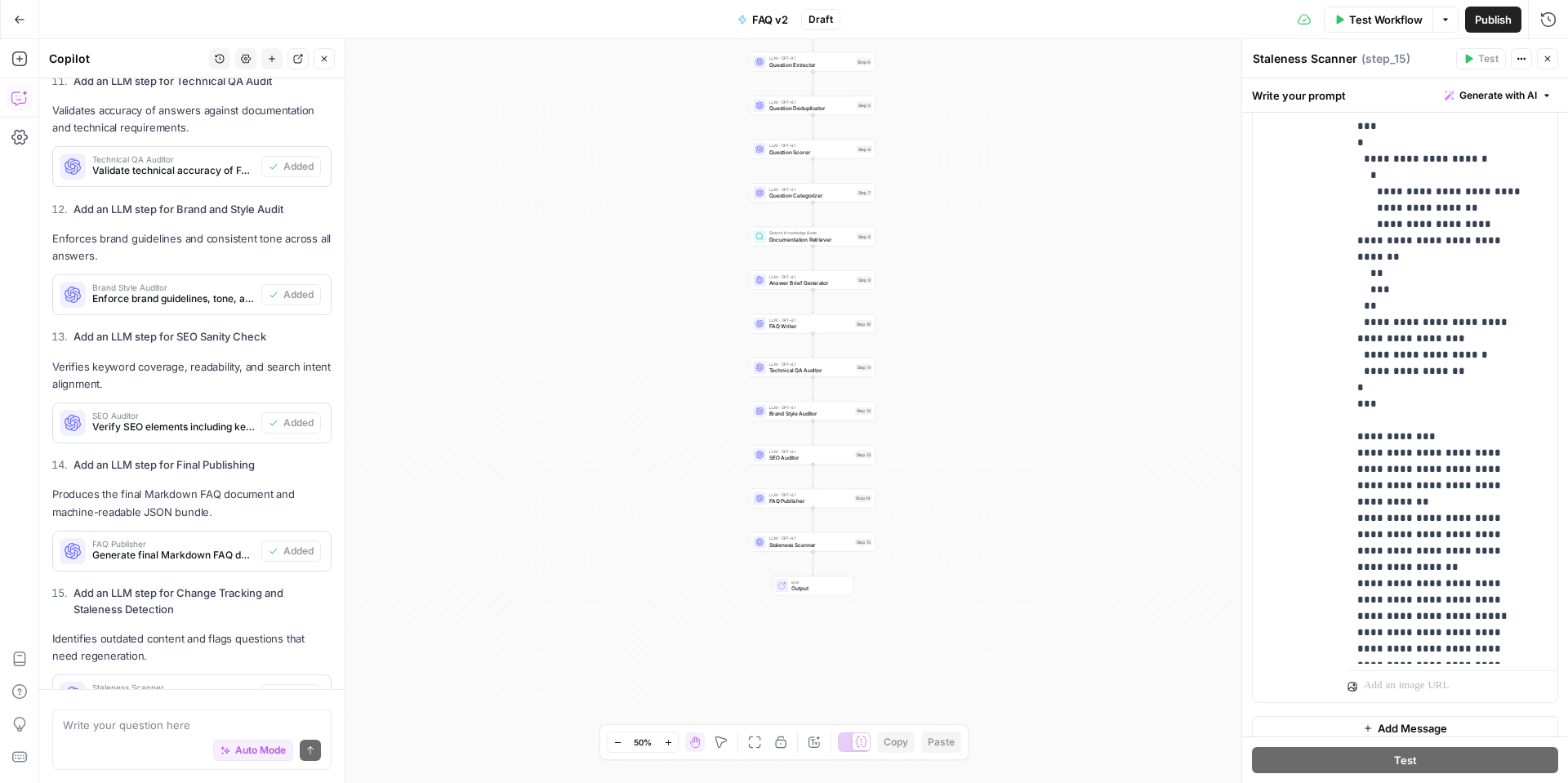
scroll to position [368, 0]
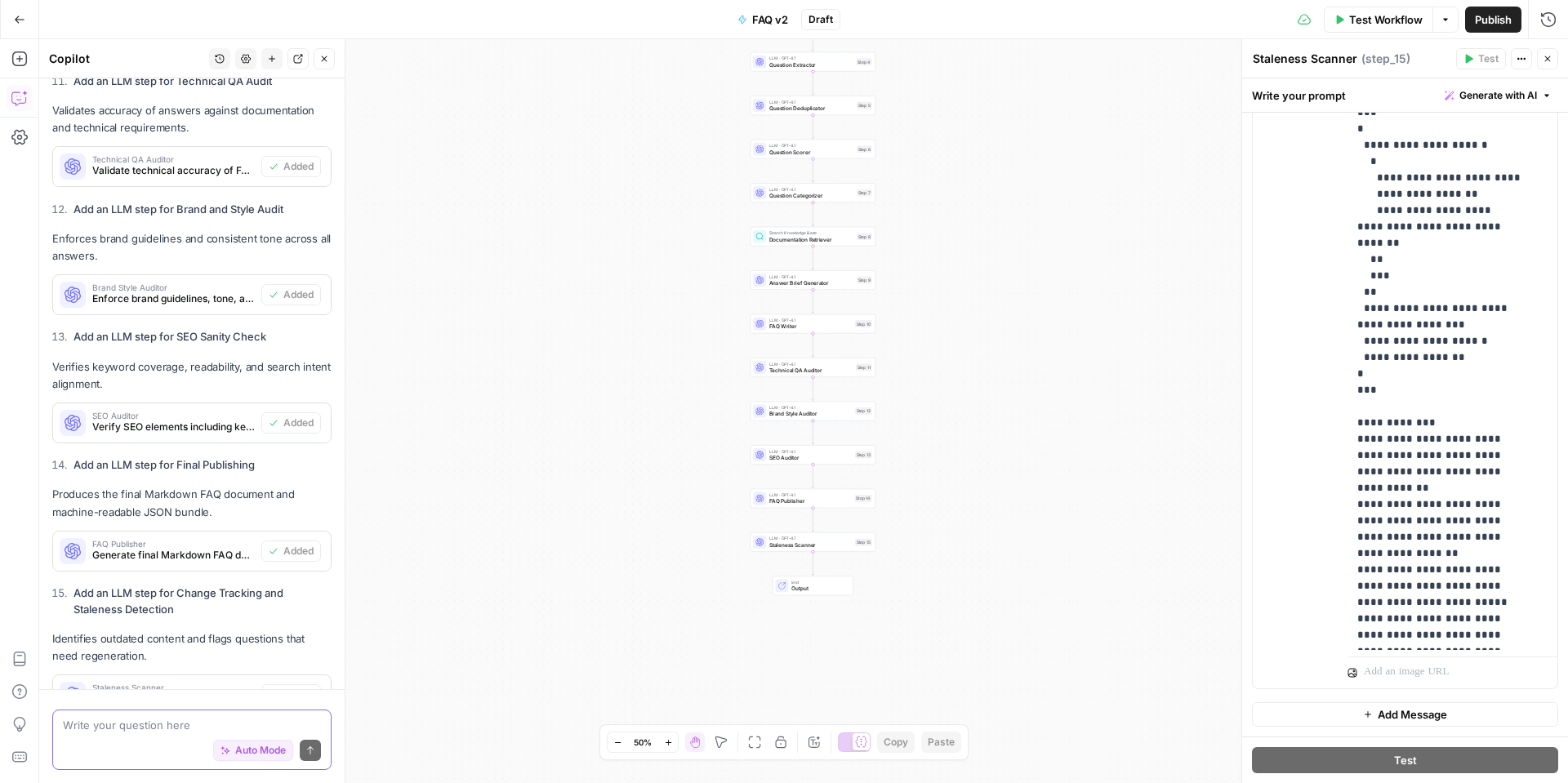
click at [255, 745] on span "Auto Mode" at bounding box center [261, 751] width 51 height 15
click at [184, 729] on textarea at bounding box center [191, 725] width 258 height 16
click at [1357, 14] on span "Test Workflow" at bounding box center [1386, 19] width 73 height 16
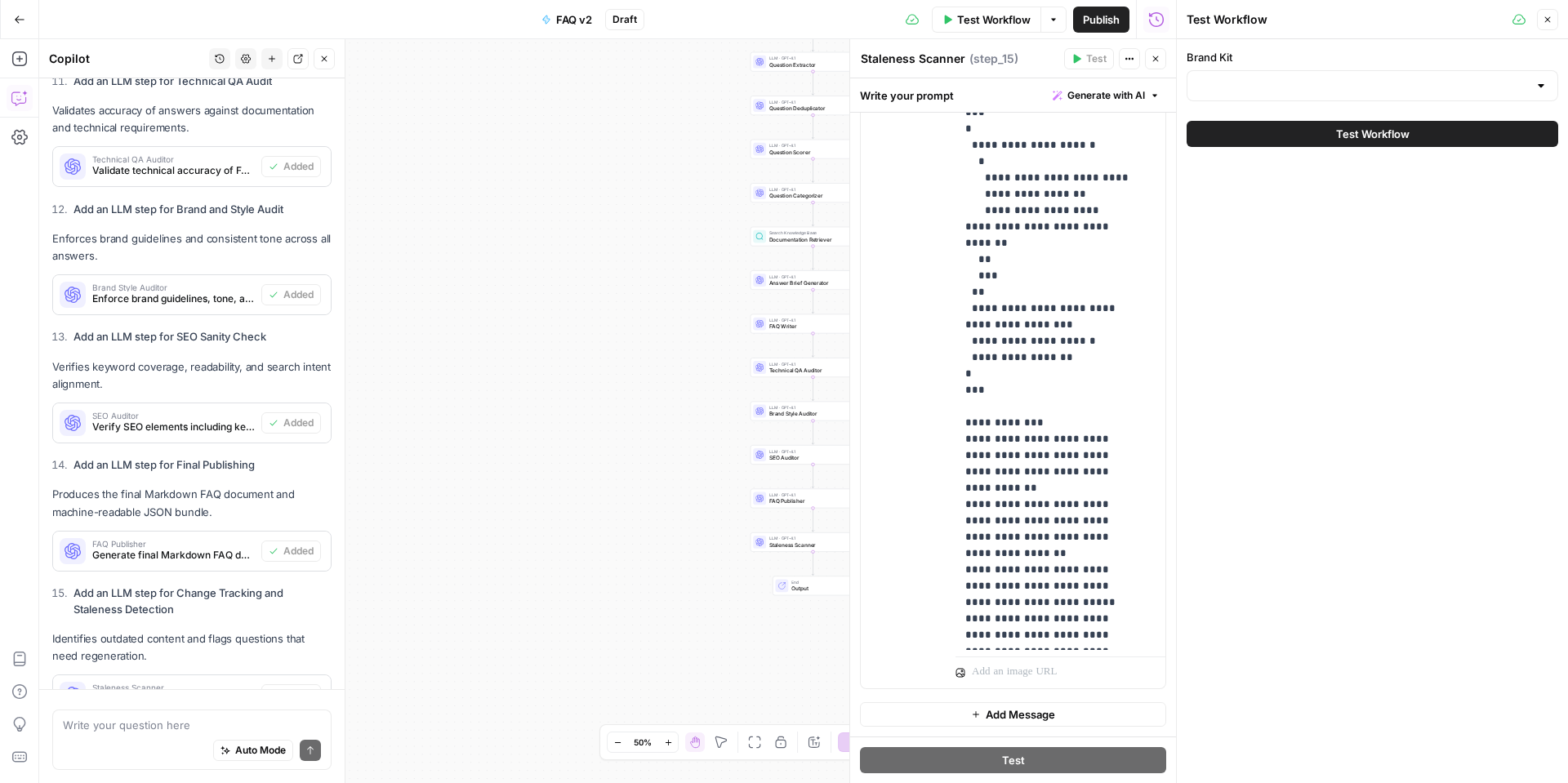
scroll to position [12532, 0]
click at [1244, 89] on input "Brand Kit" at bounding box center [1363, 85] width 331 height 16
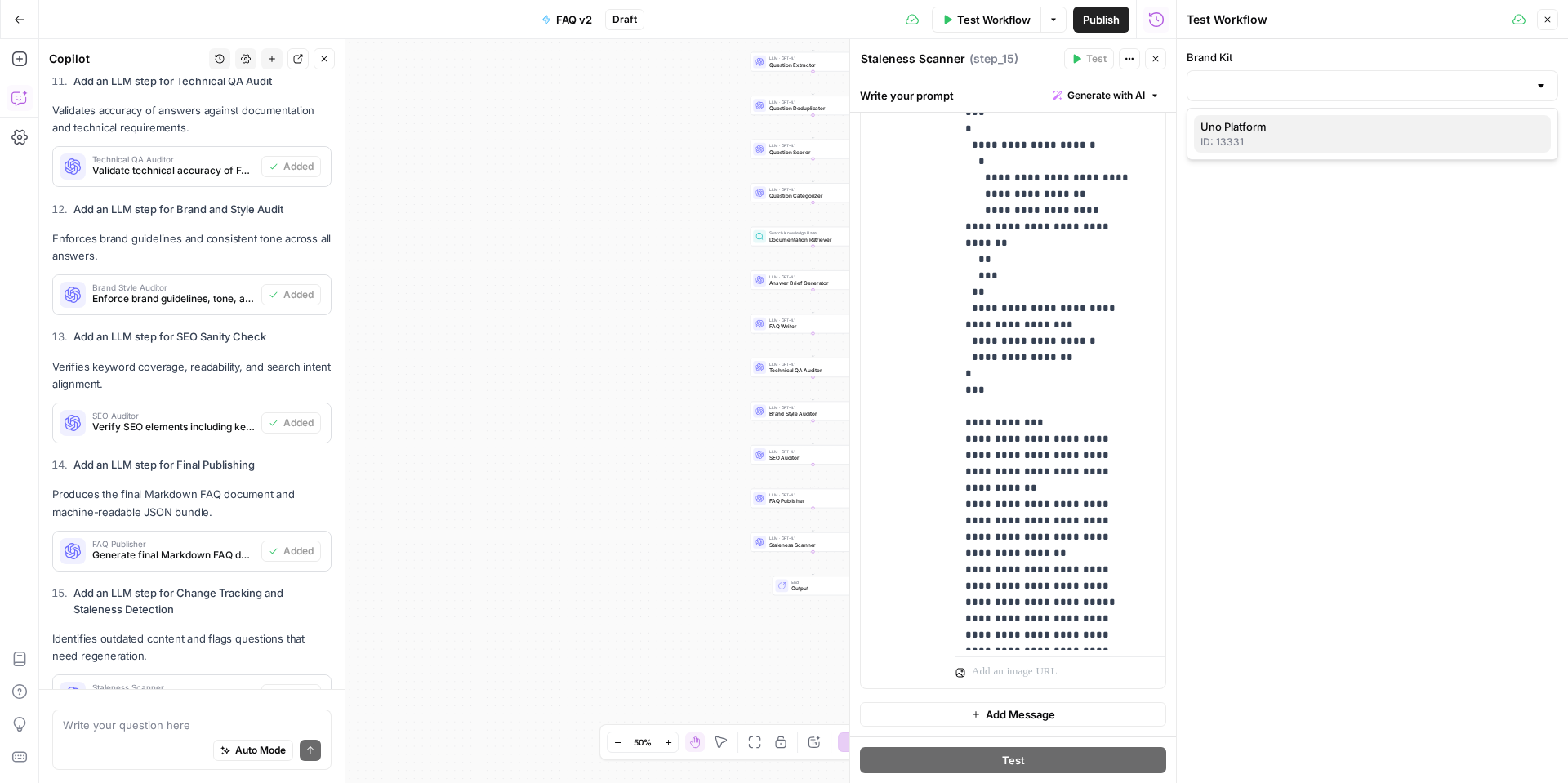
click at [1254, 123] on span "Uno Platform" at bounding box center [1369, 126] width 338 height 16
type input "Uno Platform"
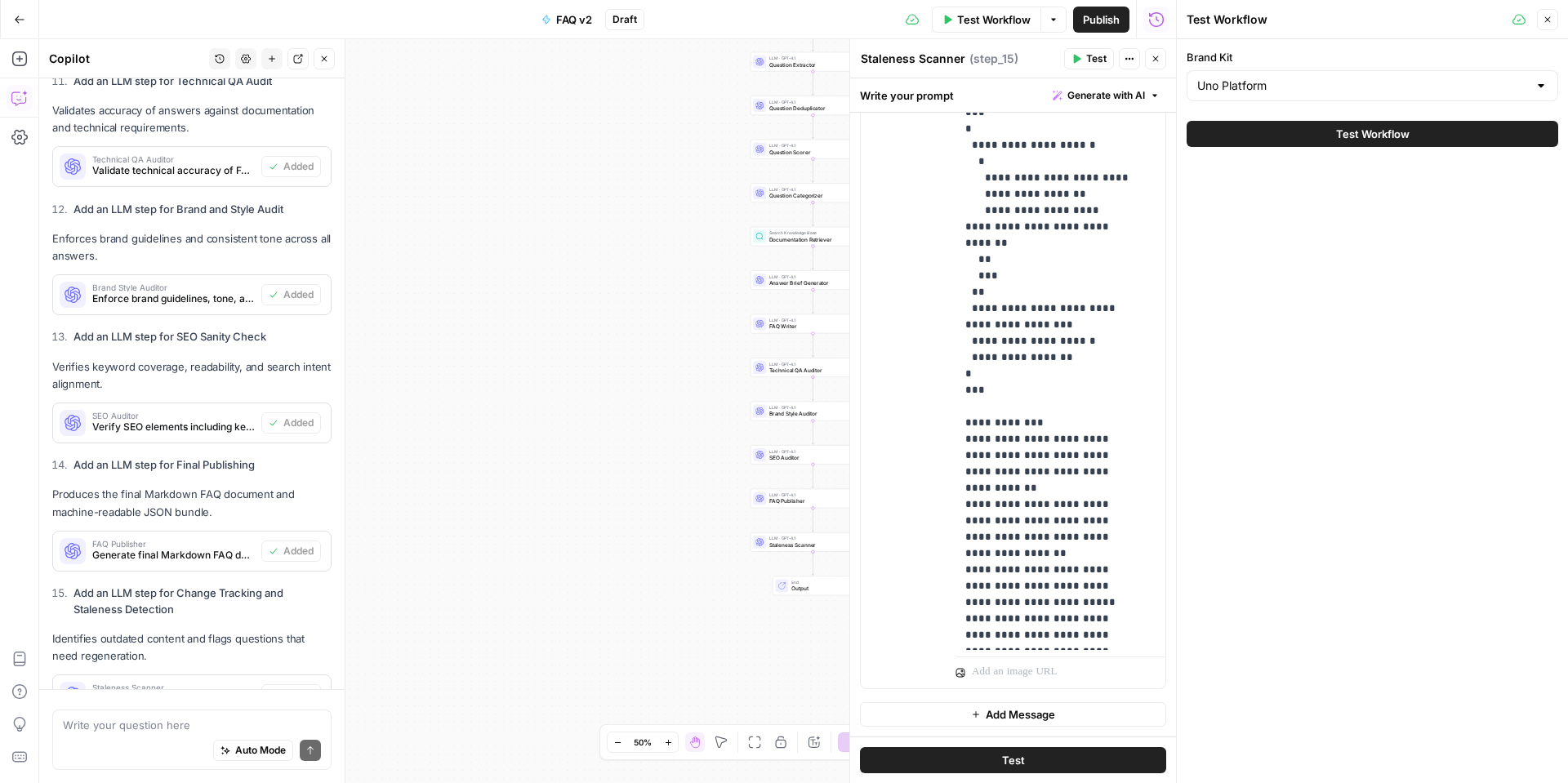
click at [1257, 137] on button "Test Workflow" at bounding box center [1372, 134] width 371 height 26
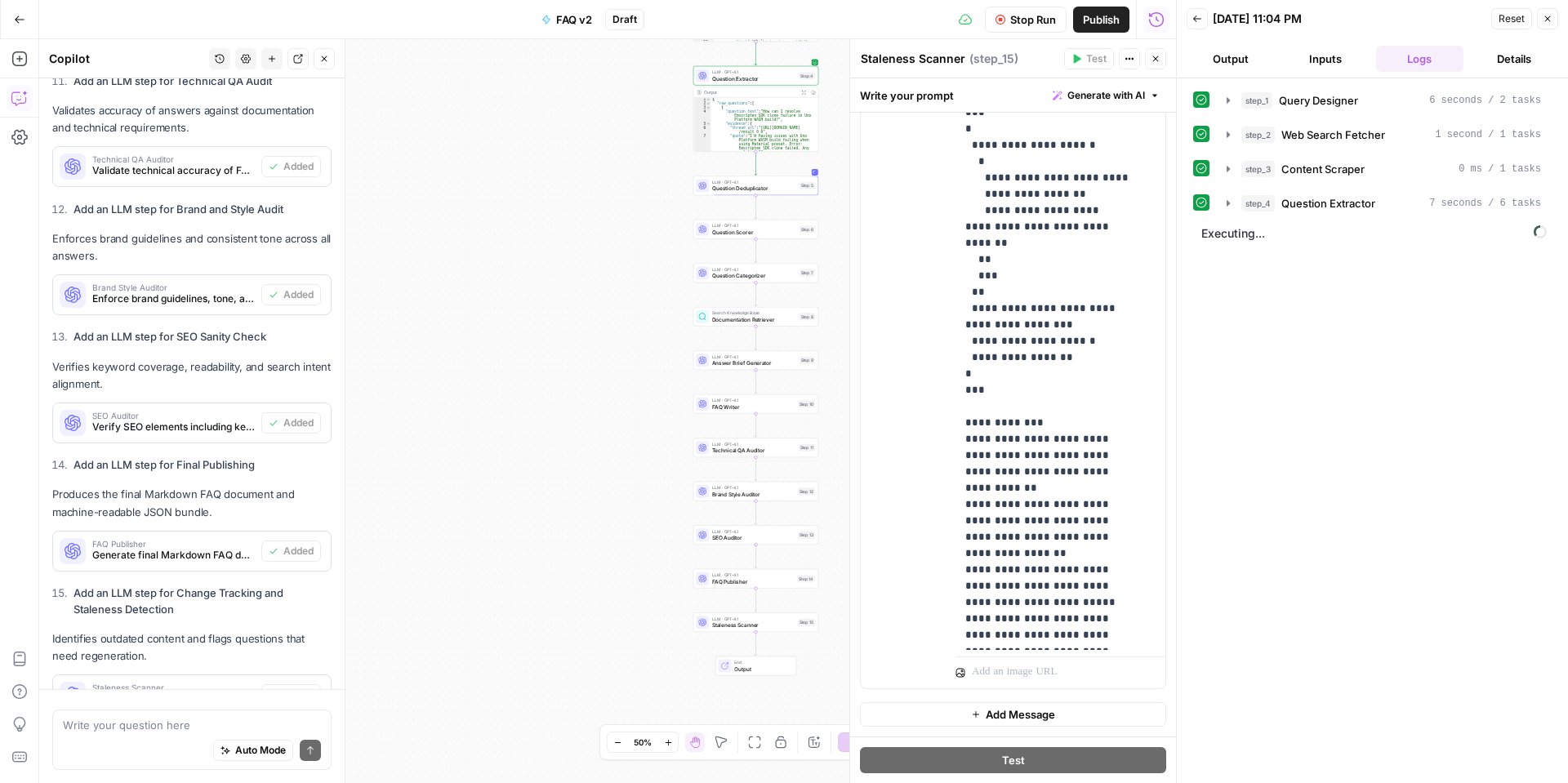
drag, startPoint x: 608, startPoint y: 195, endPoint x: 577, endPoint y: 216, distance: 37.4
click at [577, 216] on div "Workflow Set Inputs Inputs LLM · GPT-4.1 Query Designer Step 1 Output Expand Ou…" at bounding box center [608, 411] width 1137 height 744
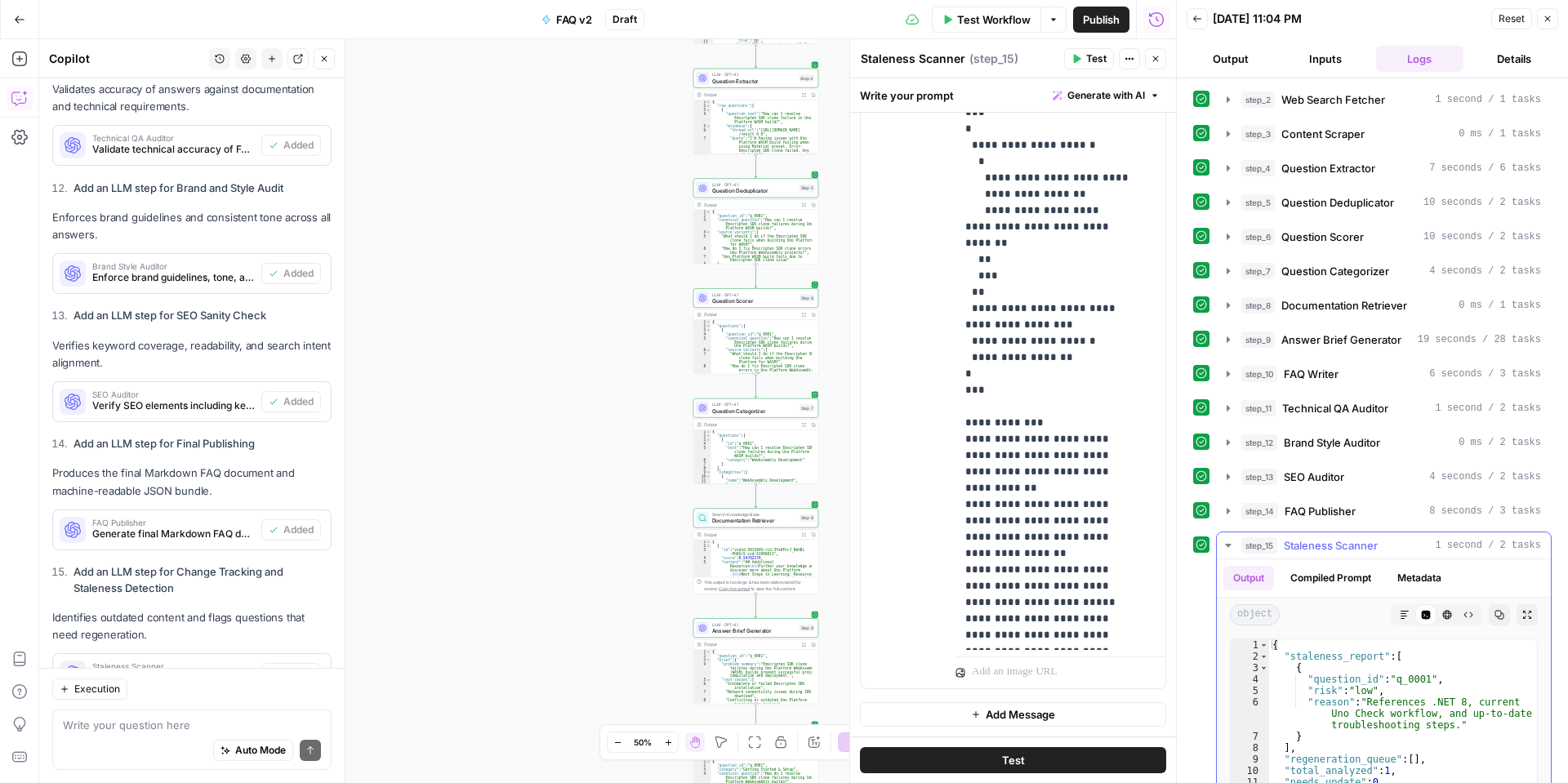
scroll to position [82, 0]
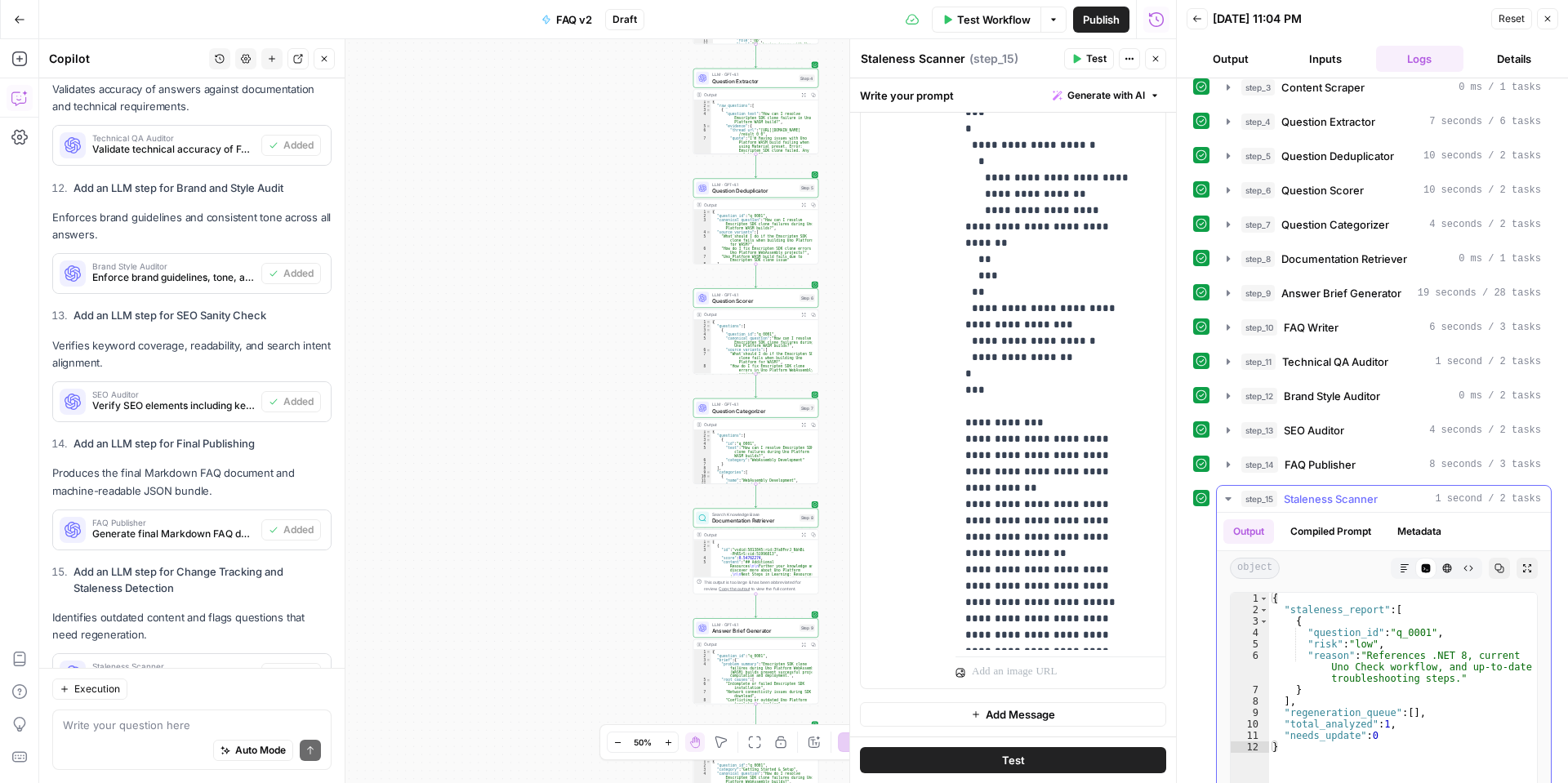
click at [1226, 495] on icon "button" at bounding box center [1229, 499] width 13 height 13
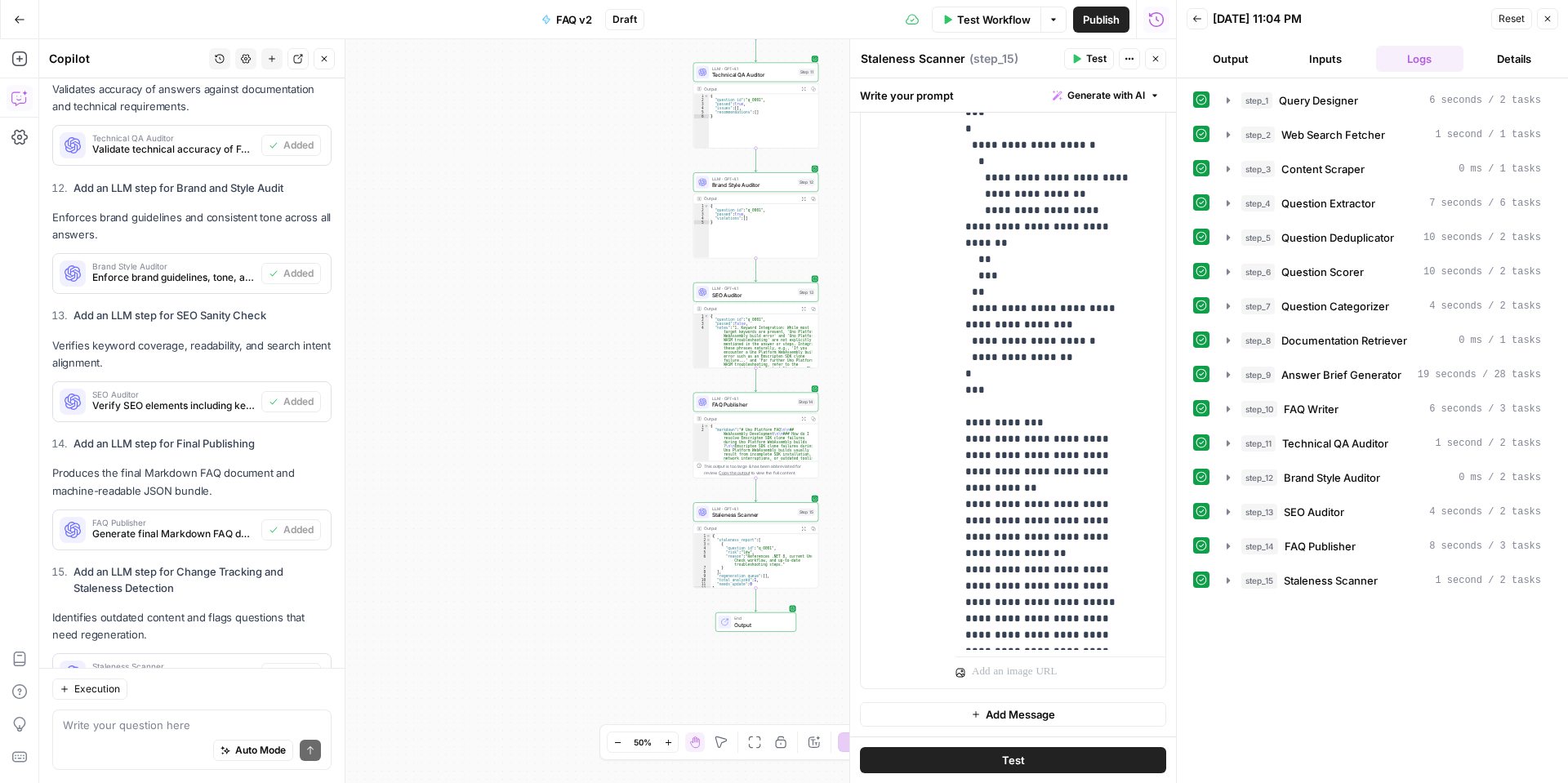
click at [759, 624] on span "Output" at bounding box center [761, 625] width 54 height 8
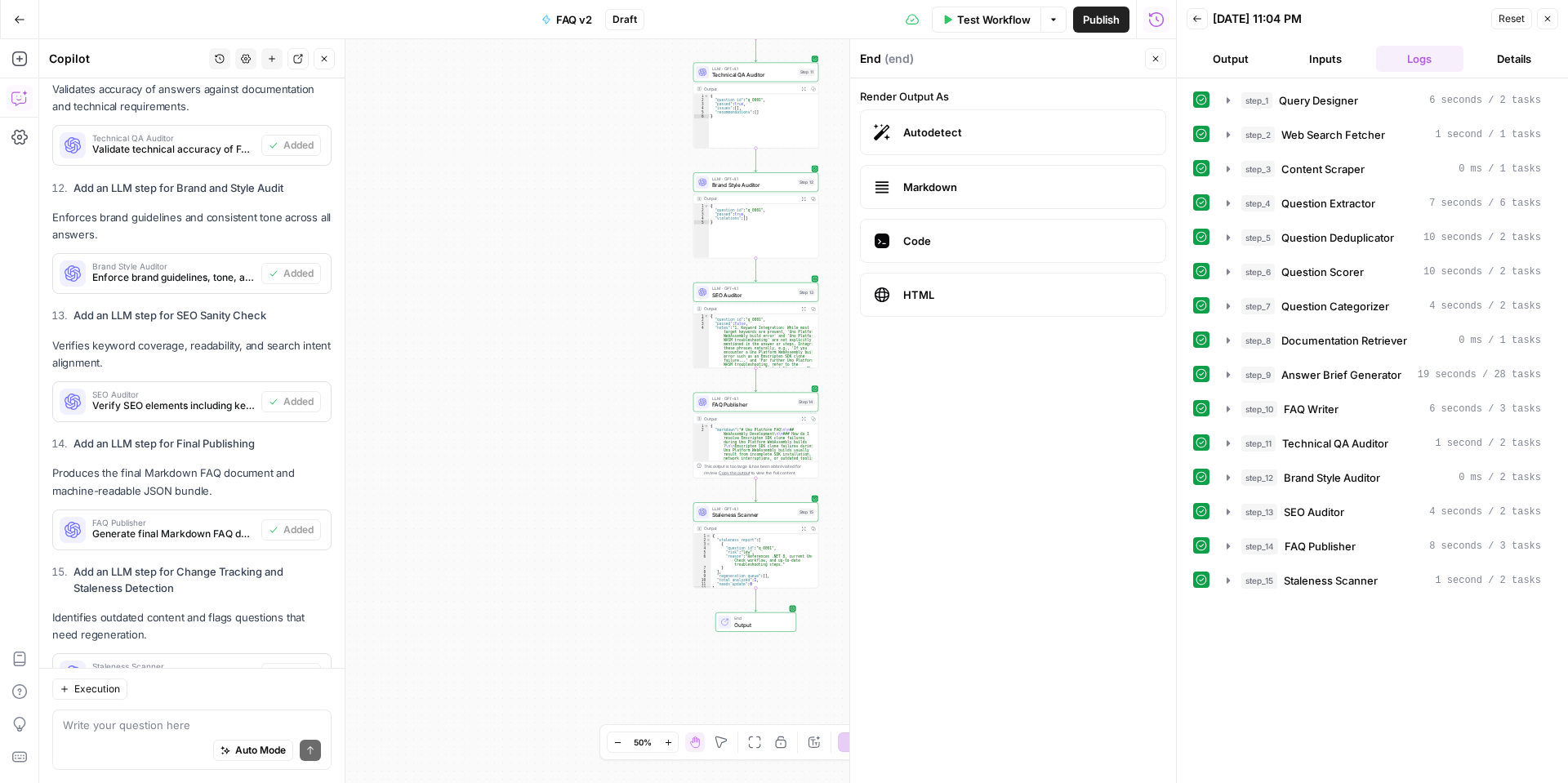
click at [1001, 187] on span "Markdown" at bounding box center [1028, 187] width 249 height 16
click at [1238, 50] on button "Output" at bounding box center [1230, 59] width 88 height 26
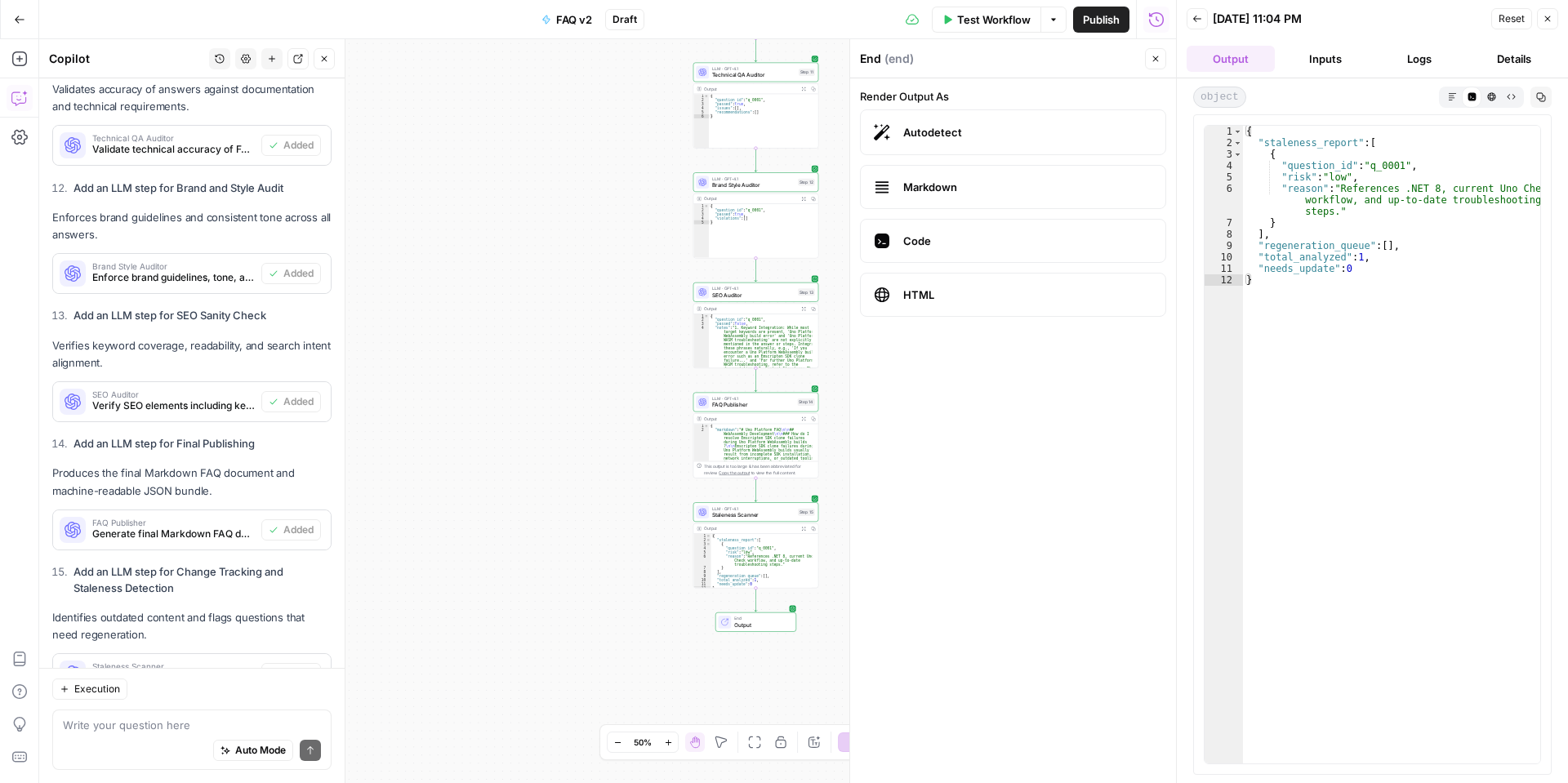
click at [1342, 61] on button "Inputs" at bounding box center [1325, 59] width 88 height 26
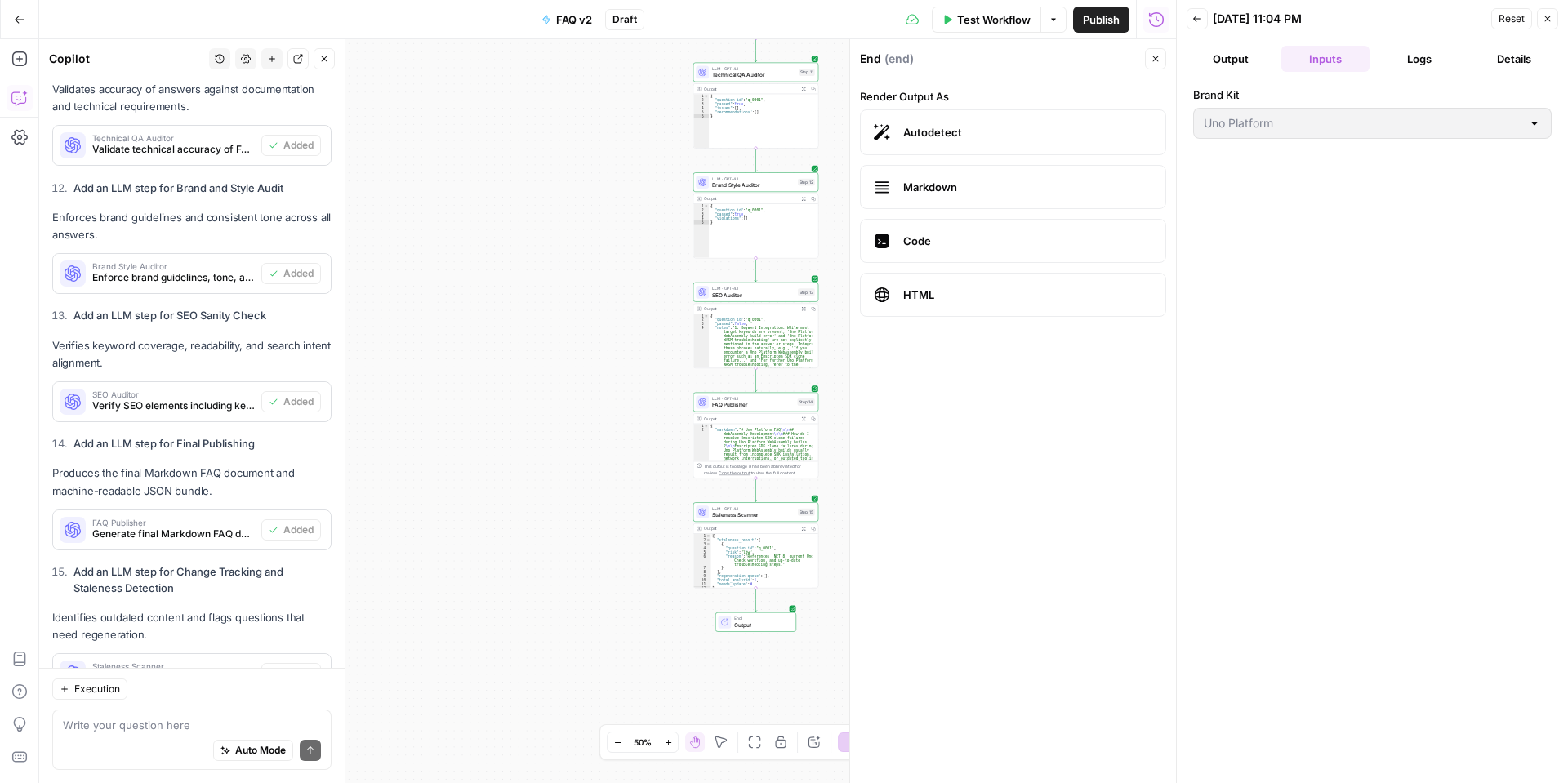
click at [1407, 54] on button "Logs" at bounding box center [1421, 59] width 88 height 26
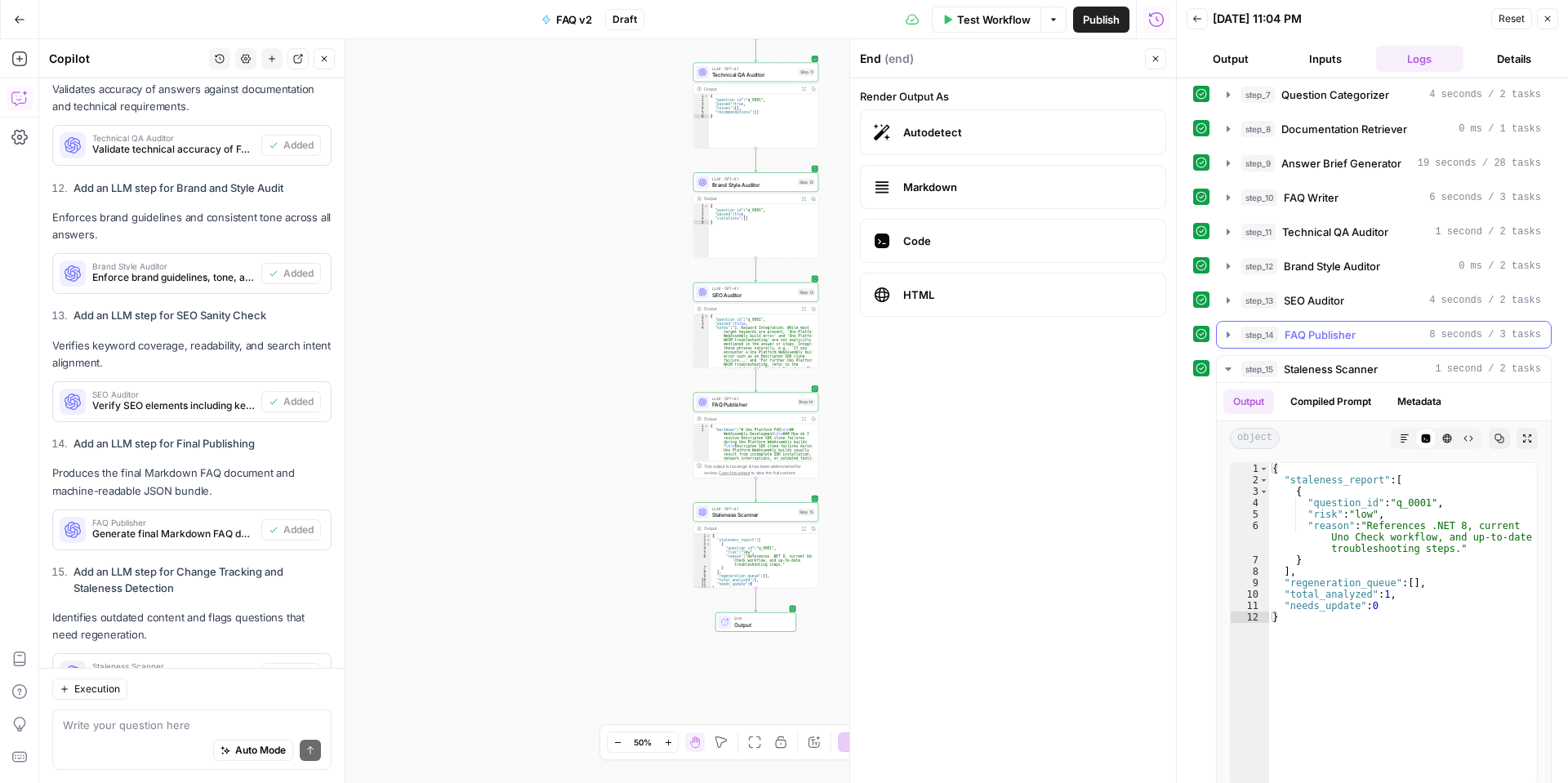
scroll to position [229, 0]
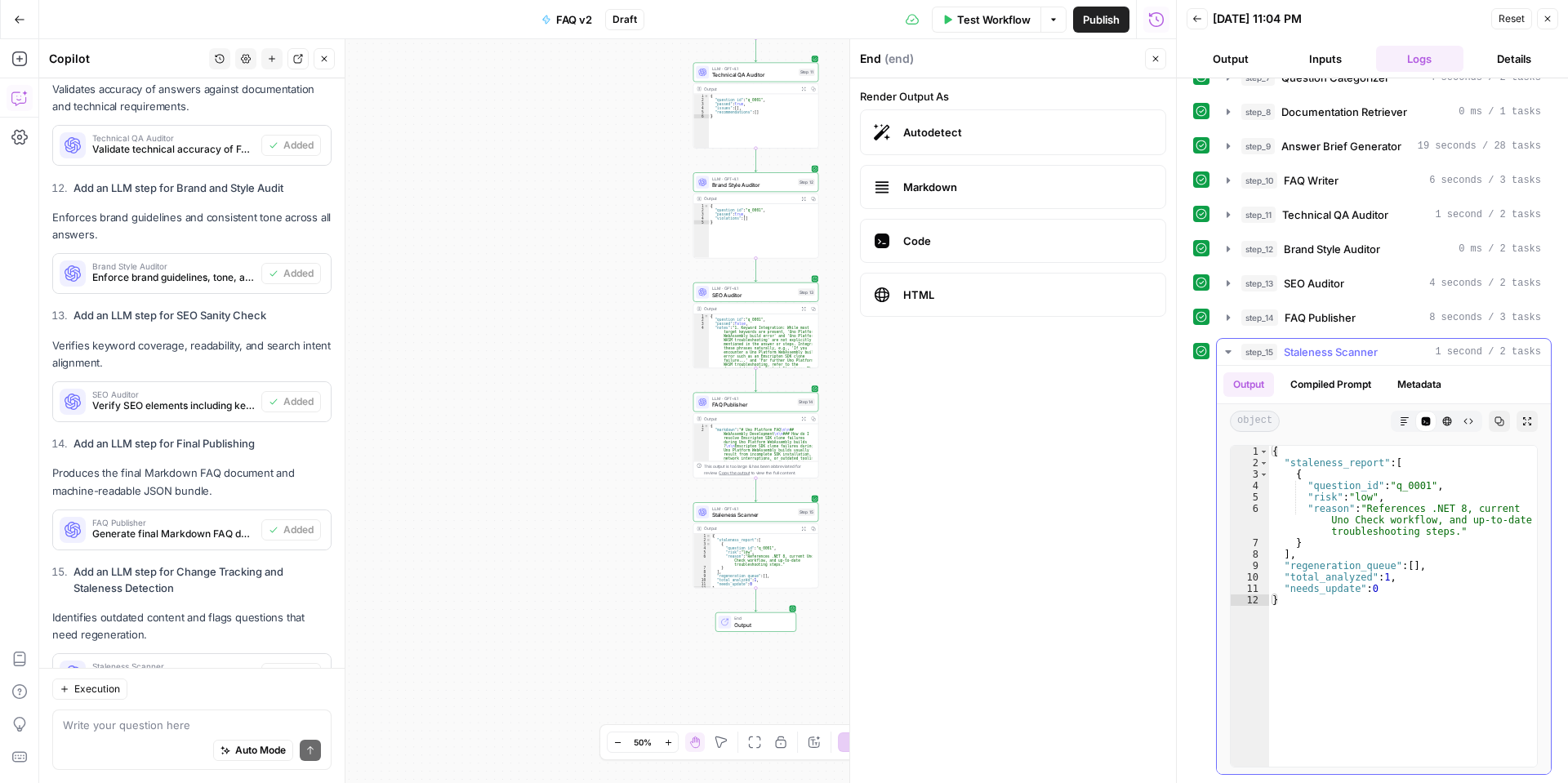
click at [1349, 382] on button "Compiled Prompt" at bounding box center [1331, 384] width 100 height 24
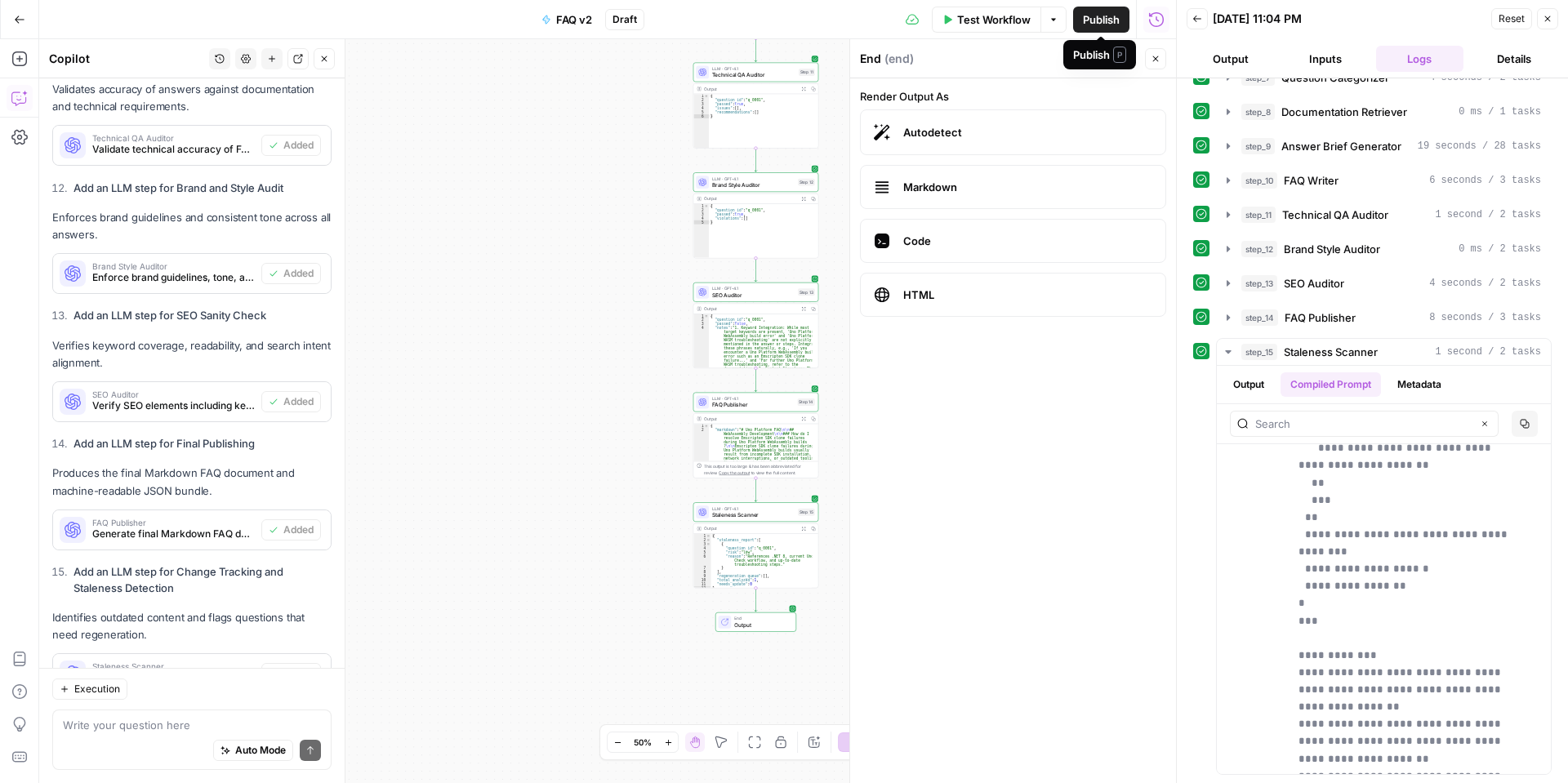
click at [1083, 23] on span "Publish" at bounding box center [1101, 19] width 37 height 16
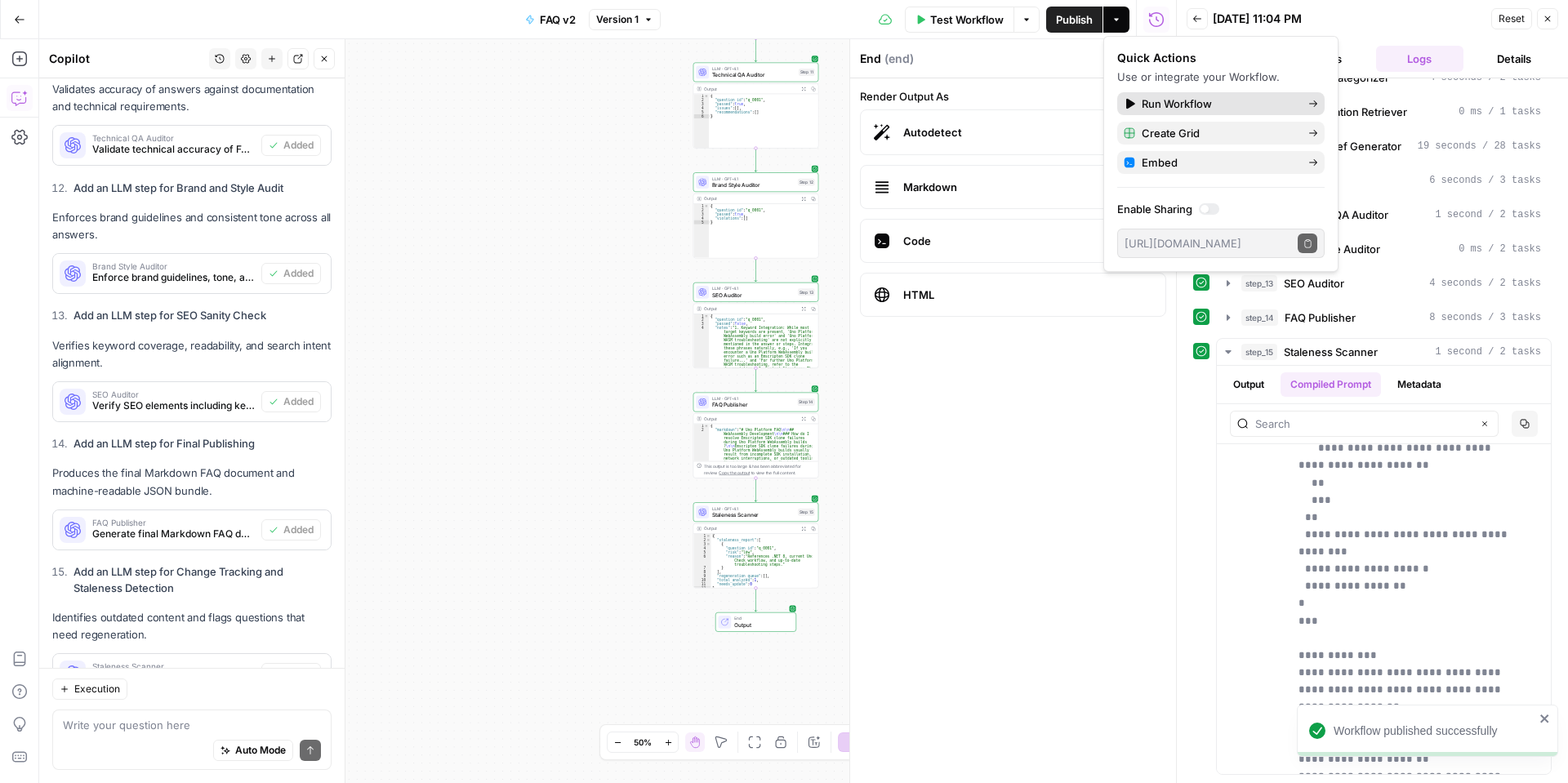
click at [1294, 106] on span "Run Workflow" at bounding box center [1219, 103] width 154 height 16
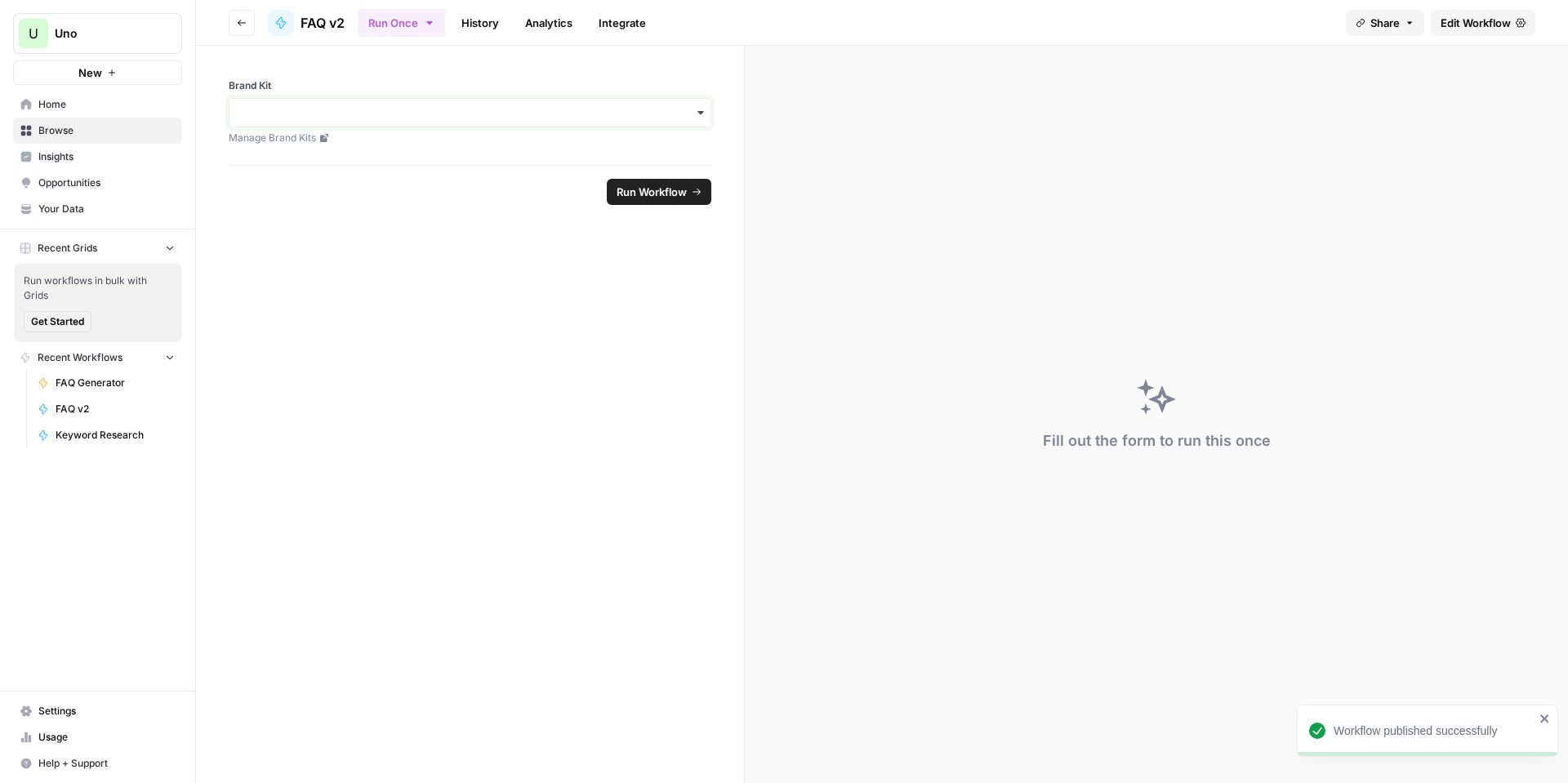
click at [617, 120] on input "Brand Kit" at bounding box center [470, 112] width 461 height 16
click at [654, 173] on div "Uno Platform" at bounding box center [470, 157] width 483 height 46
click at [657, 162] on div "Uno Platform" at bounding box center [470, 157] width 481 height 31
click at [655, 194] on span "Run Workflow" at bounding box center [652, 191] width 70 height 16
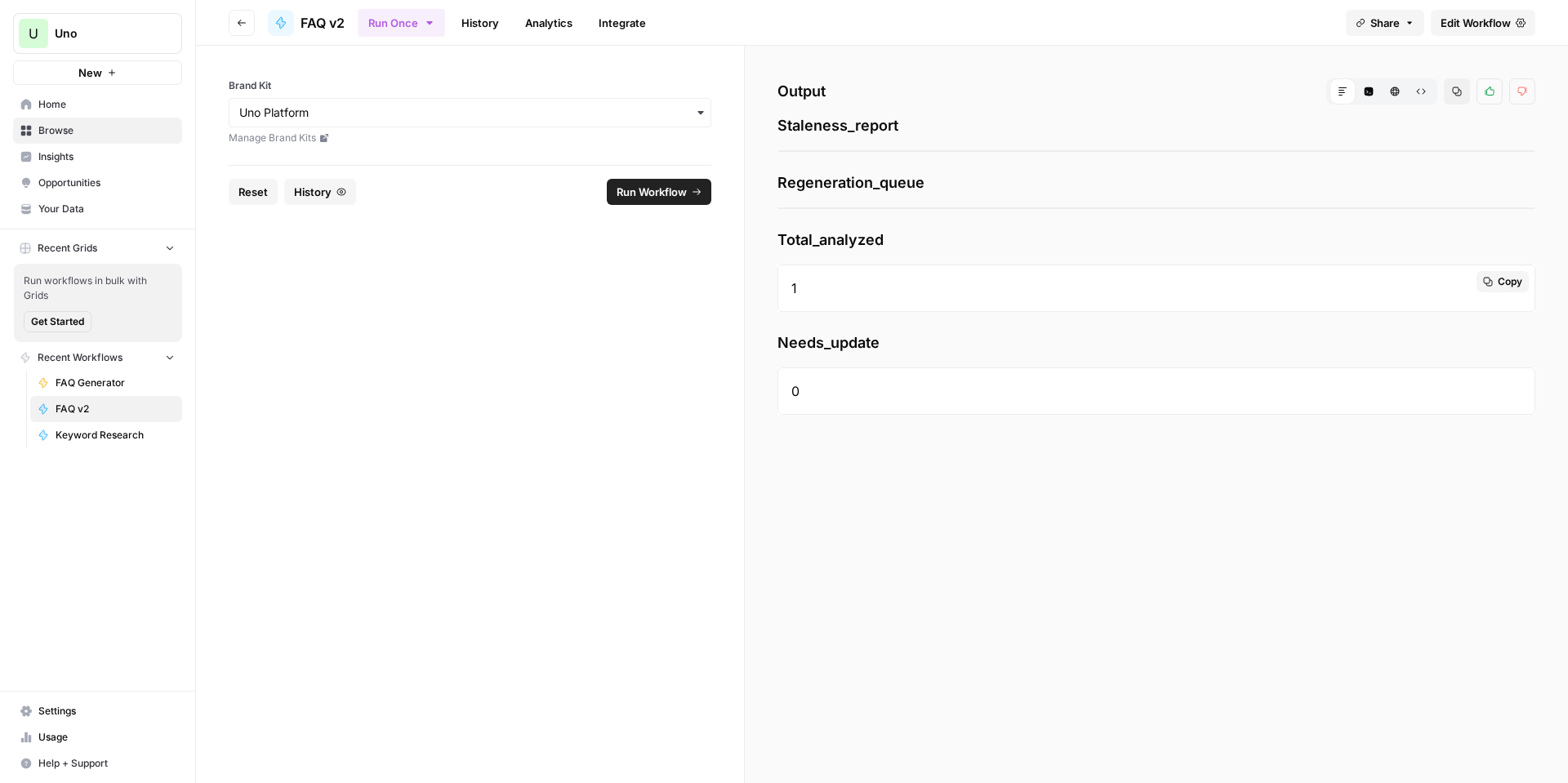
click at [841, 281] on div "1" at bounding box center [1156, 288] width 758 height 48
click at [240, 21] on icon "button" at bounding box center [241, 23] width 8 height 7
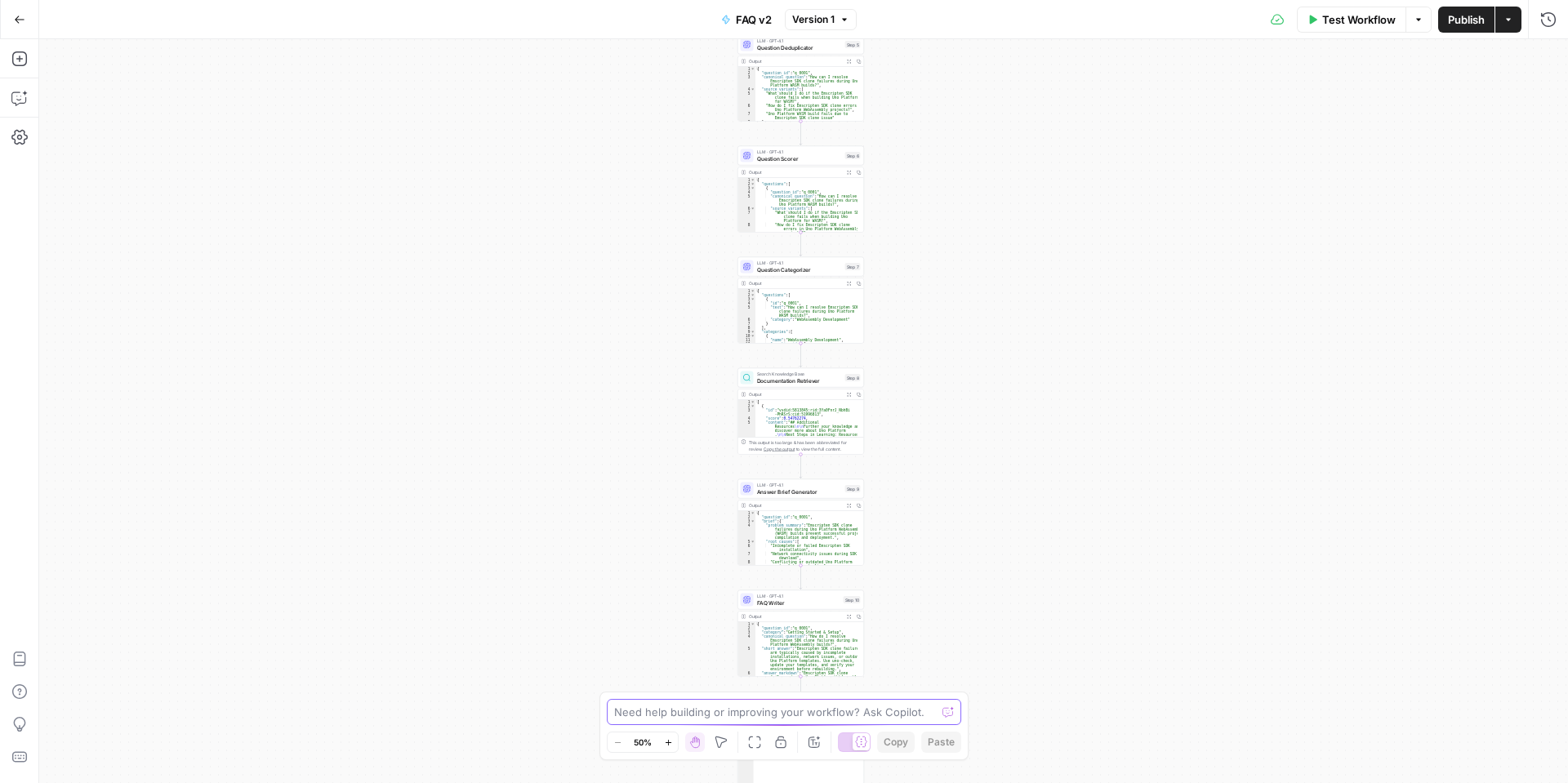
click at [853, 709] on textarea at bounding box center [775, 712] width 322 height 16
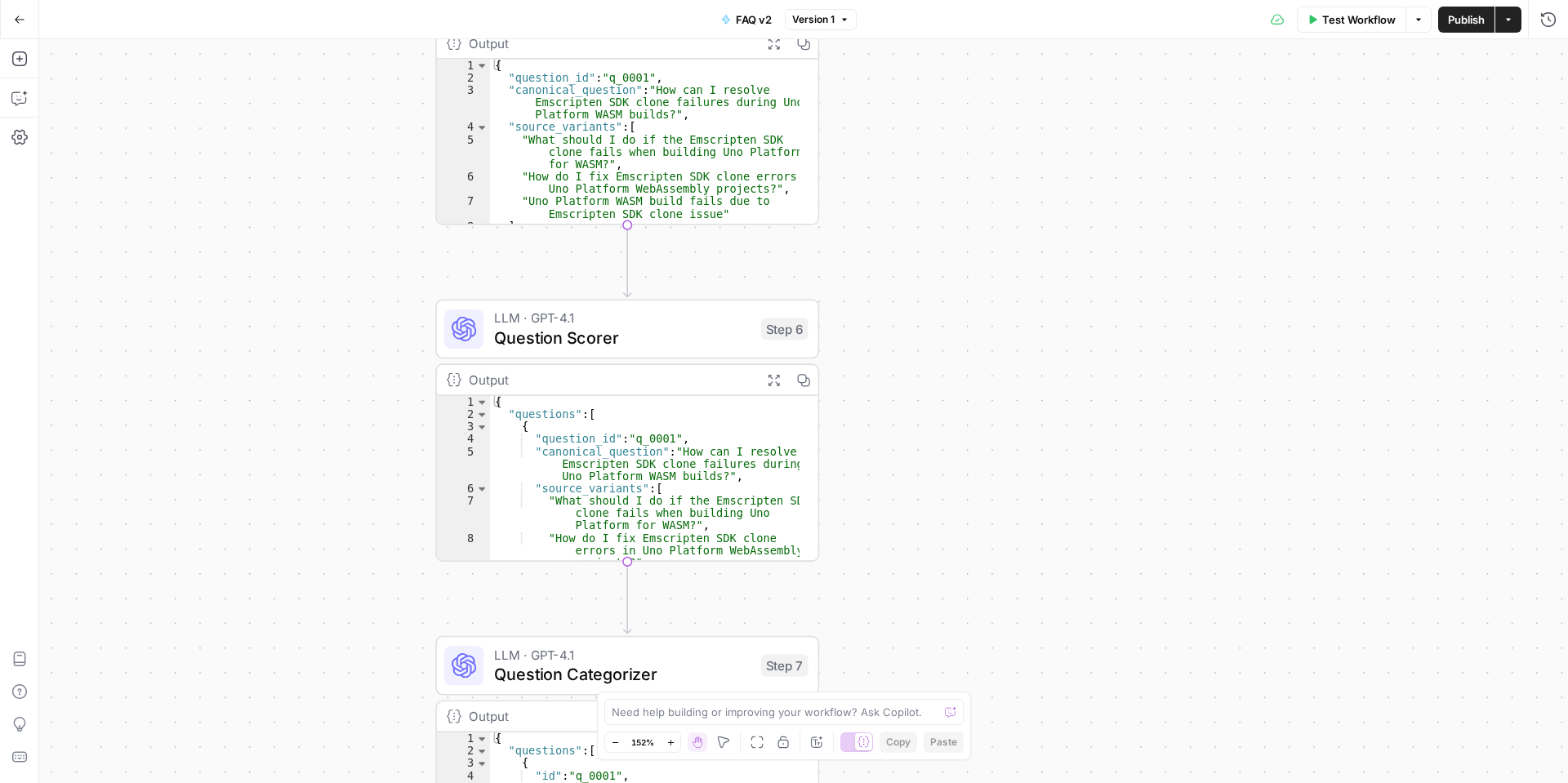
drag, startPoint x: 880, startPoint y: 70, endPoint x: 922, endPoint y: 102, distance: 52.8
click at [922, 102] on div "Workflow Set Inputs Inputs LLM · GPT-4.1 Query Designer Step 1 Output Expand Ou…" at bounding box center [804, 411] width 1529 height 744
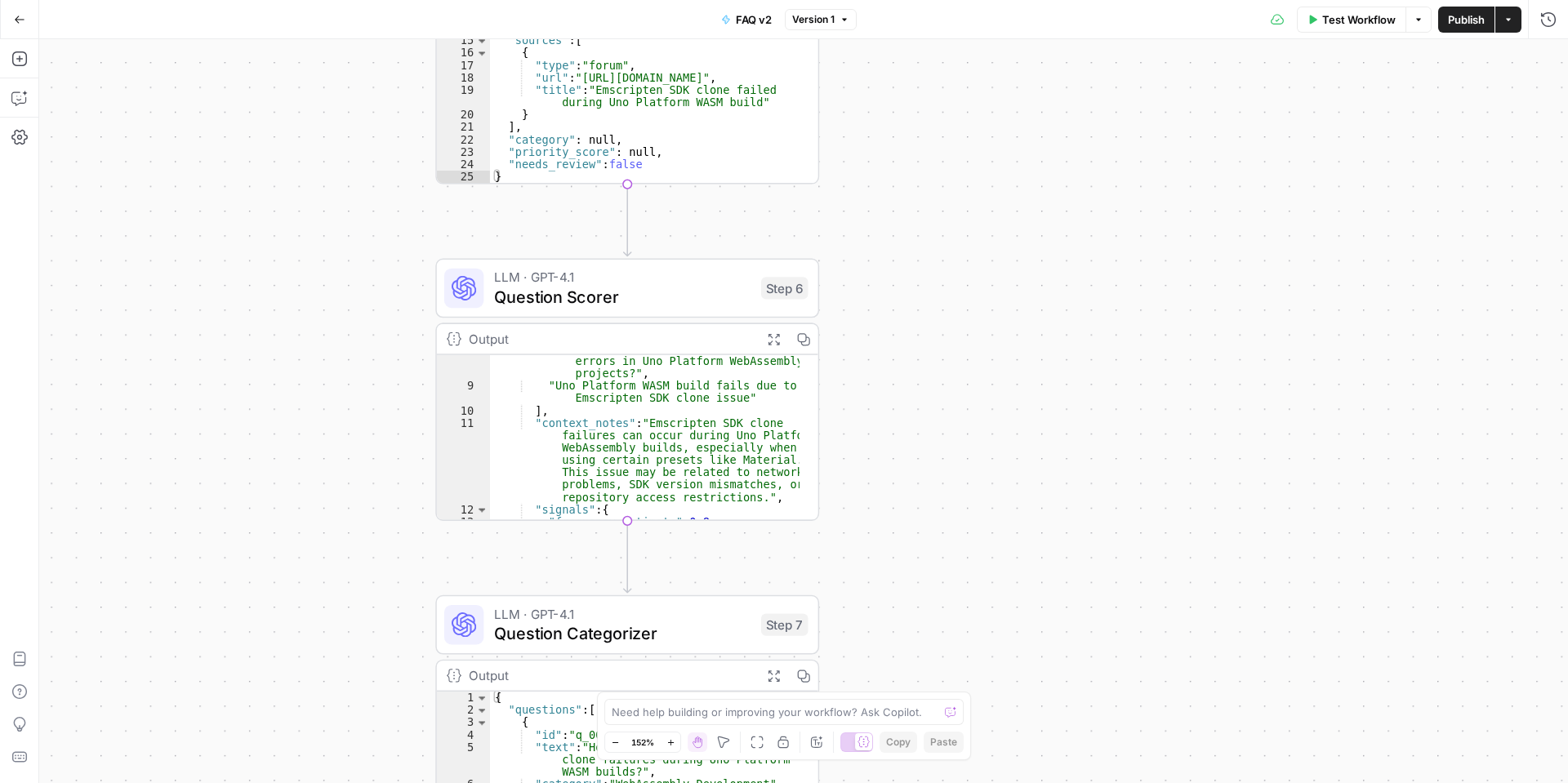
scroll to position [98, 0]
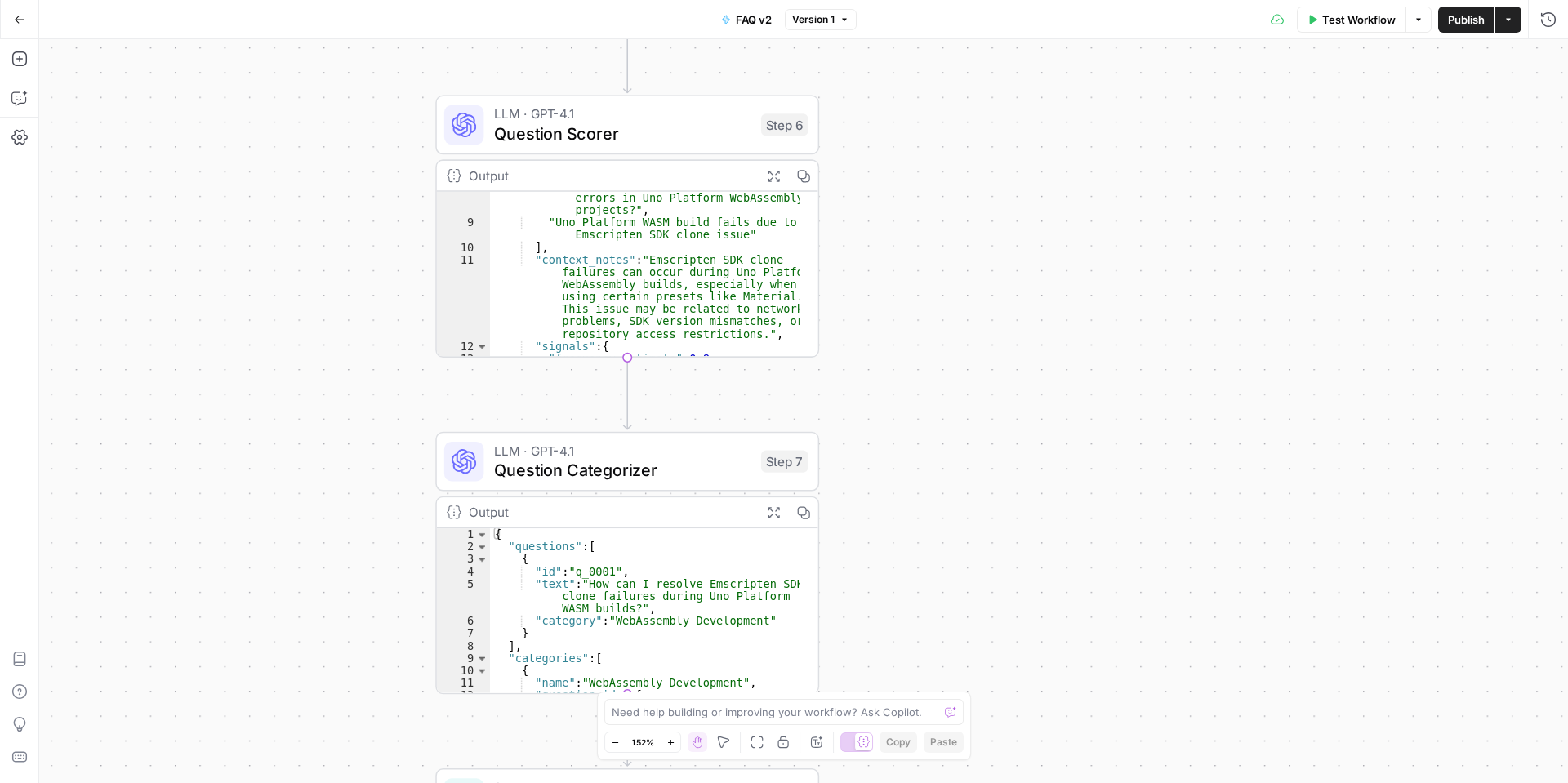
click at [741, 709] on span "M" at bounding box center [739, 711] width 14 height 15
click at [773, 710] on textarea at bounding box center [775, 712] width 326 height 16
click at [768, 709] on textarea "why is the final output only putting" at bounding box center [767, 712] width 312 height 16
type textarea "why is the final output only analyzing one entry, the expectation is to have a …"
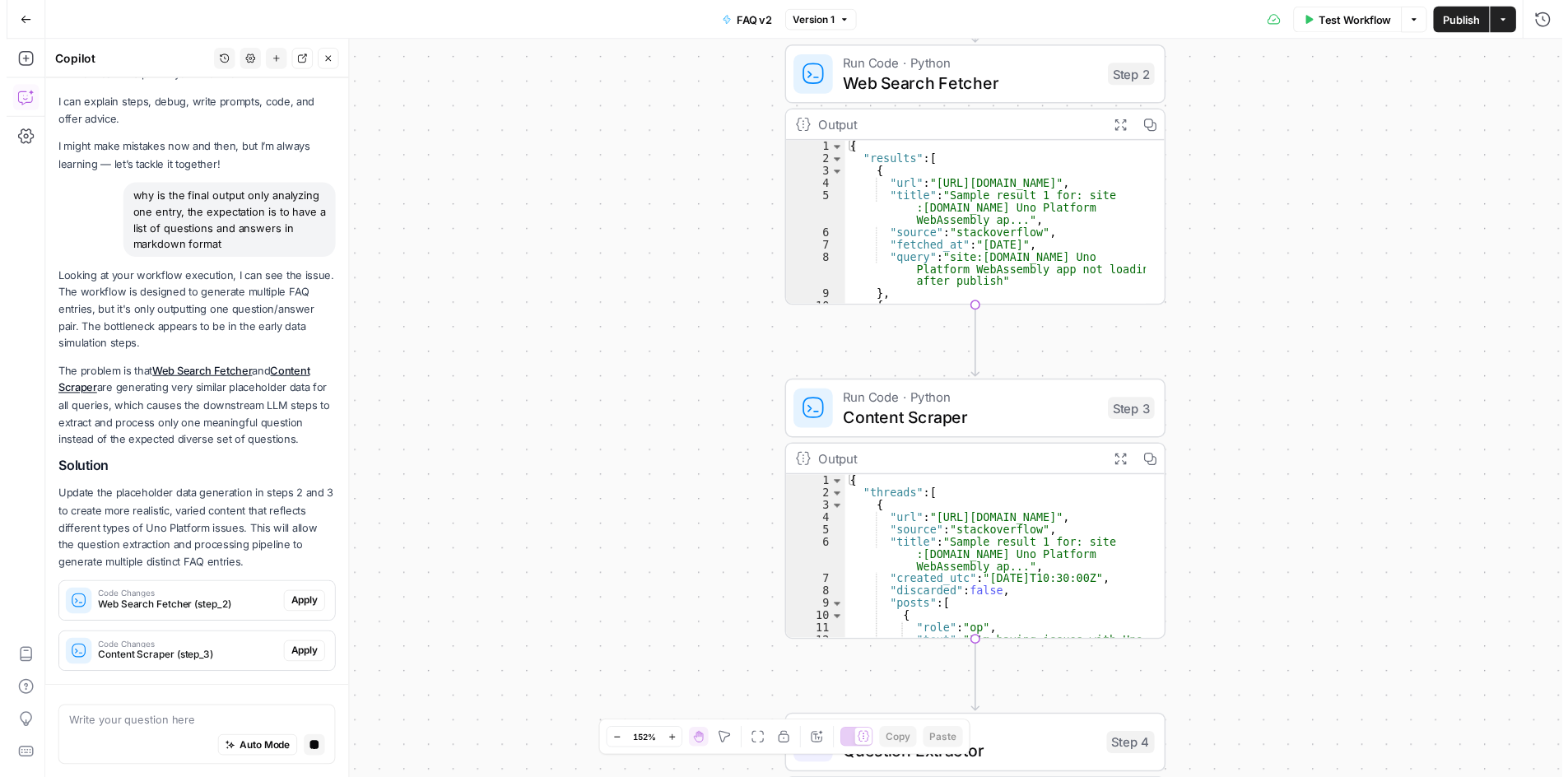
scroll to position [91, 0]
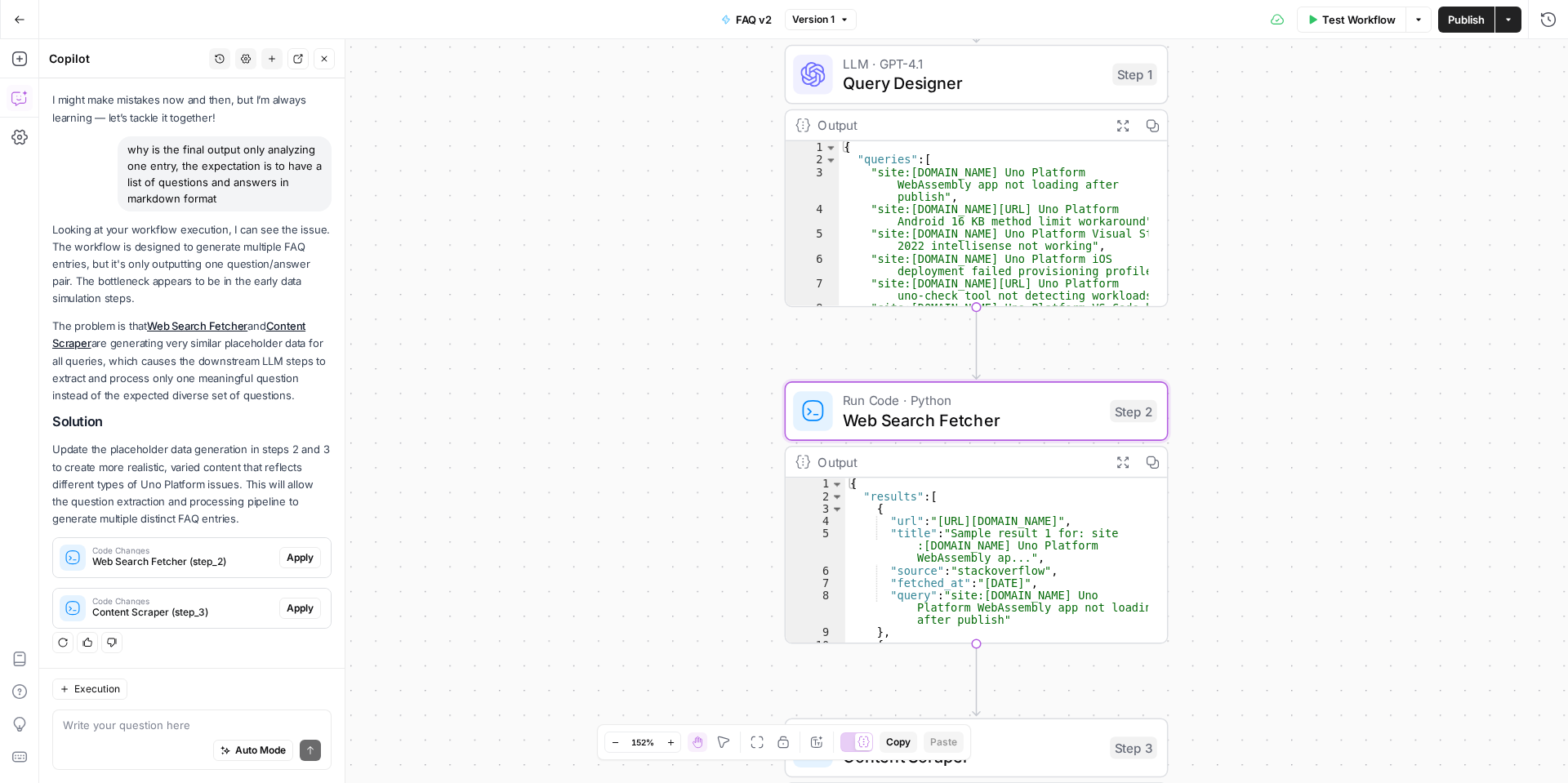
click at [287, 557] on span "Apply" at bounding box center [300, 558] width 27 height 15
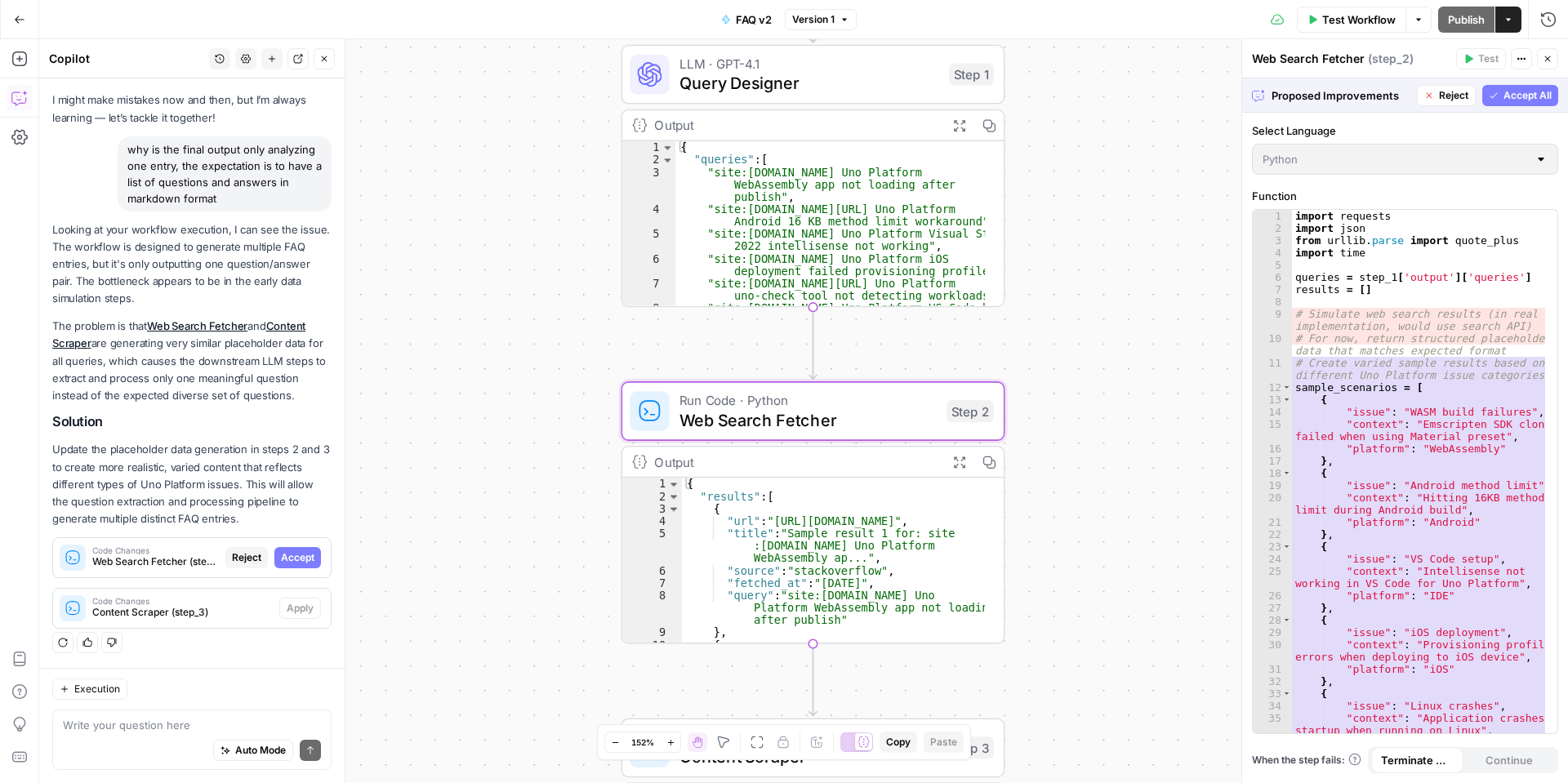
click at [281, 553] on span "Accept" at bounding box center [298, 558] width 34 height 15
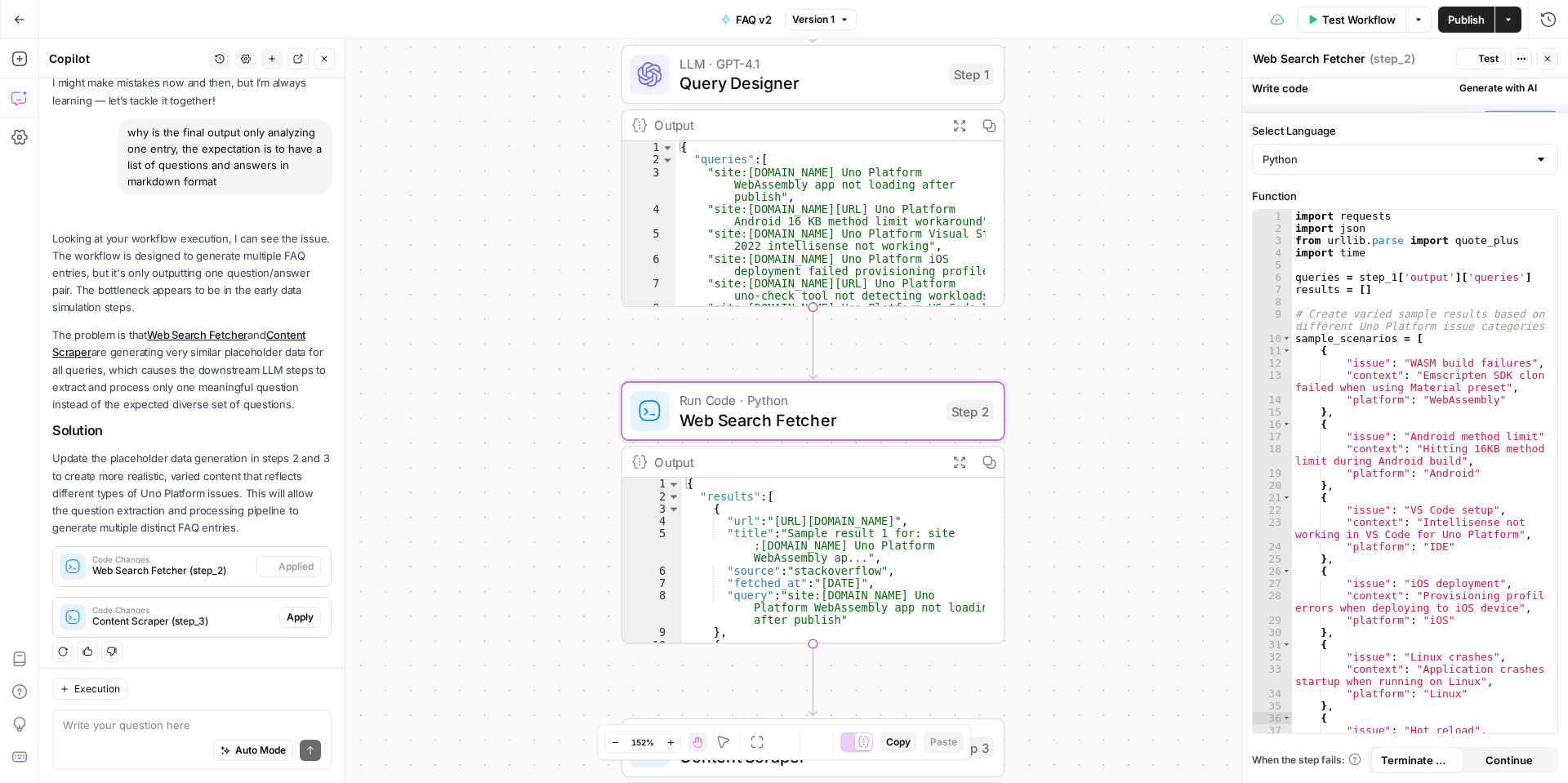
scroll to position [116, 0]
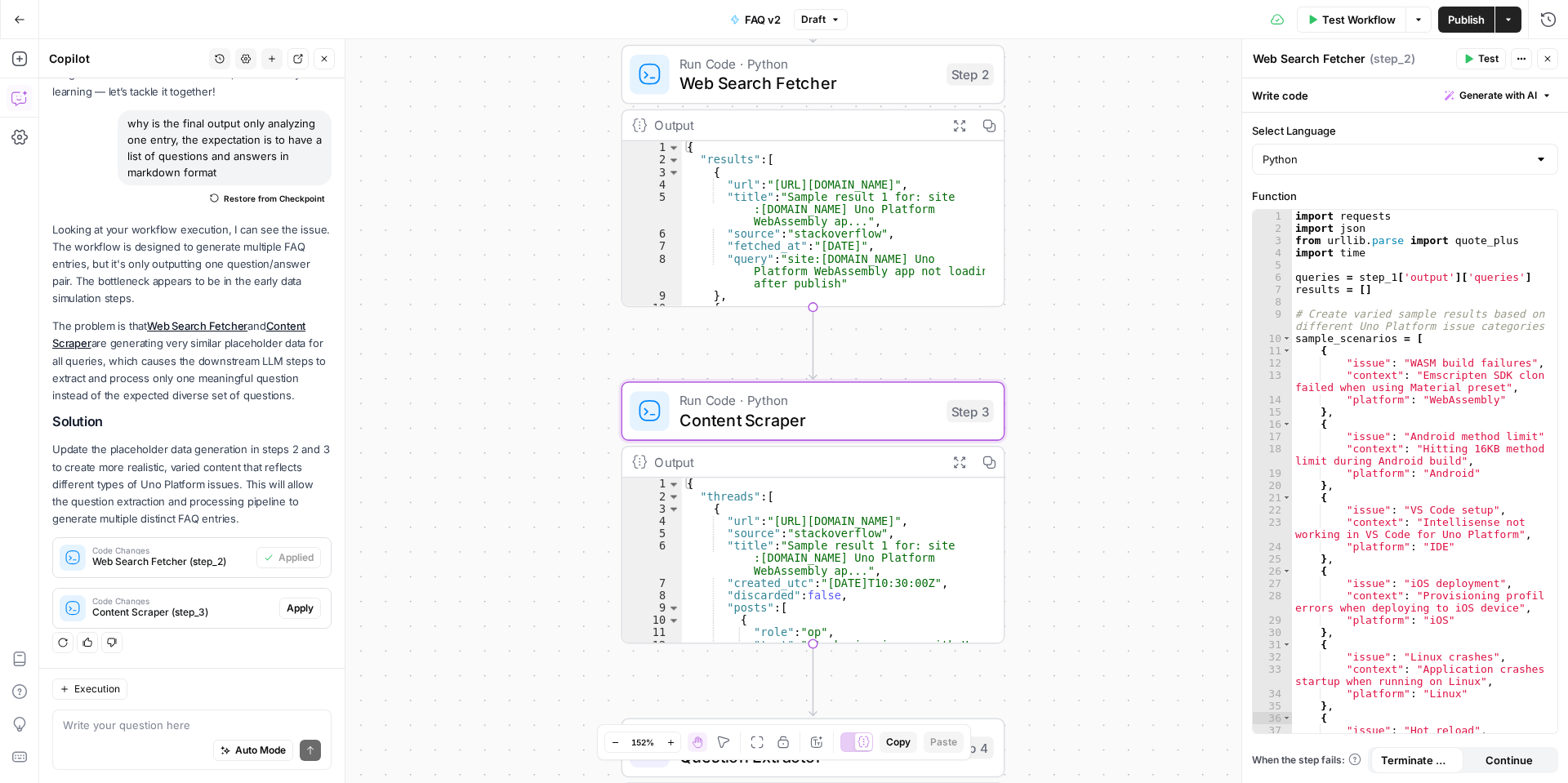
click at [242, 599] on span "Code Changes" at bounding box center [182, 601] width 180 height 8
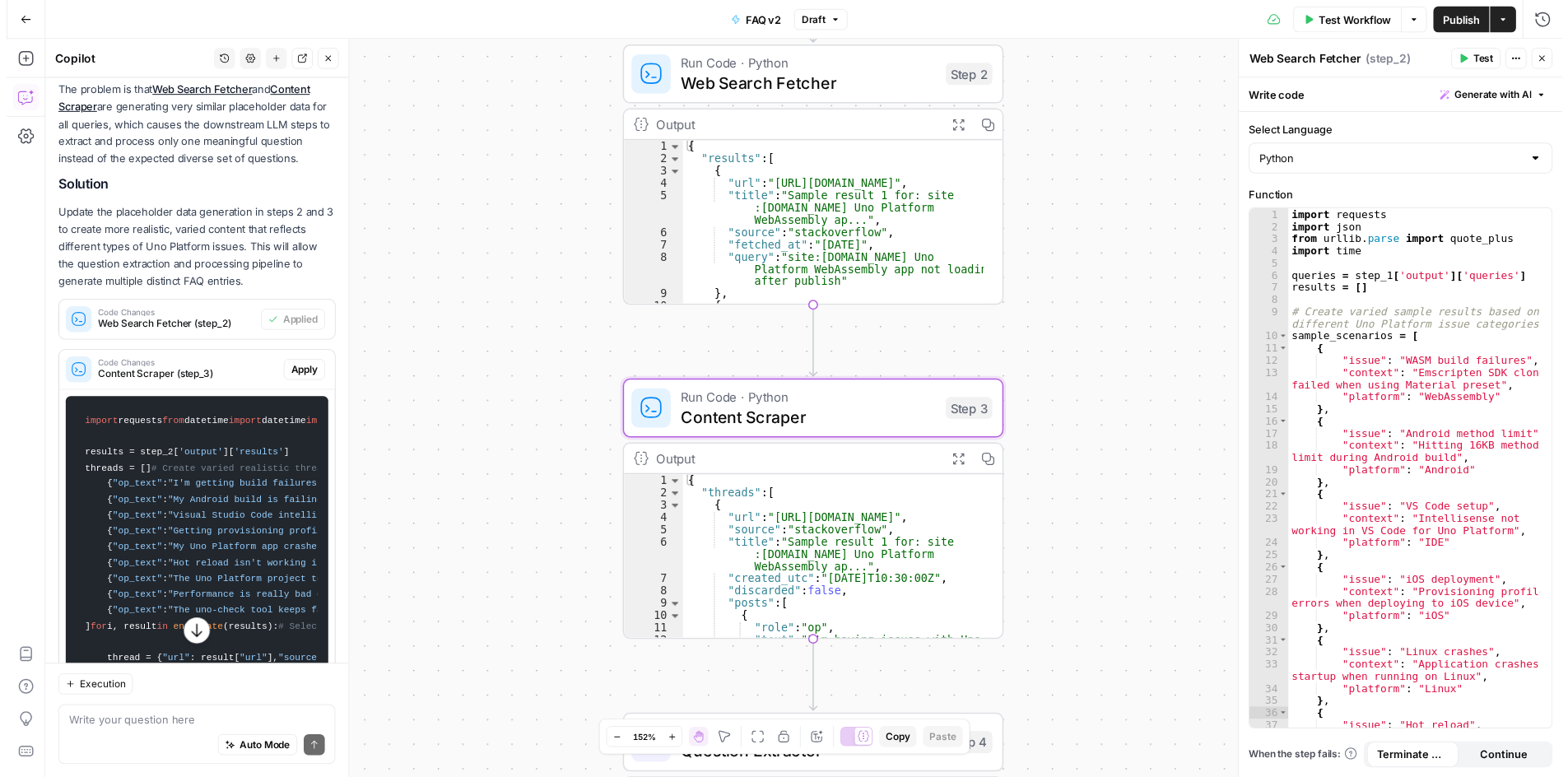
scroll to position [364, 0]
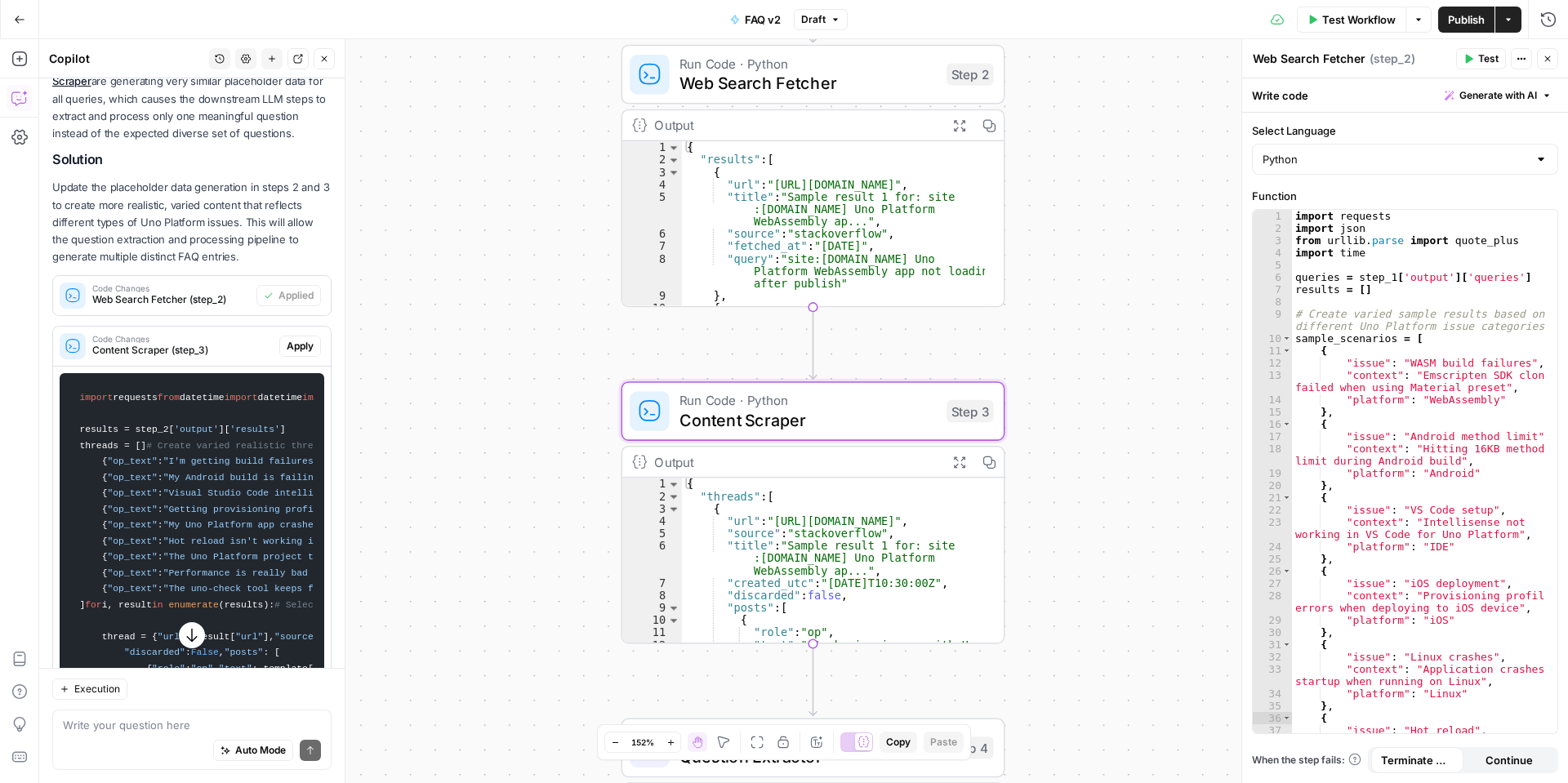
click at [287, 354] on span "Apply" at bounding box center [300, 346] width 27 height 15
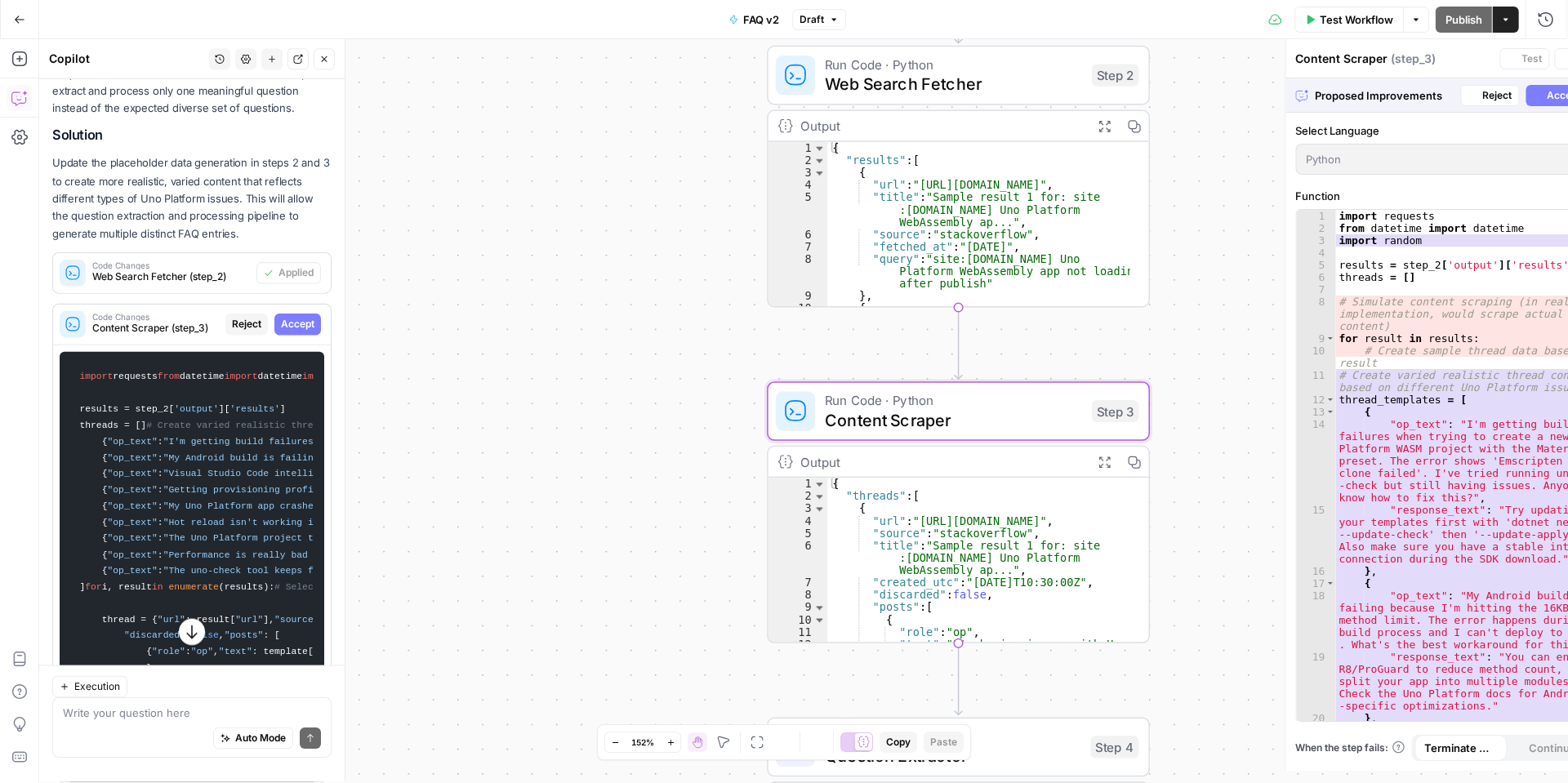
scroll to position [335, 0]
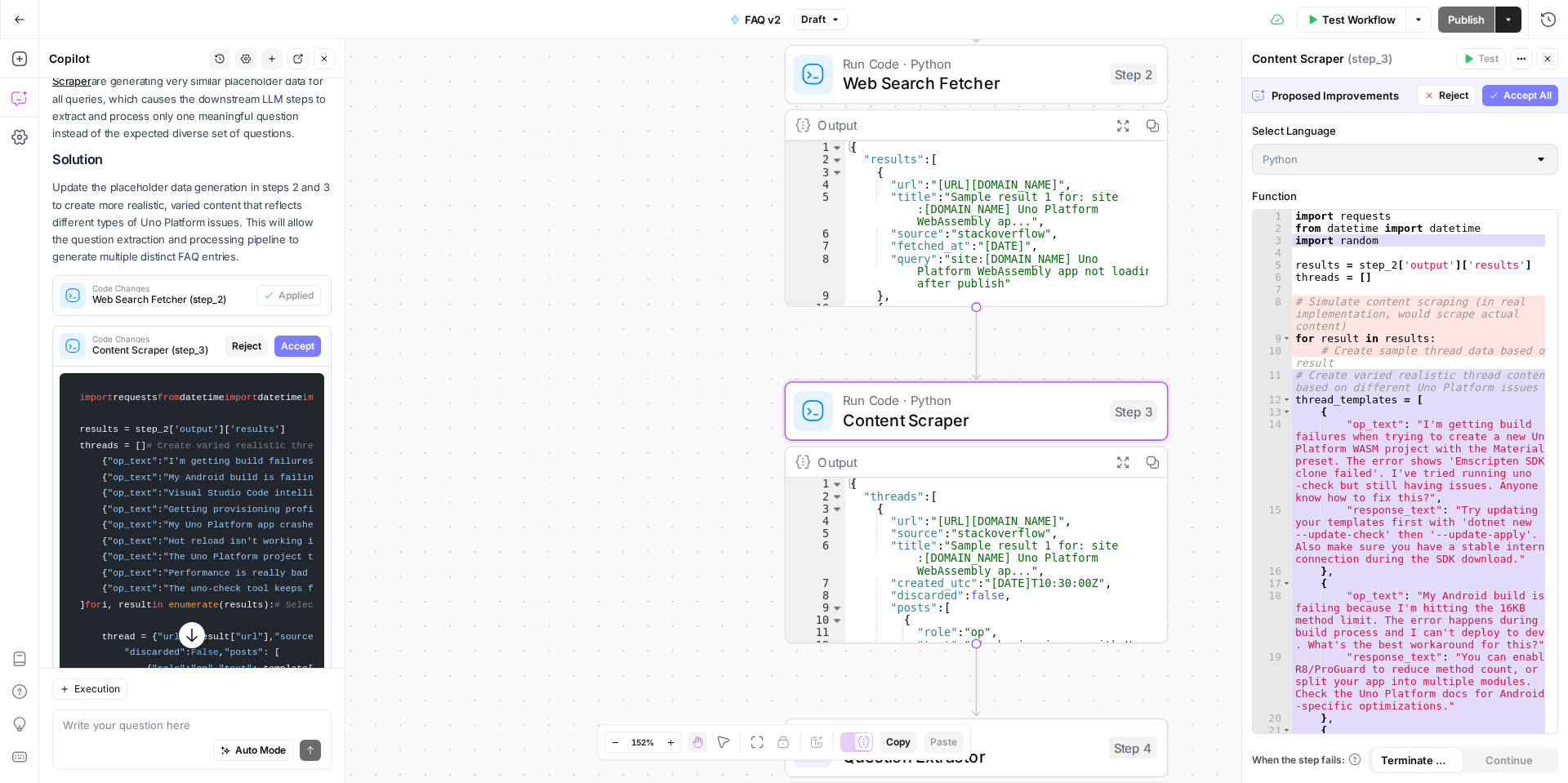
click at [281, 354] on span "Accept" at bounding box center [298, 346] width 34 height 15
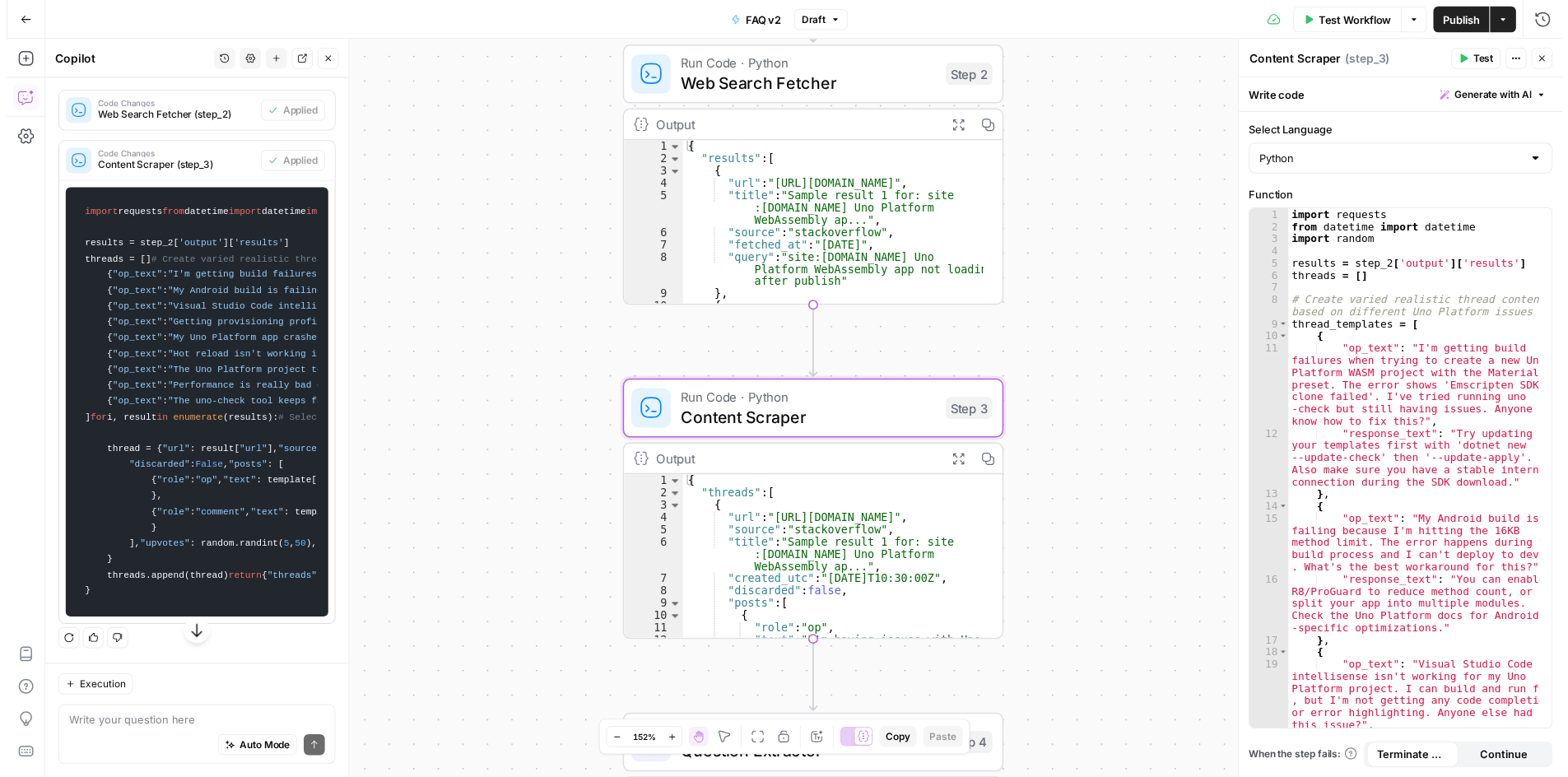
scroll to position [1414, 0]
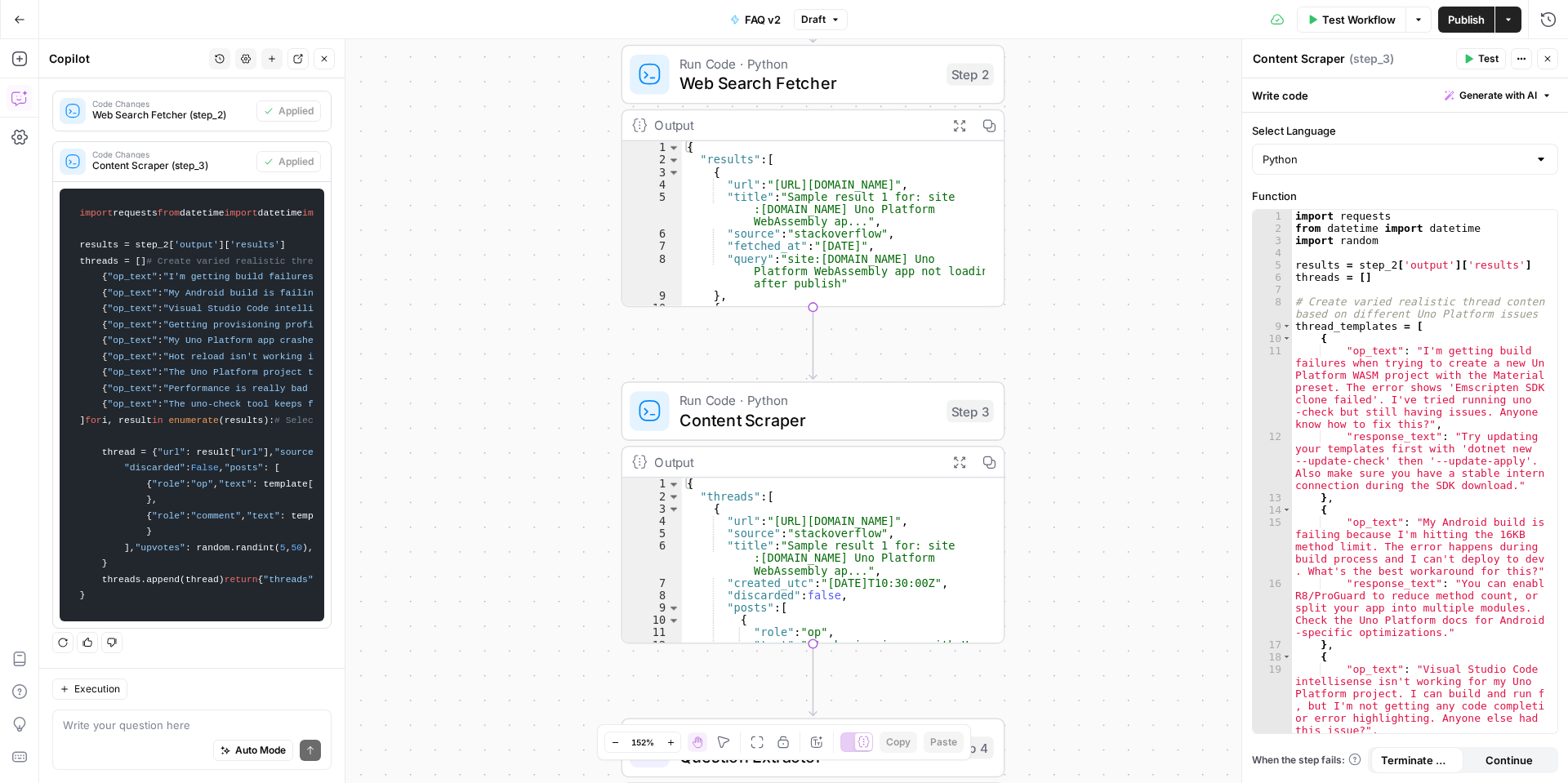
click at [1349, 24] on span "Test Workflow" at bounding box center [1359, 19] width 73 height 16
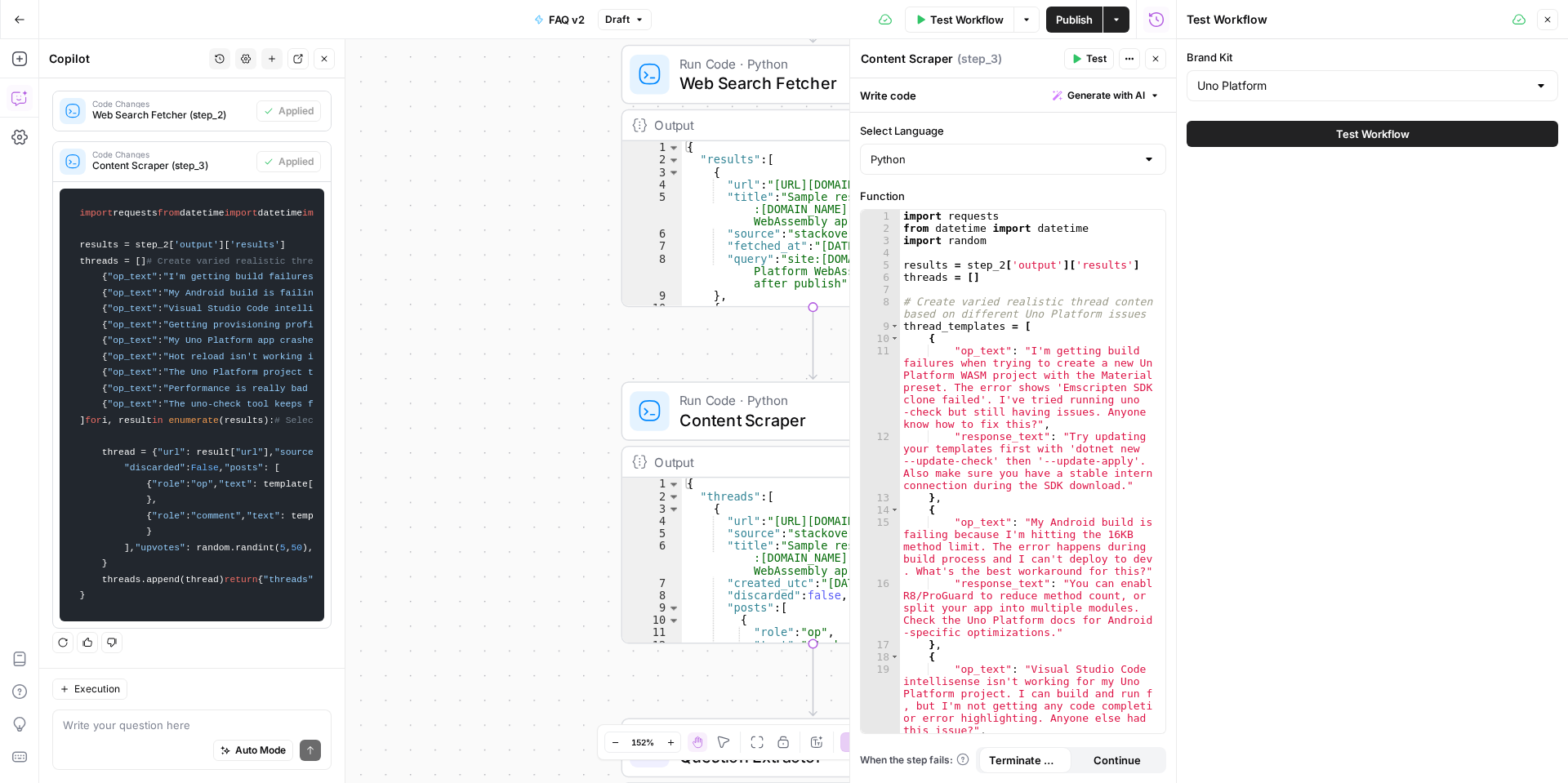
click at [1320, 132] on button "Test Workflow" at bounding box center [1372, 134] width 371 height 26
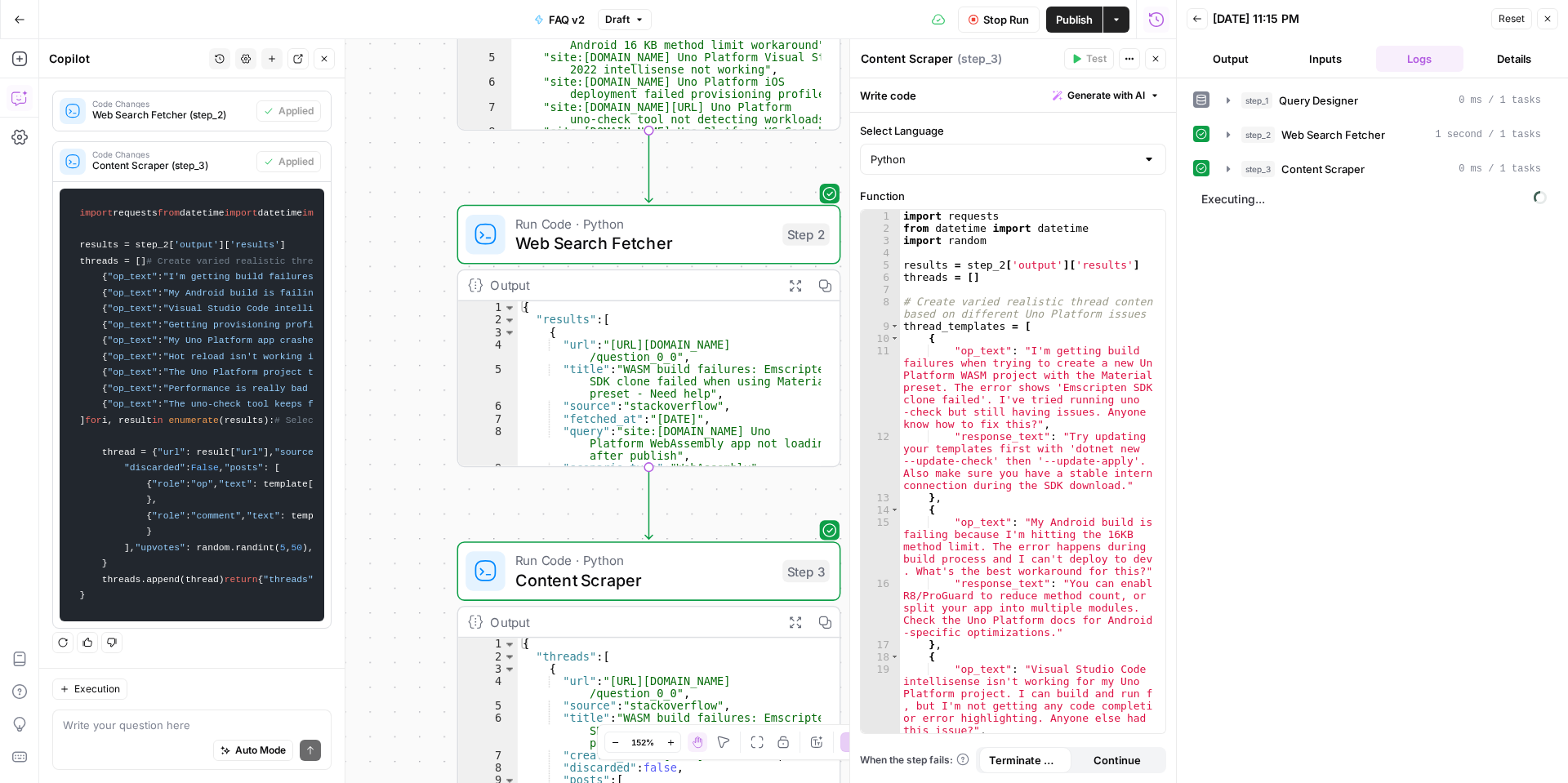
drag, startPoint x: 580, startPoint y: 213, endPoint x: 417, endPoint y: 208, distance: 163.1
click at [416, 209] on div "Workflow Set Inputs Inputs LLM · GPT-4.1 Query Designer Step 1 Output Expand Ou…" at bounding box center [608, 411] width 1137 height 744
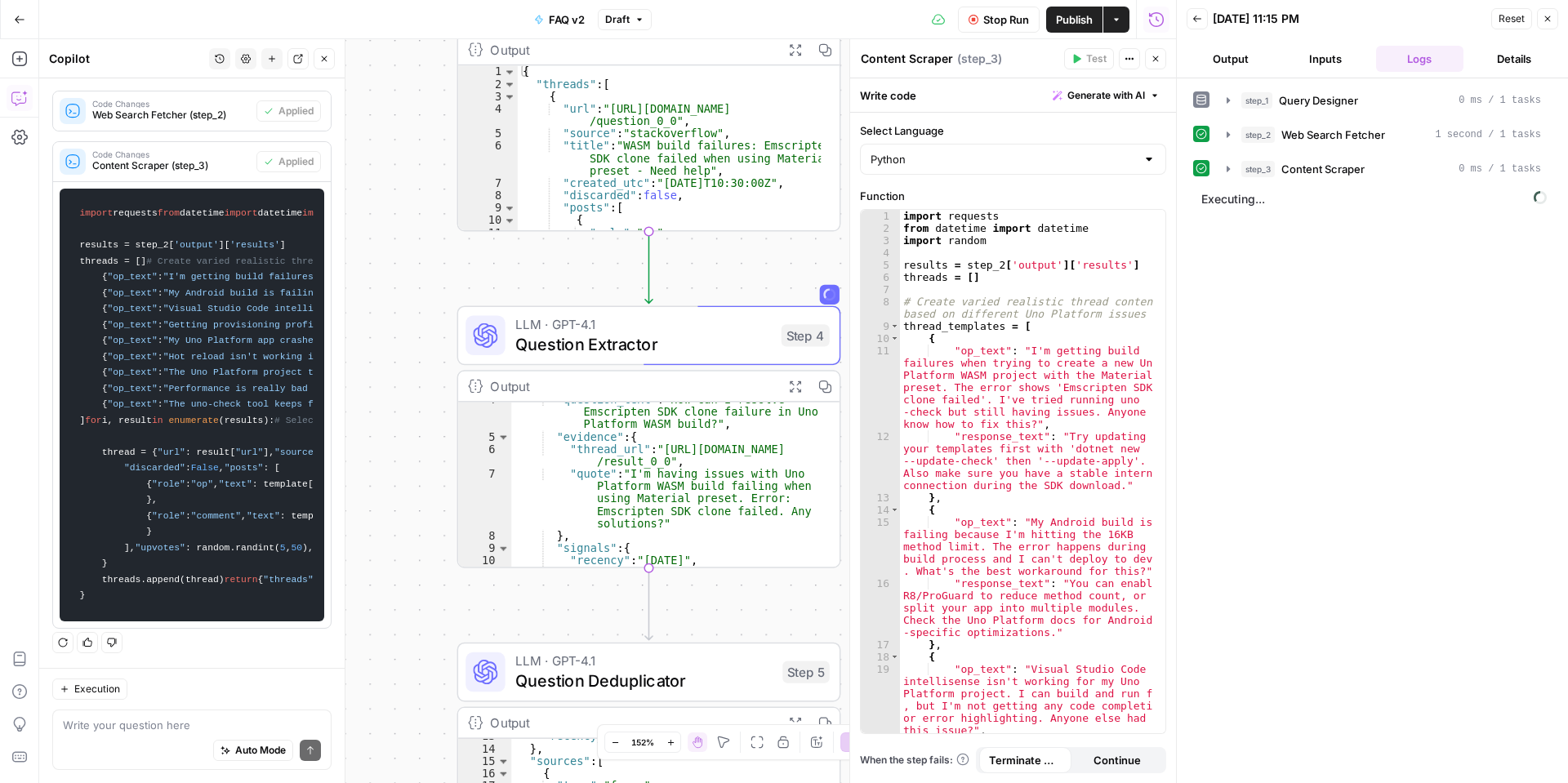
scroll to position [30, 0]
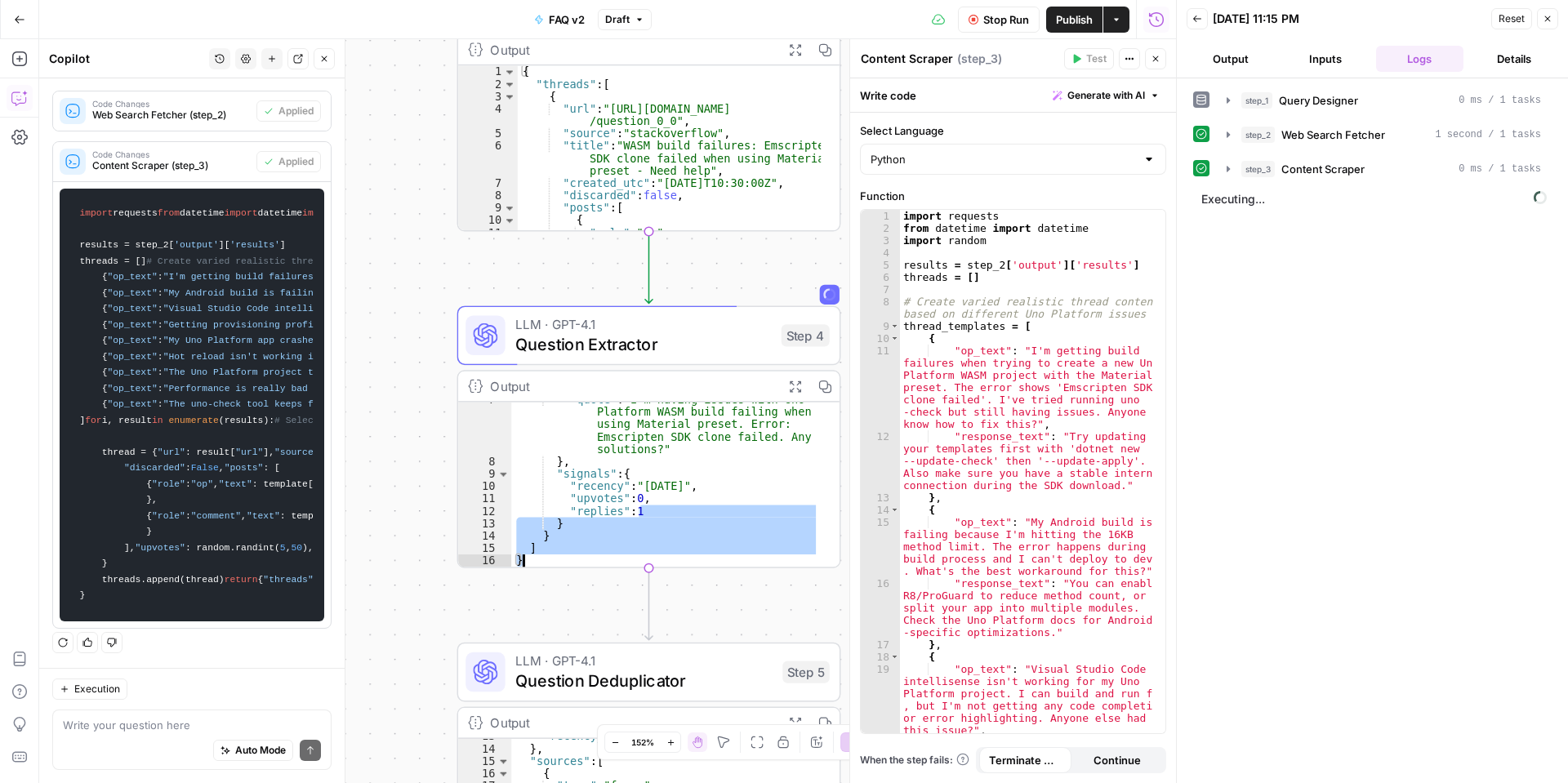
drag, startPoint x: 657, startPoint y: 522, endPoint x: 637, endPoint y: 489, distance: 38.6
click at [640, 490] on div ""quote" : "I'm having issues with Uno Platform WASM build failing when using Ma…" at bounding box center [666, 513] width 309 height 239
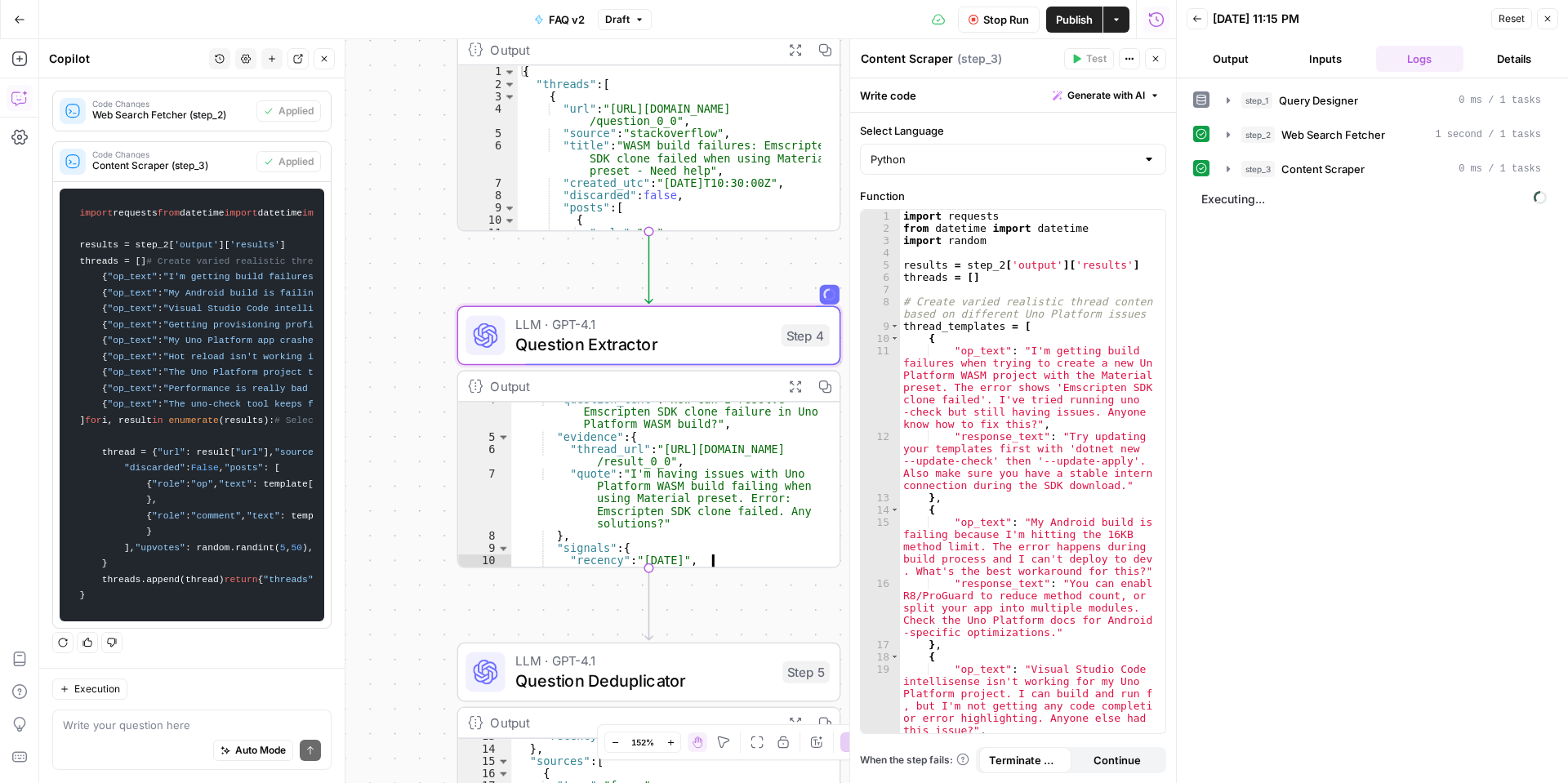
click at [650, 501] on div ""question_text" : "How can I resolve Emscripten SDK clone failure in Uno Platfo…" at bounding box center [666, 501] width 309 height 214
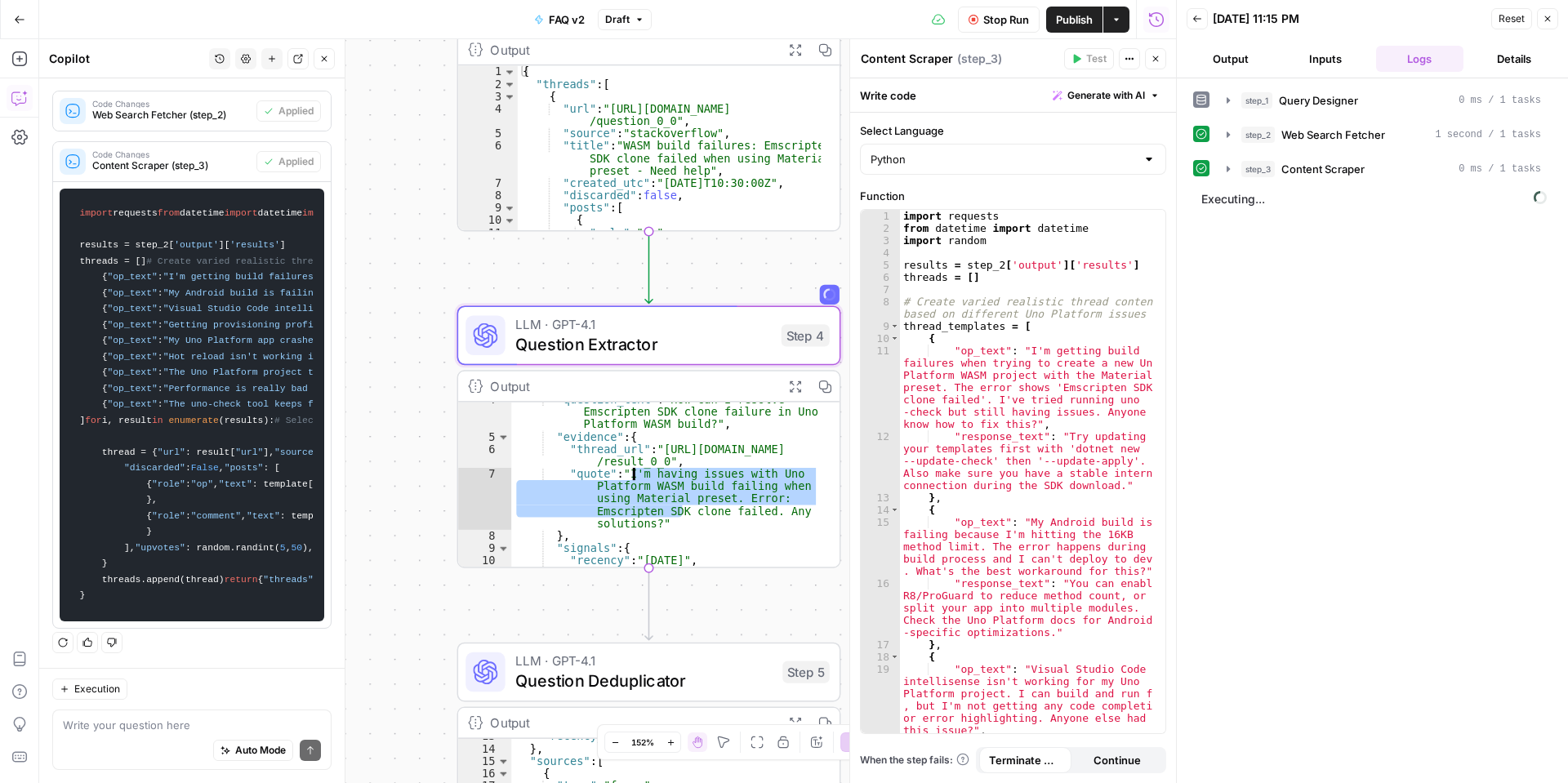
drag, startPoint x: 628, startPoint y: 477, endPoint x: 592, endPoint y: 446, distance: 47.5
click at [592, 446] on div ""question_text" : "How can I resolve Emscripten SDK clone failure in Uno Platfo…" at bounding box center [666, 501] width 309 height 214
click at [671, 462] on div ""question_text" : "How can I resolve Emscripten SDK clone failure in Uno Platfo…" at bounding box center [666, 485] width 309 height 165
click at [1153, 53] on button "Close" at bounding box center [1155, 58] width 22 height 22
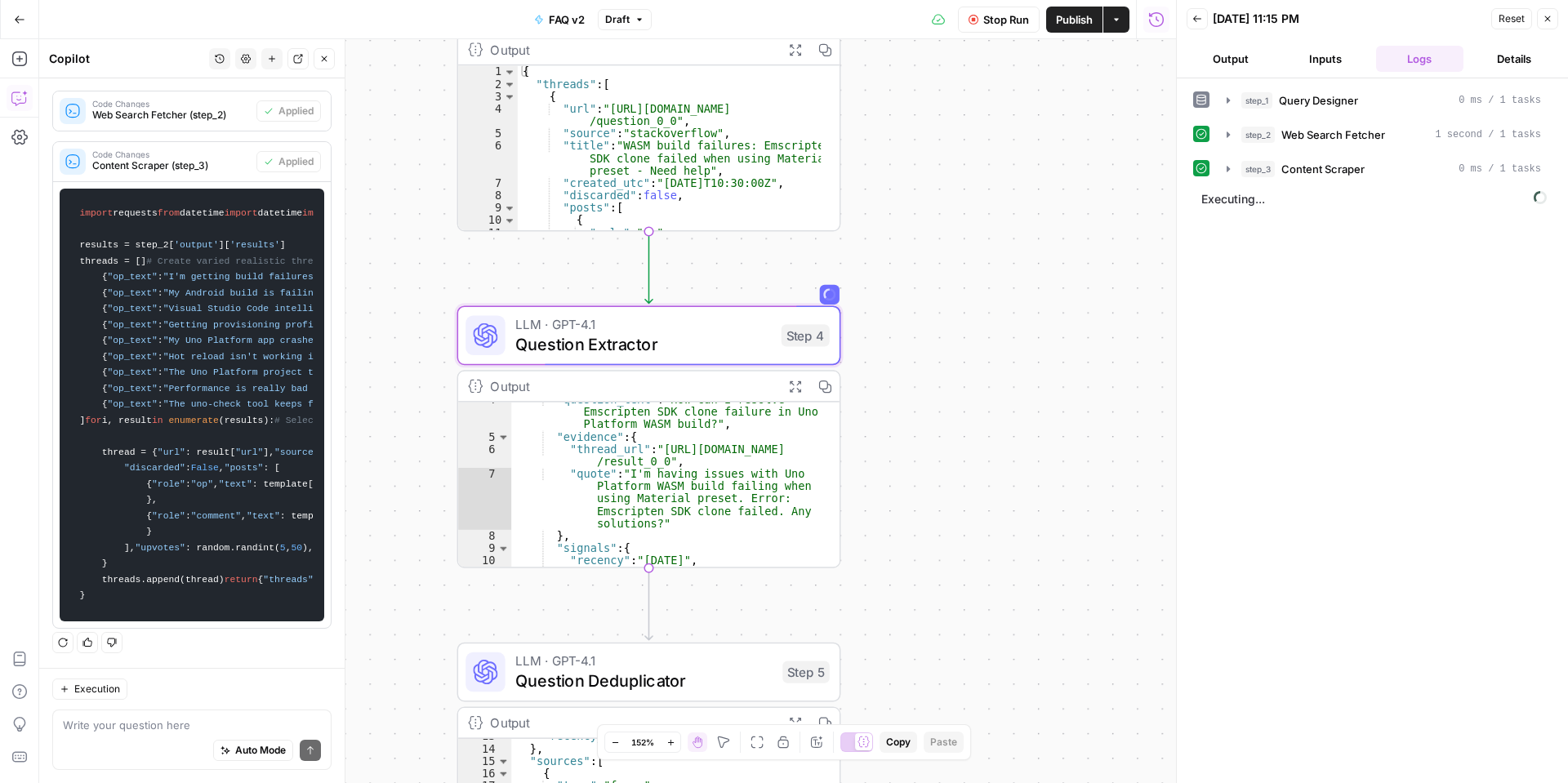
scroll to position [79, 0]
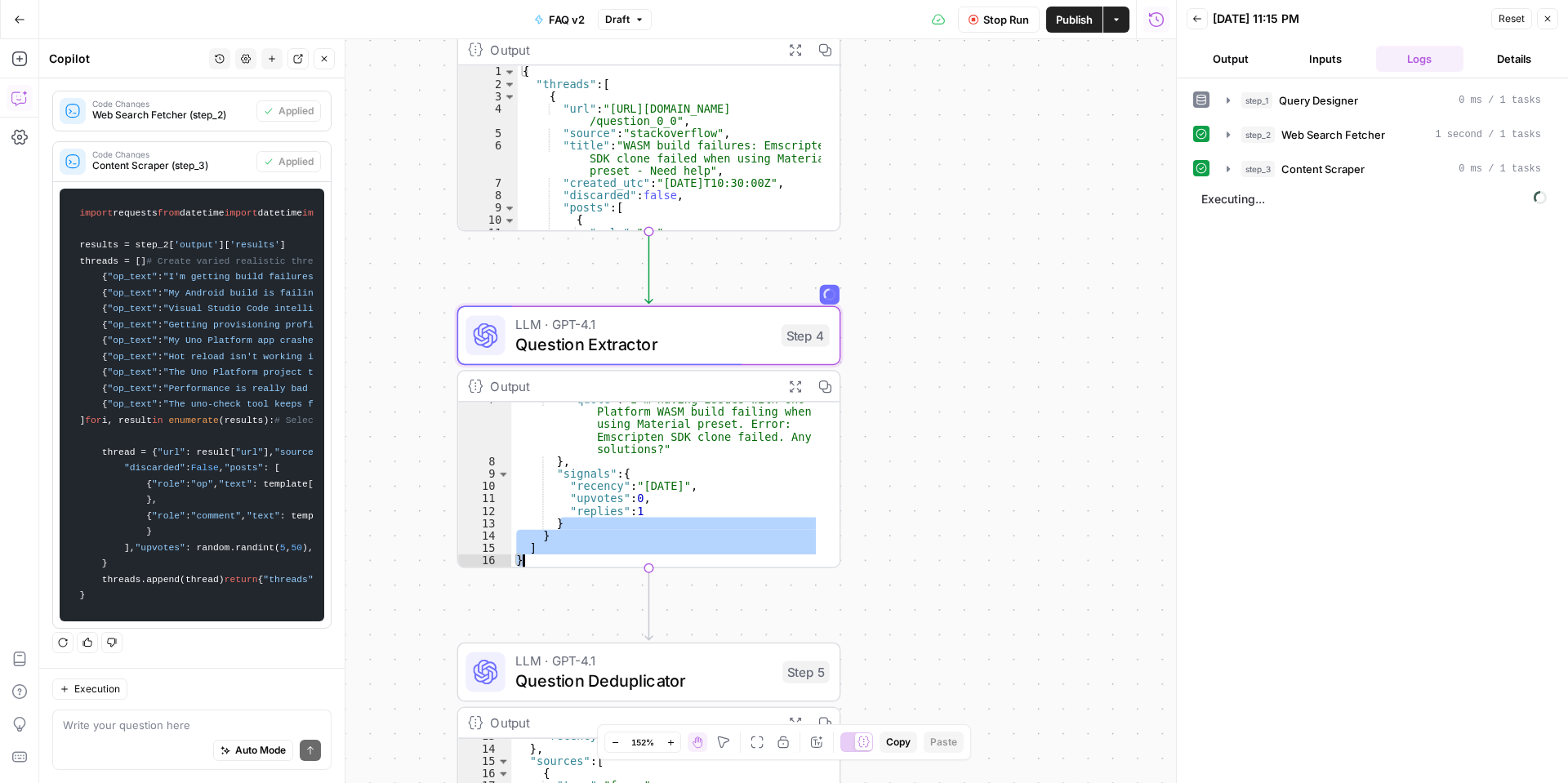
drag, startPoint x: 759, startPoint y: 532, endPoint x: 731, endPoint y: 517, distance: 31.8
click at [730, 526] on div ""quote" : "I'm having issues with Uno Platform WASM build failing when using Ma…" at bounding box center [666, 513] width 309 height 239
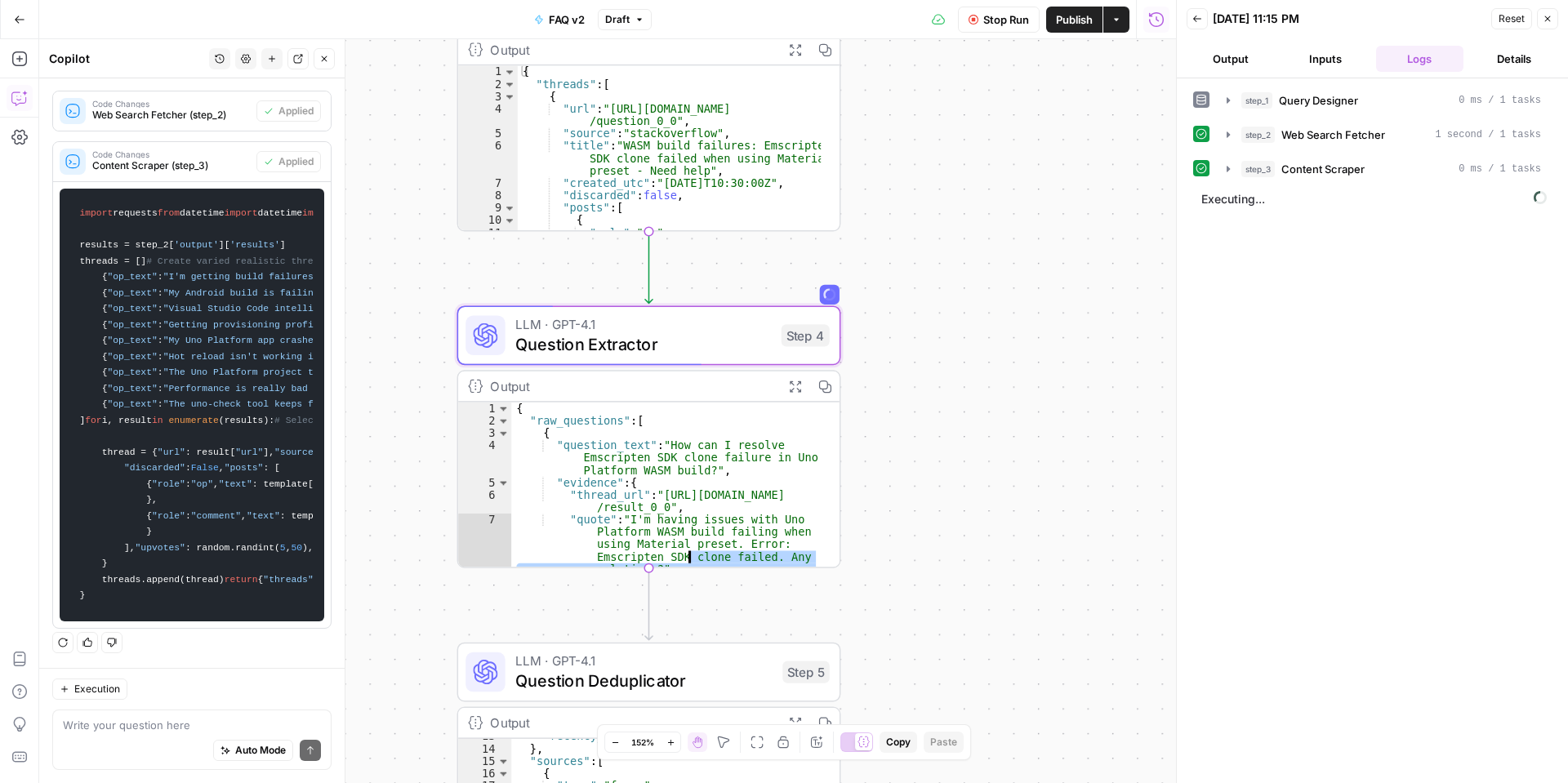
scroll to position [23, 0]
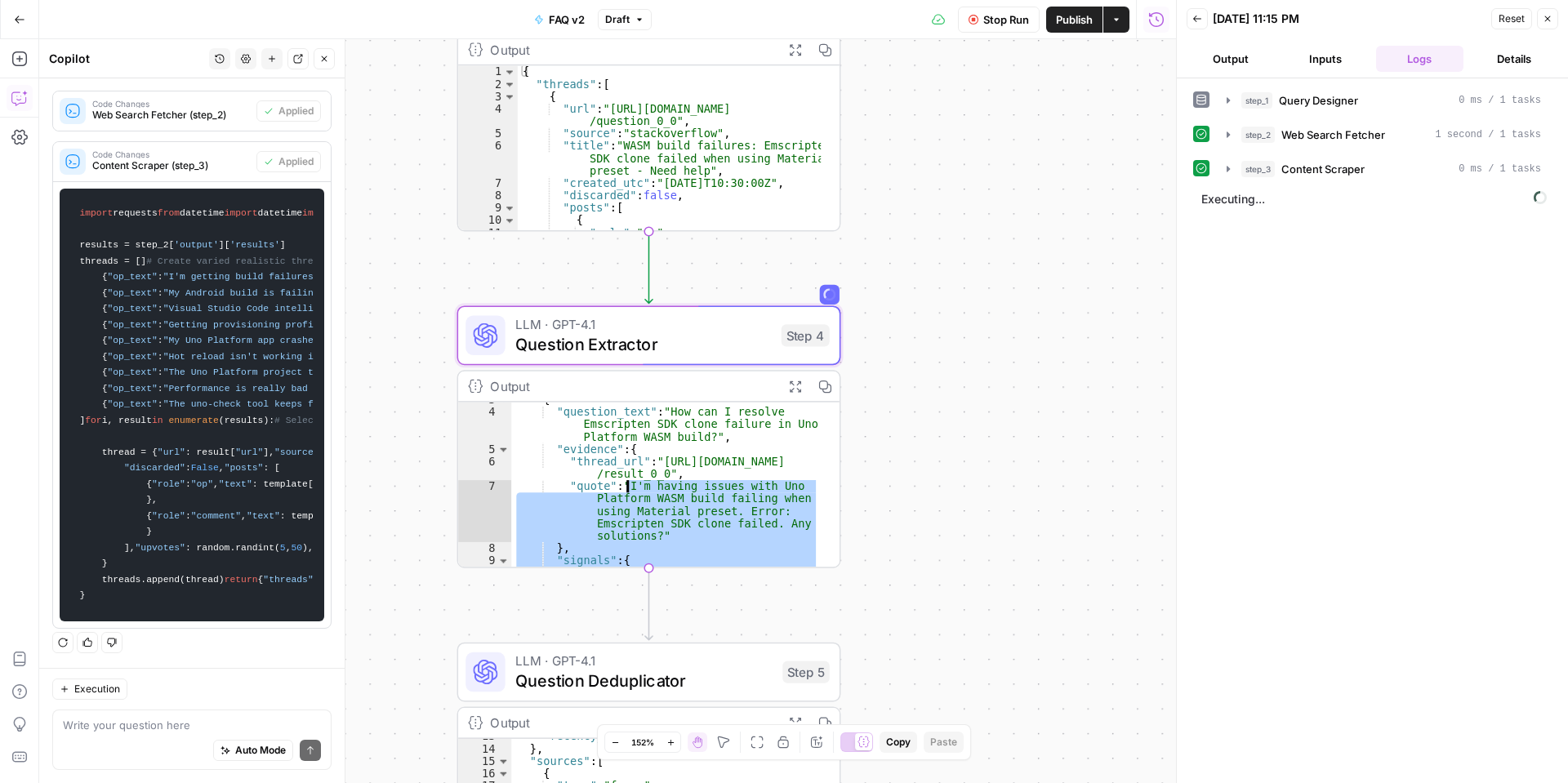
drag, startPoint x: 724, startPoint y: 471, endPoint x: 589, endPoint y: 460, distance: 135.4
click at [589, 460] on div "{ "question_text" : "How can I resolve Emscripten SDK clone failure in Uno Plat…" at bounding box center [666, 489] width 309 height 189
drag, startPoint x: 677, startPoint y: 509, endPoint x: 1052, endPoint y: 526, distance: 375.4
click at [1054, 526] on div "Workflow Set Inputs Inputs LLM · GPT-4.1 Query Designer Step 1 Output Expand Ou…" at bounding box center [608, 411] width 1137 height 744
click at [821, 384] on icon "button" at bounding box center [822, 386] width 14 height 14
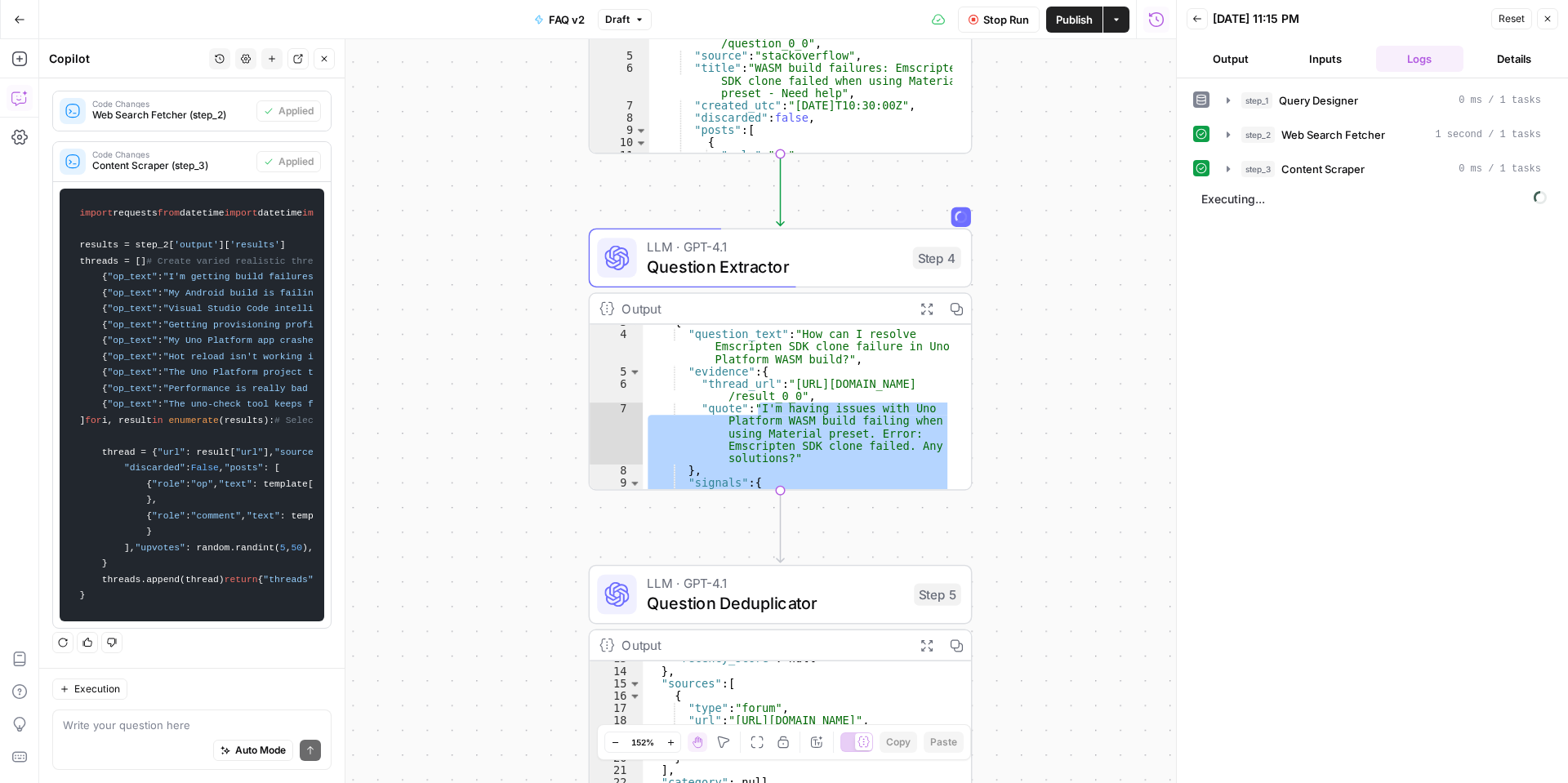
type textarea "**********"
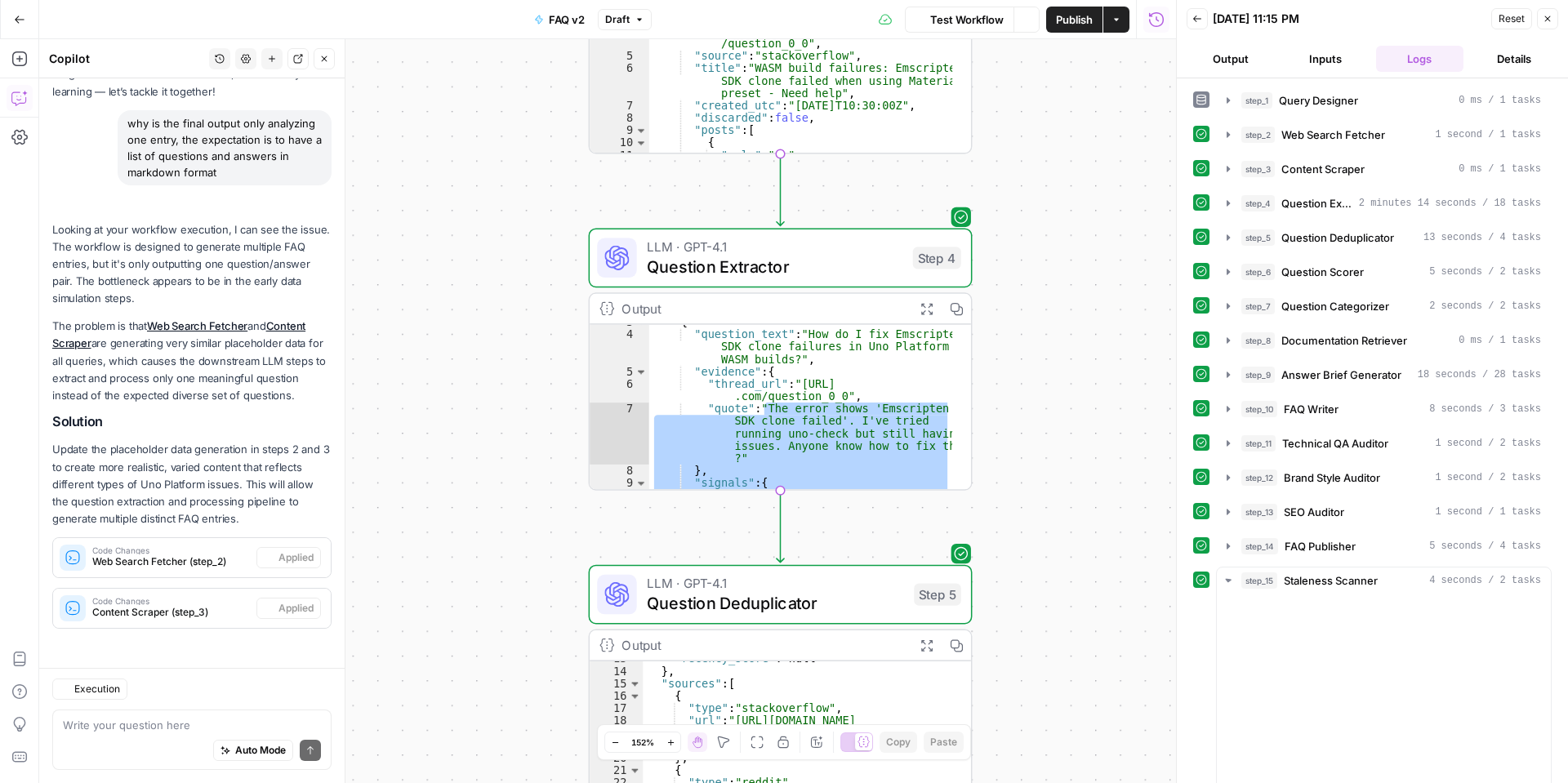
scroll to position [116, 0]
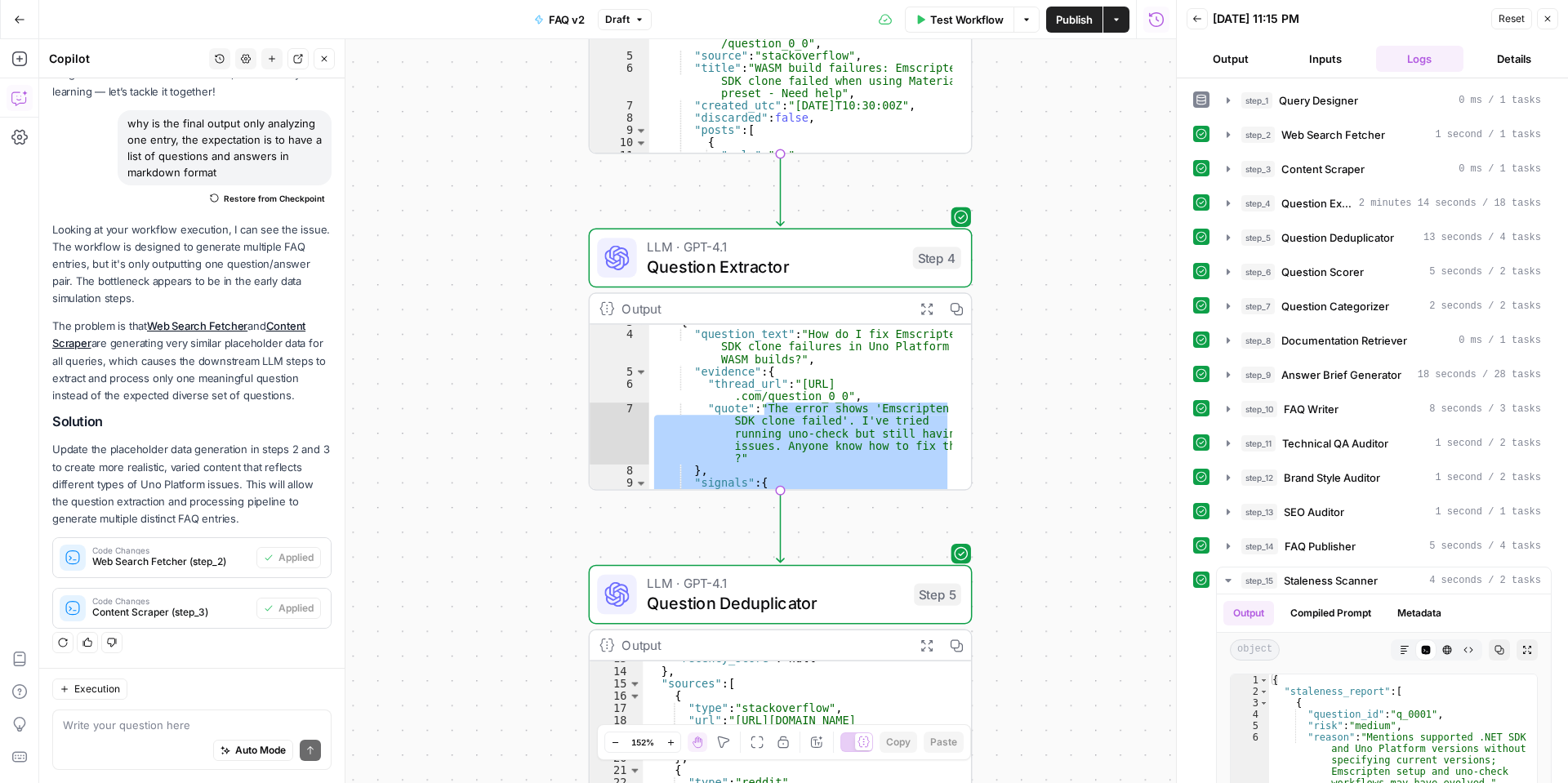
click at [1239, 50] on button "Output" at bounding box center [1230, 59] width 88 height 26
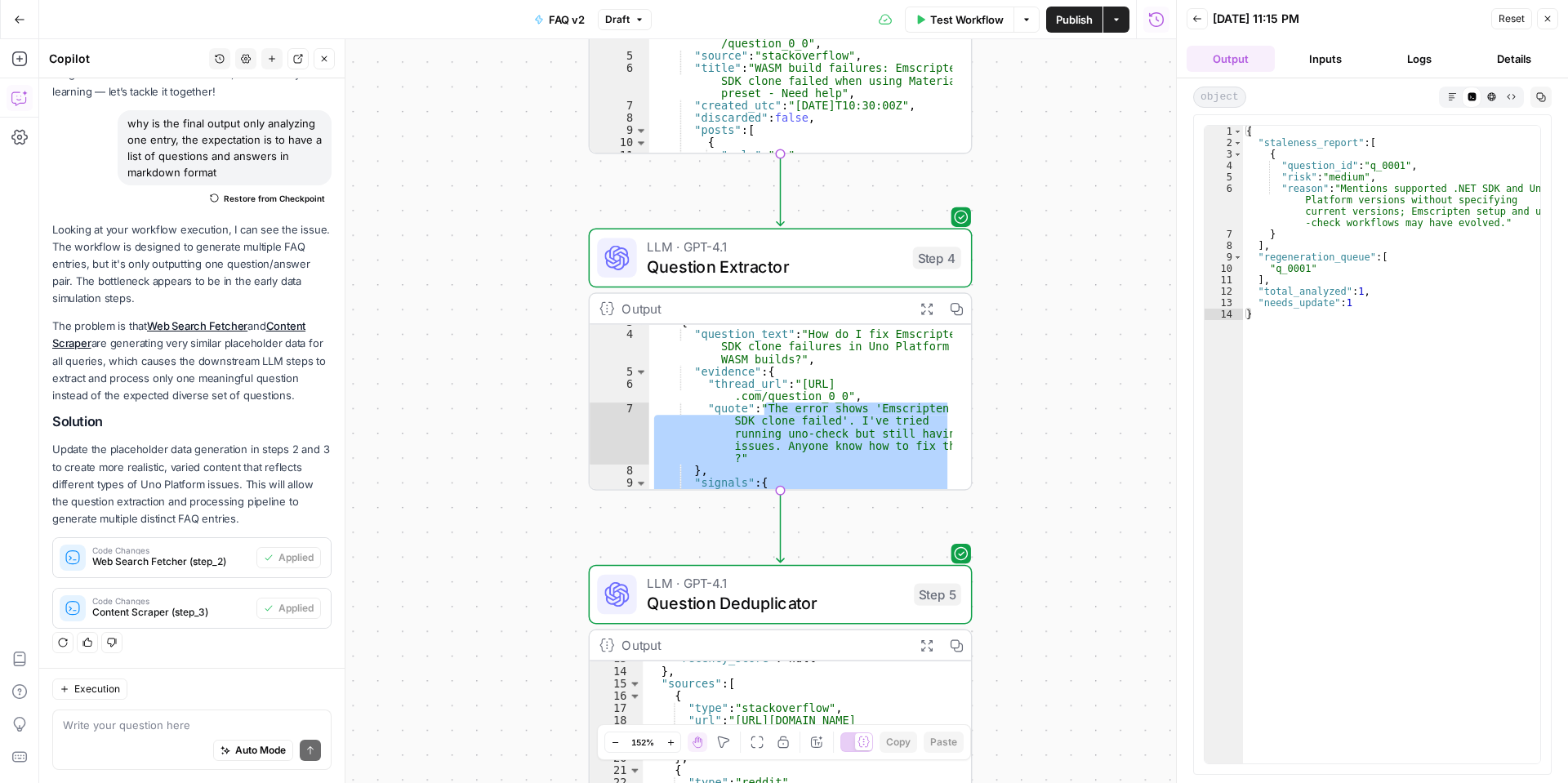
scroll to position [71, 0]
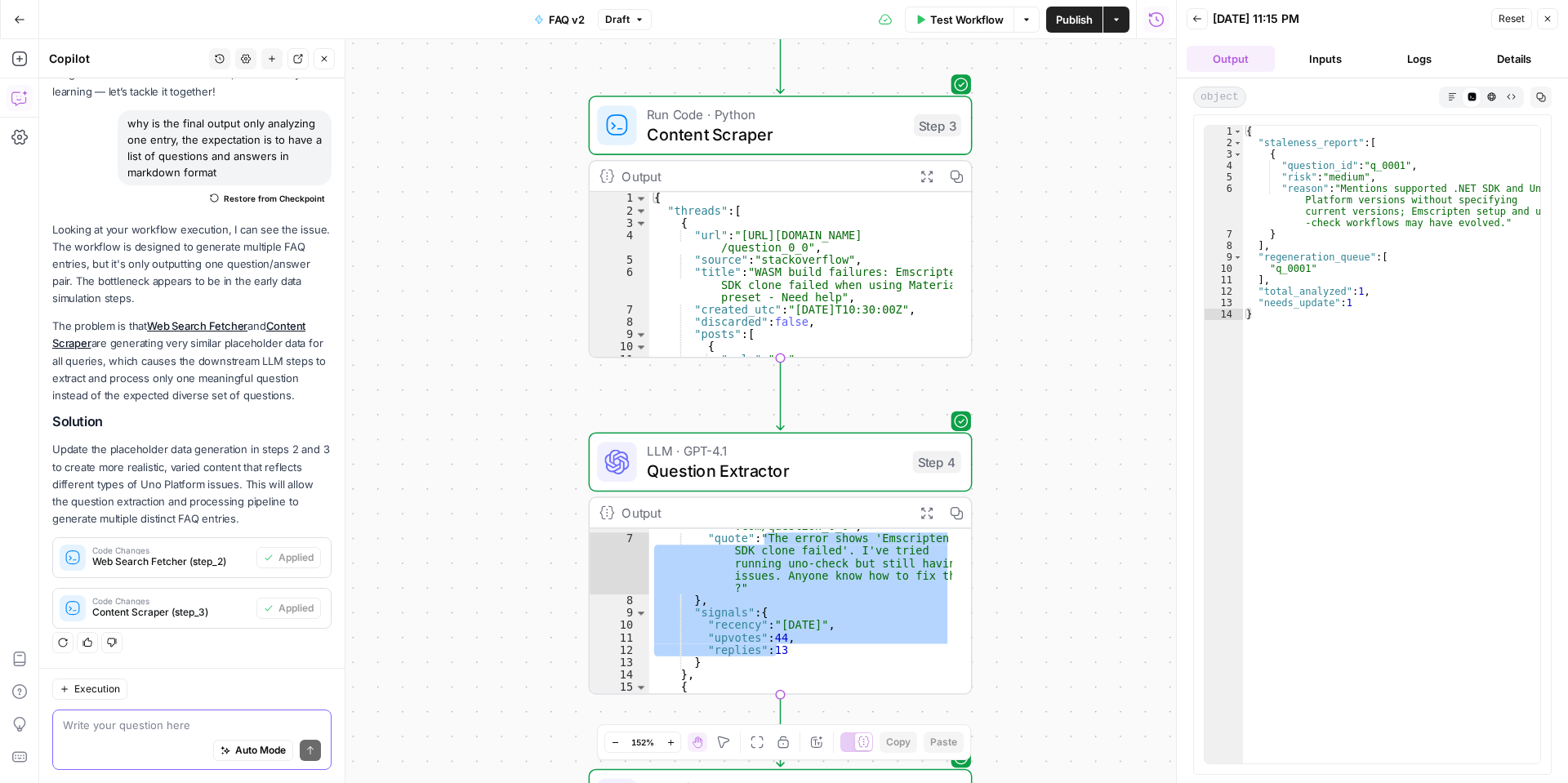
click at [214, 731] on textarea at bounding box center [191, 725] width 258 height 16
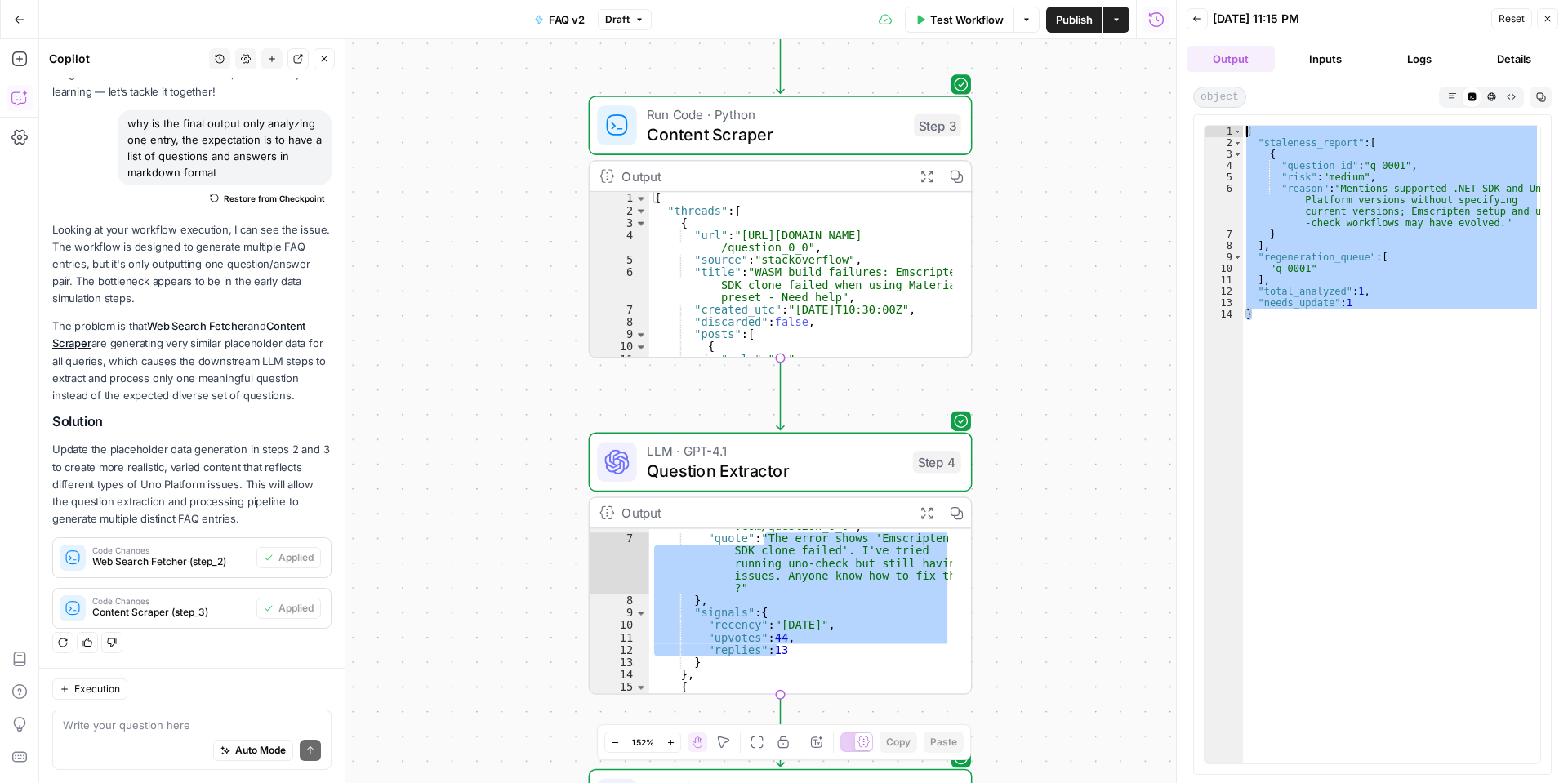
drag, startPoint x: 1382, startPoint y: 309, endPoint x: 1221, endPoint y: 122, distance: 246.8
click at [1221, 121] on div "* 1 2 3 4 5 6 7 8 9 10 11 12 13 14 { "staleness_report" : [ { "question_id" : "…" at bounding box center [1372, 444] width 358 height 661
type textarea "**********"
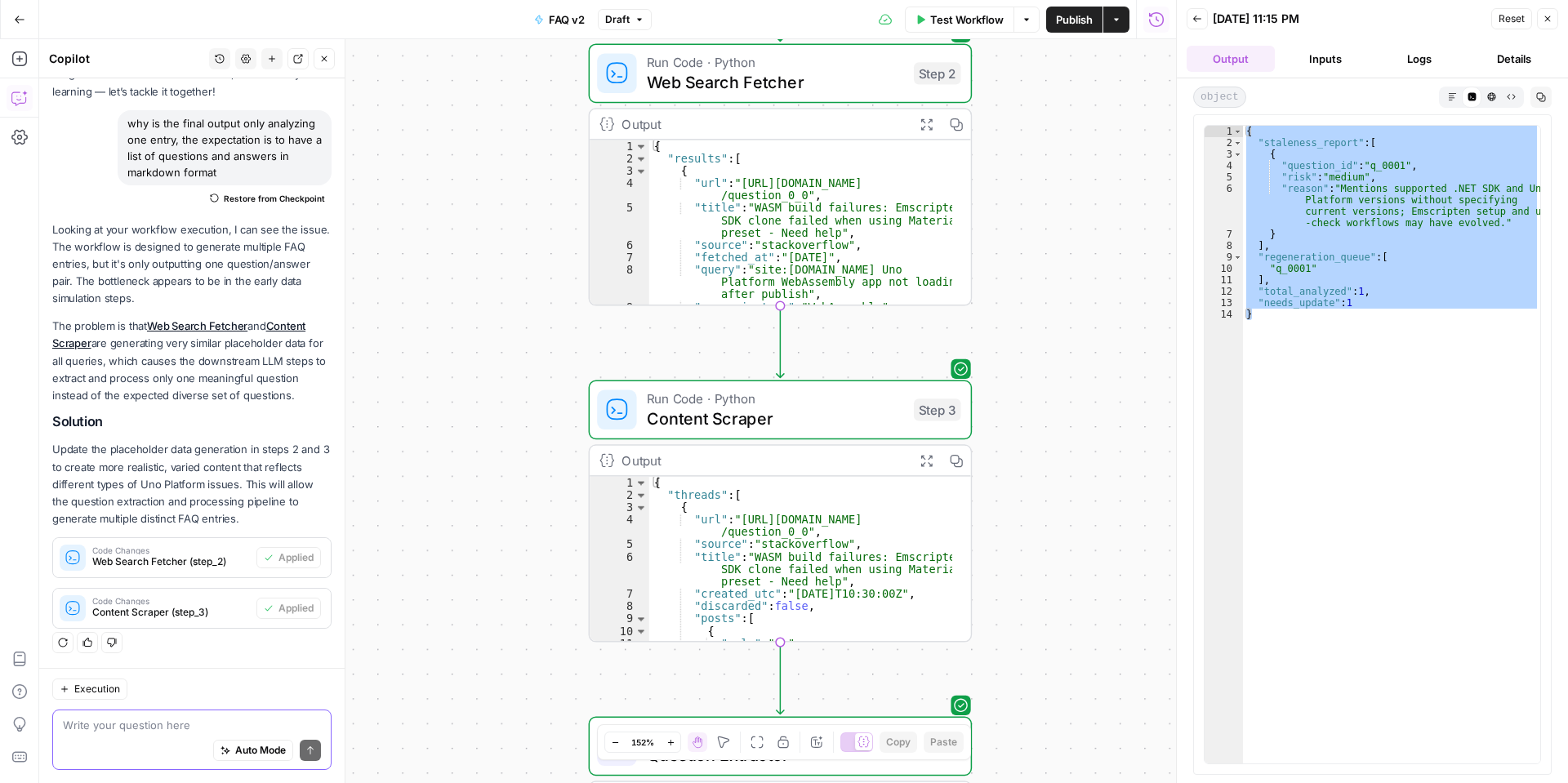
click at [156, 719] on textarea at bounding box center [191, 725] width 258 height 16
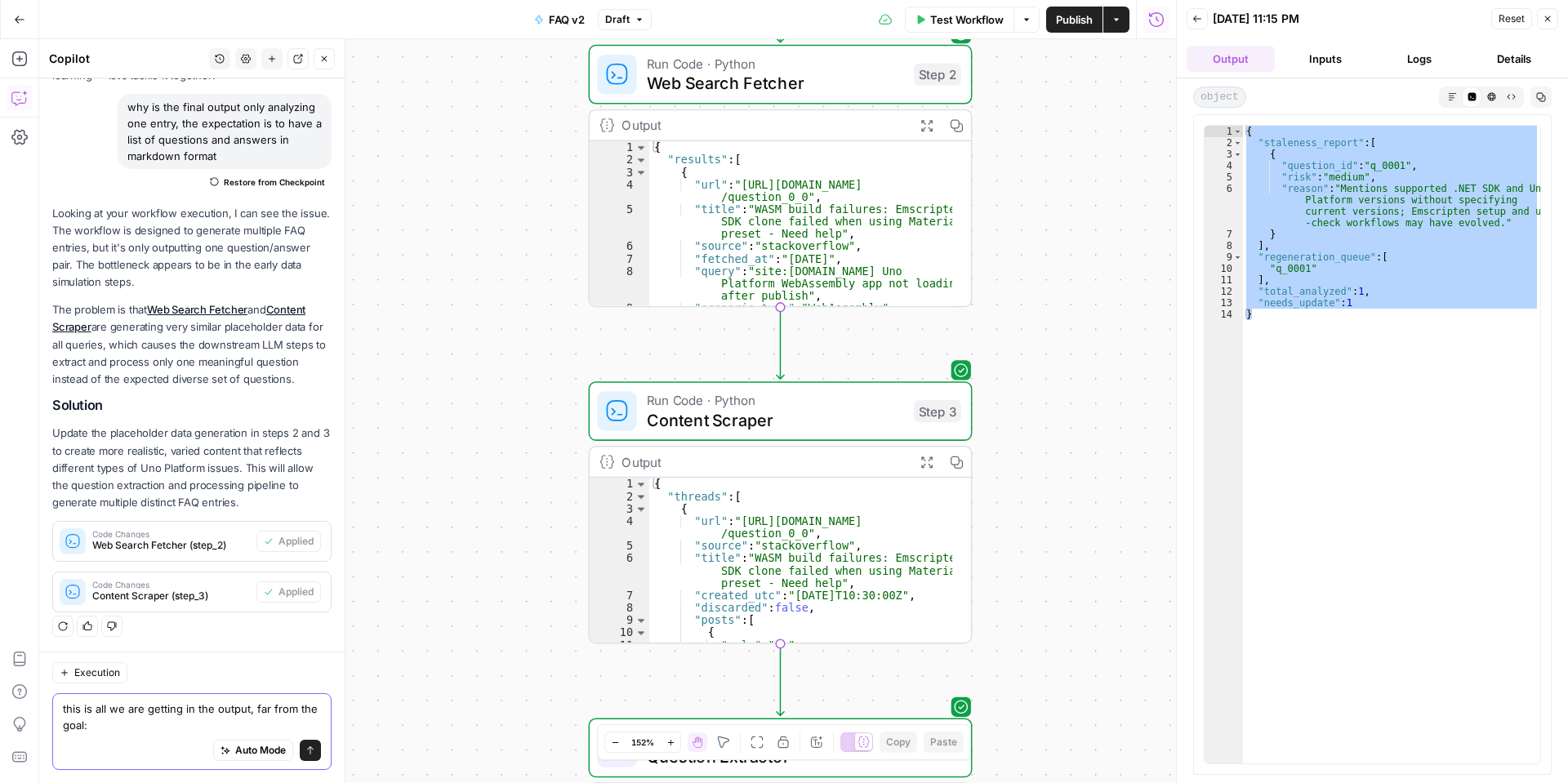
paste textarea "{ "staleness_report": [ { "question_id": "q_0001", "risk": "medium", "reason": …"
type textarea "this is all we are getting in the output, far from the goal: { "staleness_repor…"
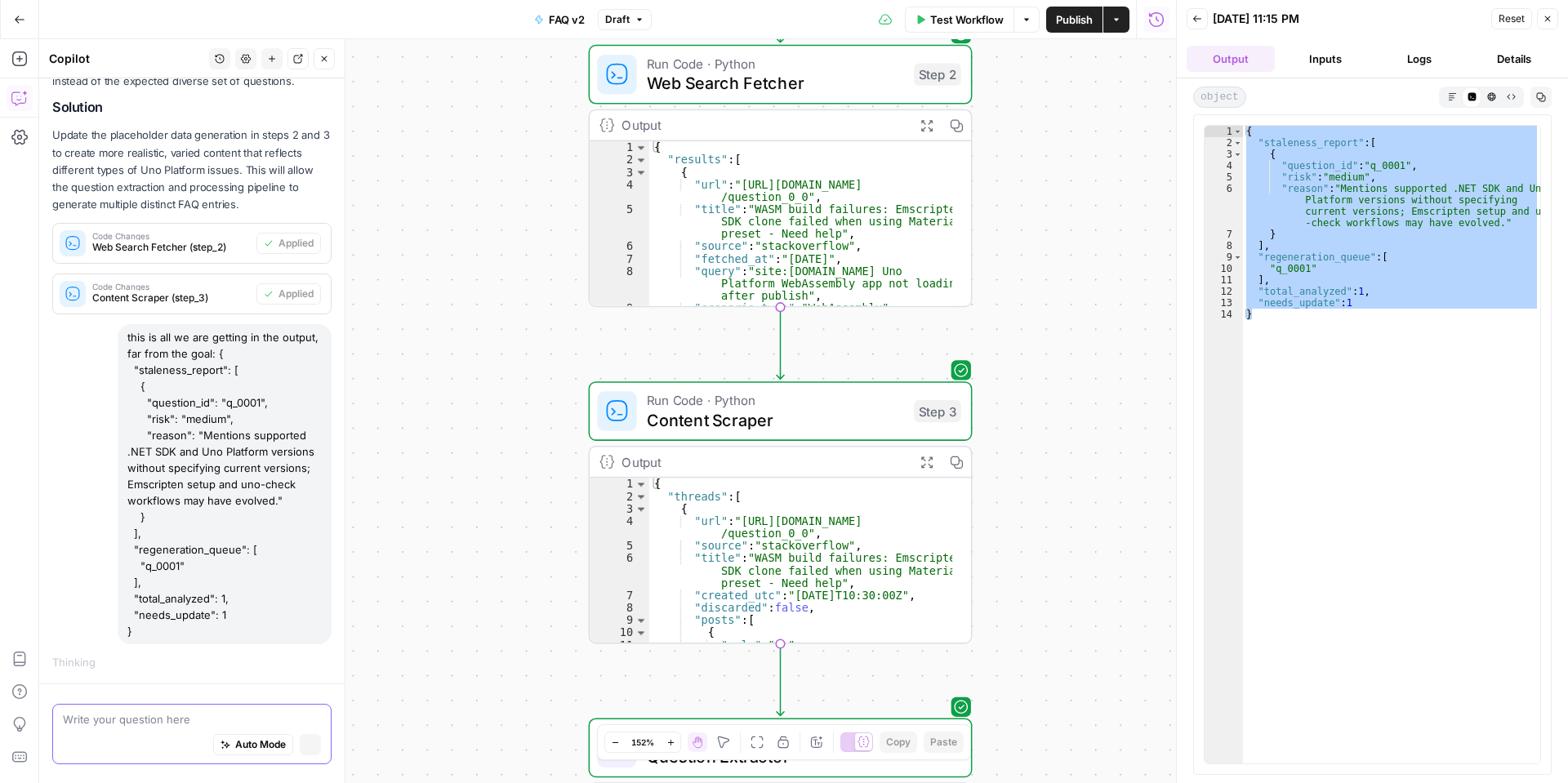
scroll to position [414, 0]
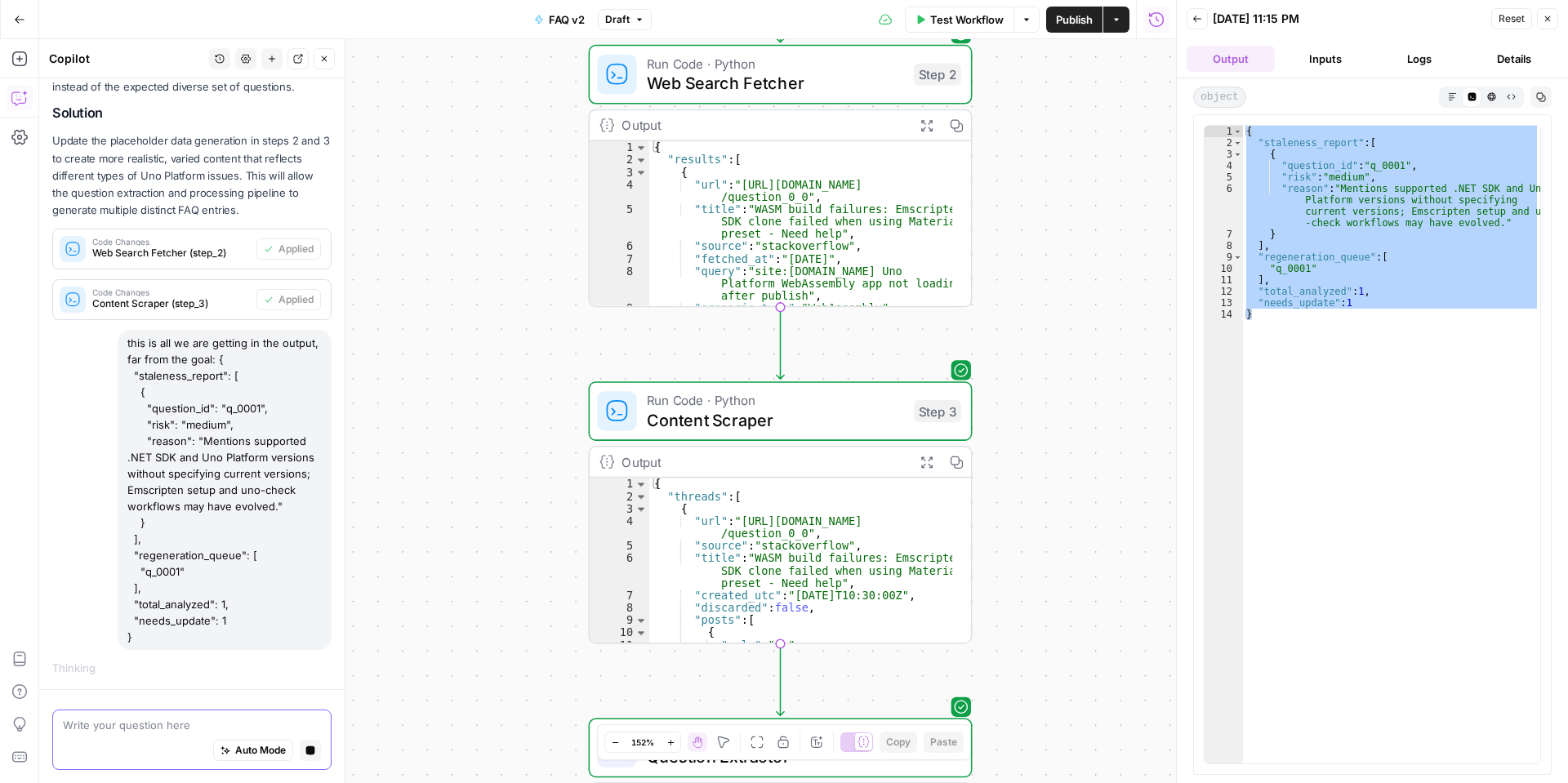
click at [220, 753] on icon "button" at bounding box center [225, 750] width 9 height 9
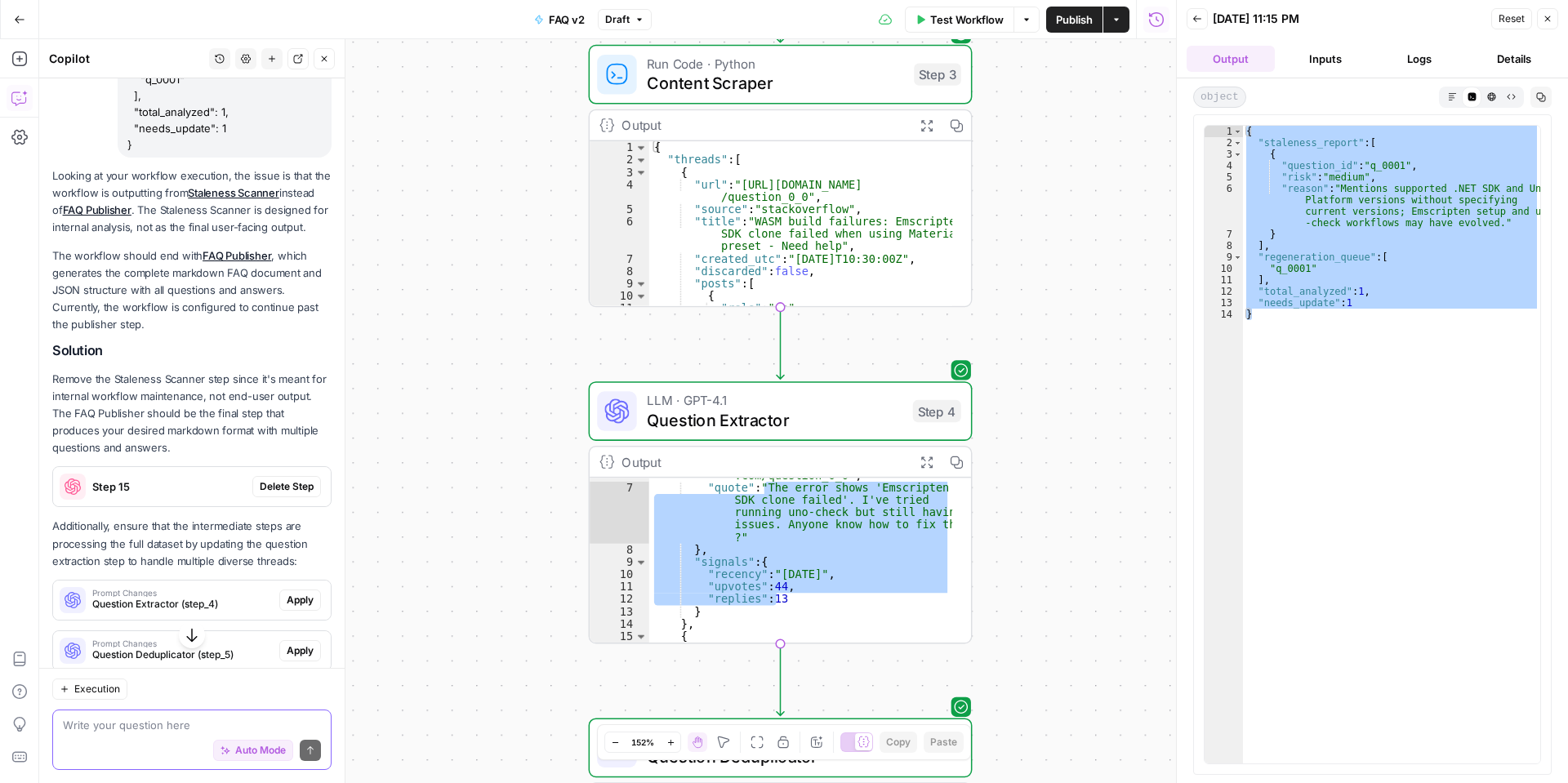
scroll to position [927, 0]
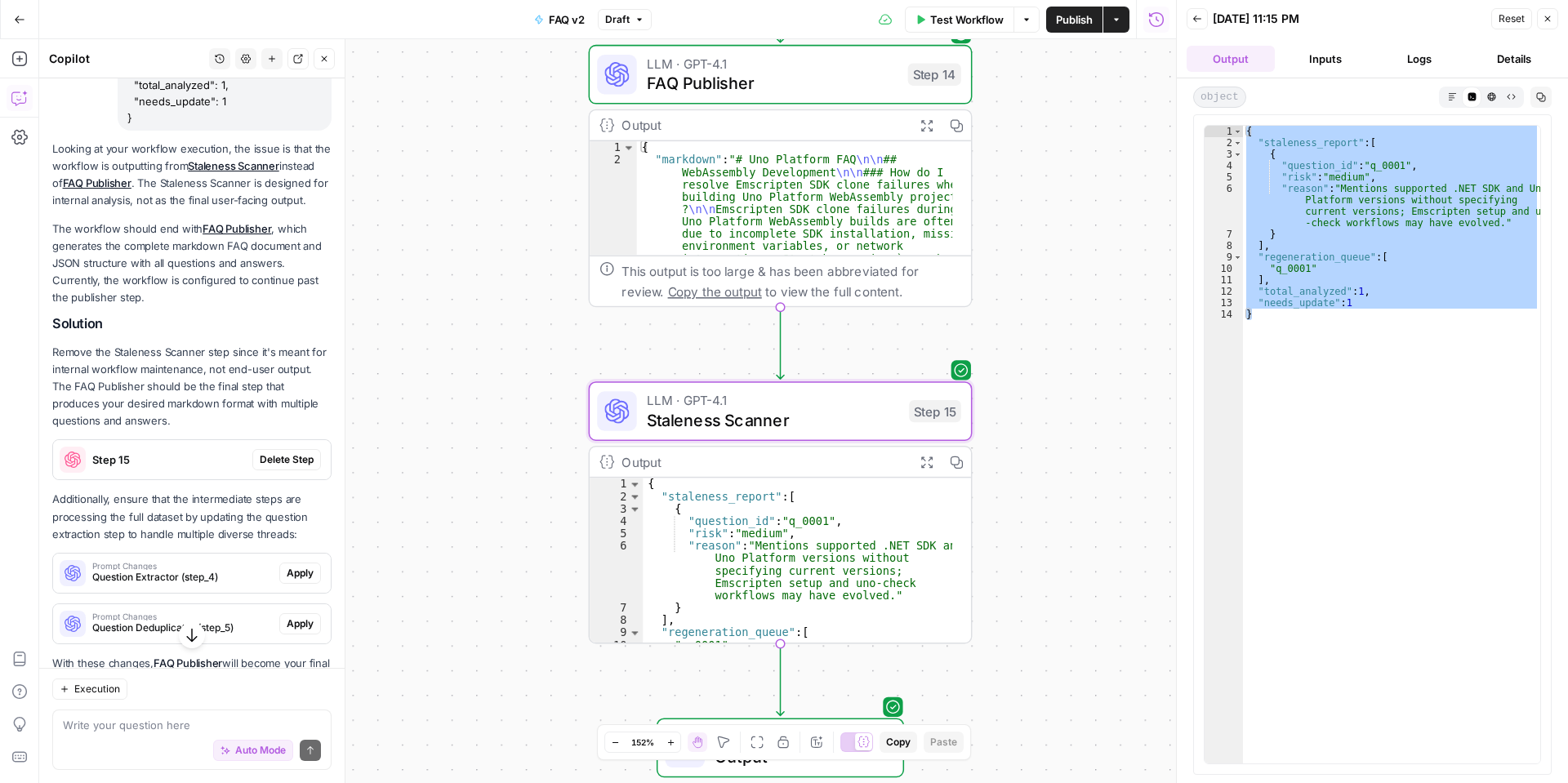
click at [272, 467] on span "Delete Step" at bounding box center [286, 459] width 53 height 15
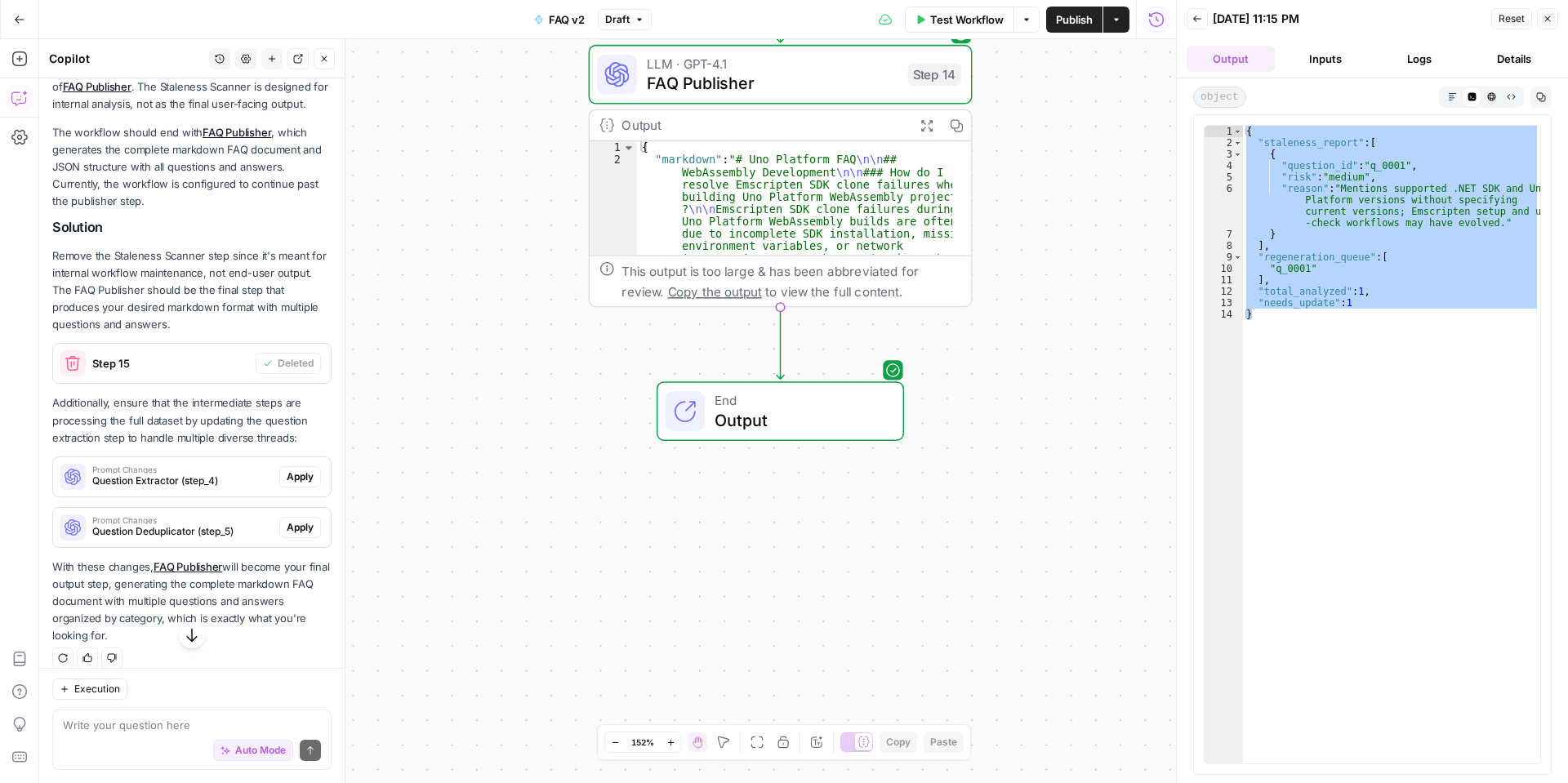
scroll to position [1091, 0]
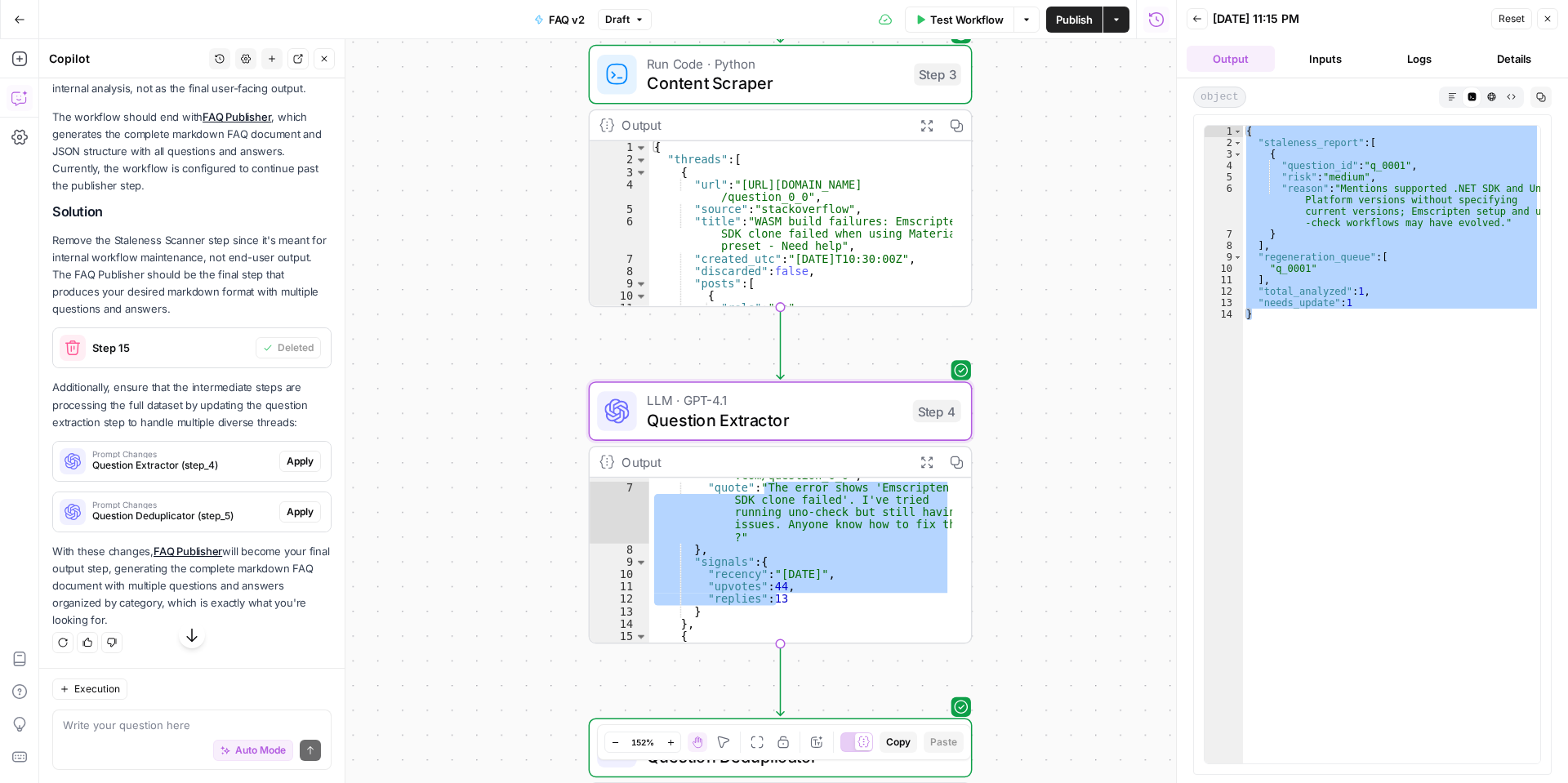
click at [246, 473] on span "Question Extractor (step_4)" at bounding box center [182, 466] width 180 height 15
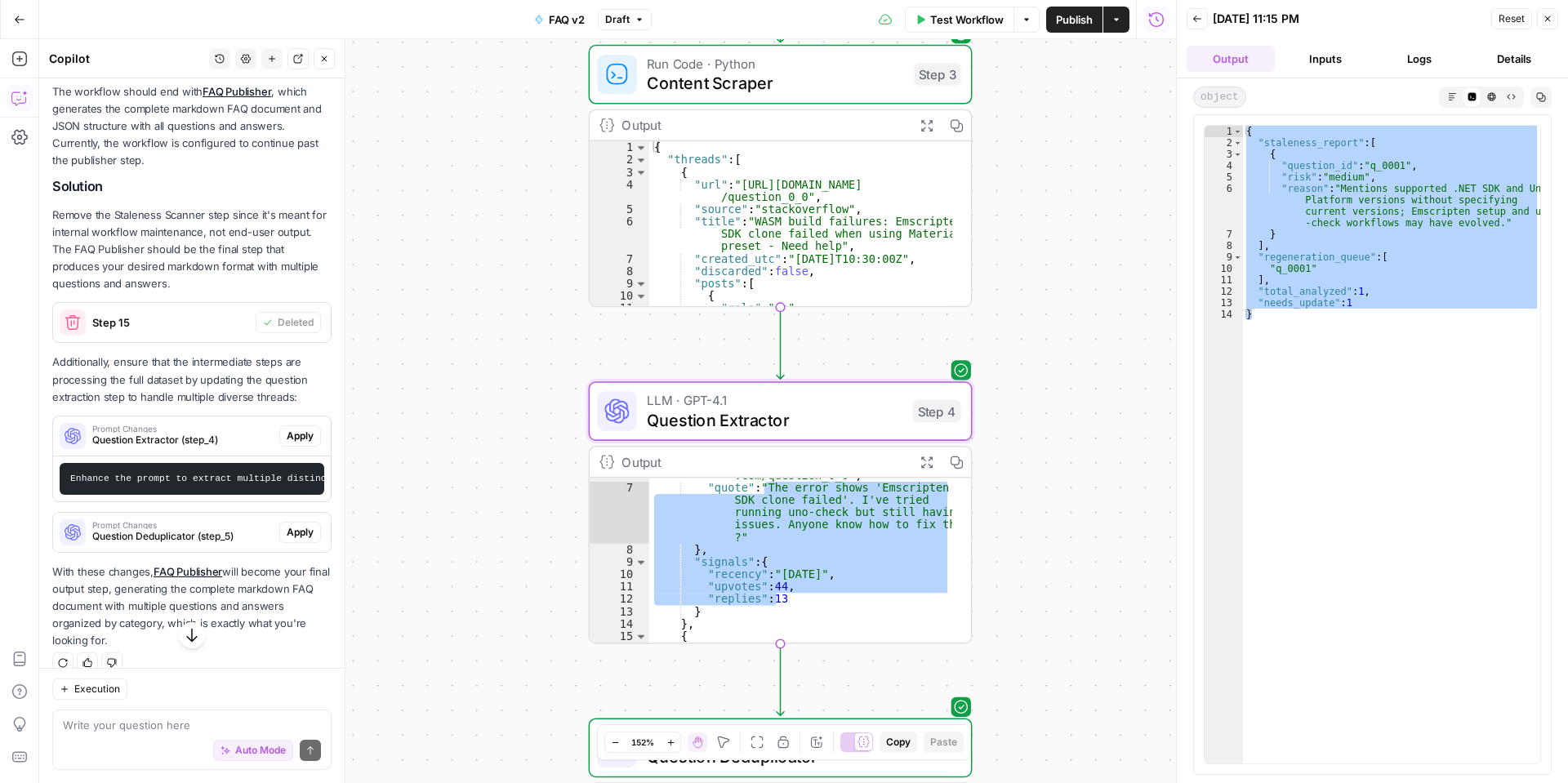
click at [287, 444] on span "Apply" at bounding box center [300, 436] width 27 height 15
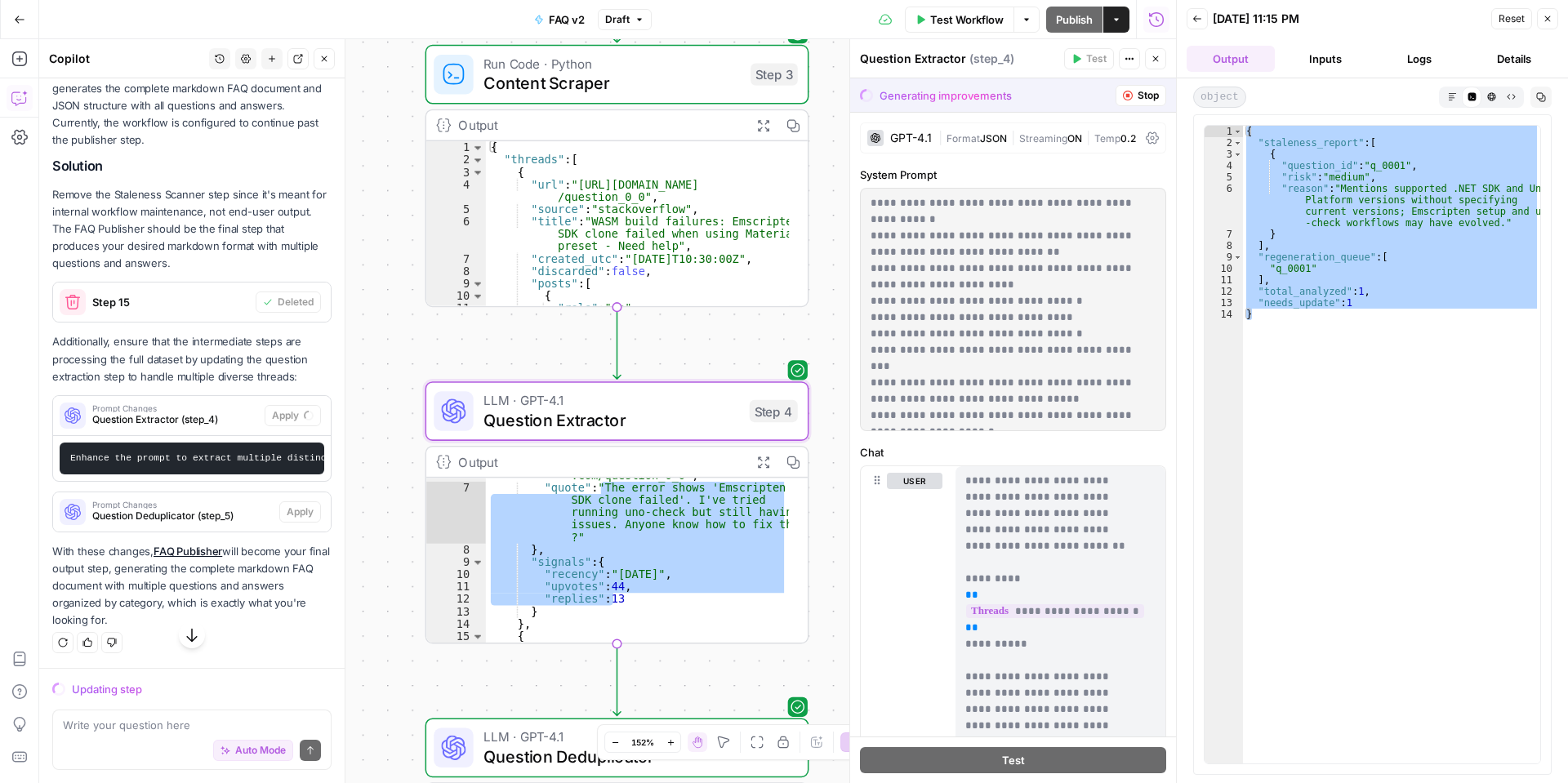
scroll to position [1122, 0]
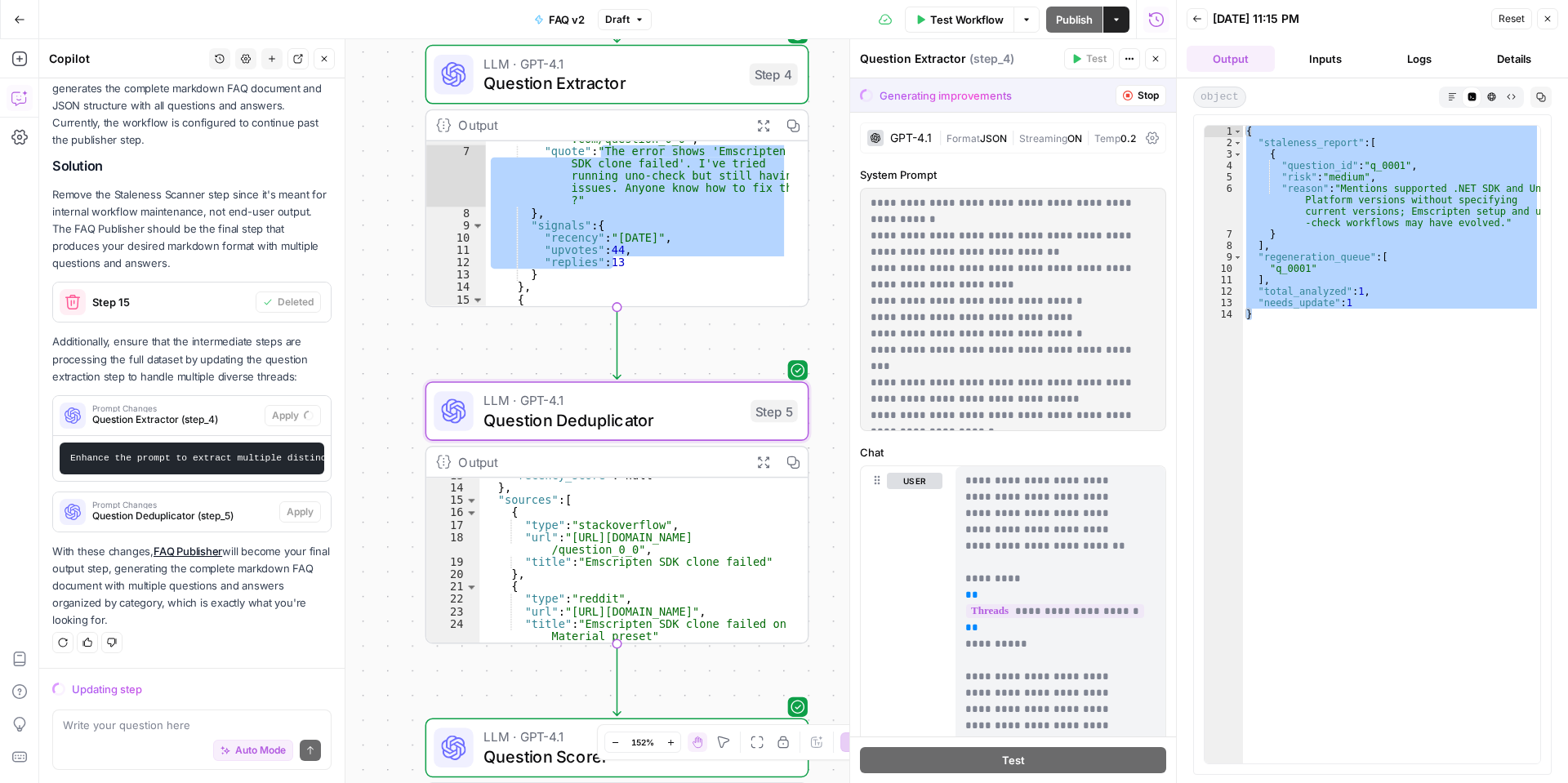
click at [219, 502] on span "Prompt Changes" at bounding box center [182, 504] width 180 height 8
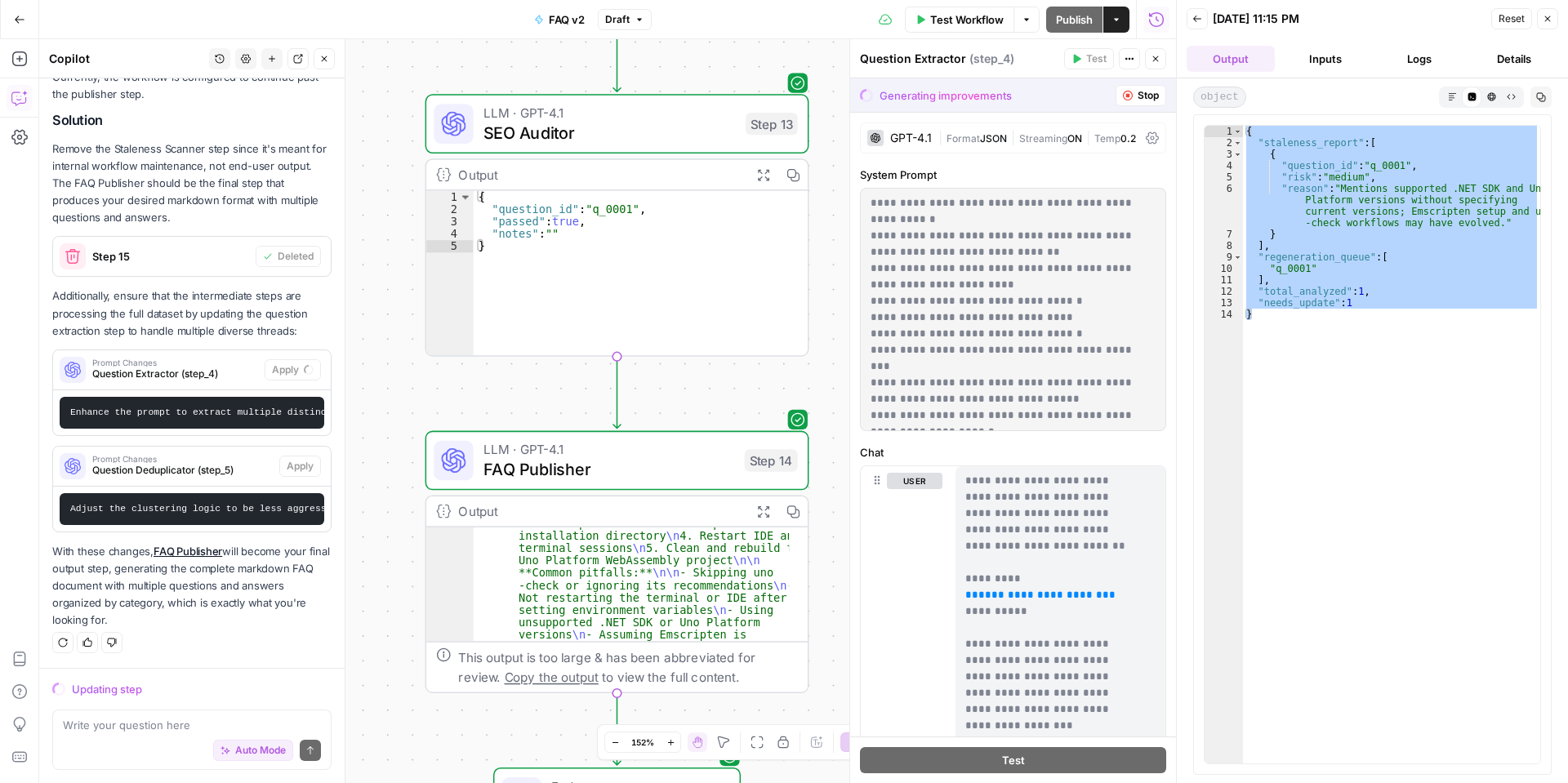
scroll to position [235, 0]
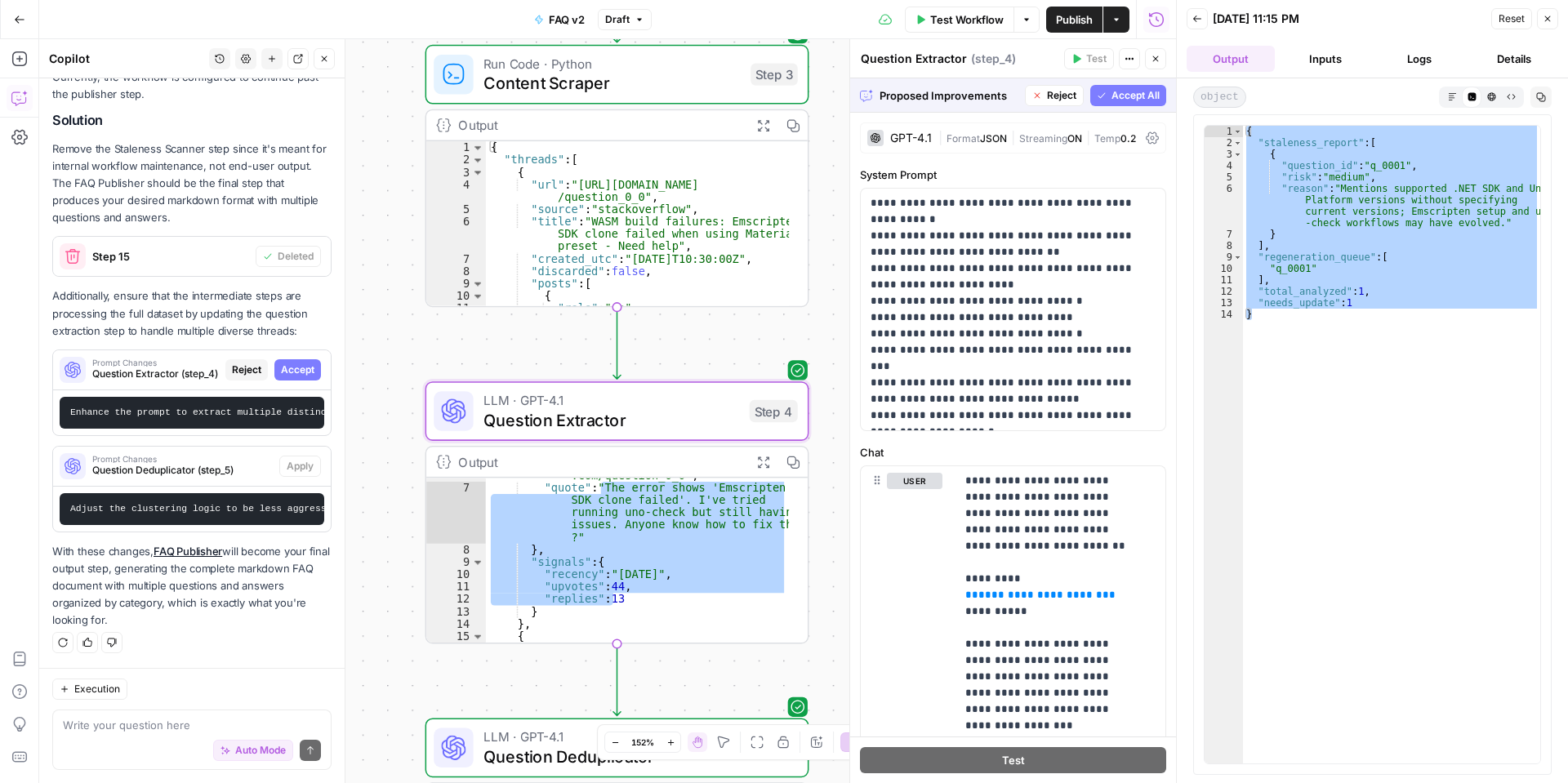
click at [295, 363] on span "Accept" at bounding box center [298, 370] width 34 height 15
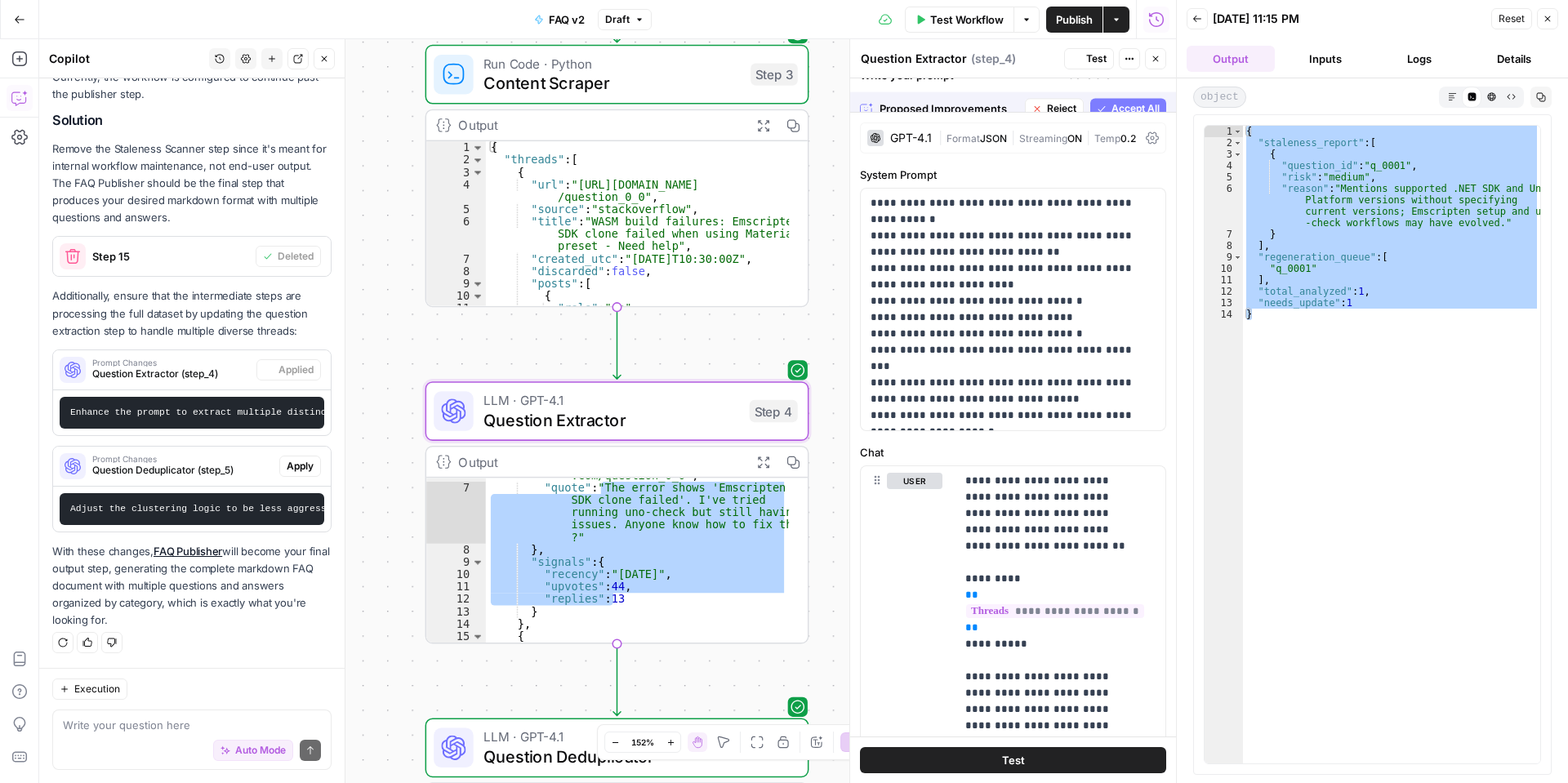
scroll to position [1232, 0]
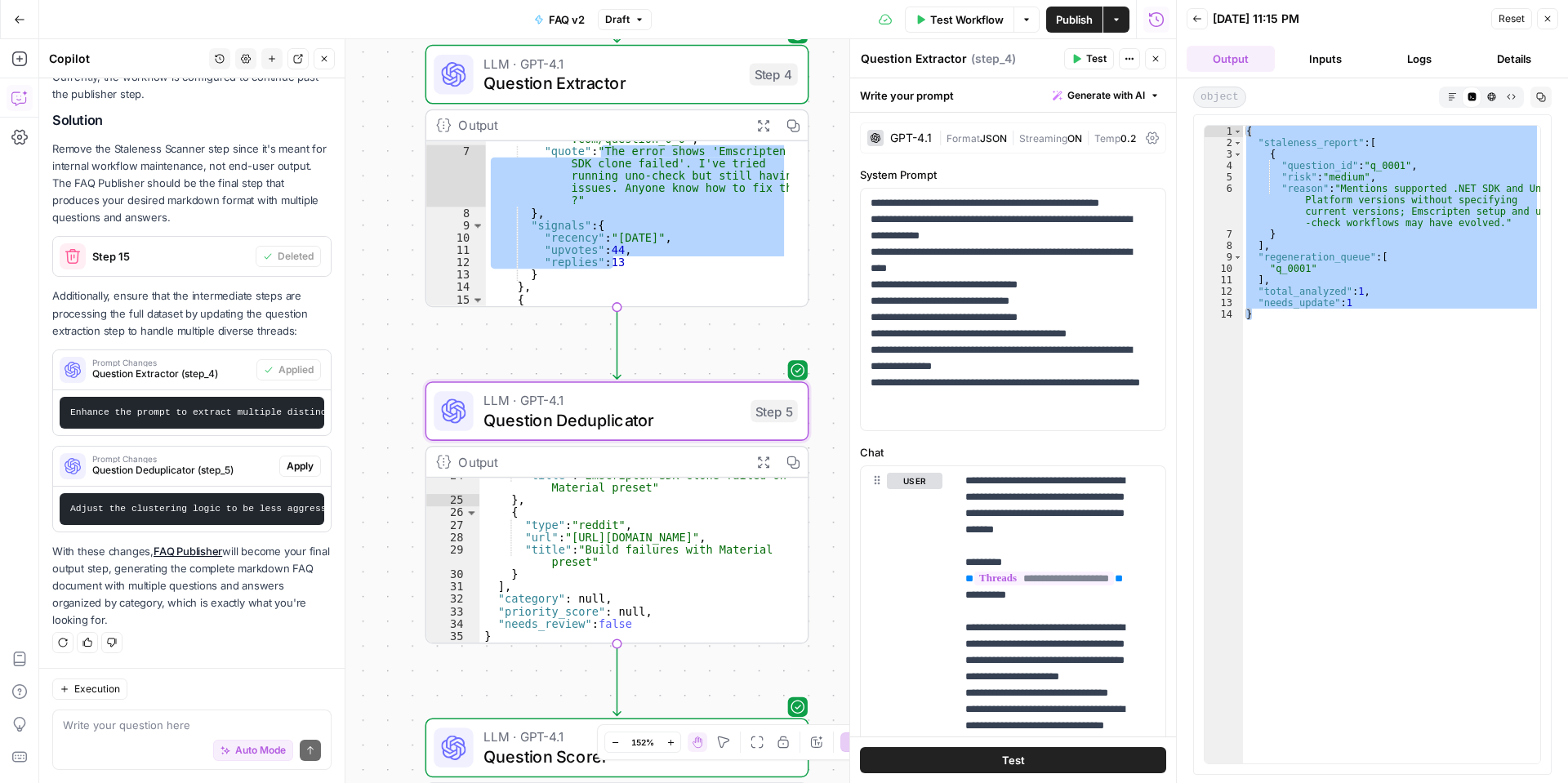
click at [296, 459] on span "Apply" at bounding box center [300, 466] width 27 height 15
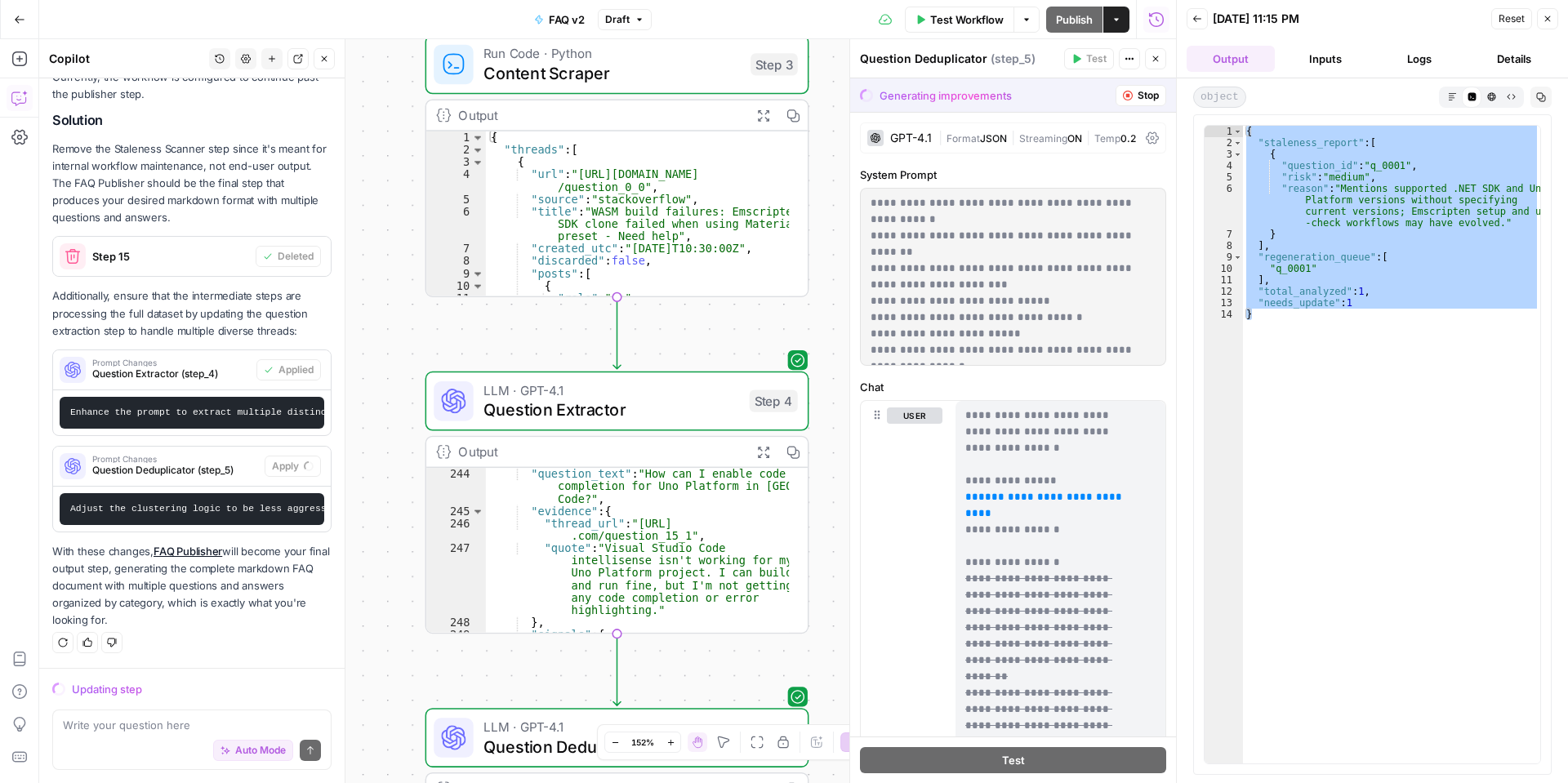
scroll to position [3332, 0]
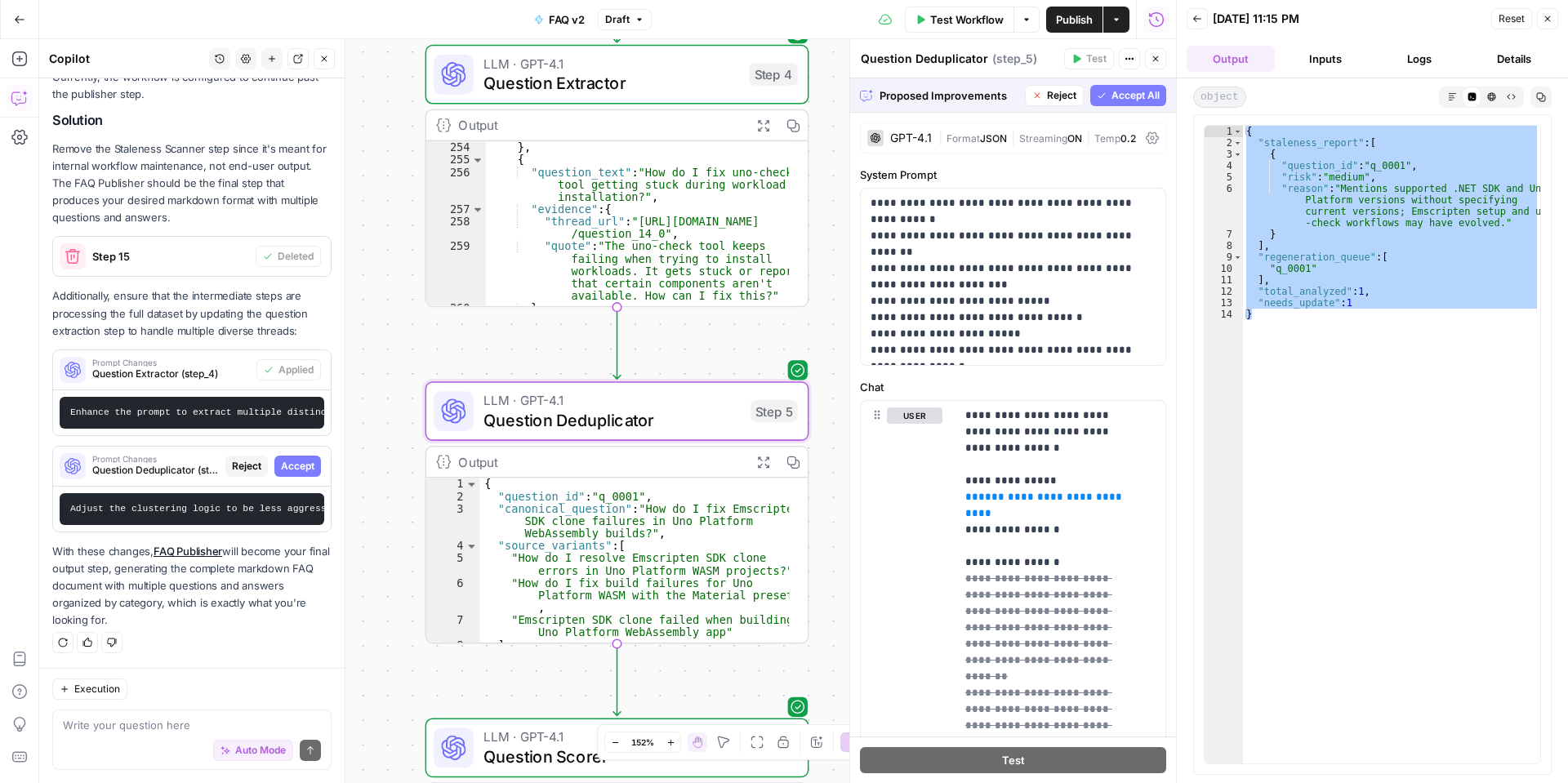
click at [292, 459] on span "Accept" at bounding box center [298, 466] width 34 height 15
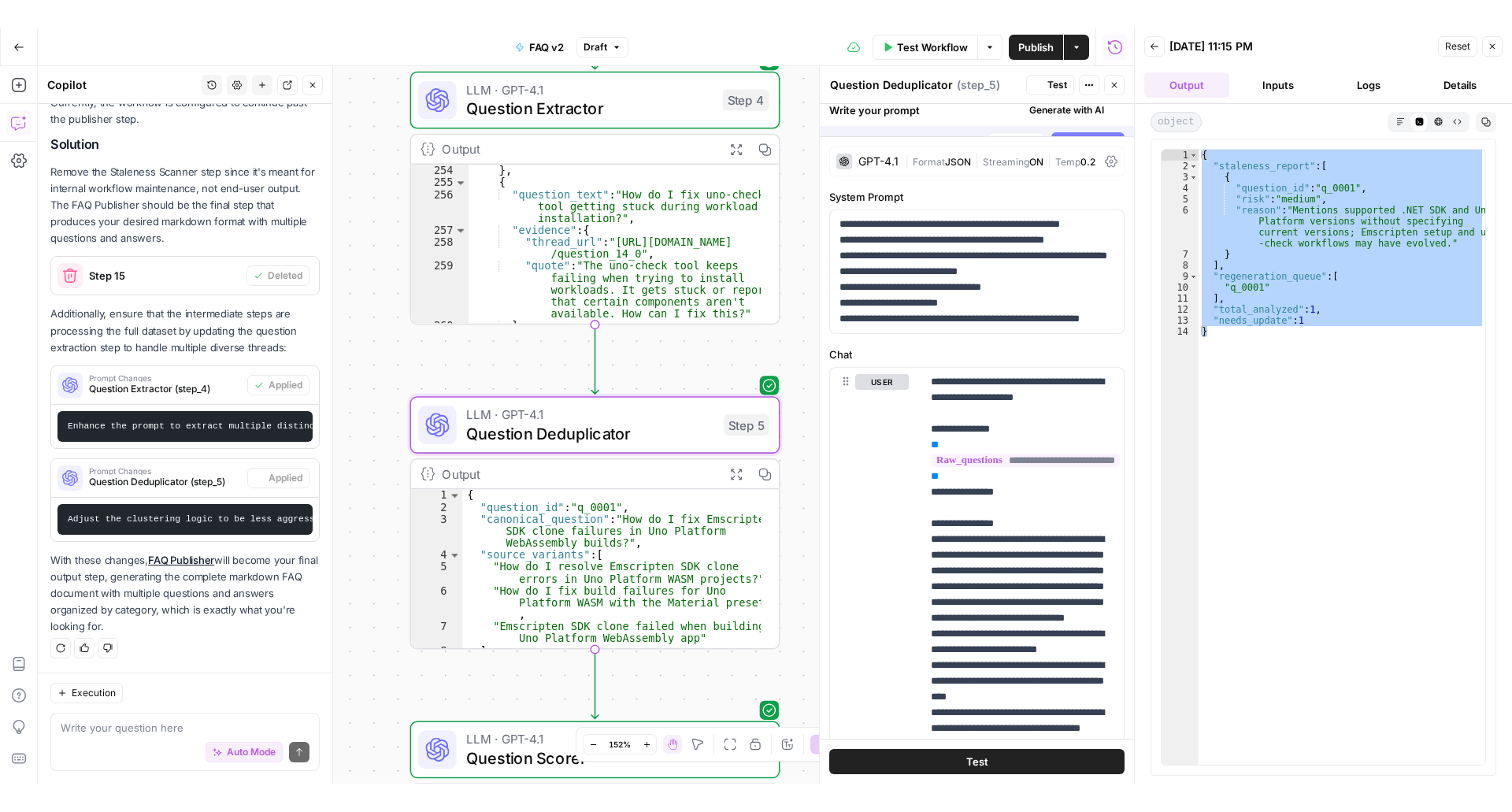
scroll to position [1188, 0]
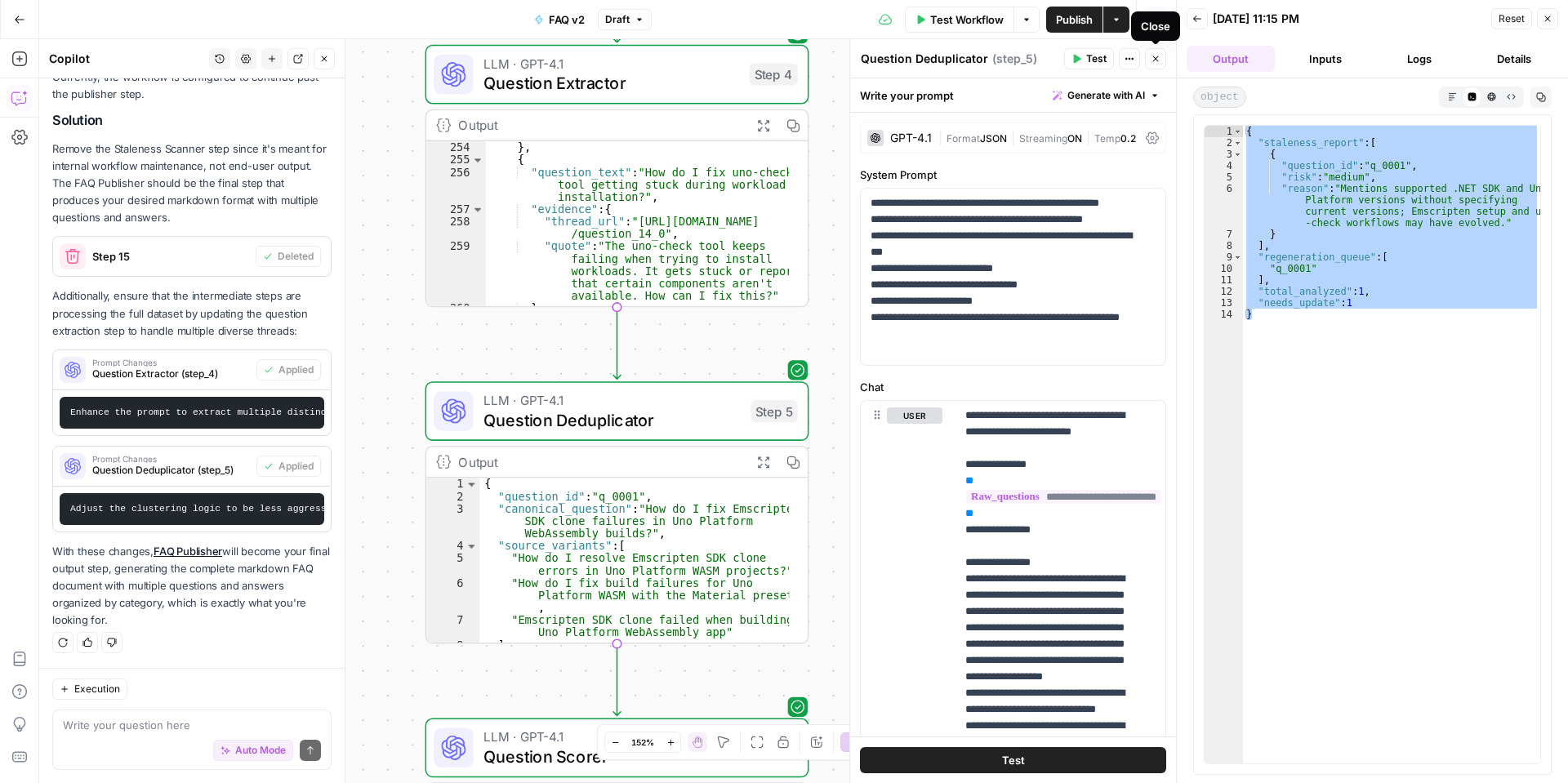
click at [1149, 61] on button "Close" at bounding box center [1155, 58] width 22 height 22
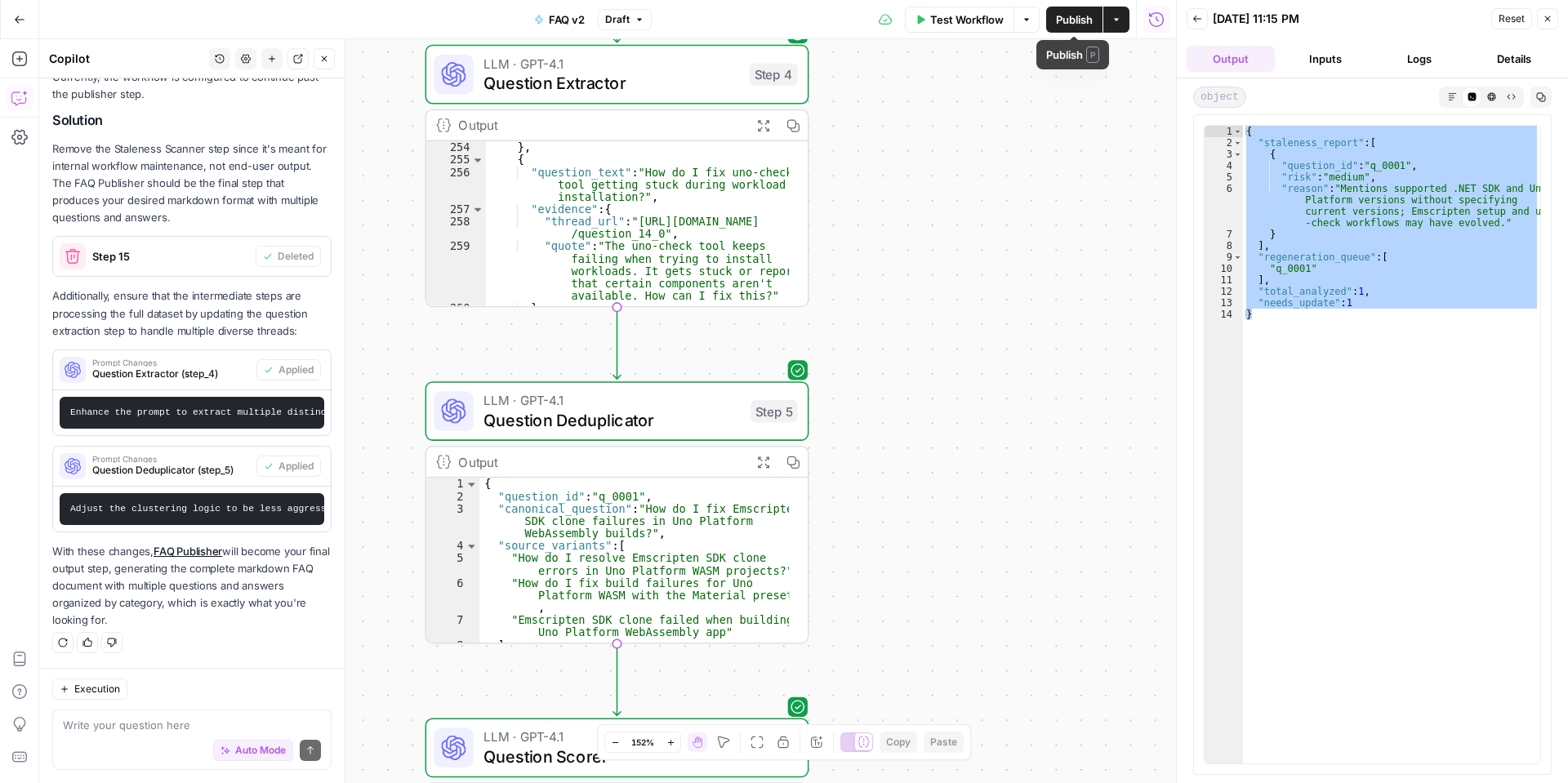
click at [995, 27] on span "Test Workflow" at bounding box center [967, 19] width 73 height 16
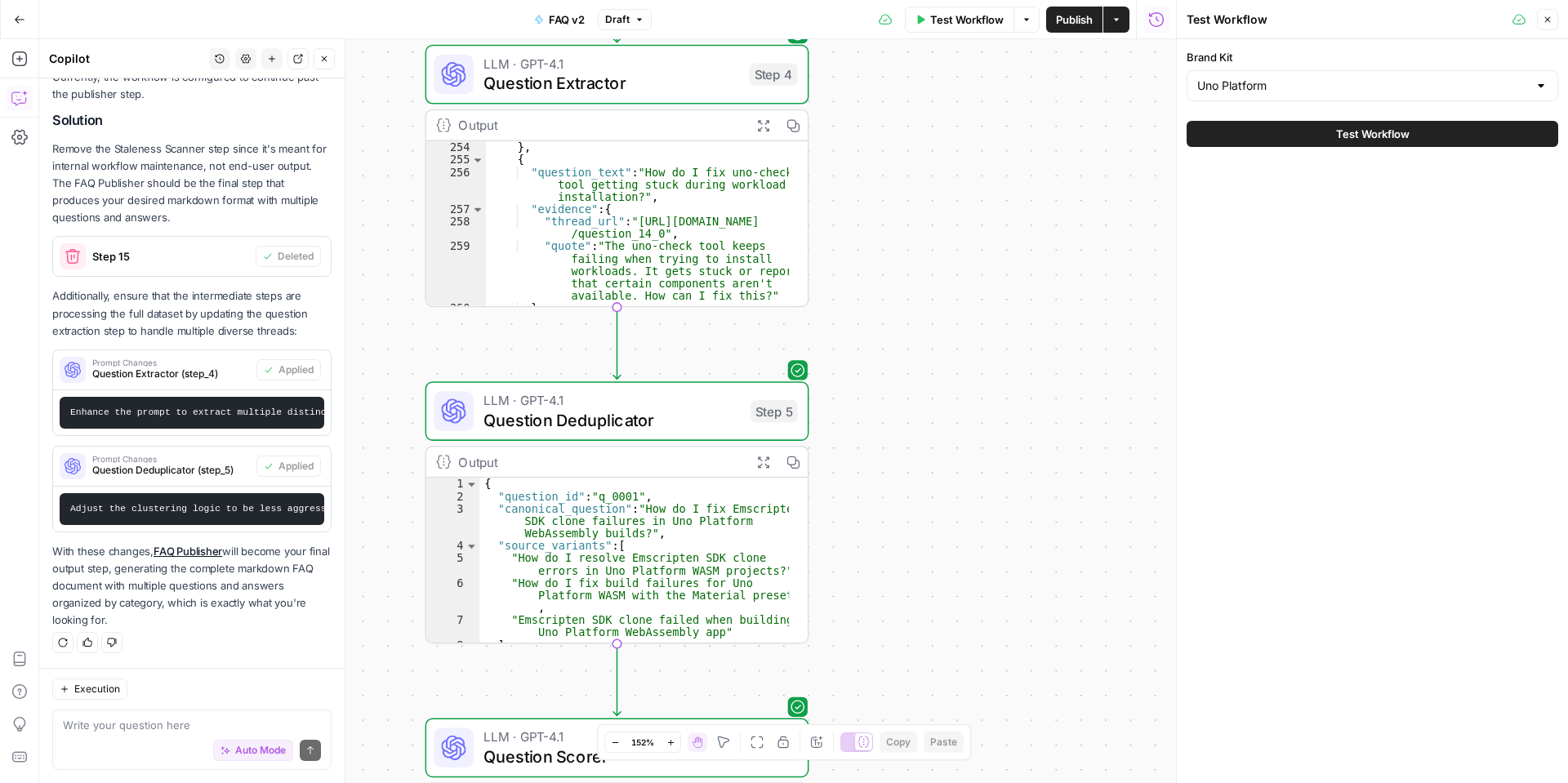
click at [1301, 128] on button "Test Workflow" at bounding box center [1372, 134] width 371 height 26
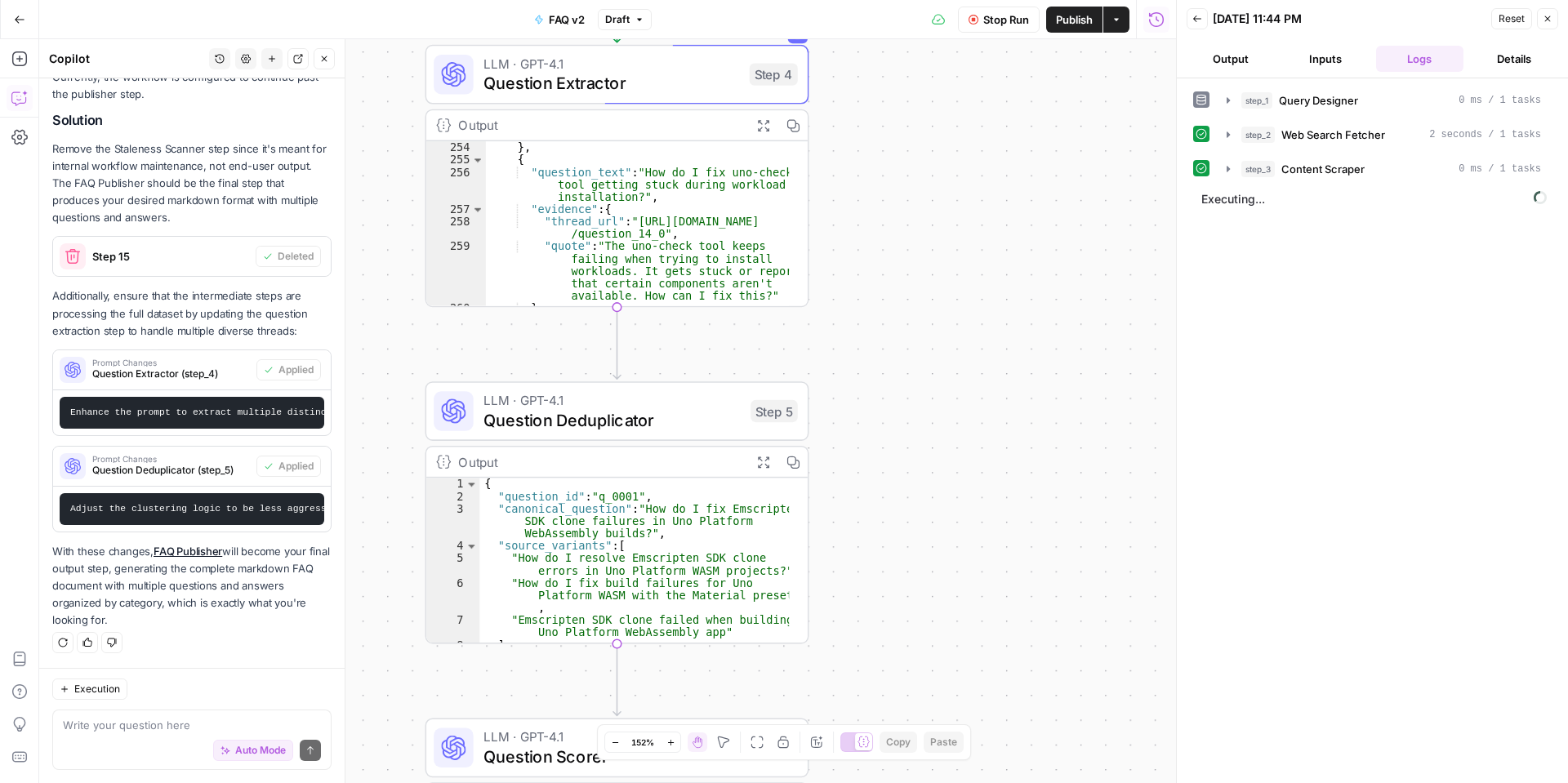
drag, startPoint x: 853, startPoint y: 617, endPoint x: 1207, endPoint y: 647, distance: 355.3
click at [1207, 647] on div "step_1 Query Designer 0 ms / 1 tasks step_2 Web Search Fetcher 2 seconds / 1 ta…" at bounding box center [1372, 430] width 358 height 688
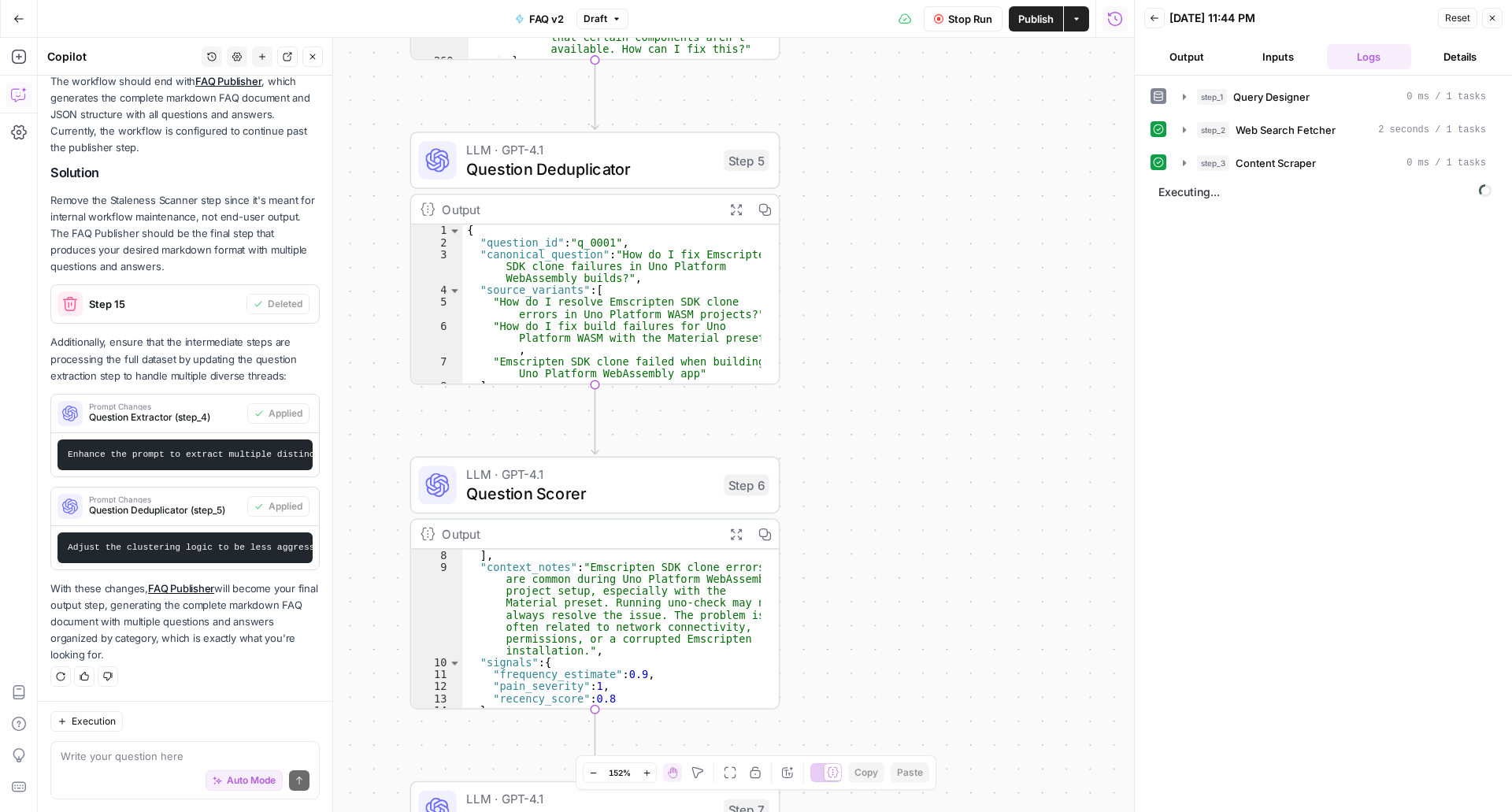
scroll to position [1132, 0]
type textarea "**********"
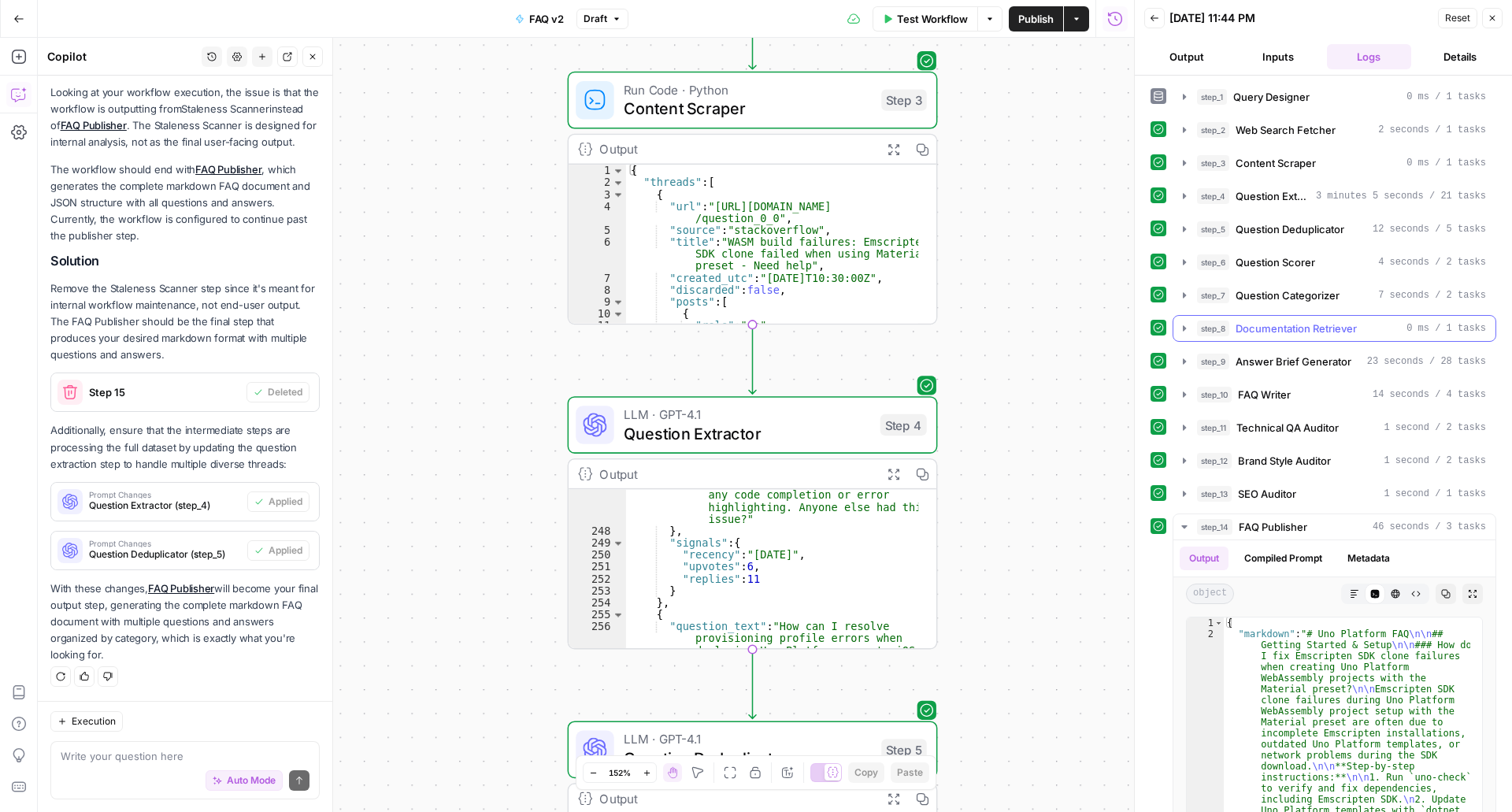
scroll to position [131, 0]
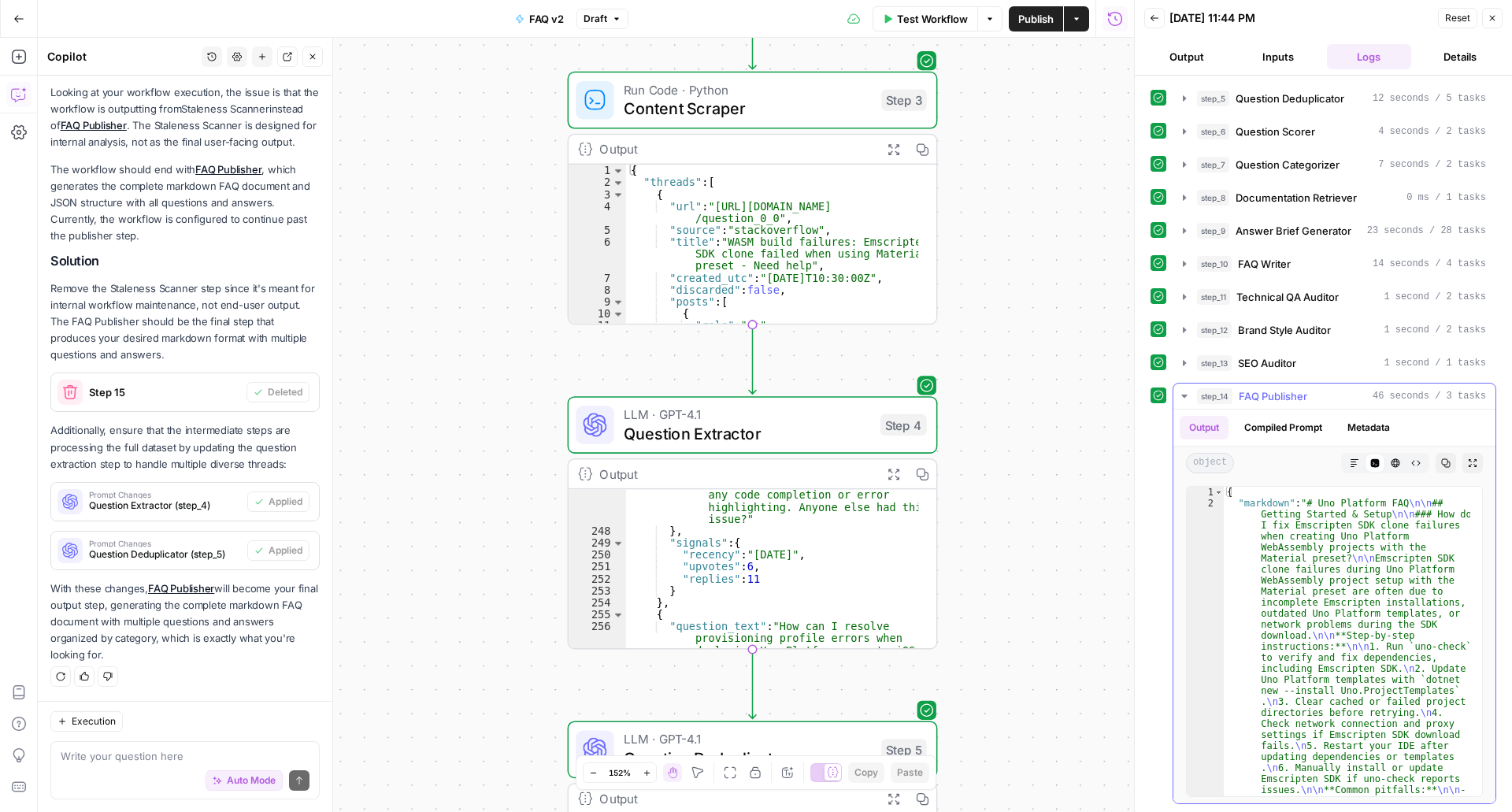
click at [1209, 426] on button "Output" at bounding box center [1205, 428] width 49 height 24
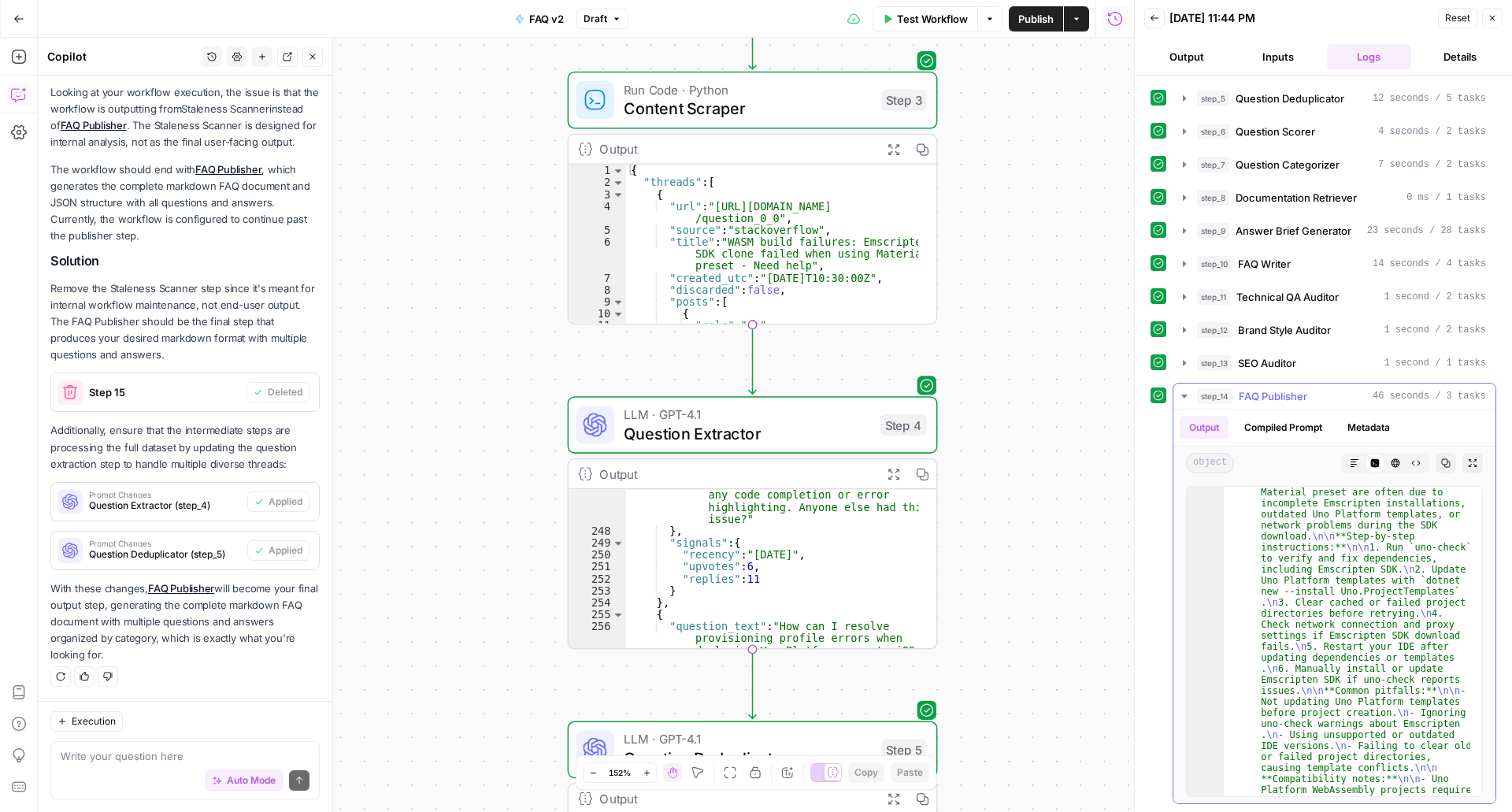
scroll to position [99, 0]
click at [1350, 461] on icon "button" at bounding box center [1355, 463] width 9 height 9
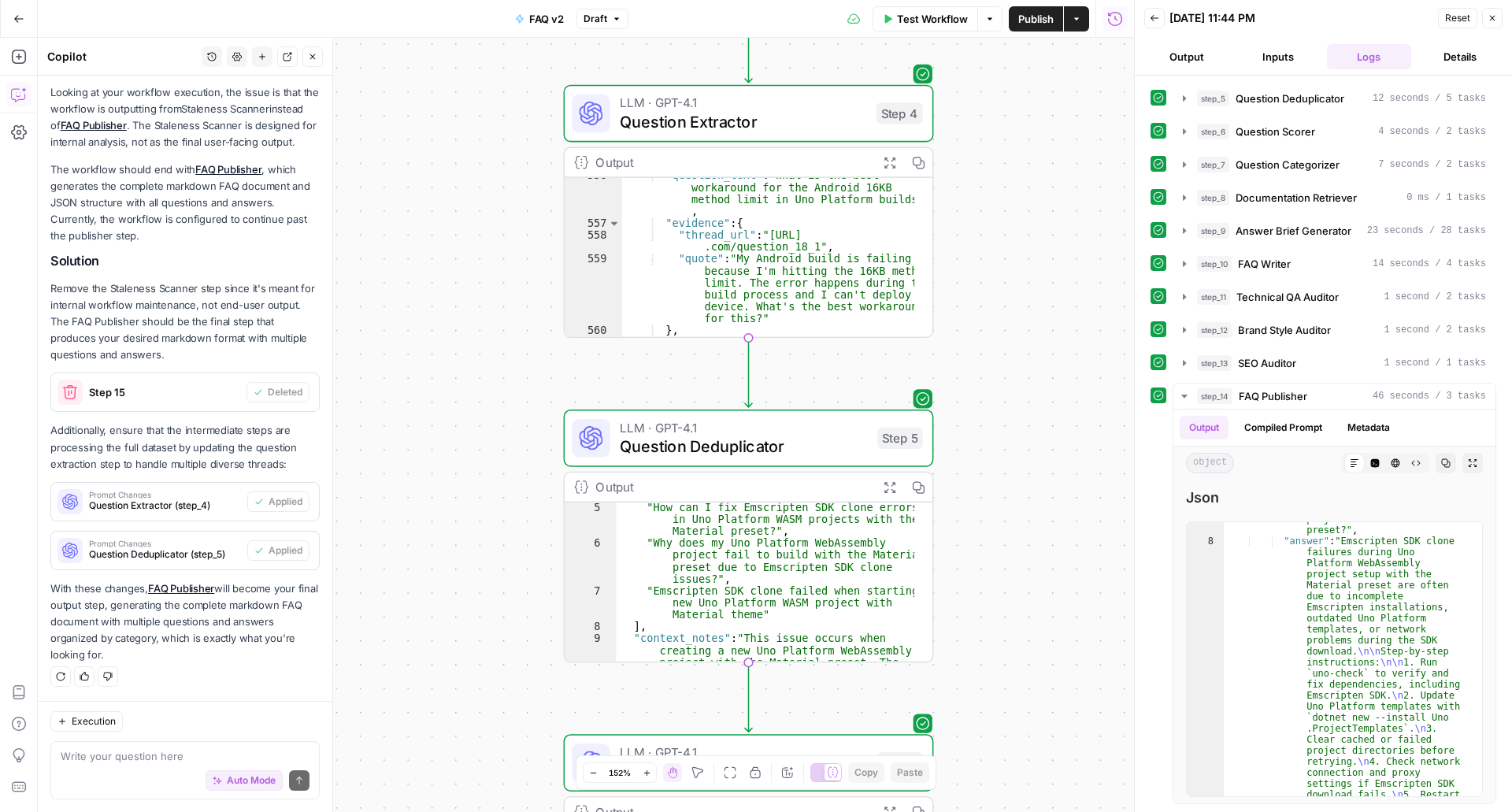
scroll to position [7511, 0]
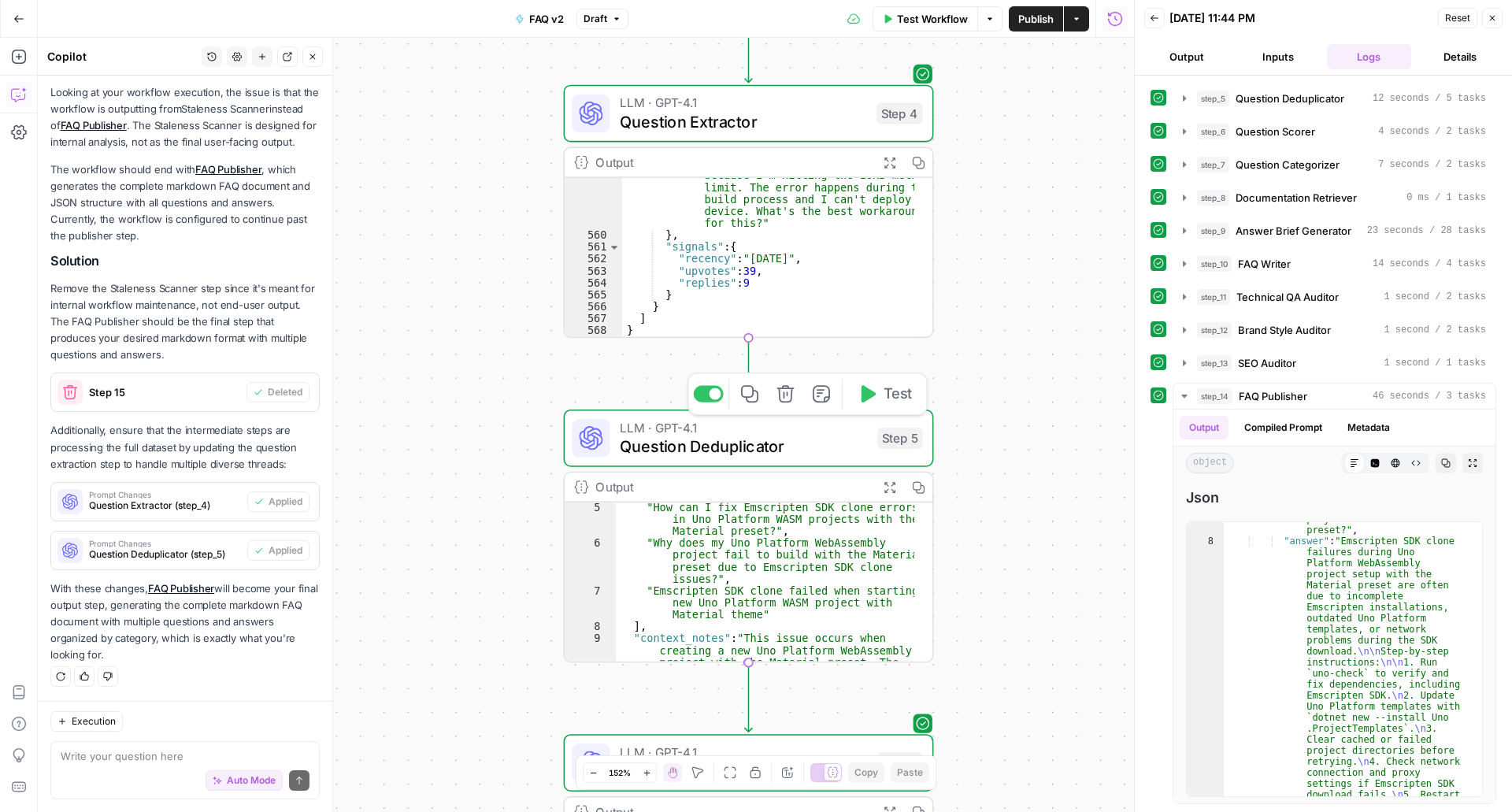
click at [812, 443] on span "Question Deduplicator" at bounding box center [743, 447] width 248 height 24
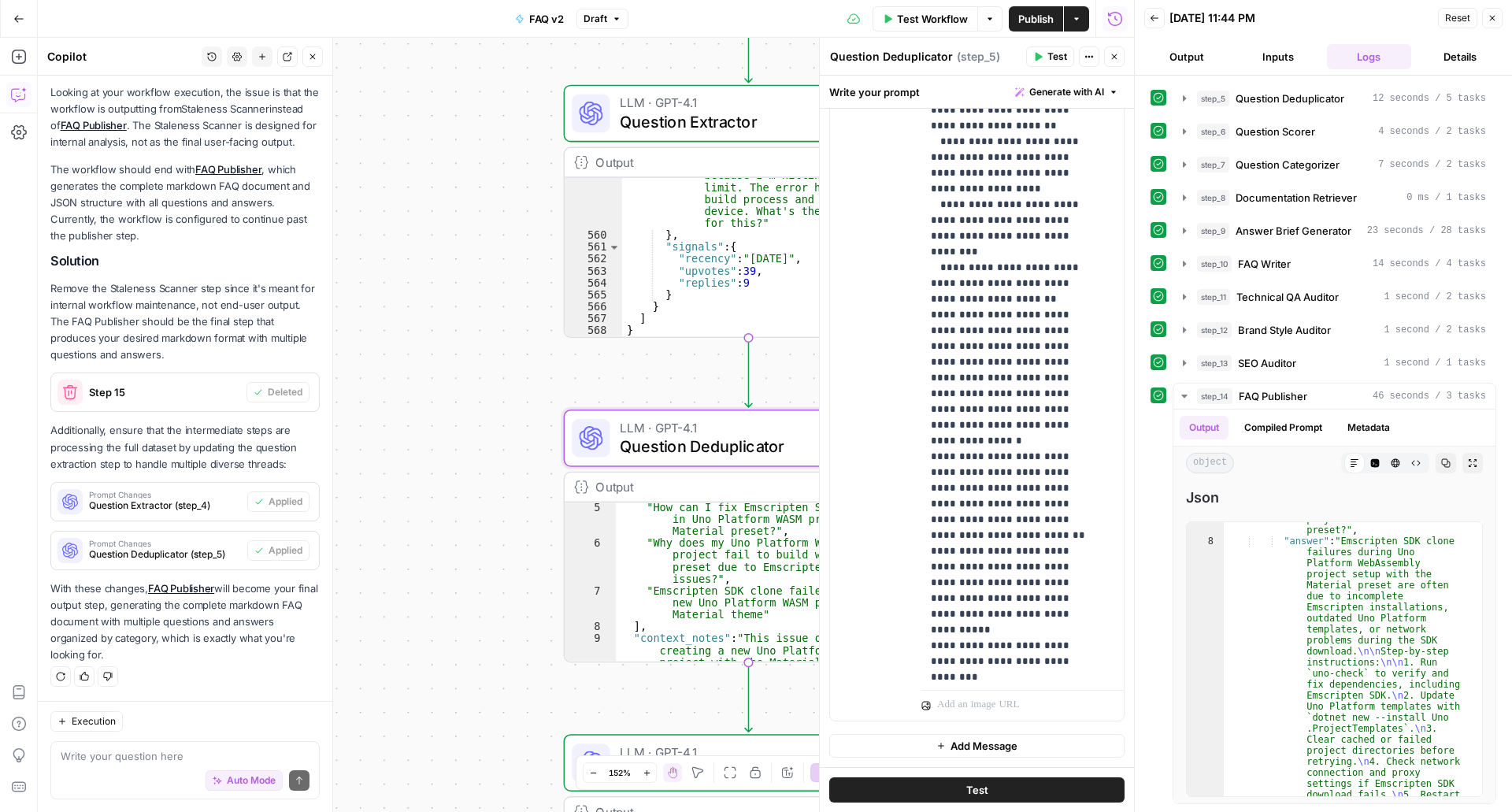
scroll to position [308, 0]
click at [1350, 460] on icon at bounding box center [1355, 463] width 9 height 9
click at [1371, 463] on icon "button" at bounding box center [1375, 464] width 9 height 9
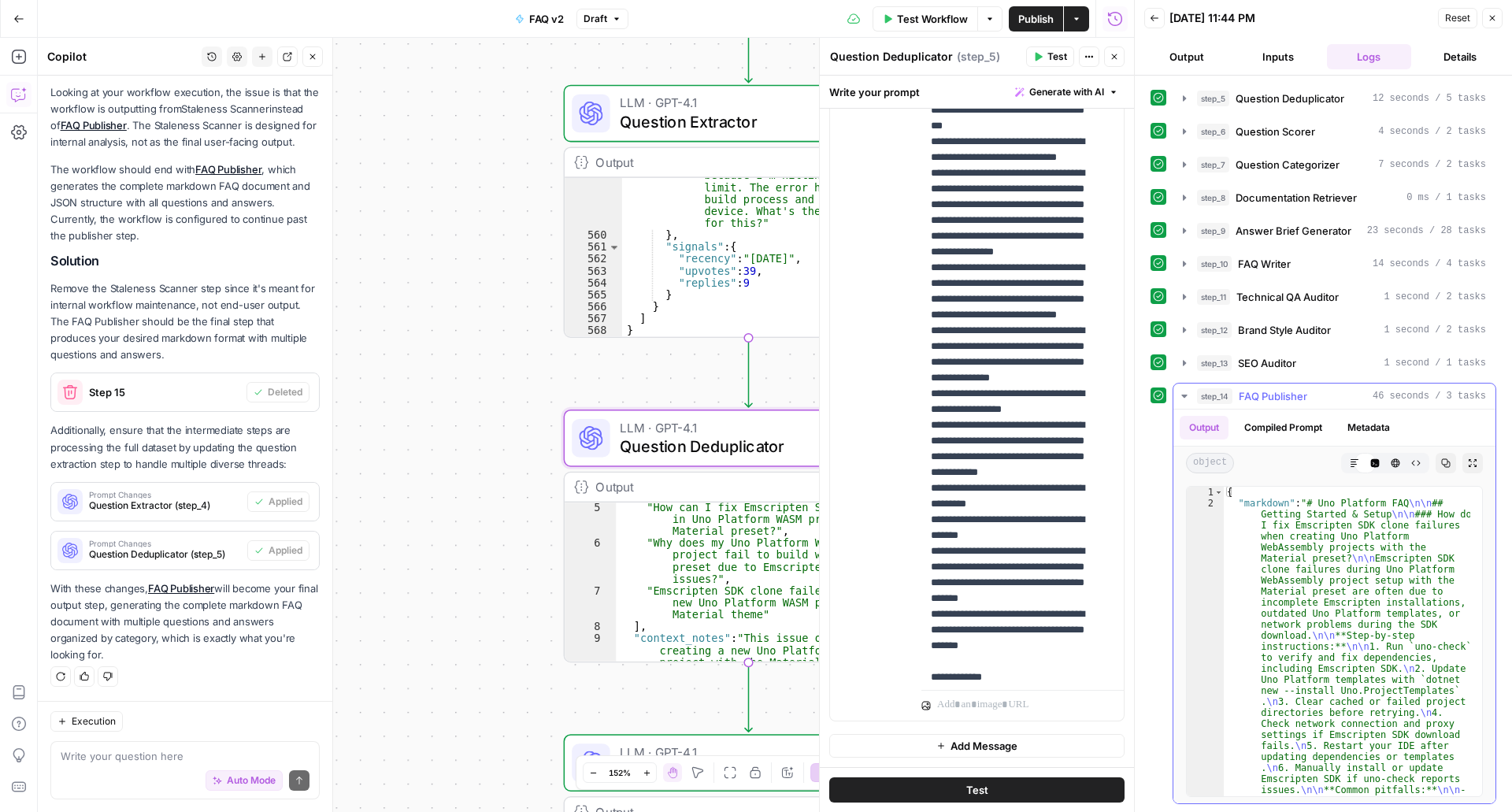
scroll to position [0, 0]
click at [1341, 460] on div "Markdown Code Editor HTML Viewer Raw Output" at bounding box center [1385, 463] width 89 height 21
click at [1345, 460] on button "Markdown" at bounding box center [1355, 463] width 21 height 21
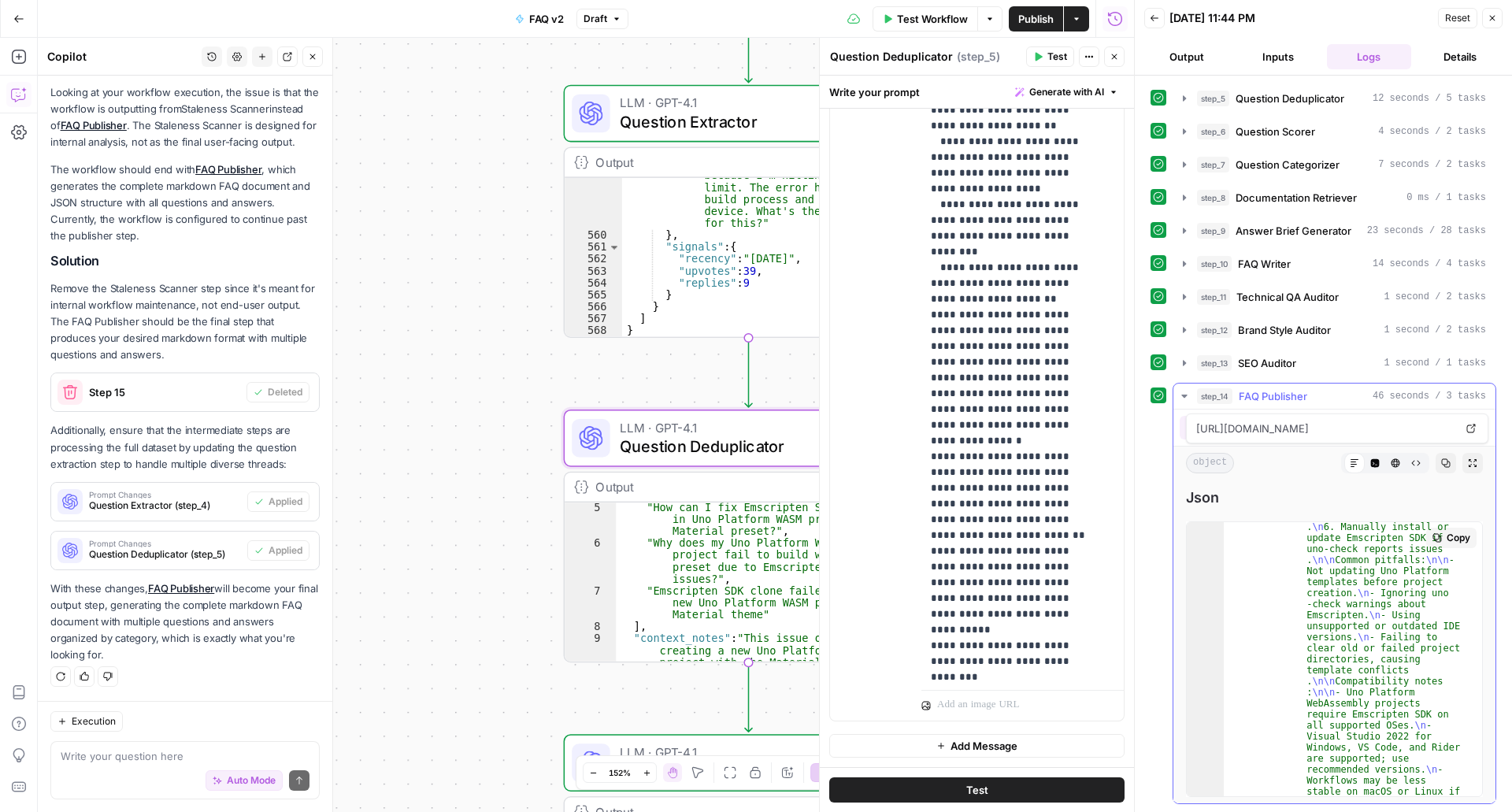
scroll to position [540, 0]
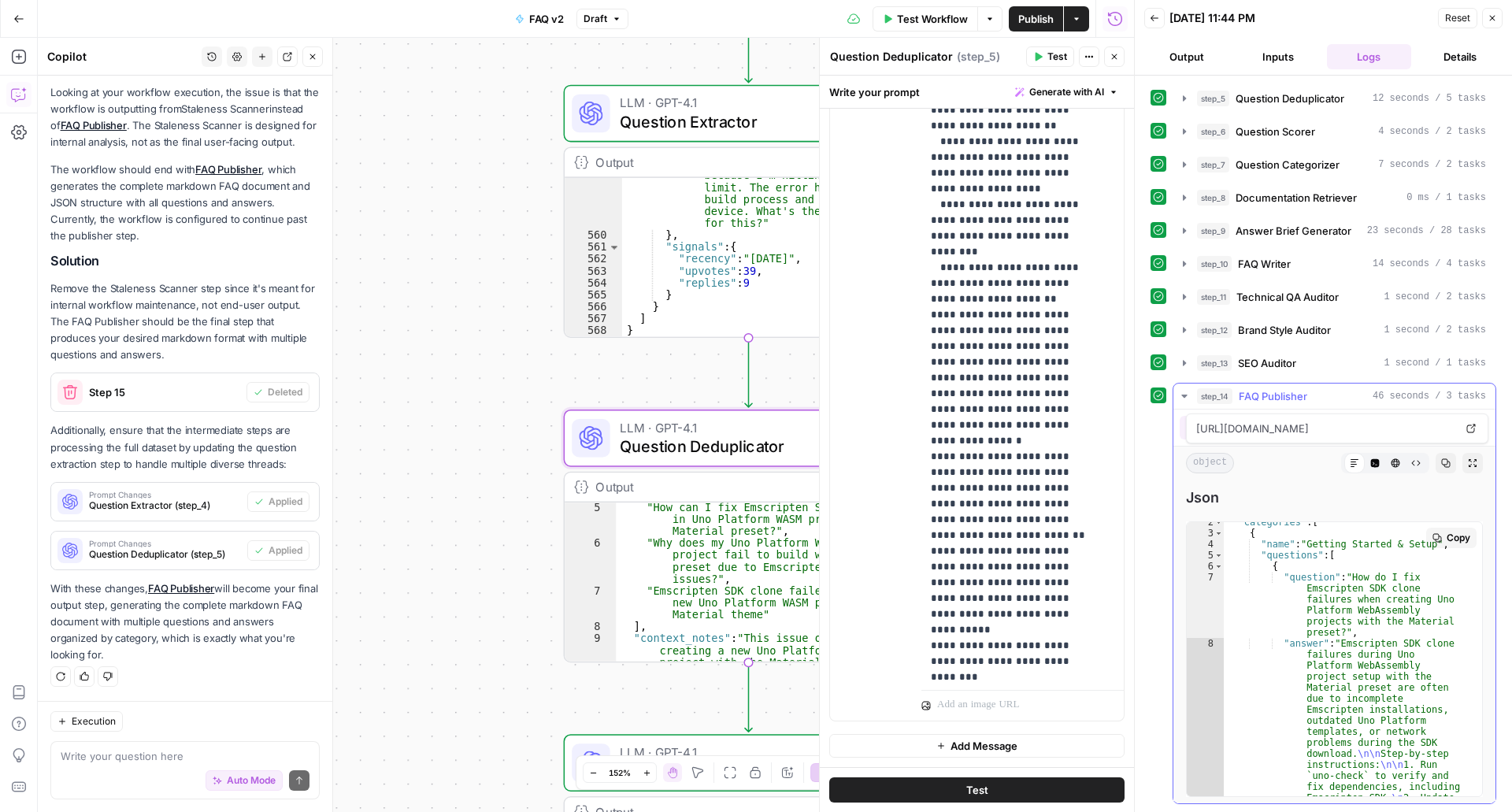
scroll to position [17, 0]
click at [1036, 23] on span "Publish" at bounding box center [1035, 18] width 35 height 15
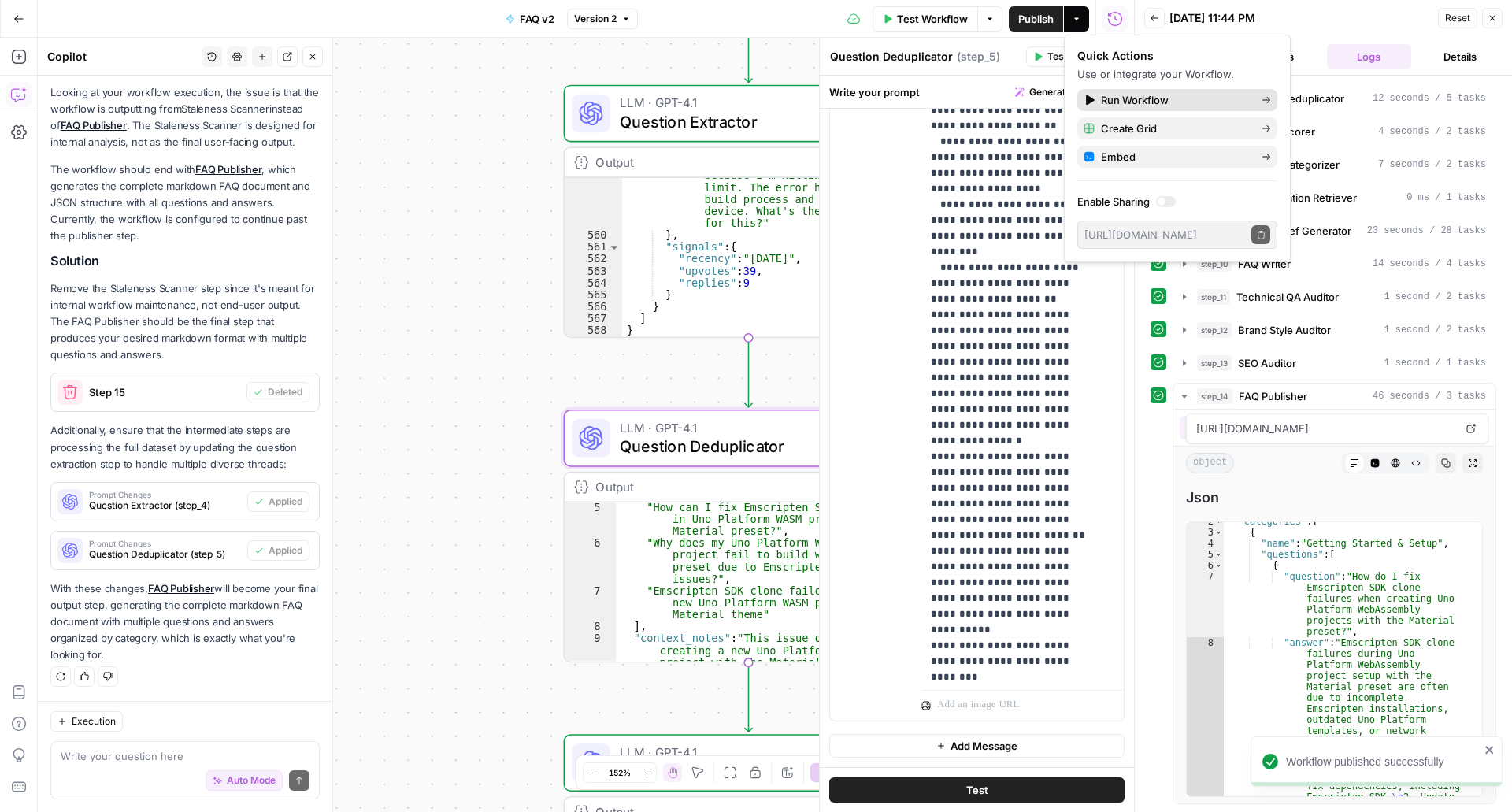
click at [1137, 100] on span "Run Workflow" at bounding box center [1176, 99] width 148 height 15
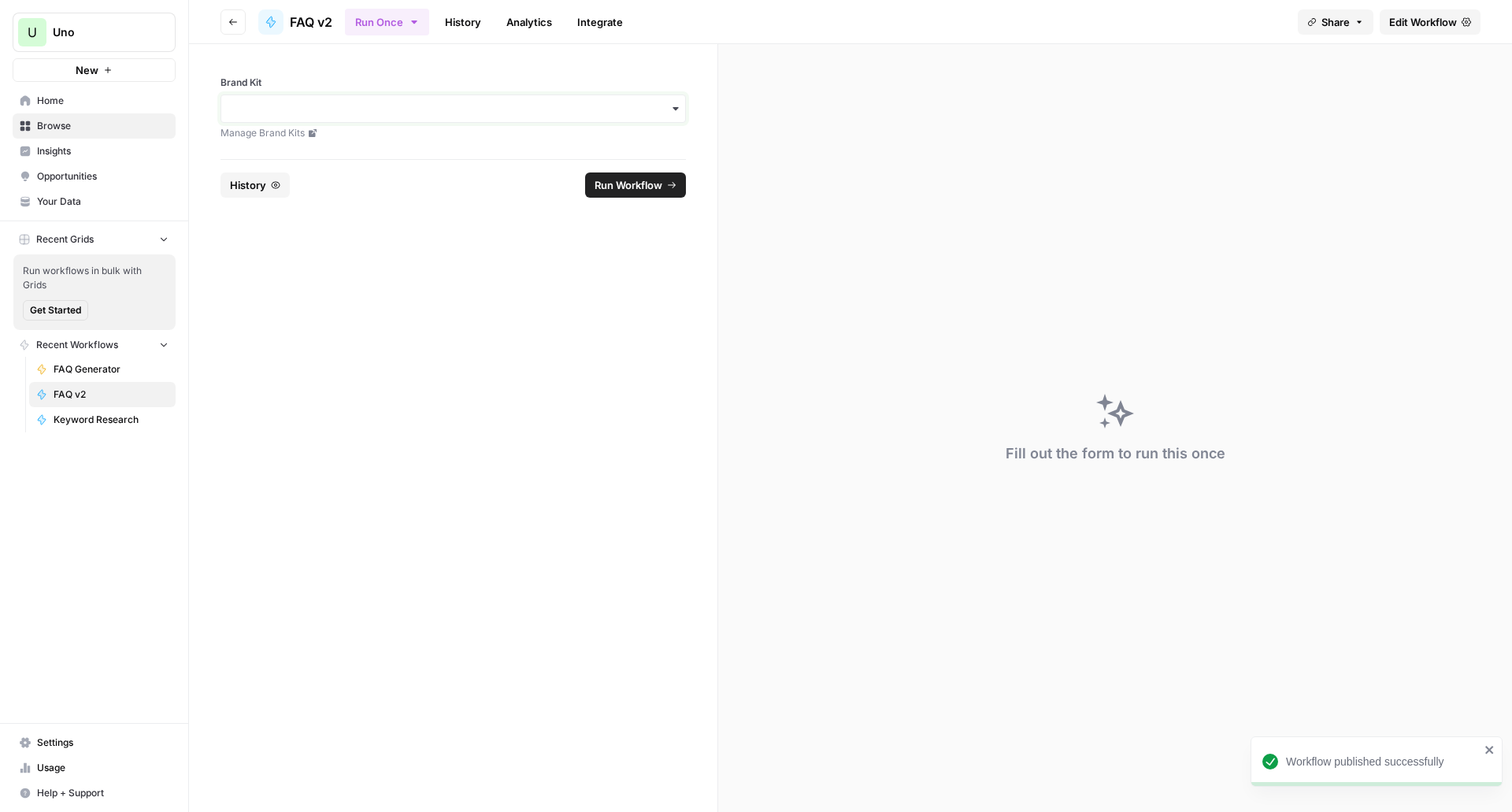
click at [650, 112] on input "Brand Kit" at bounding box center [453, 108] width 445 height 15
click at [611, 144] on div "Uno Platform" at bounding box center [453, 151] width 464 height 30
click at [630, 202] on footer "Reset History Run Workflow" at bounding box center [453, 184] width 466 height 52
click at [645, 184] on span "Run Workflow" at bounding box center [628, 184] width 68 height 15
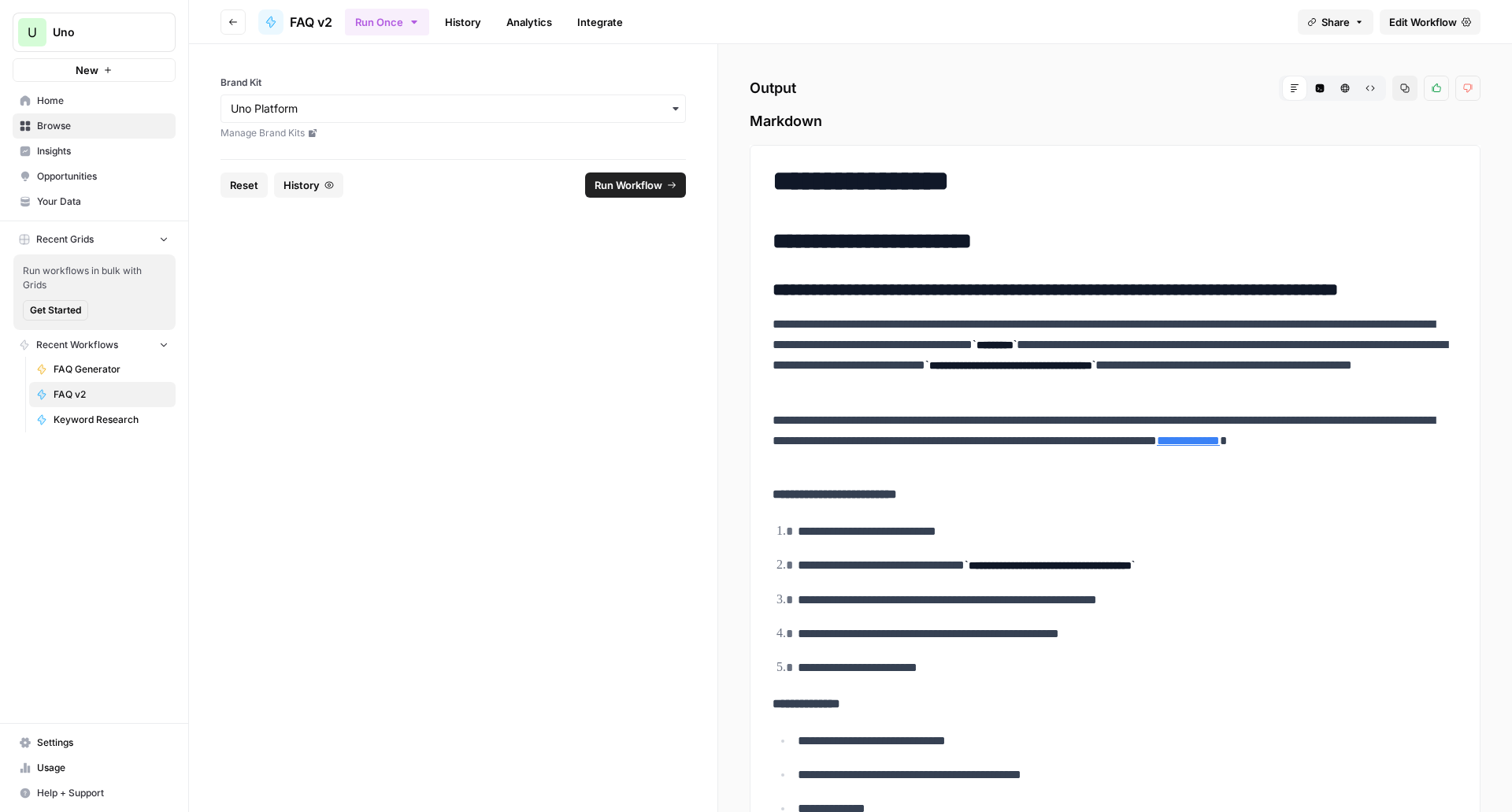
click at [601, 21] on link "Integrate" at bounding box center [600, 22] width 64 height 25
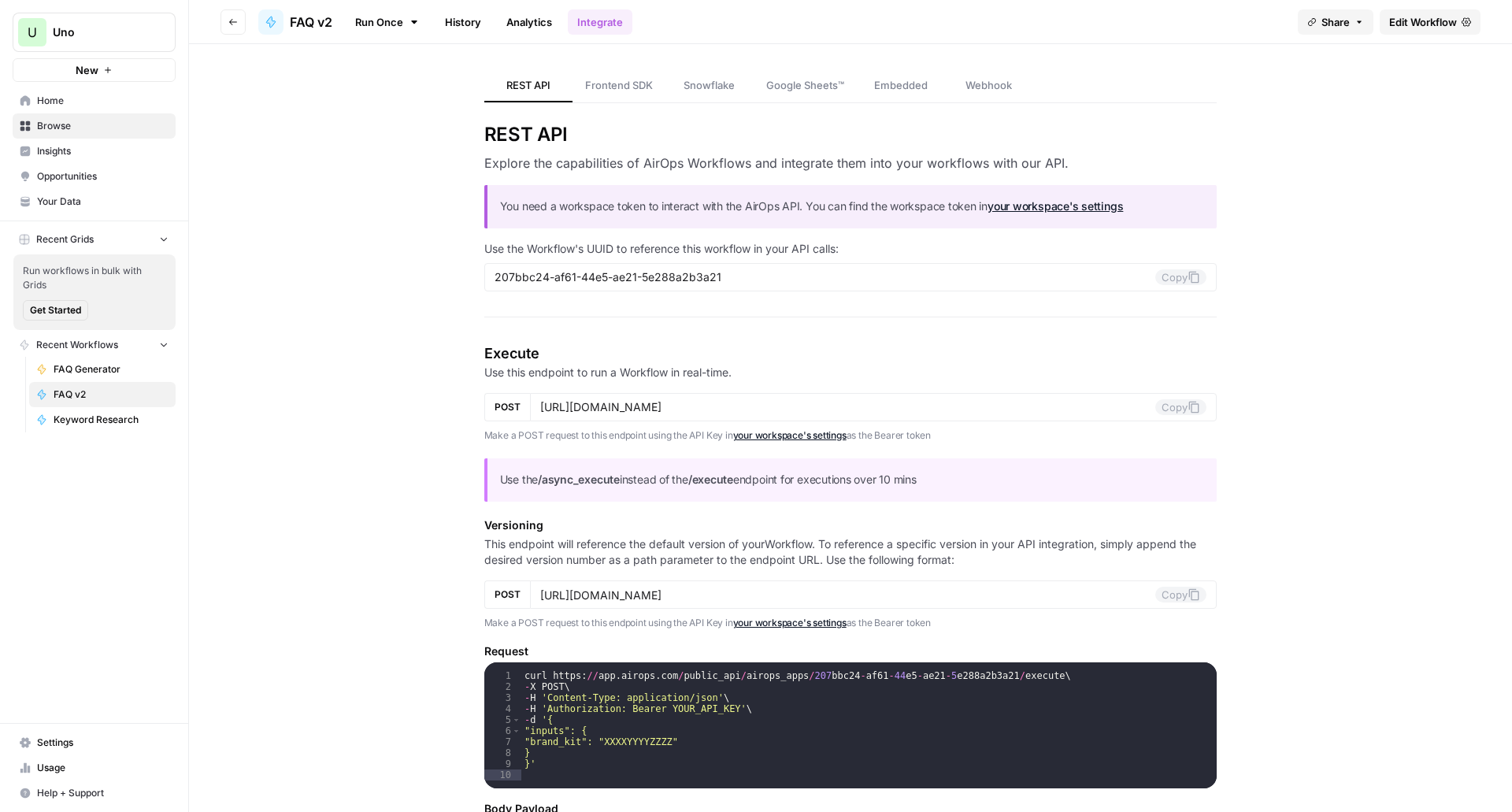
click at [464, 22] on link "History" at bounding box center [463, 22] width 55 height 25
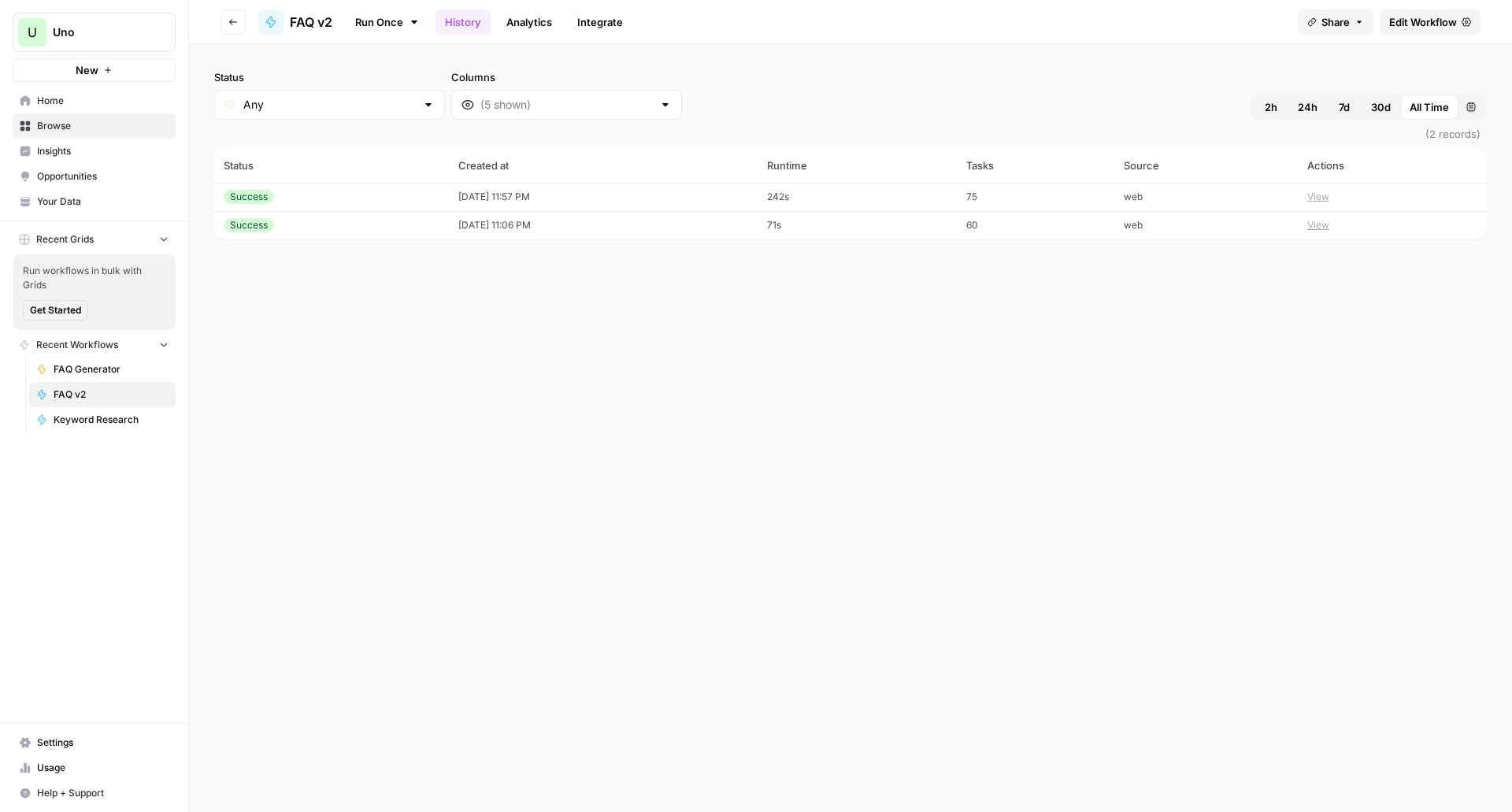
click at [1422, 29] on span "Edit Workflow" at bounding box center [1422, 22] width 68 height 15
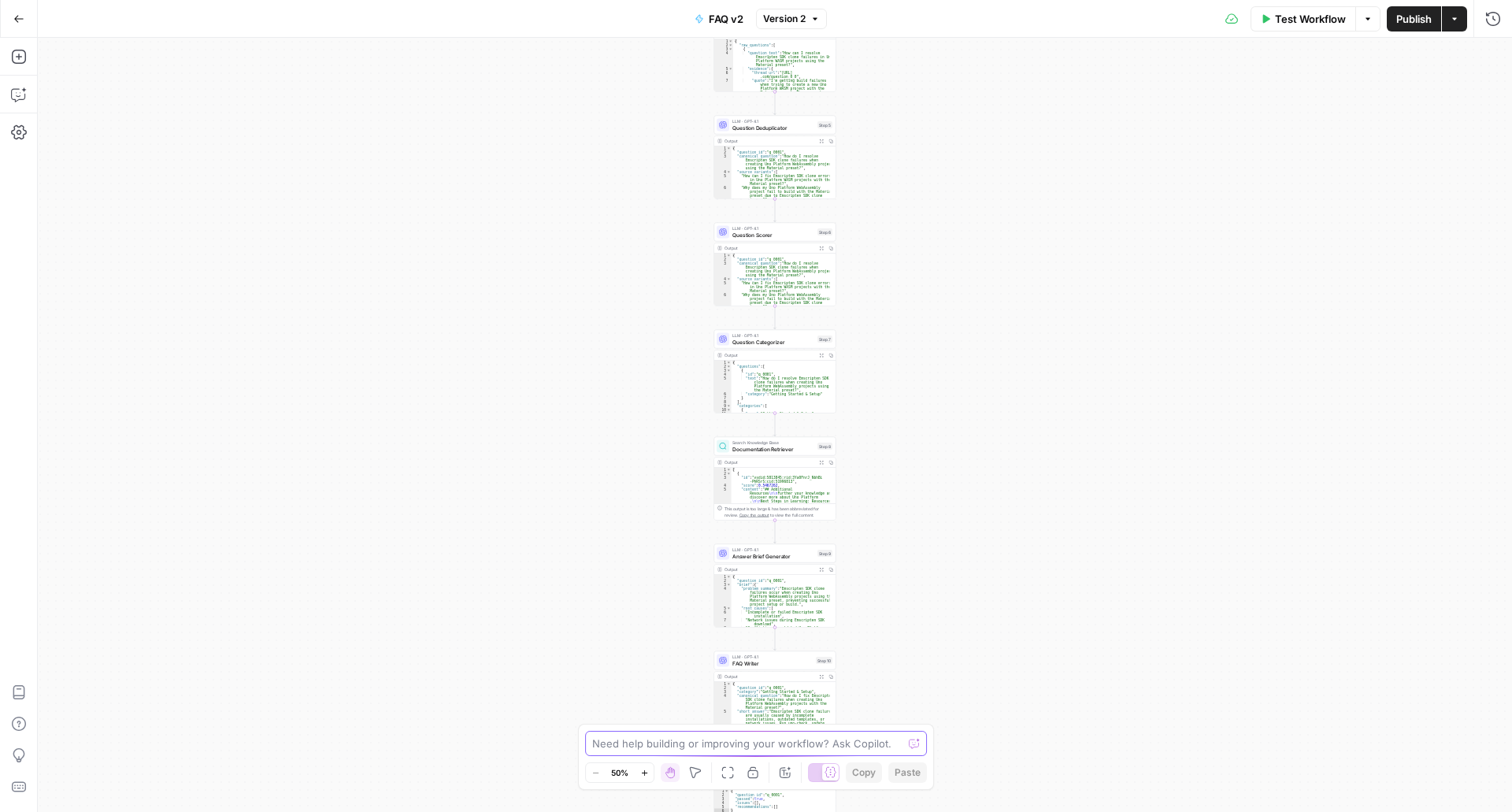
click at [643, 751] on textarea at bounding box center [747, 742] width 310 height 15
type textarea "the output still generates only a single question and answwer"
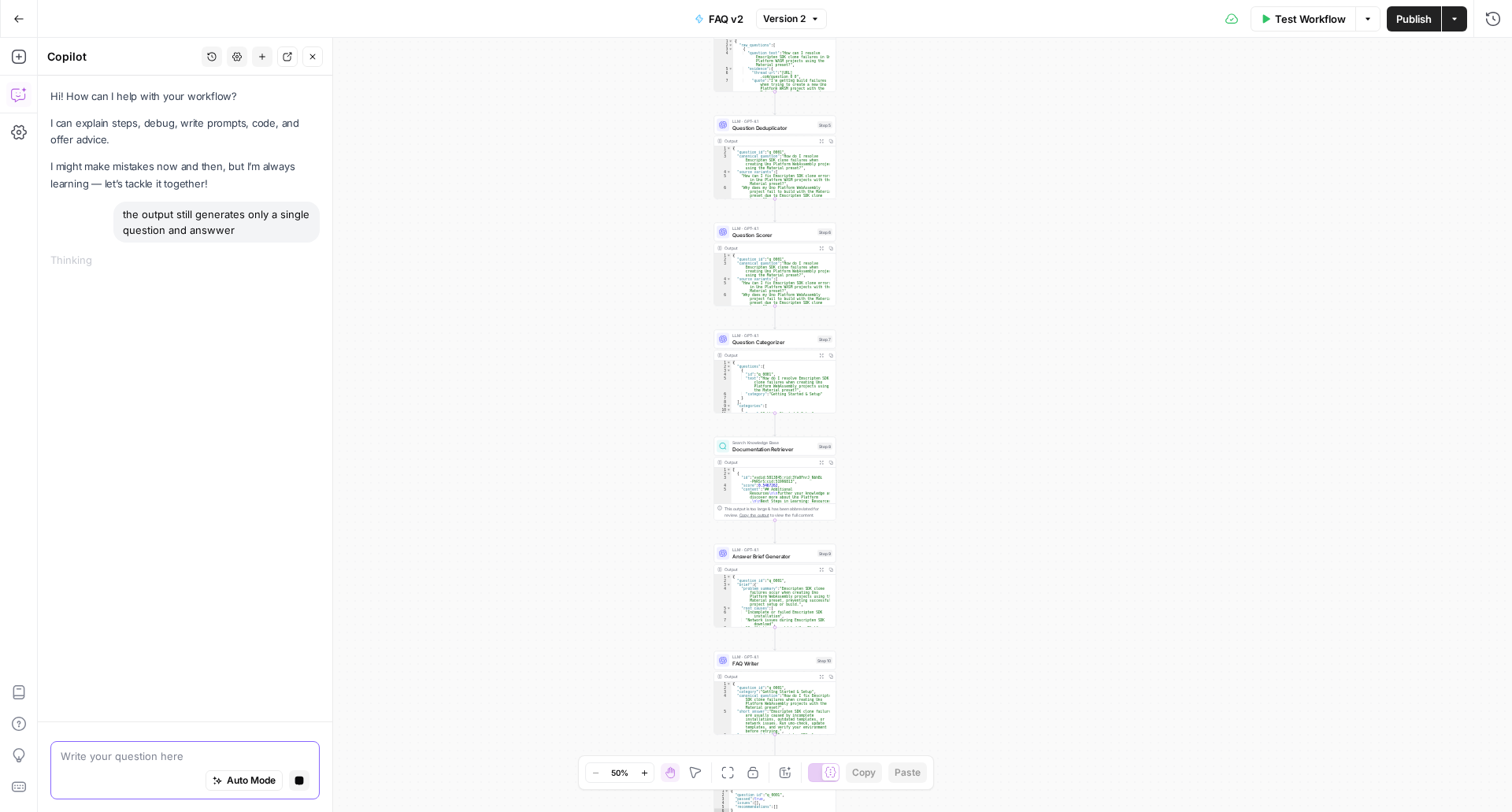
click at [247, 773] on span "Auto Mode" at bounding box center [251, 780] width 49 height 14
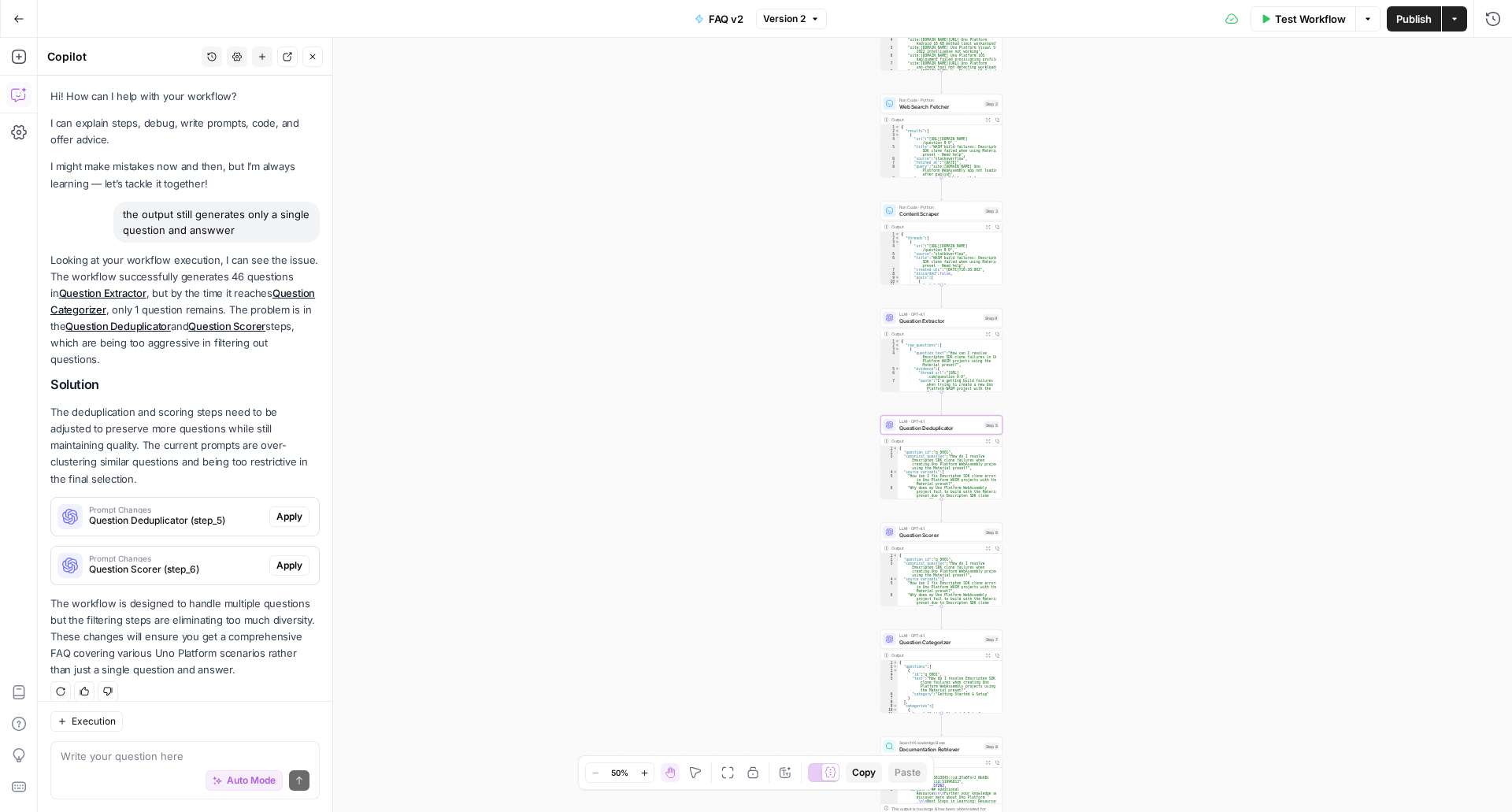
click at [292, 509] on span "Apply" at bounding box center [289, 516] width 26 height 14
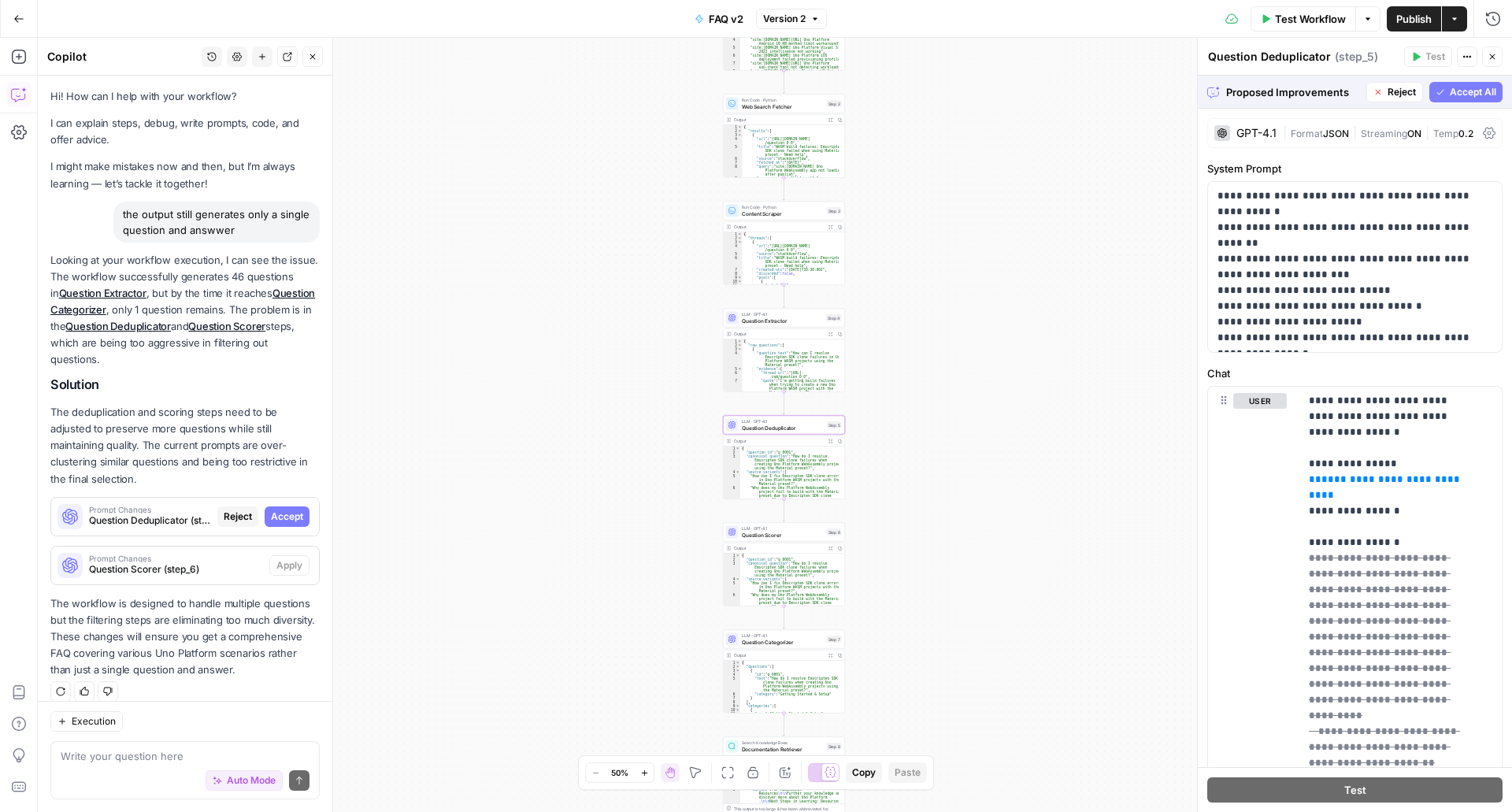
click at [193, 514] on span "Question Deduplicator (step_5)" at bounding box center [149, 521] width 122 height 14
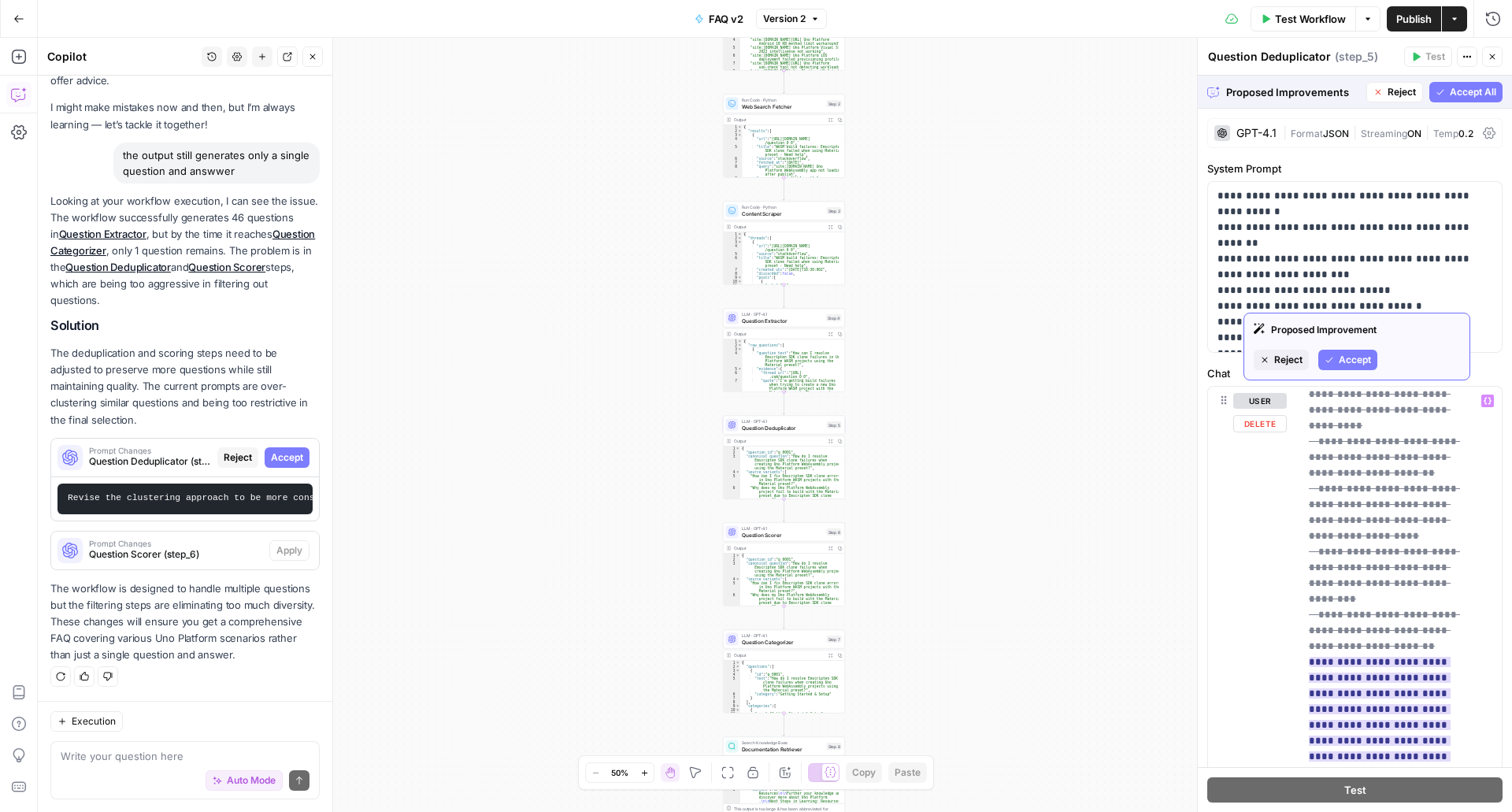
scroll to position [290, 0]
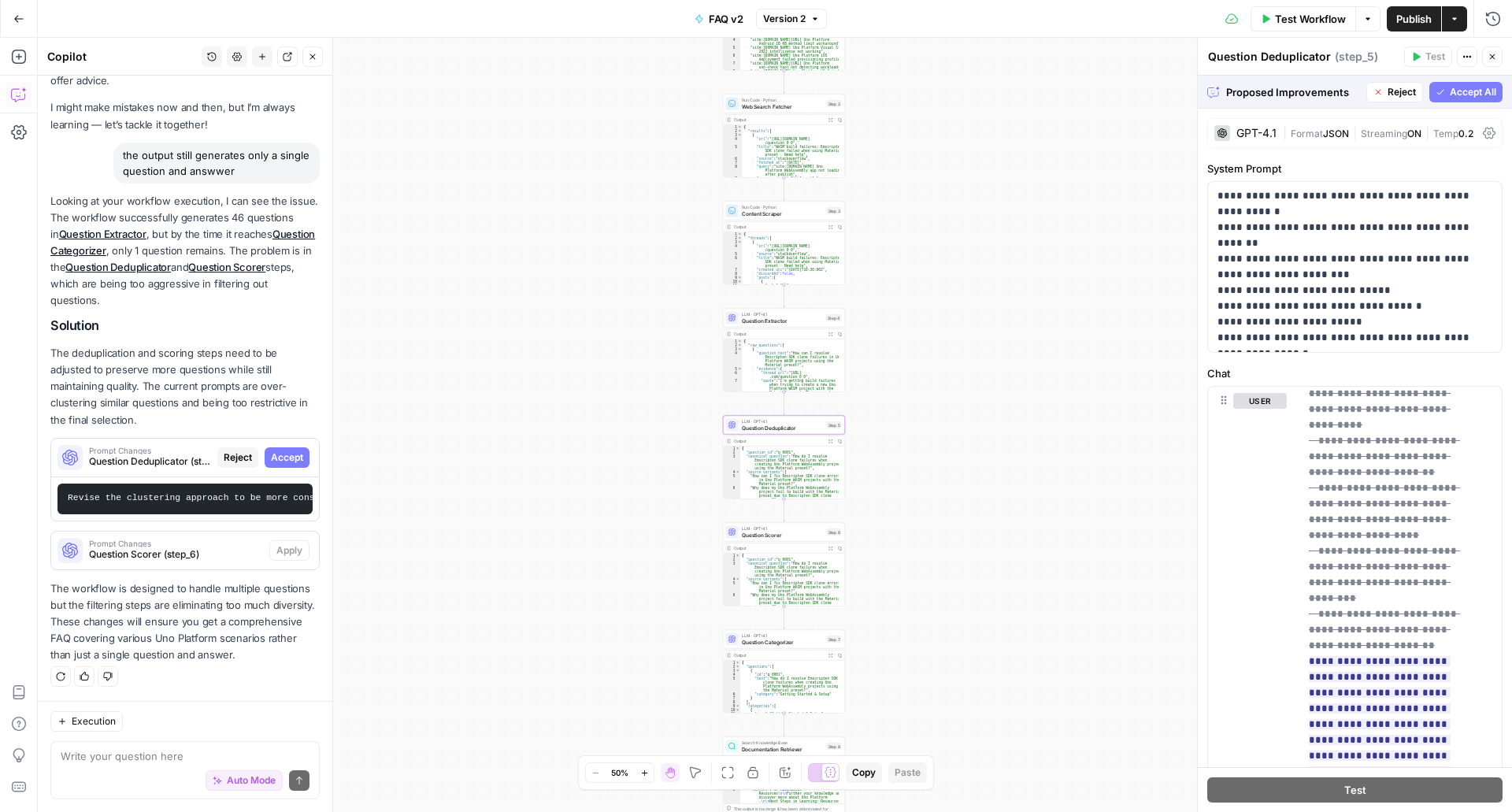
click at [271, 450] on span "Accept" at bounding box center [288, 458] width 33 height 14
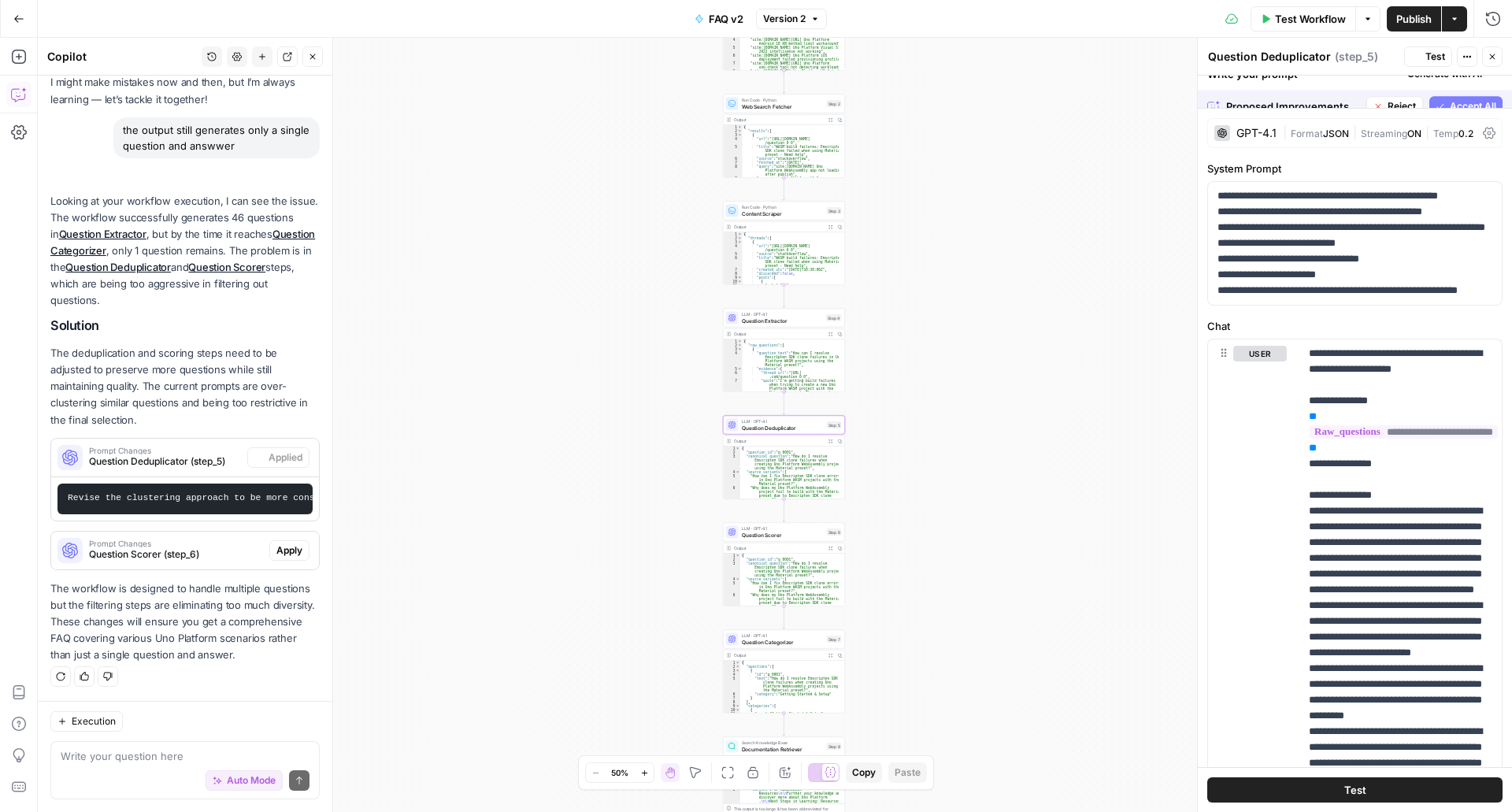
scroll to position [113, 0]
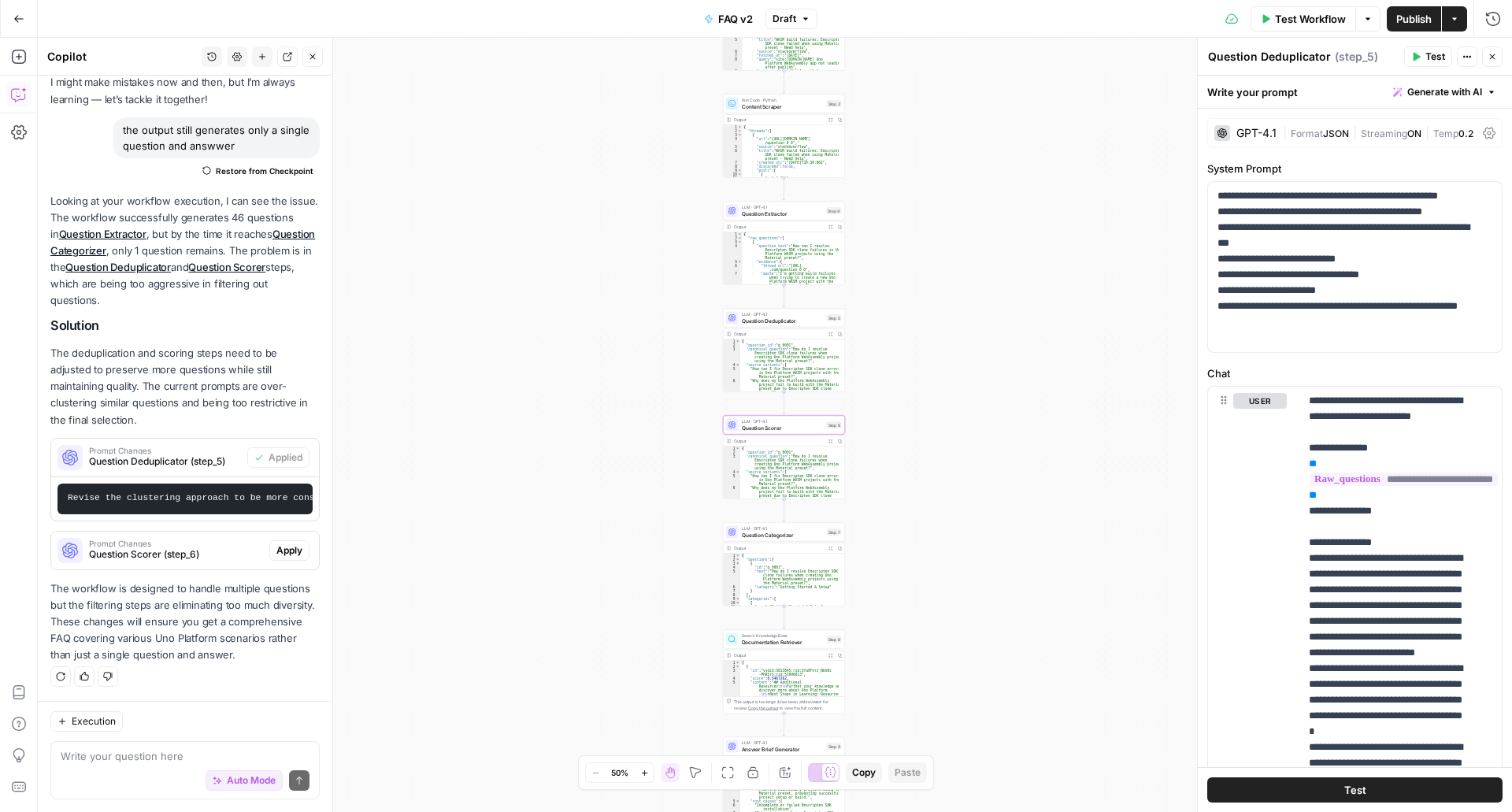
click at [277, 543] on span "Apply" at bounding box center [289, 551] width 26 height 14
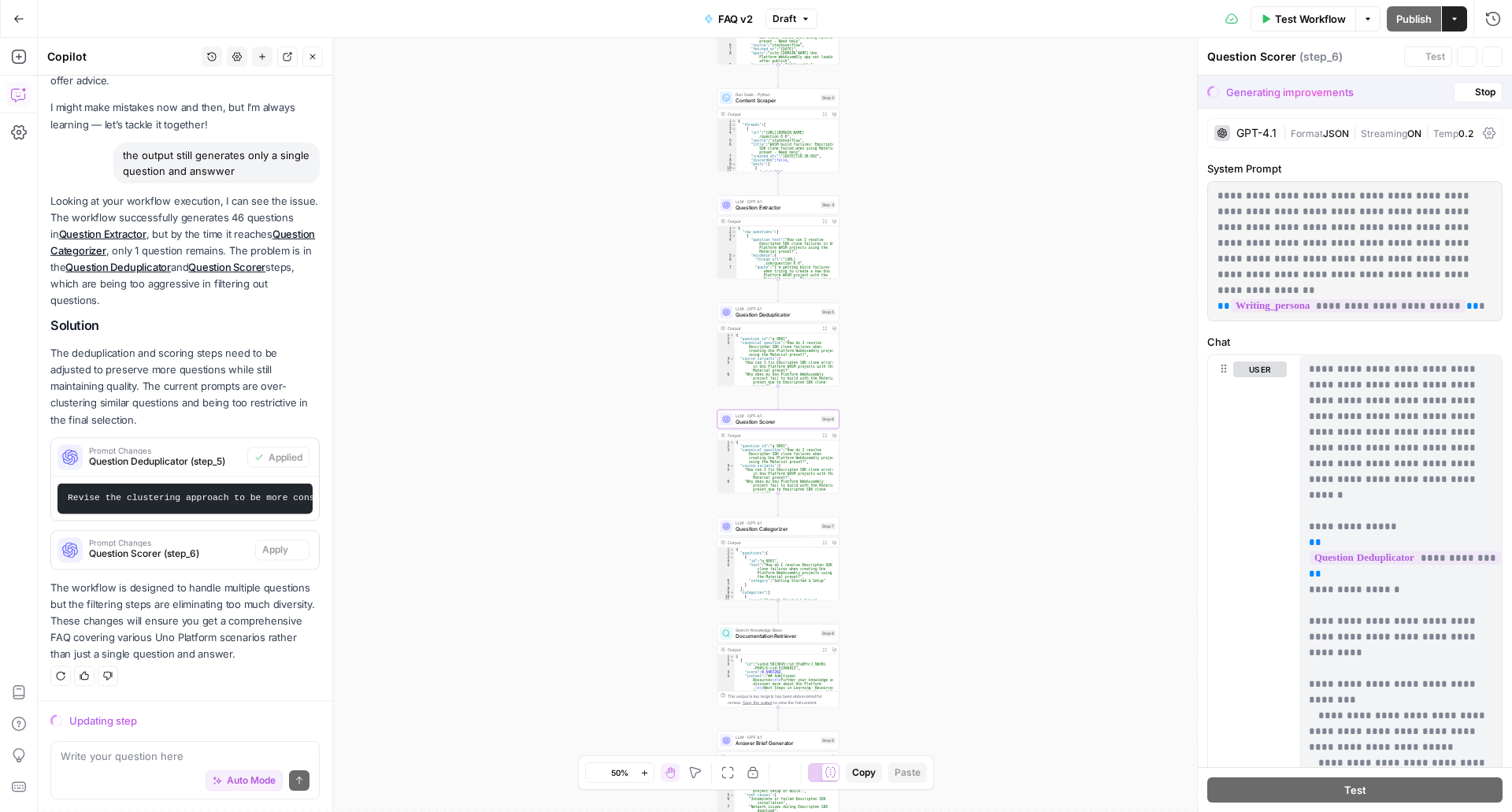
scroll to position [88, 0]
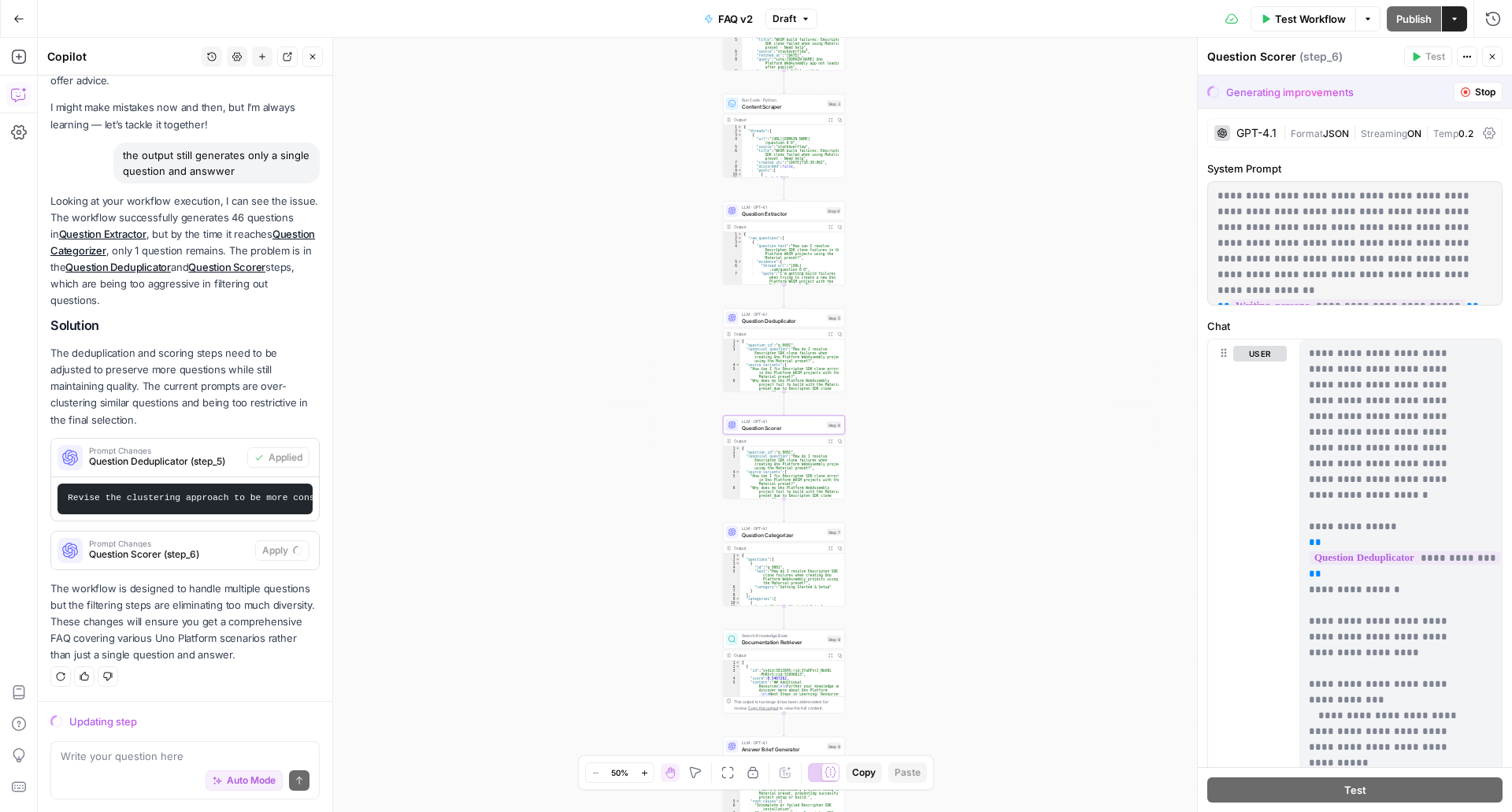
click at [207, 540] on span "Prompt Changes" at bounding box center [168, 543] width 160 height 8
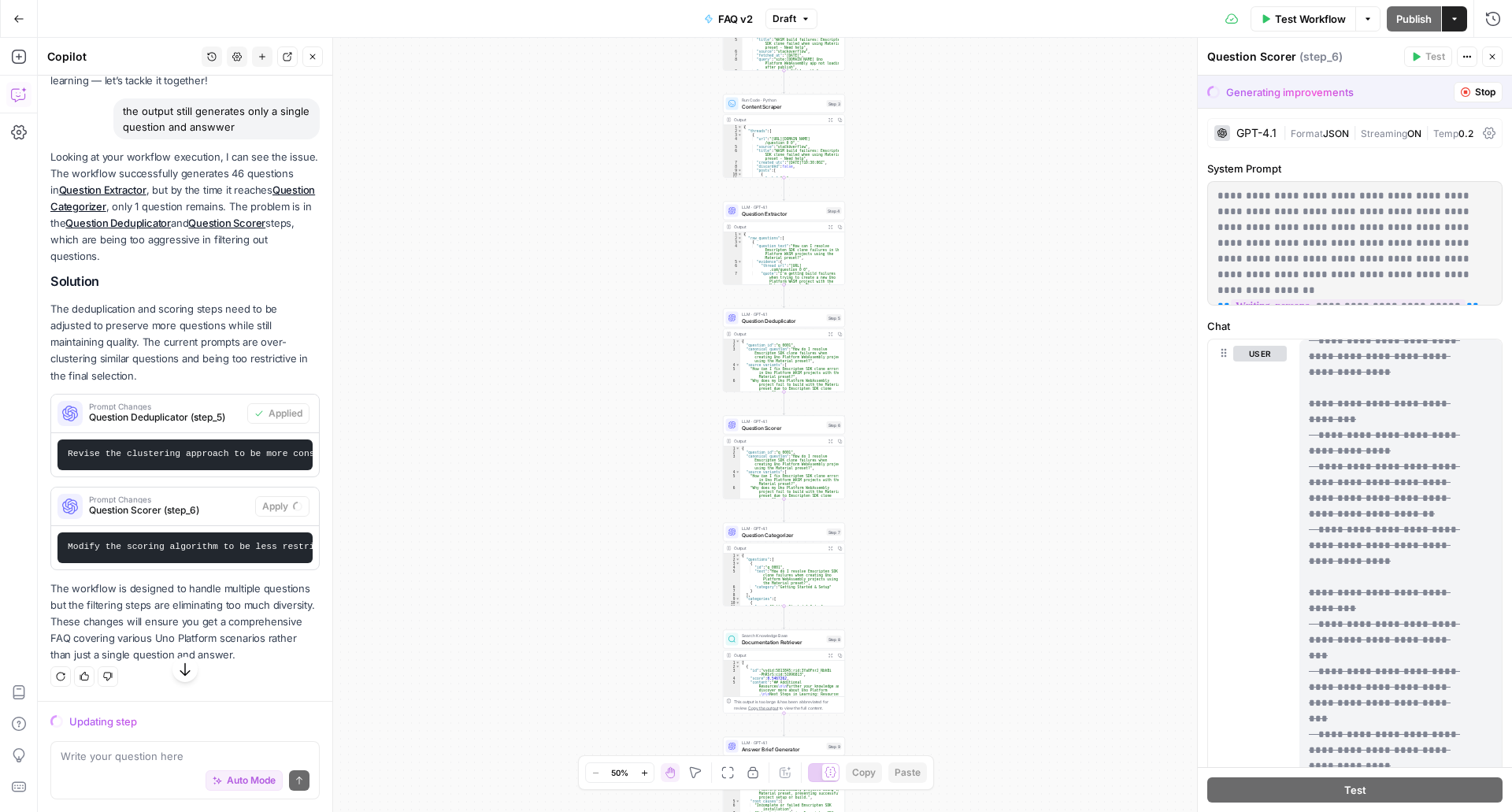
scroll to position [0, 0]
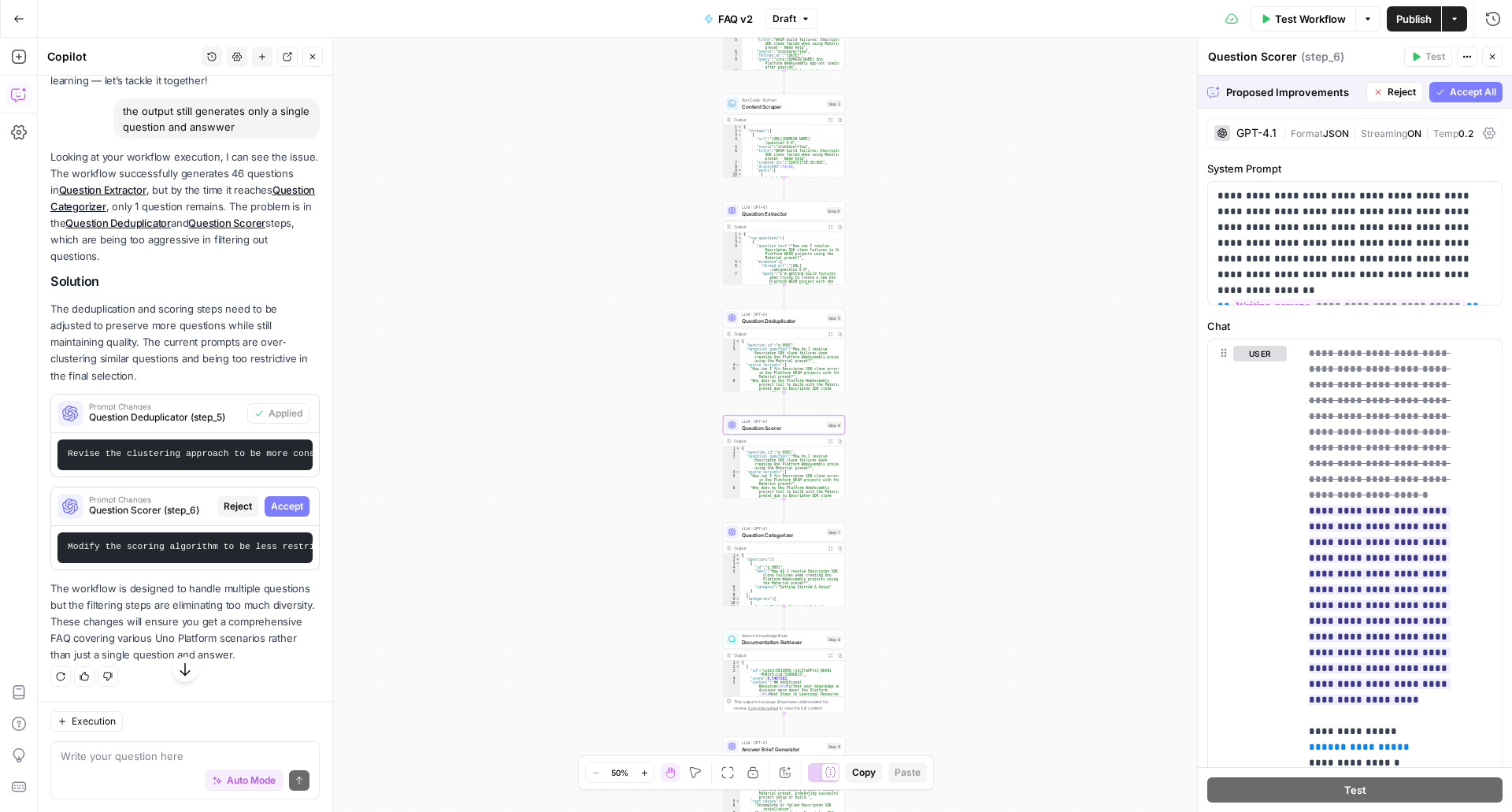
click at [274, 505] on span "Accept" at bounding box center [288, 506] width 33 height 14
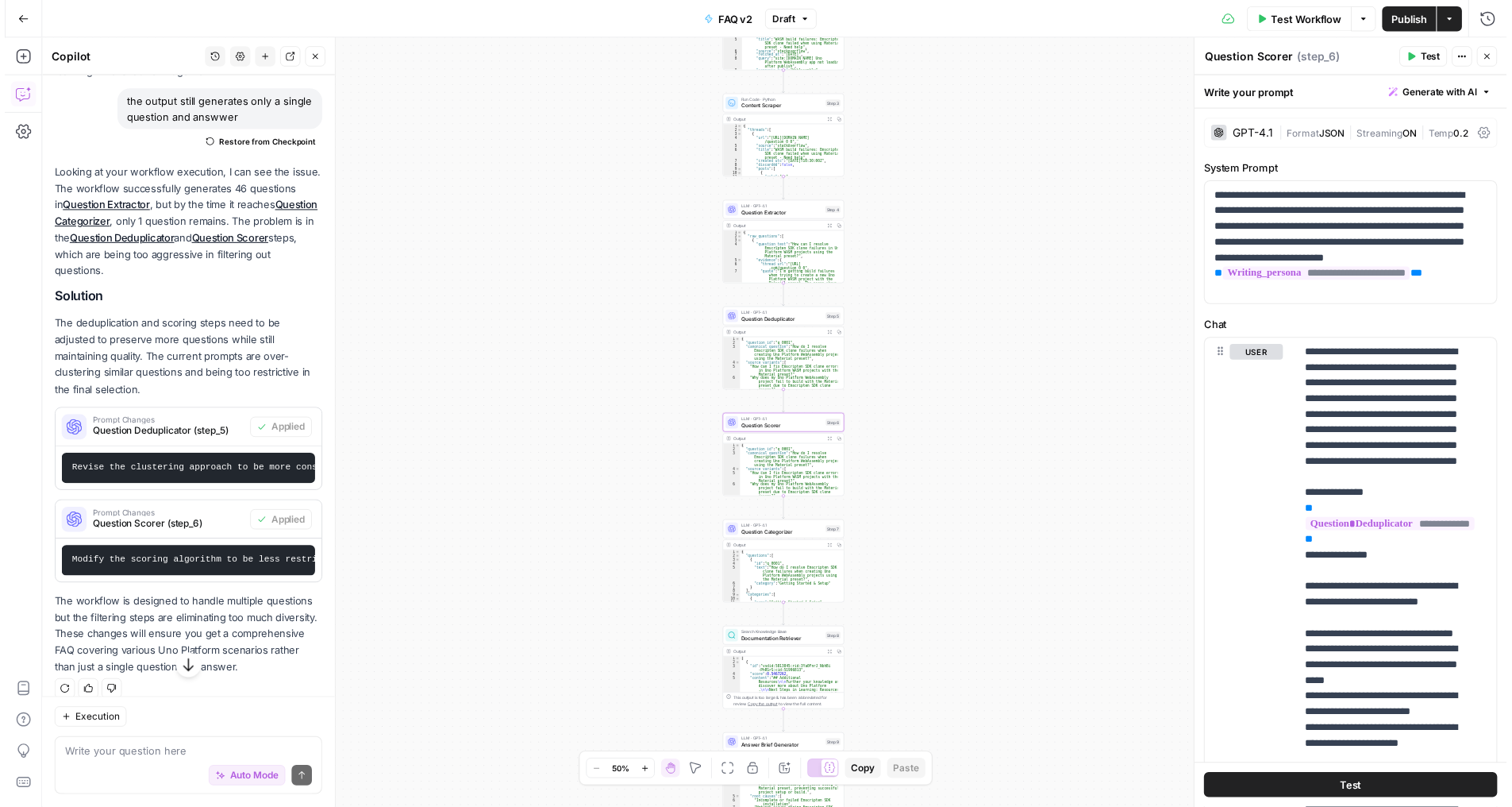
scroll to position [170, 0]
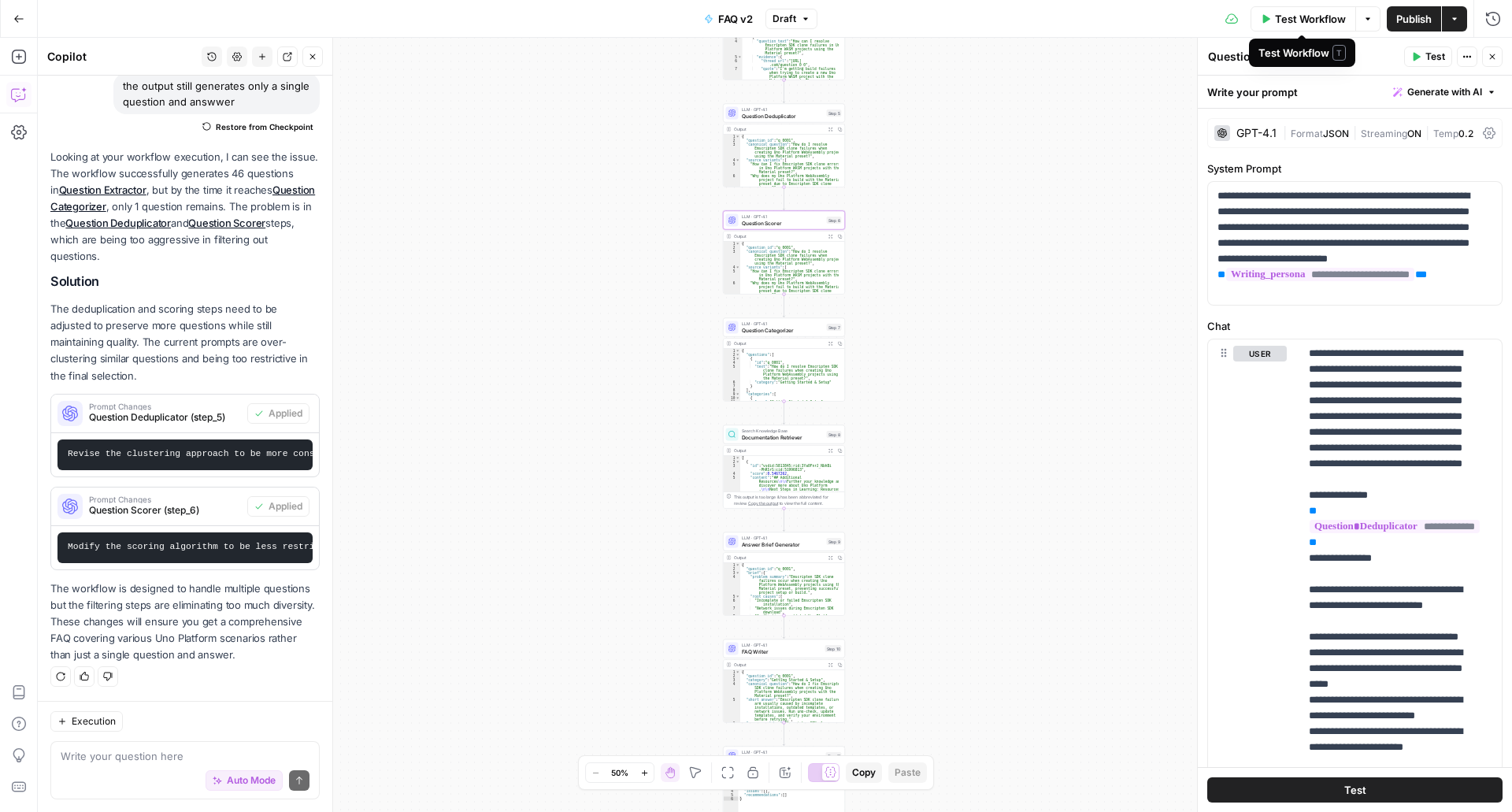
click at [1329, 14] on span "Test Workflow" at bounding box center [1310, 18] width 71 height 15
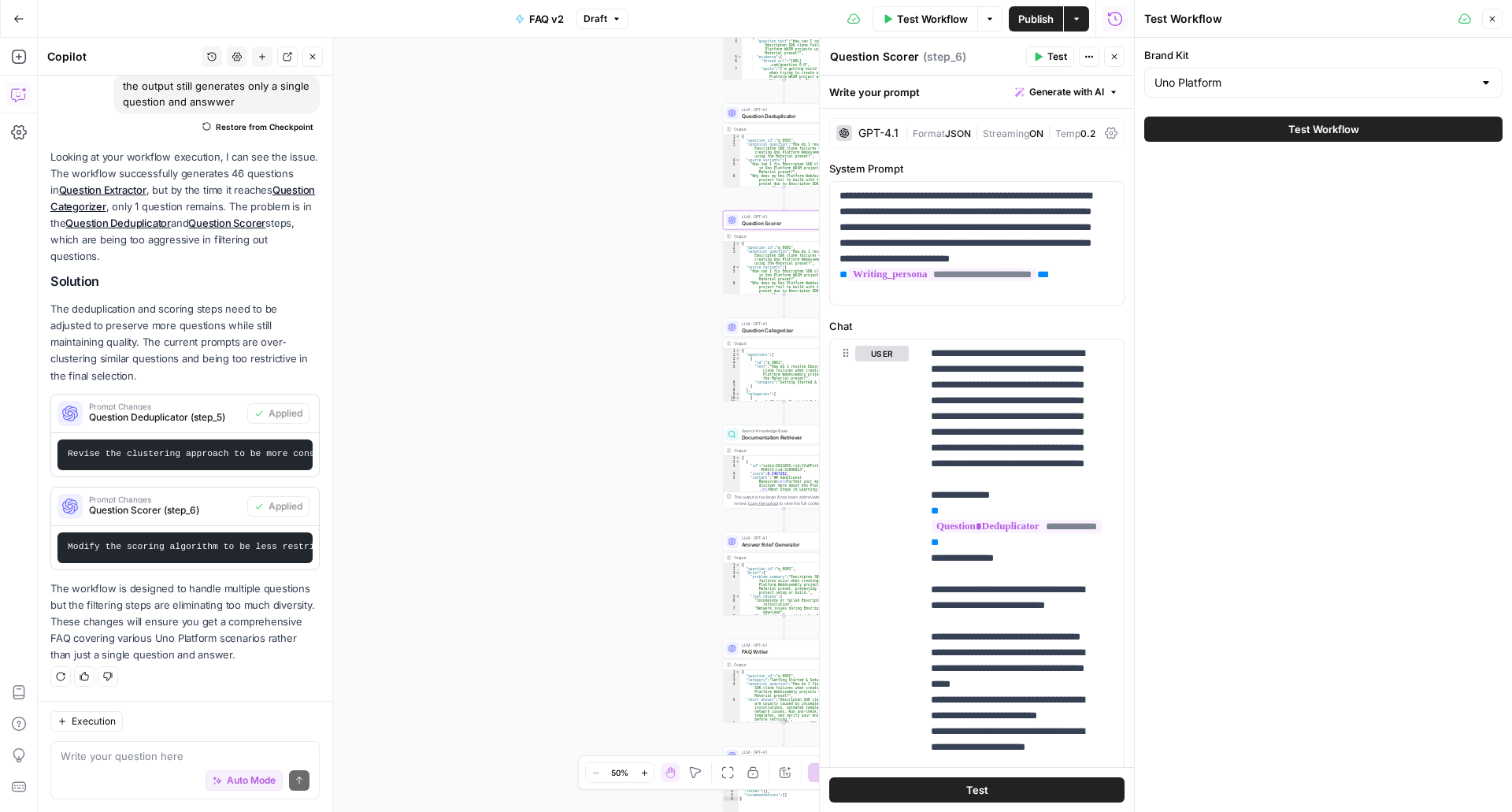
click at [1307, 122] on span "Test Workflow" at bounding box center [1324, 128] width 71 height 15
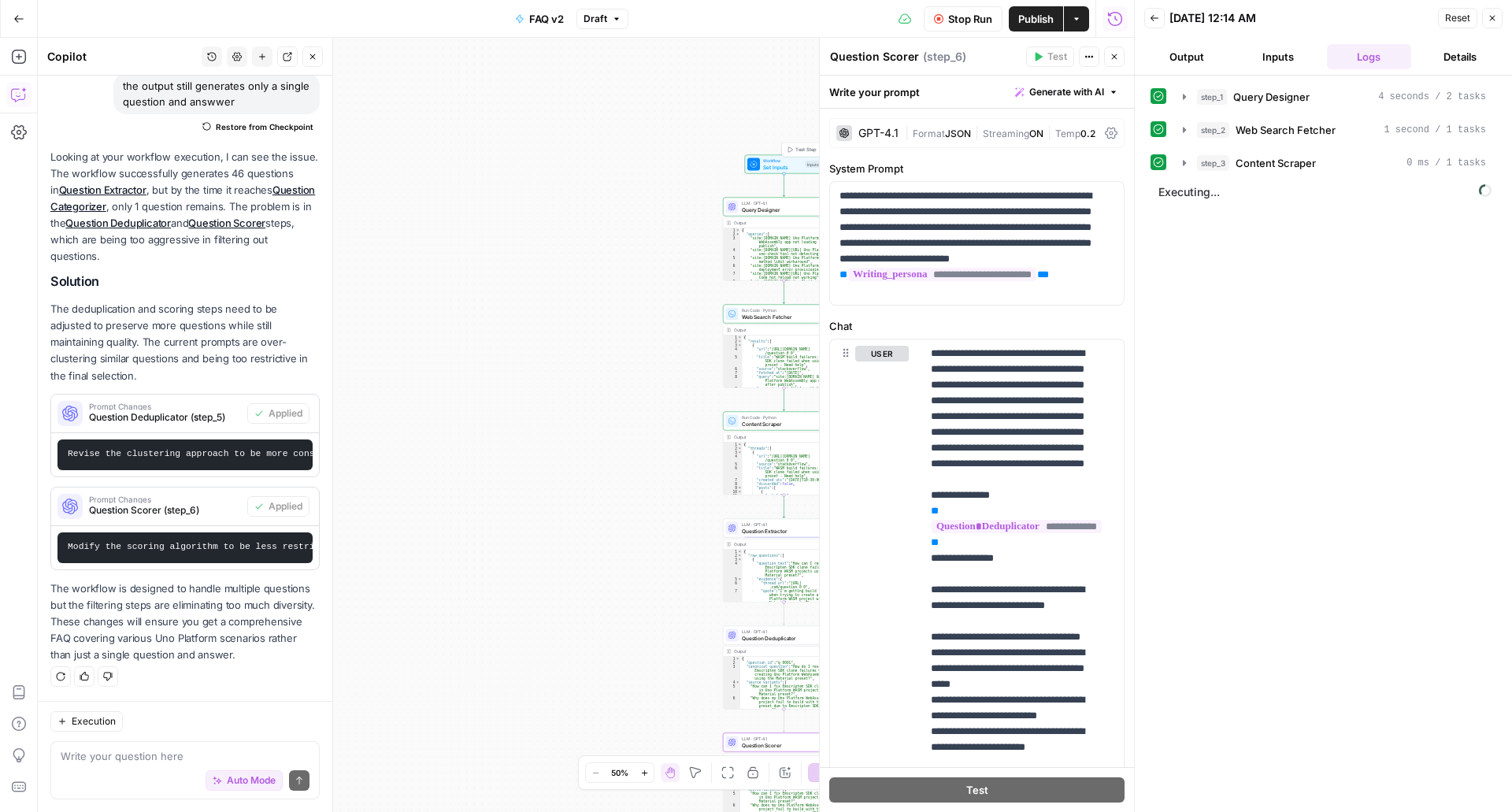
click at [786, 168] on span "Set Inputs" at bounding box center [783, 166] width 40 height 8
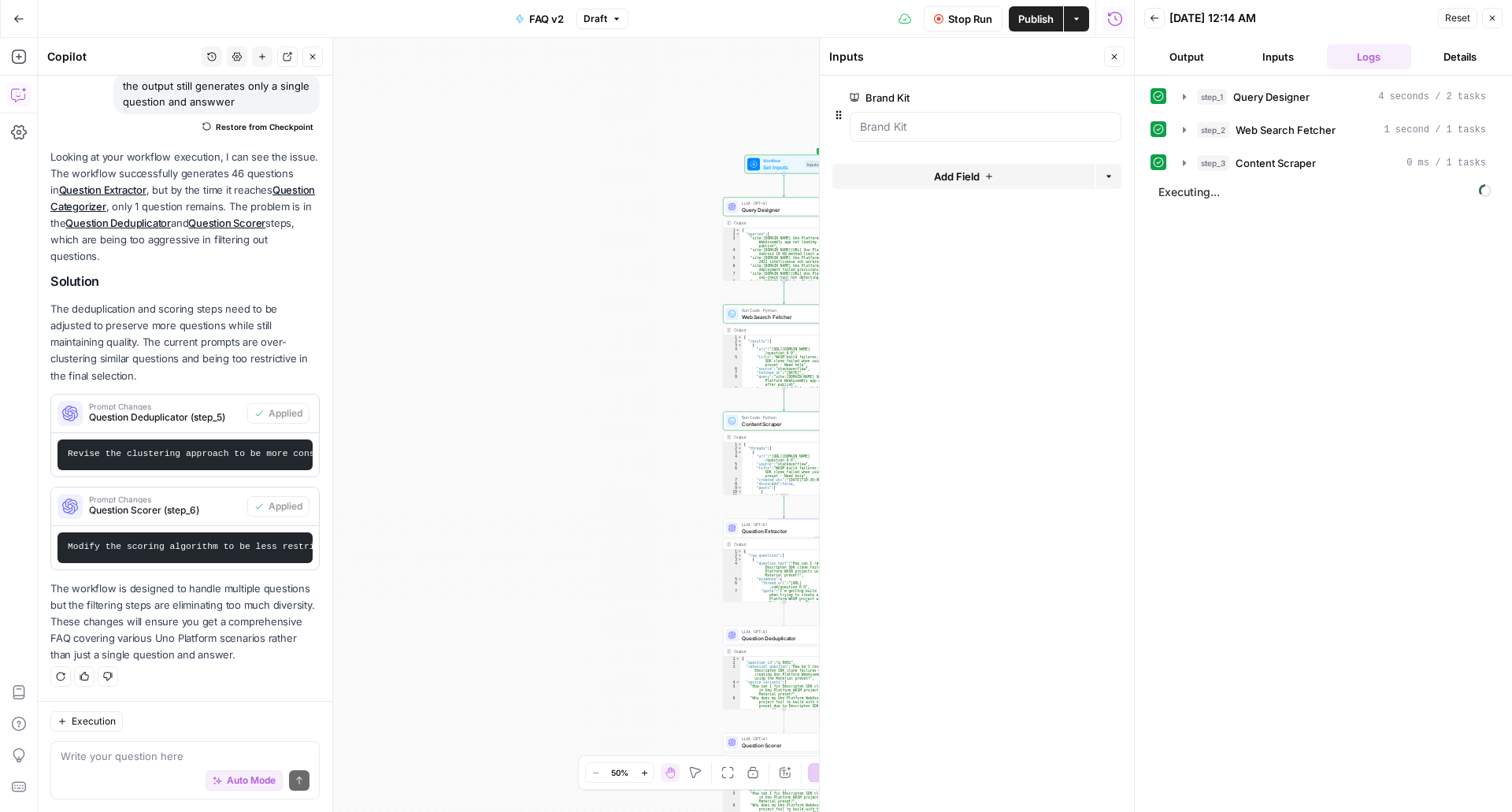
click at [1035, 175] on button "Add Field" at bounding box center [964, 176] width 262 height 25
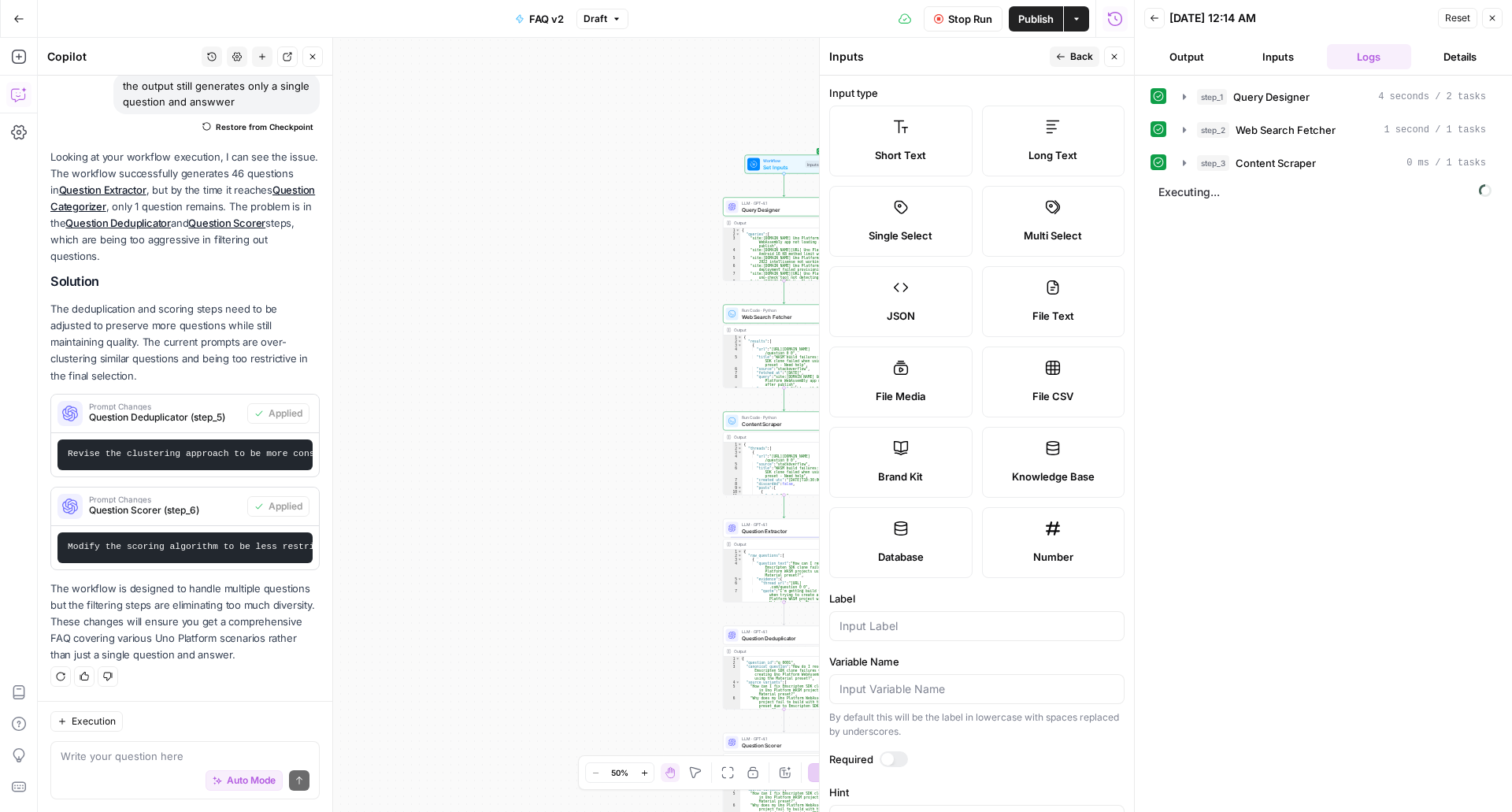
click at [1026, 146] on label "Long Text" at bounding box center [1054, 141] width 144 height 71
click at [904, 616] on div at bounding box center [977, 626] width 296 height 30
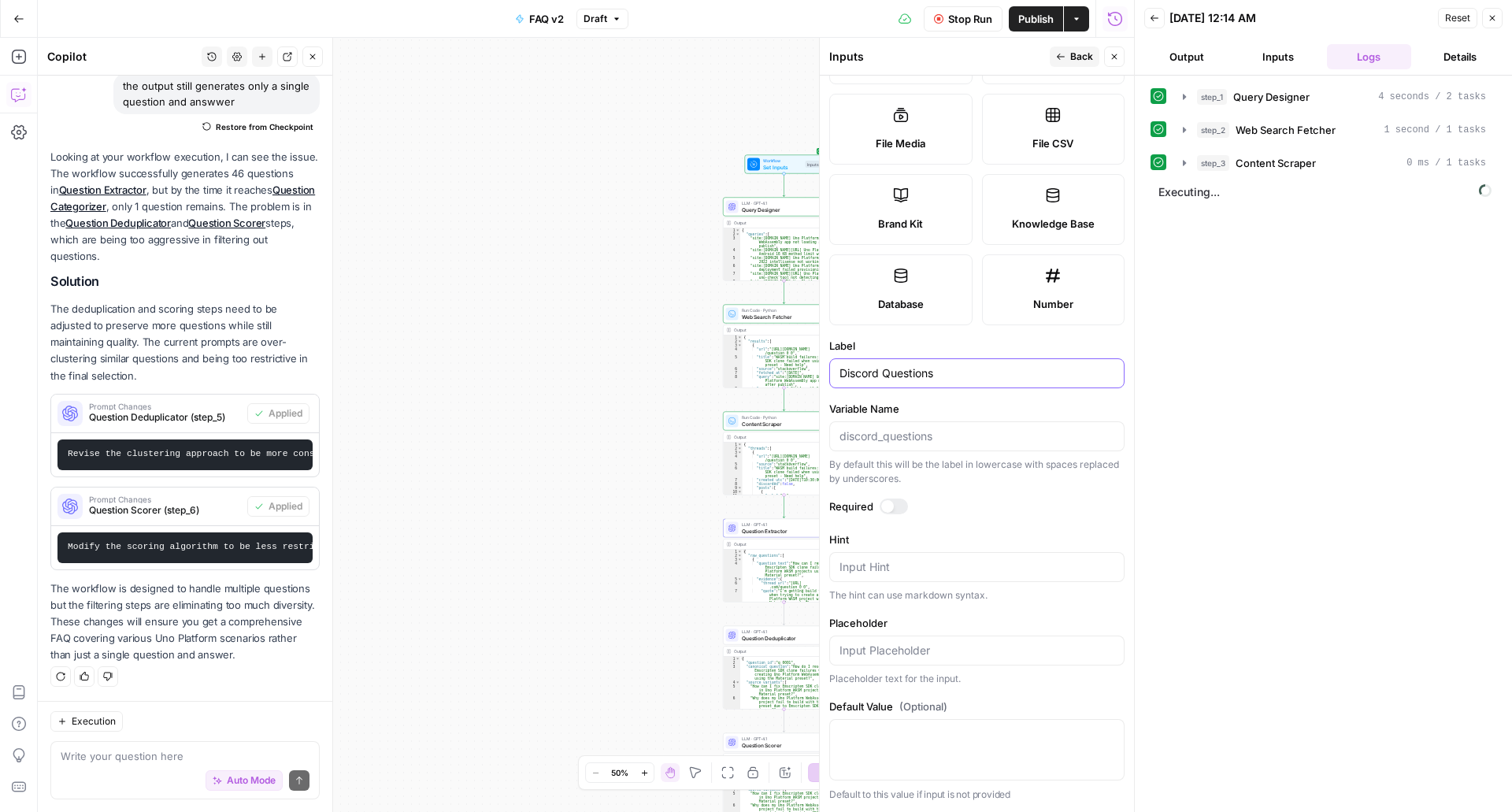
type input "Discord Questions"
click at [1080, 53] on span "Back" at bounding box center [1082, 57] width 23 height 14
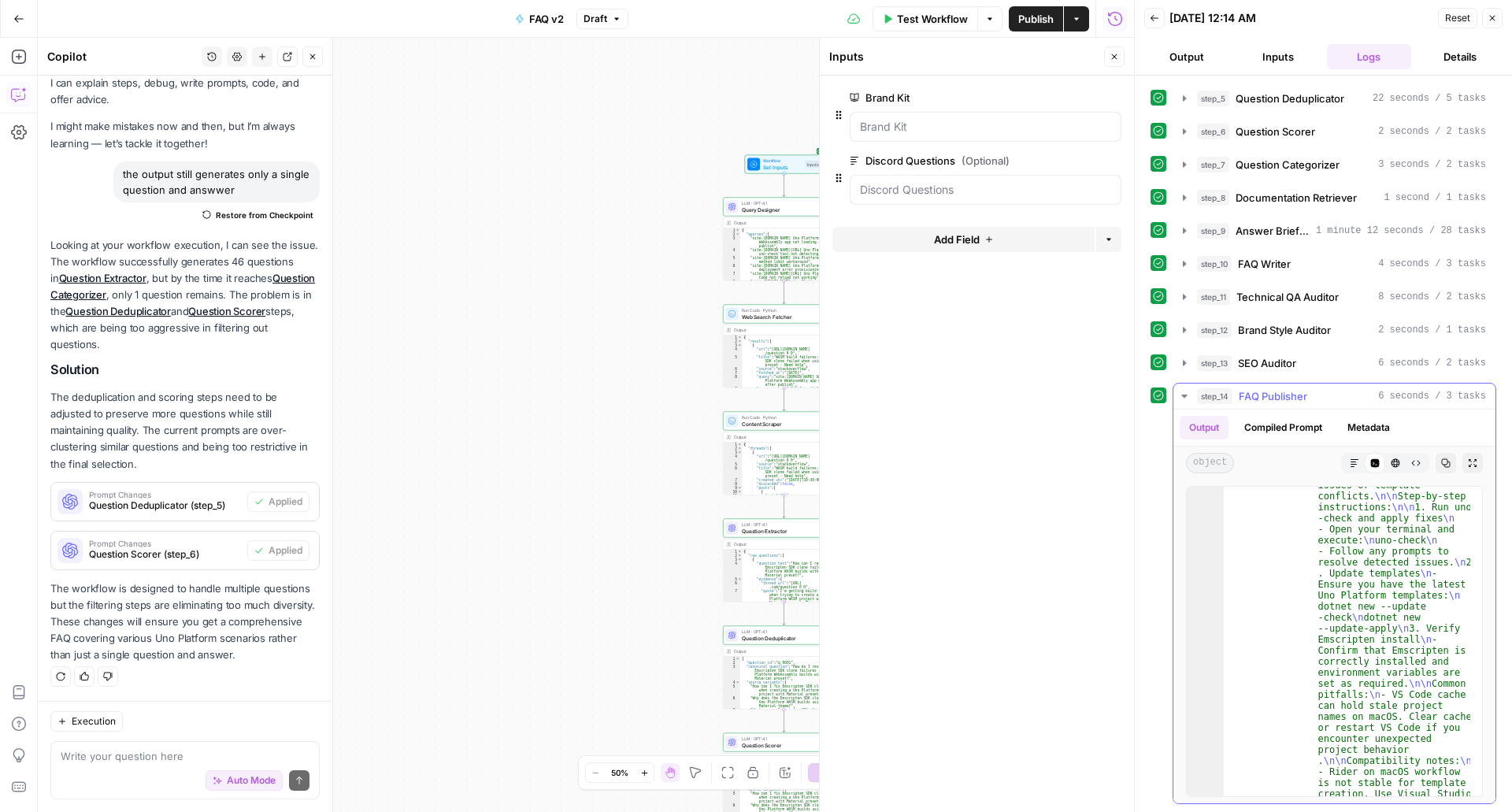
scroll to position [547, 0]
click at [1348, 467] on button "Markdown" at bounding box center [1355, 463] width 21 height 21
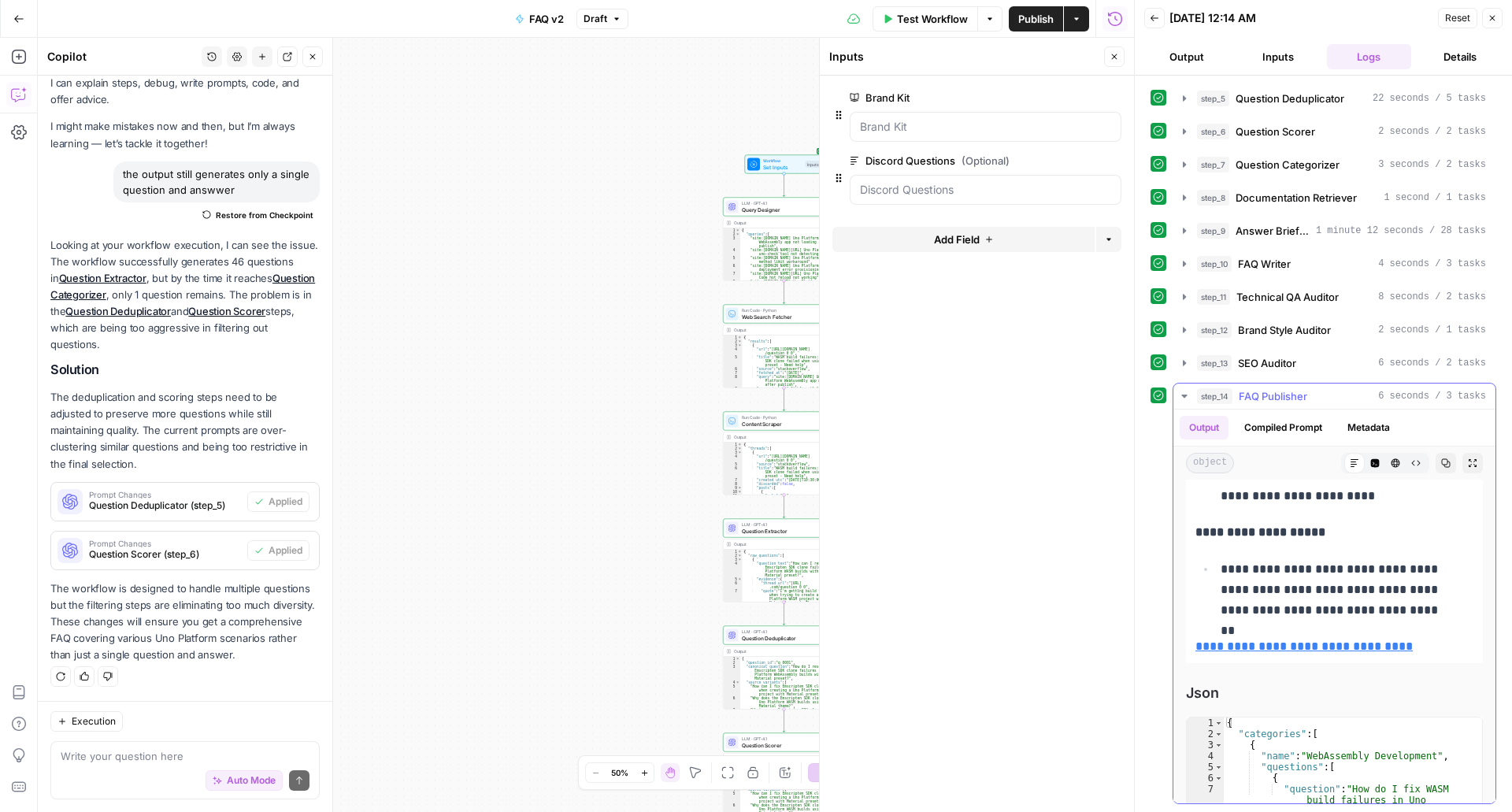
scroll to position [1165, 0]
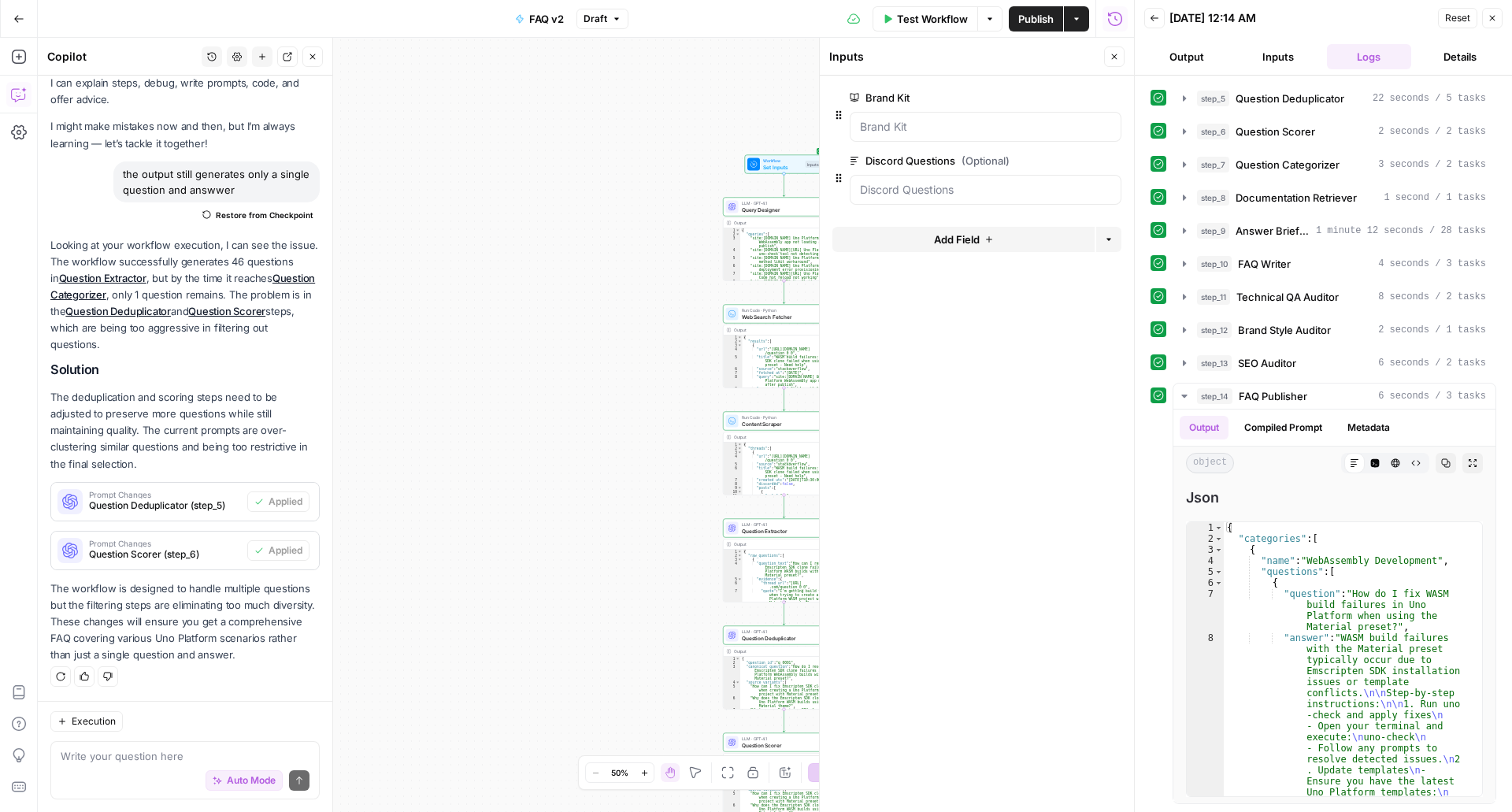
click at [148, 748] on div "Write your question here Auto Mode Send" at bounding box center [185, 770] width 269 height 58
type textarea "we continue to have the same issue"
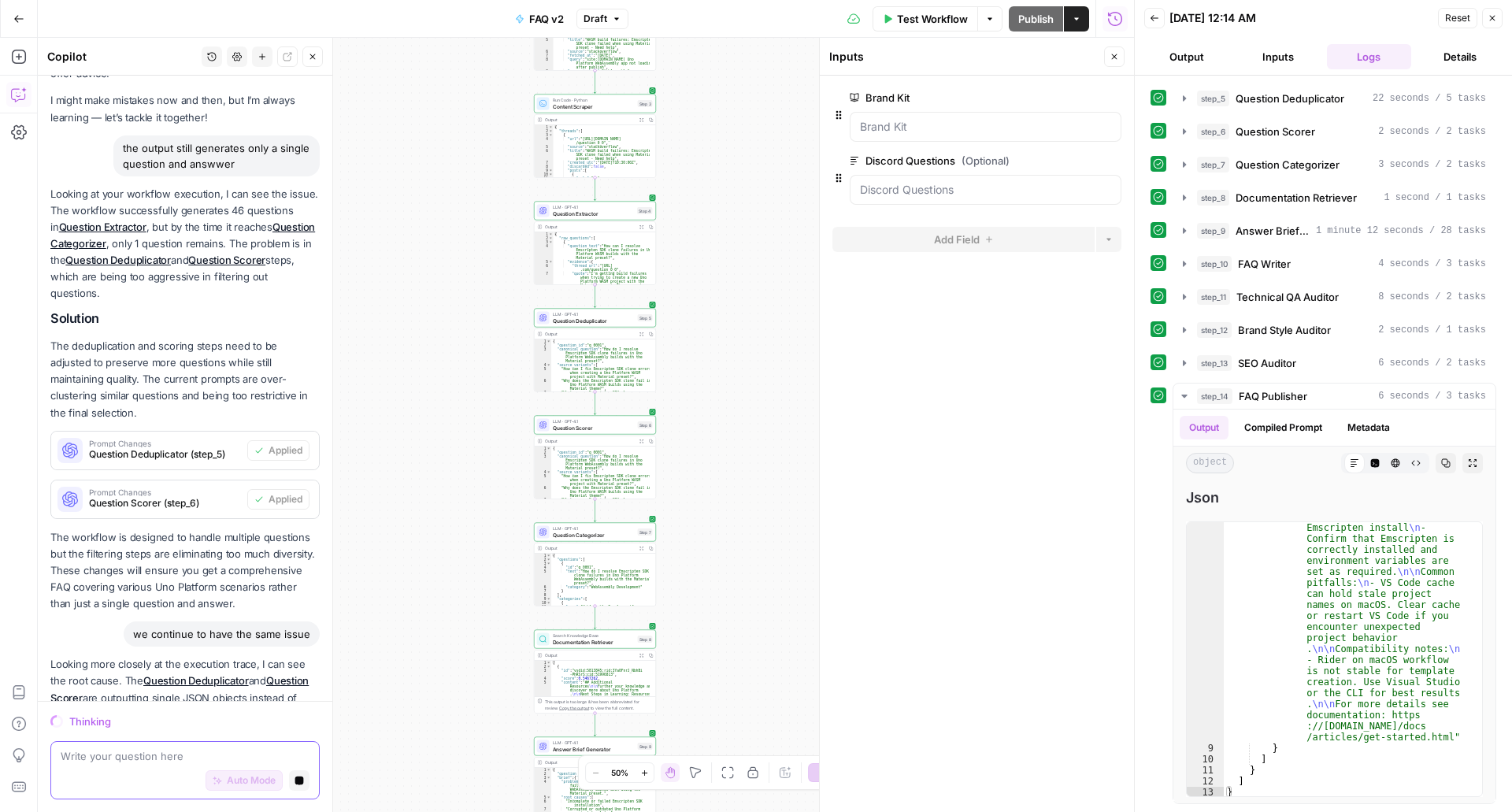
scroll to position [487, 0]
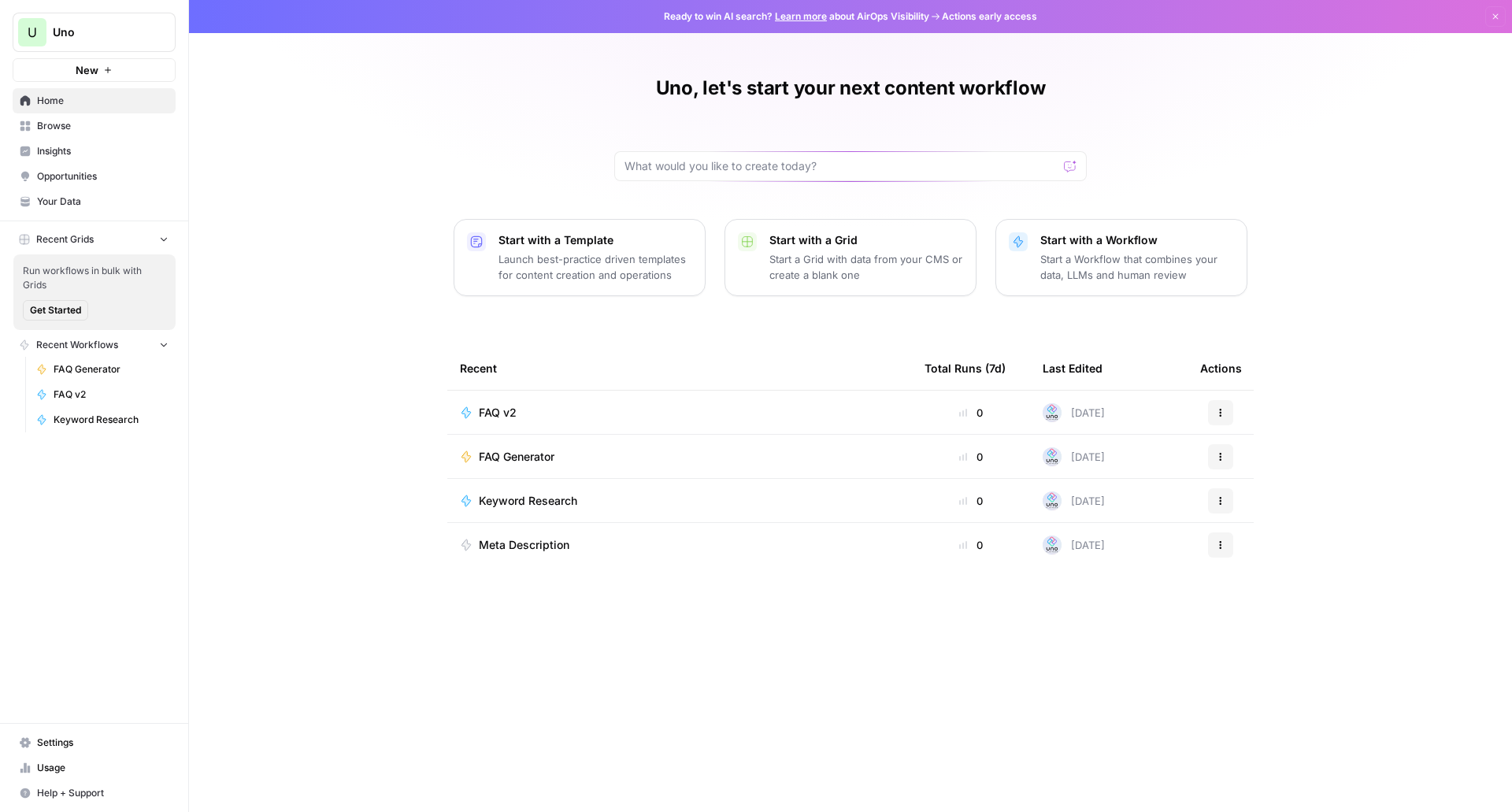
click at [1205, 229] on button "Start with a Workflow Start a Workflow that combines your data, LLMs and human …" at bounding box center [1121, 257] width 252 height 77
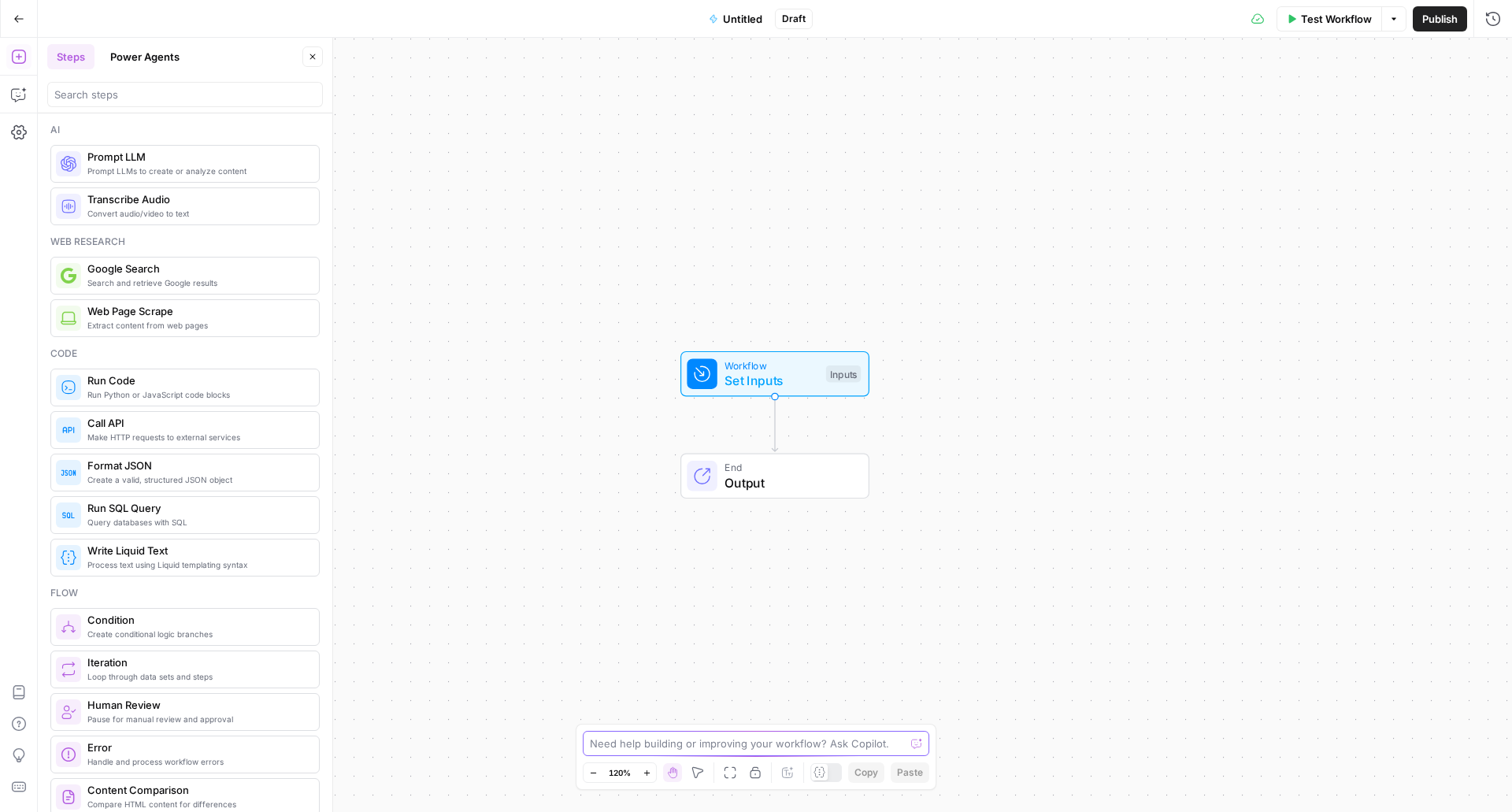
click at [638, 748] on textarea at bounding box center [747, 742] width 315 height 15
paste textarea "A step-by-step process to generate SEO-optimized, brand-aligned articles from a…"
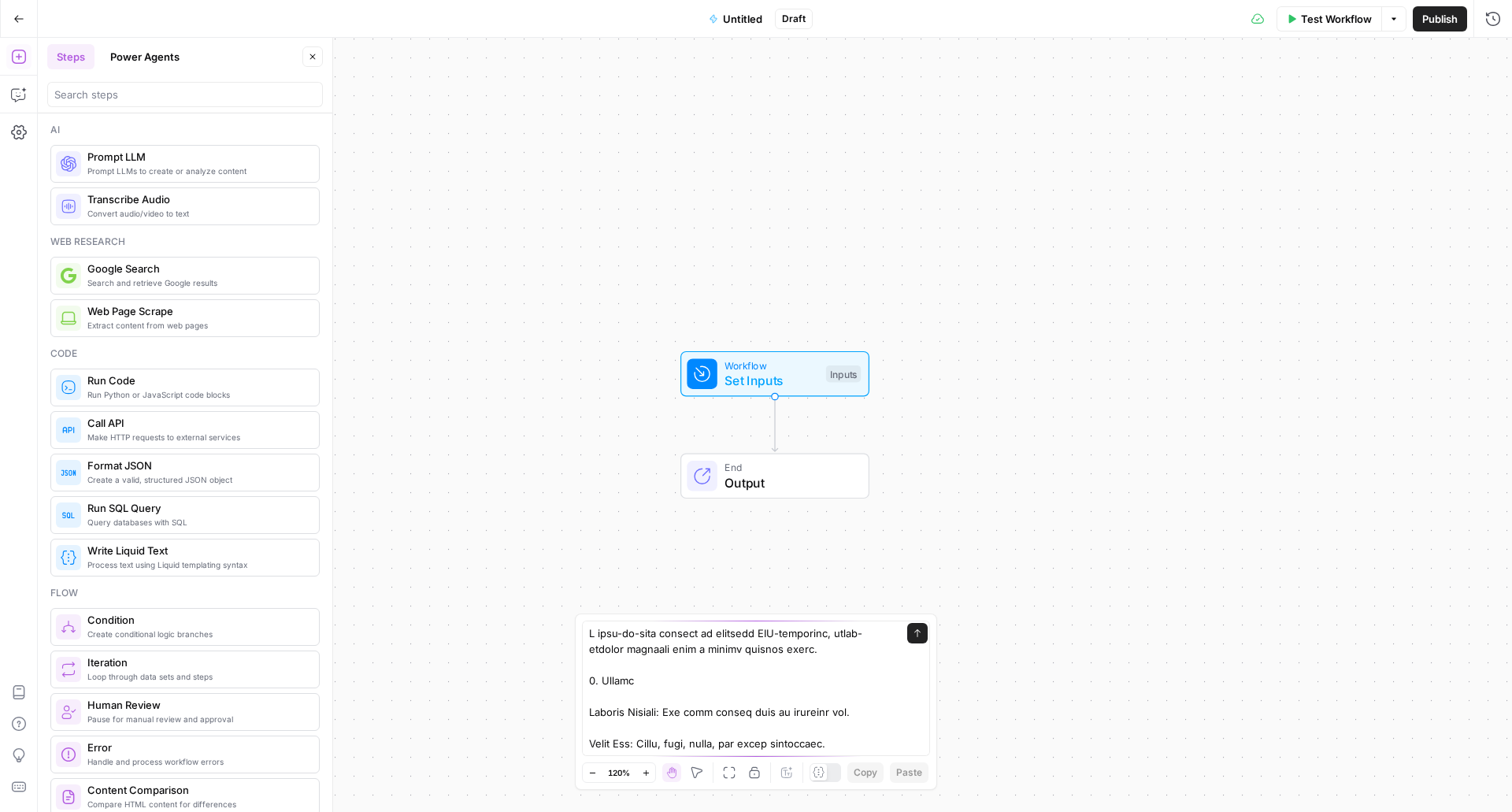
click at [586, 639] on div "Send" at bounding box center [756, 688] width 348 height 136
type textarea "build A step-by-step process to generate SEO-optimized, brand-aligned articles …"
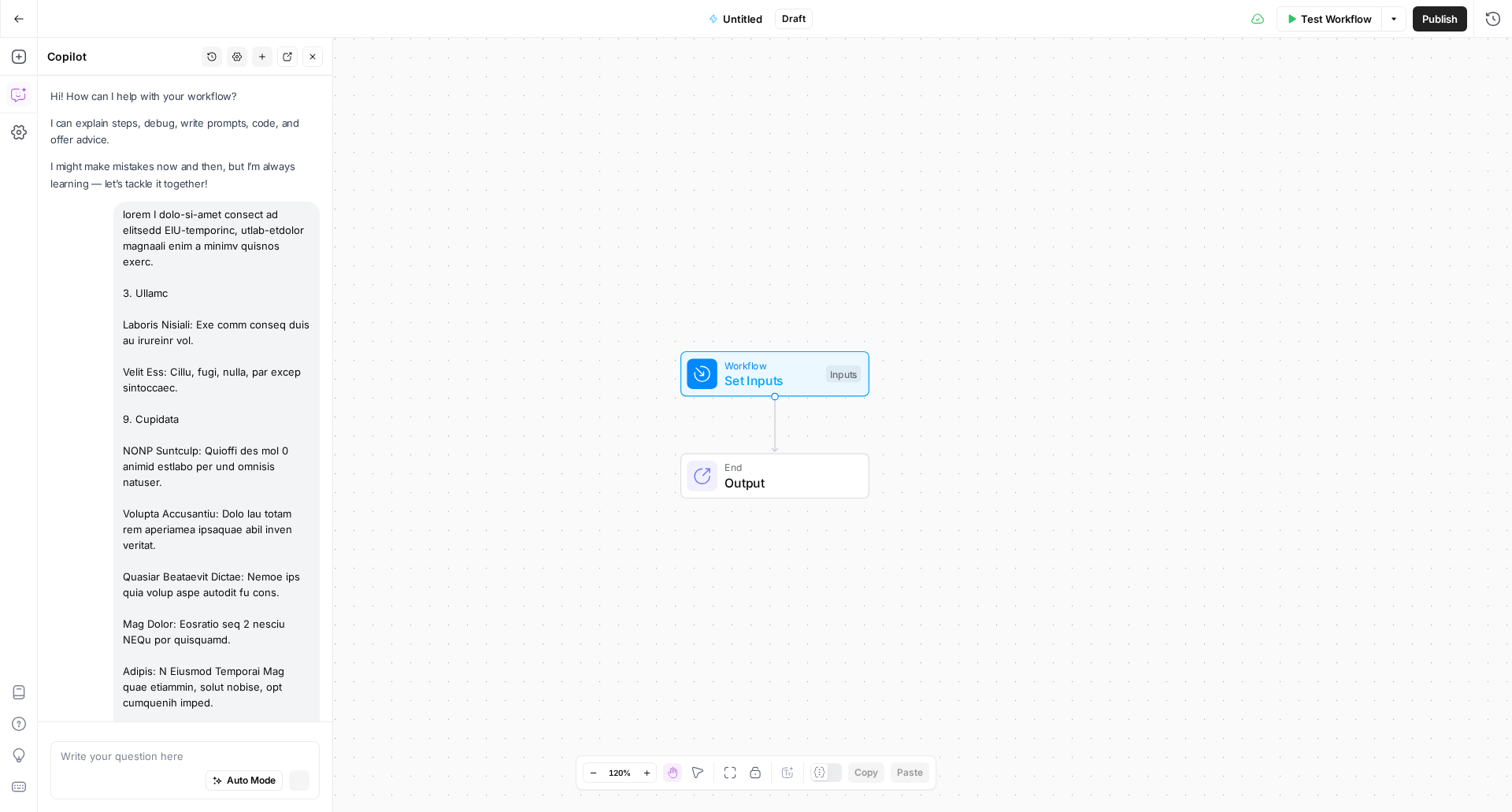
scroll to position [961, 0]
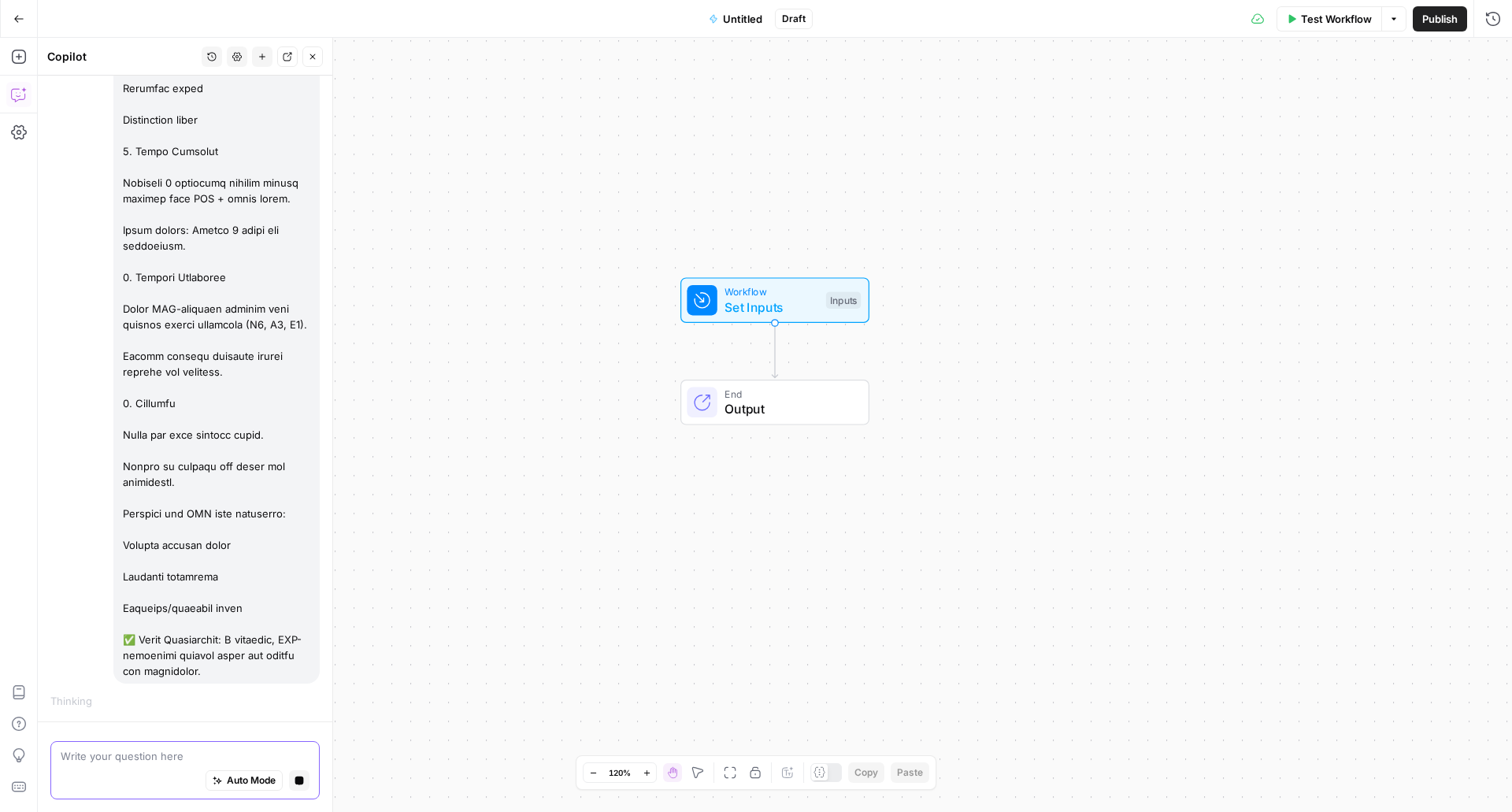
click at [227, 779] on span "Auto Mode" at bounding box center [251, 780] width 49 height 14
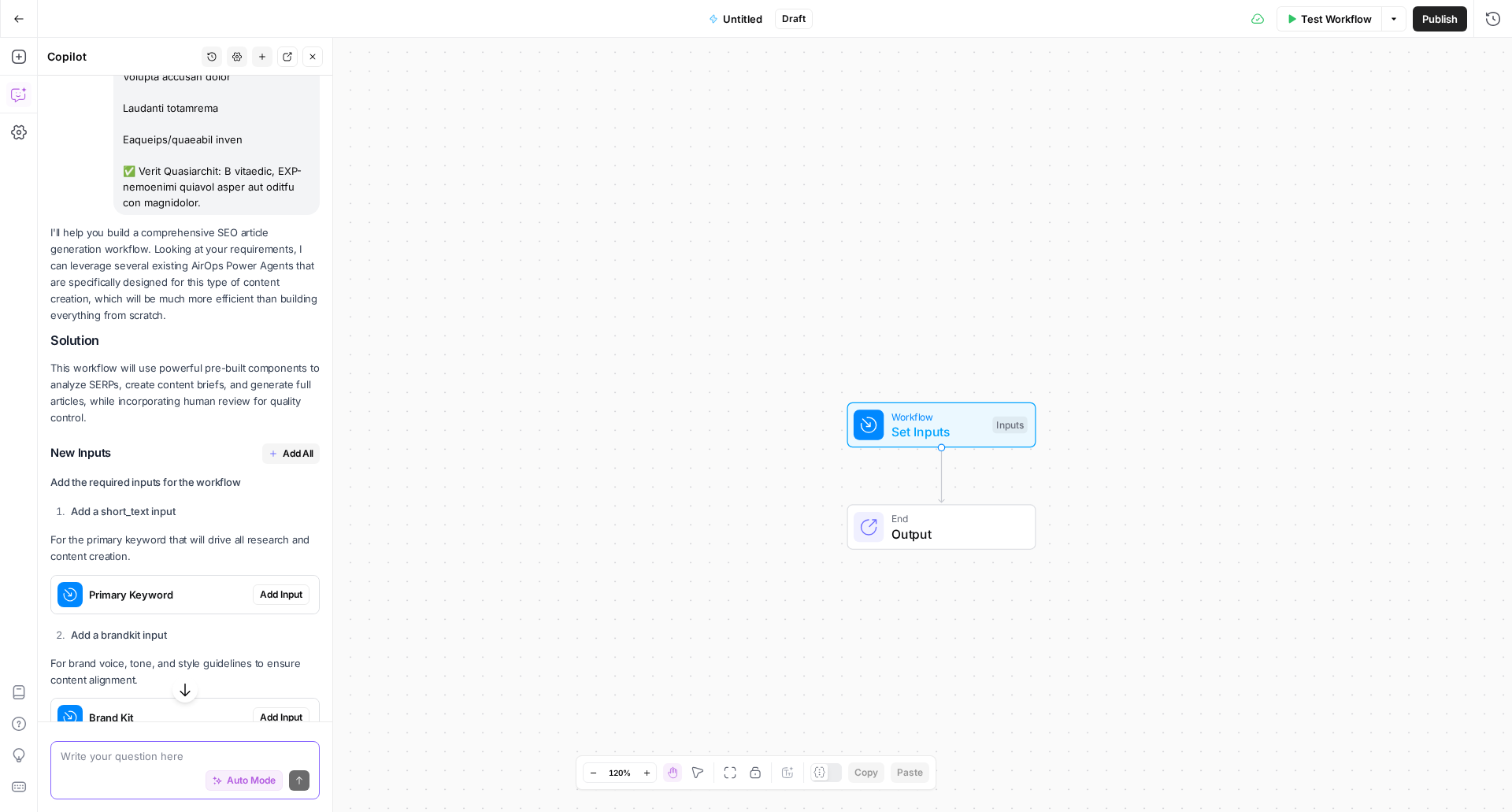
scroll to position [1399, 0]
click at [279, 463] on button "Add All" at bounding box center [291, 452] width 58 height 21
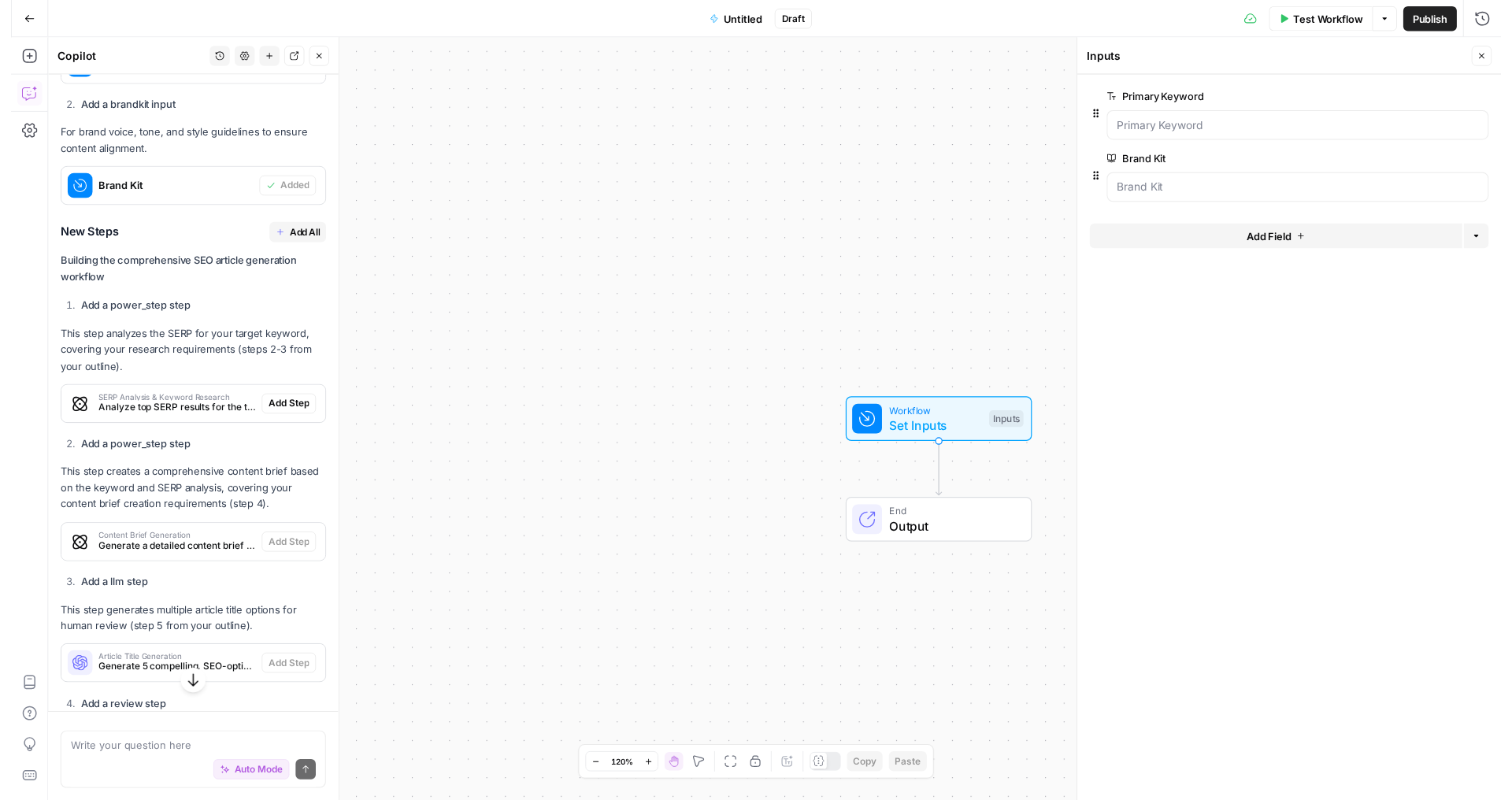
scroll to position [1953, 0]
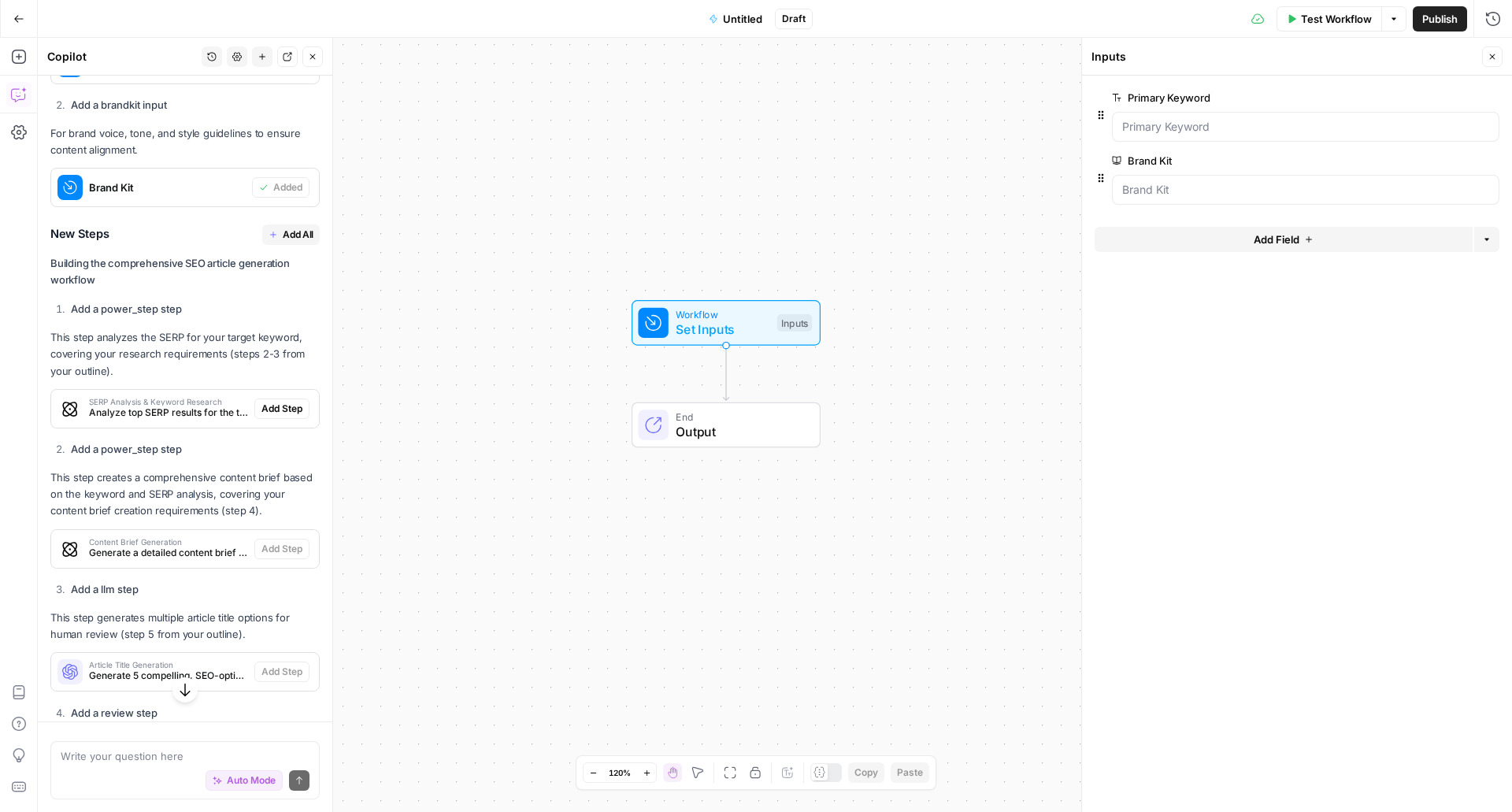
click at [283, 241] on span "Add All" at bounding box center [298, 235] width 31 height 14
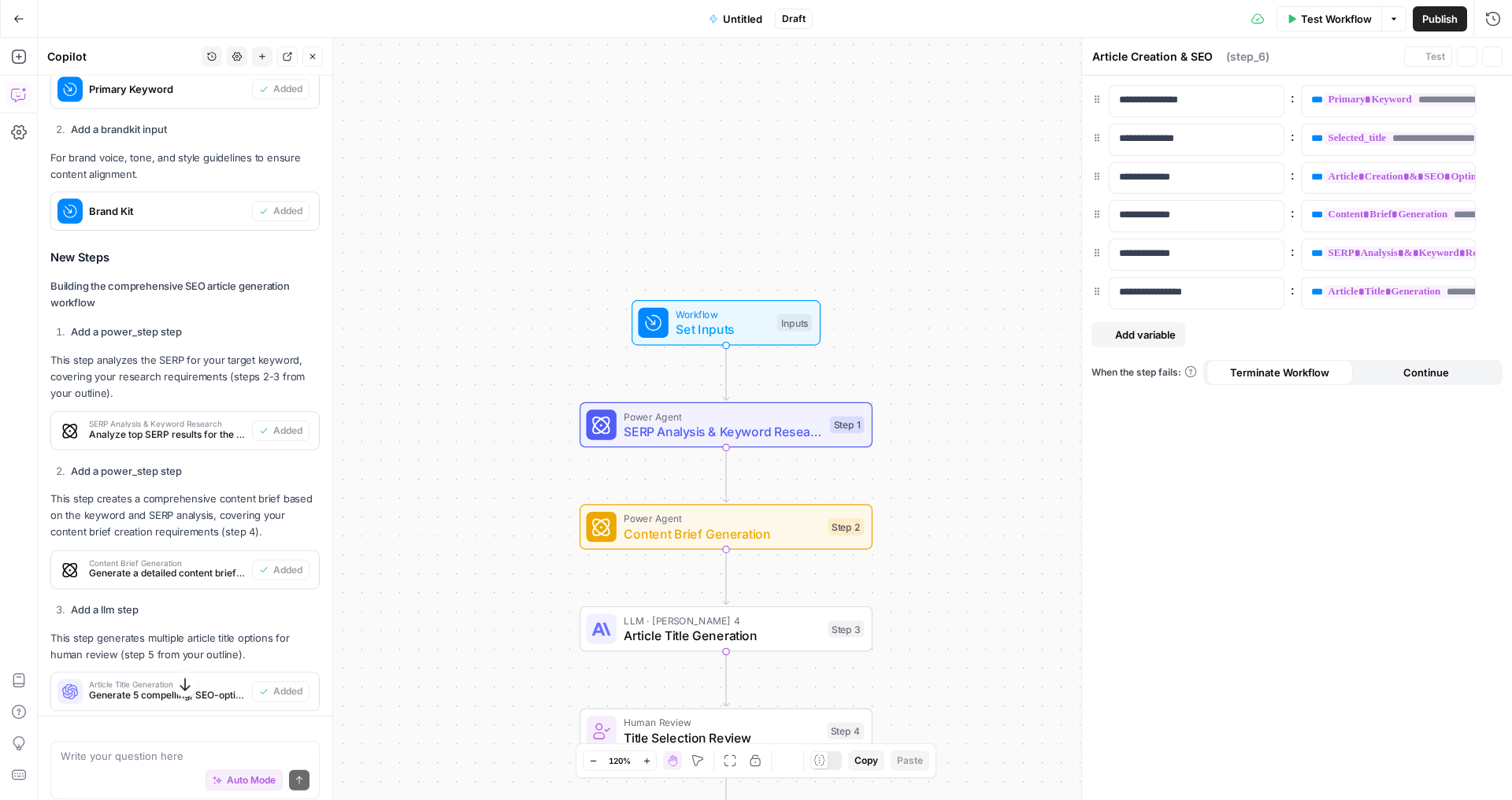
type textarea "Final Output Formatting"
